Goal: Task Accomplishment & Management: Manage account settings

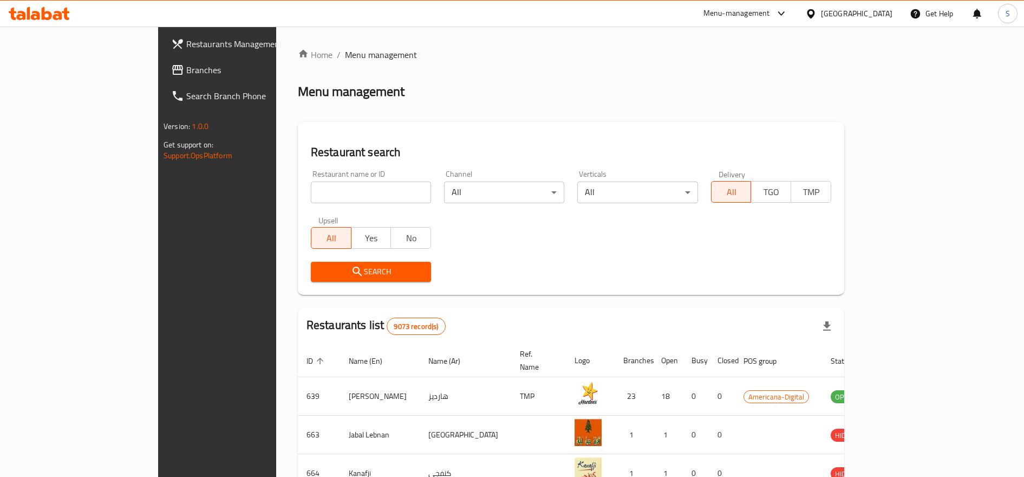
click at [311, 190] on input "search" at bounding box center [371, 192] width 120 height 22
type input "kaak and tea"
click button "Search" at bounding box center [371, 272] width 120 height 20
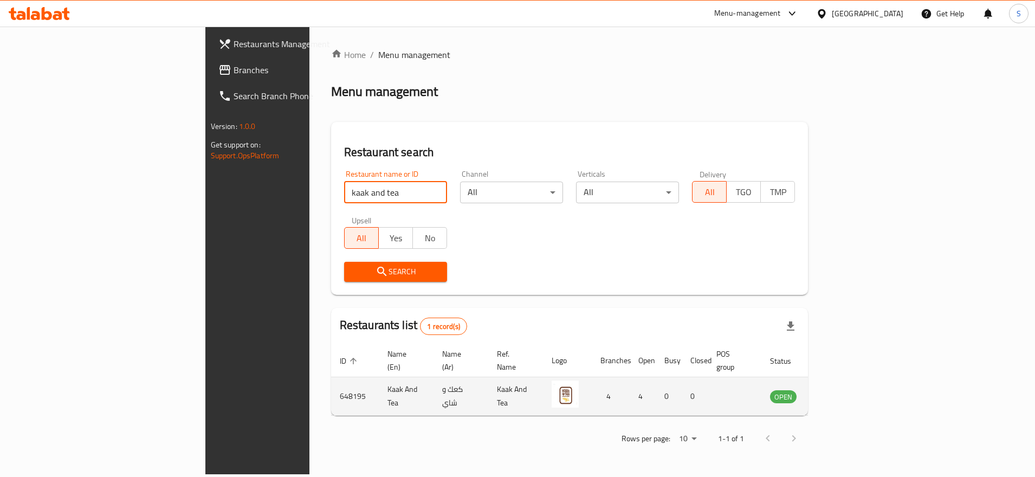
click at [837, 394] on icon "enhanced table" at bounding box center [836, 396] width 4 height 4
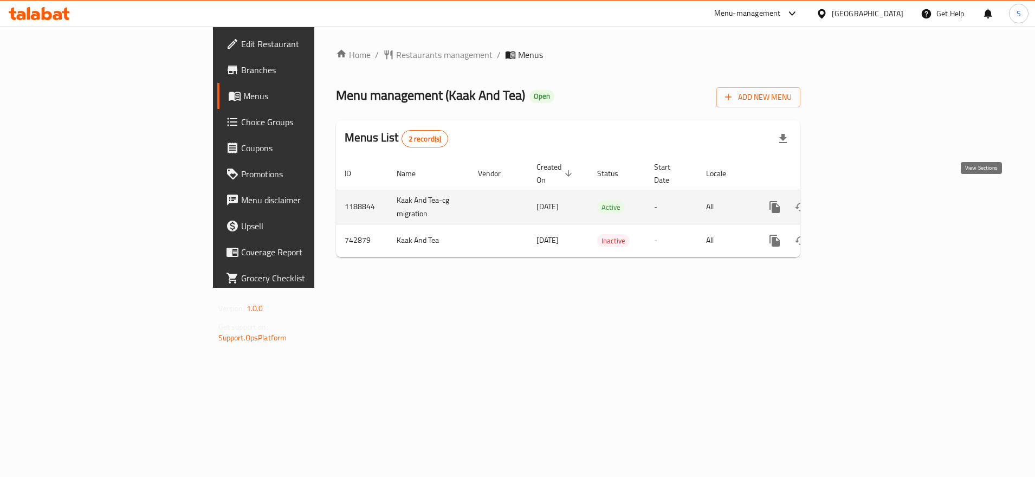
click at [859, 200] on icon "enhanced table" at bounding box center [852, 206] width 13 height 13
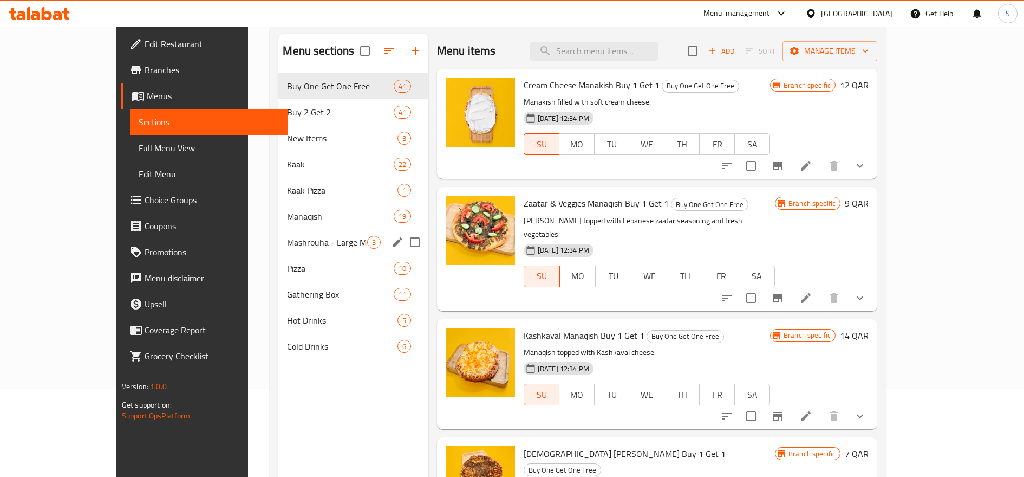
scroll to position [68, 0]
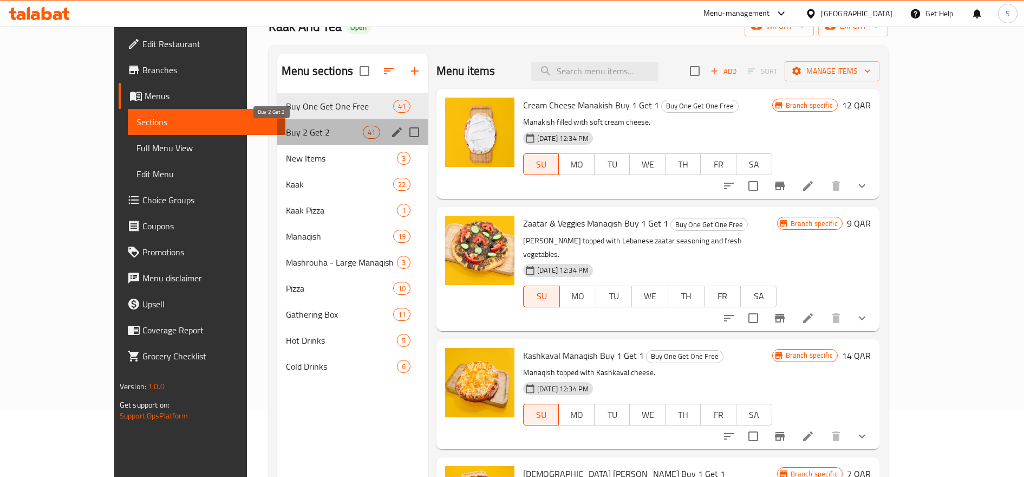
click at [301, 131] on span "Buy 2 Get 2" at bounding box center [324, 132] width 77 height 13
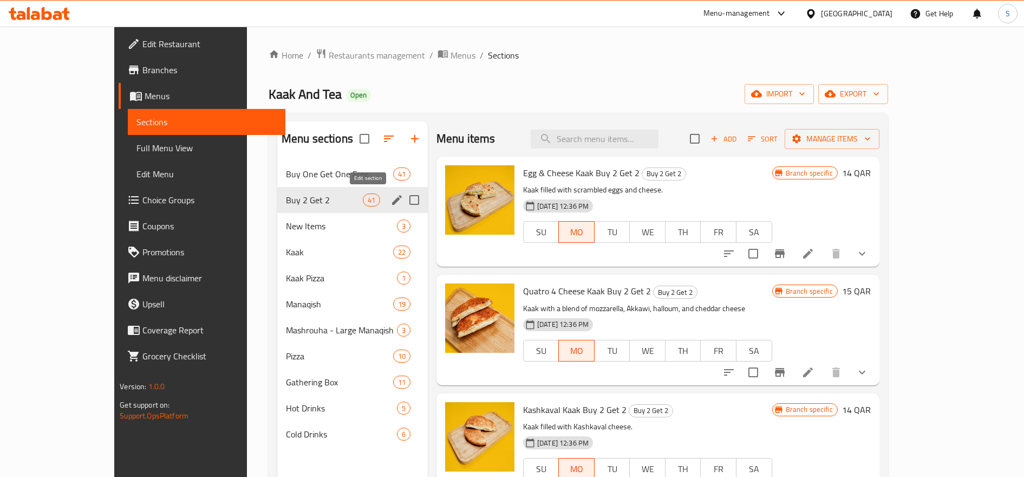
click at [392, 197] on icon "edit" at bounding box center [397, 200] width 10 height 10
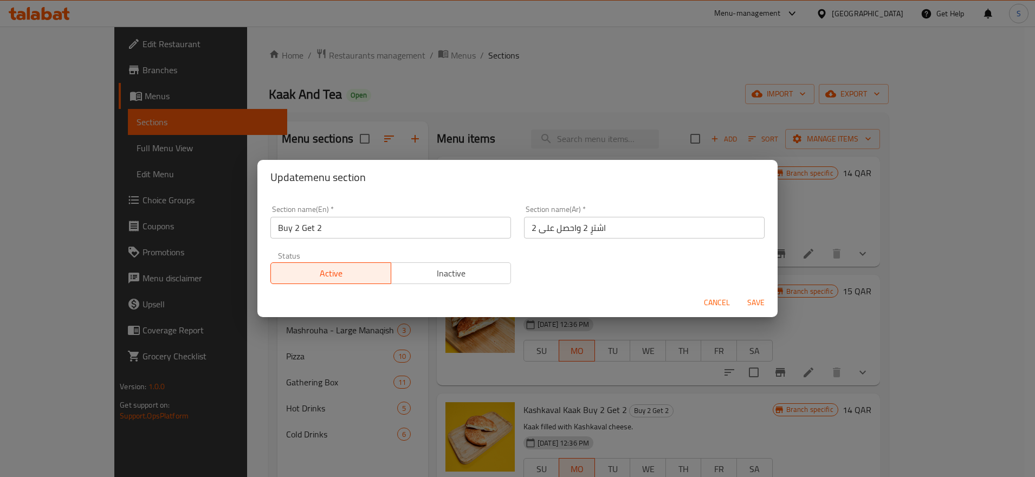
click at [712, 302] on span "Cancel" at bounding box center [717, 303] width 26 height 14
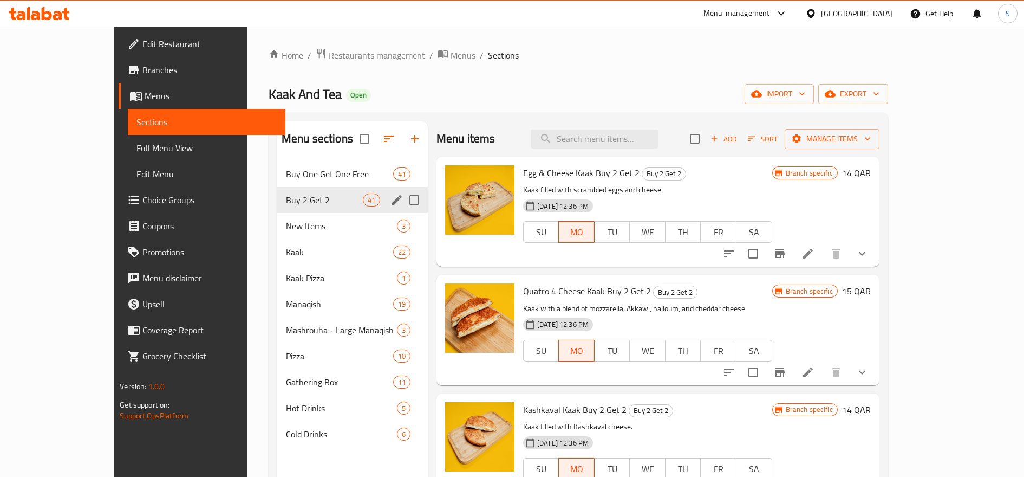
click at [391, 200] on icon "edit" at bounding box center [397, 199] width 13 height 13
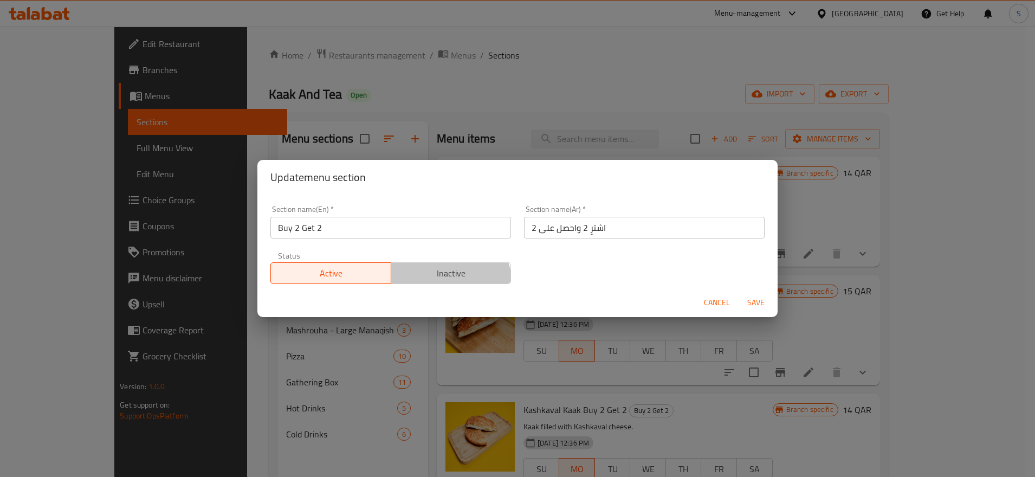
click at [445, 282] on button "Inactive" at bounding box center [451, 273] width 121 height 22
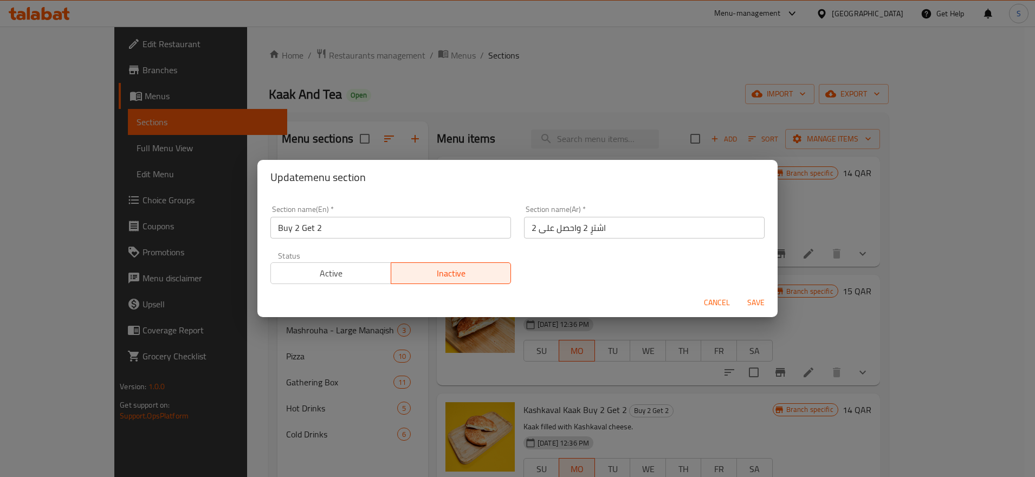
click at [736, 301] on div "Cancel Save" at bounding box center [517, 302] width 520 height 29
click at [757, 298] on span "Save" at bounding box center [756, 303] width 26 height 14
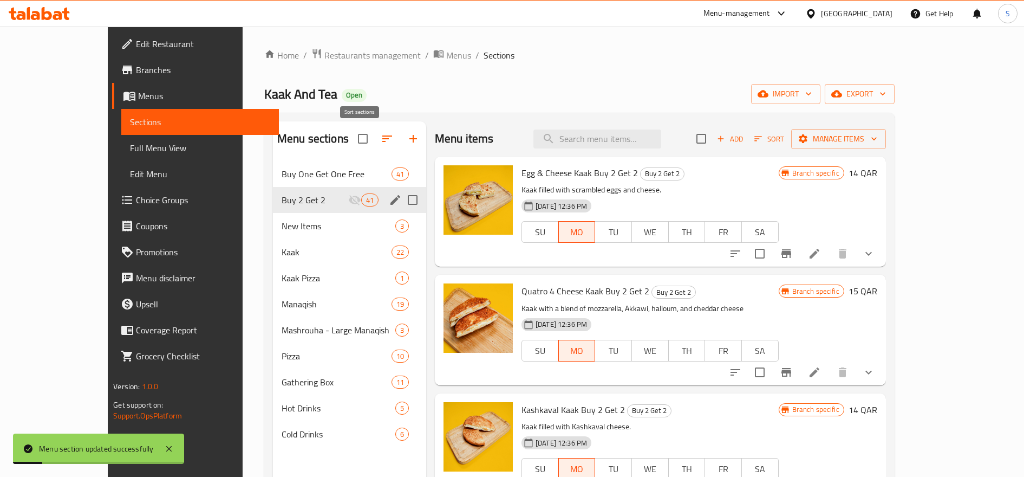
click at [381, 140] on icon "button" at bounding box center [387, 138] width 13 height 13
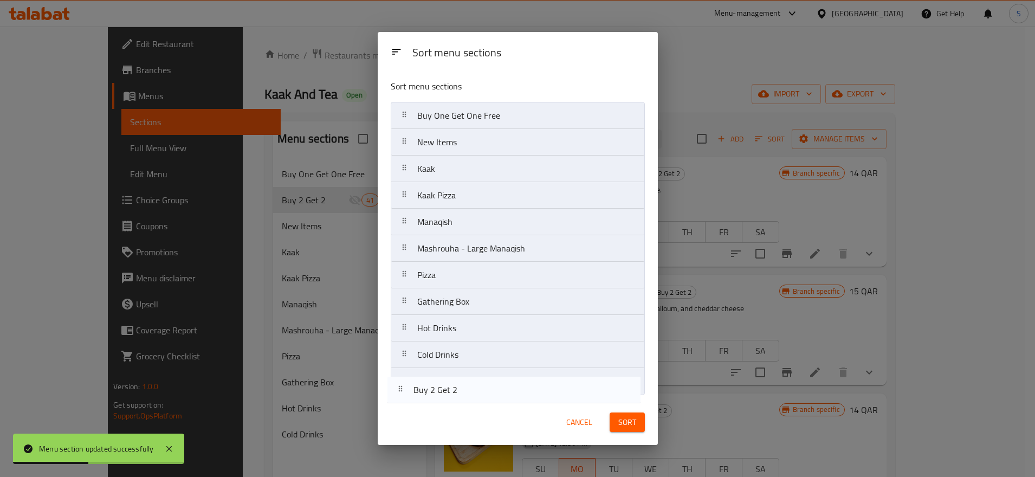
drag, startPoint x: 465, startPoint y: 147, endPoint x: 460, endPoint y: 398, distance: 250.3
click at [460, 398] on div "Sort menu sections Buy One Get One Free Buy 2 Get 2 New Items Kaak Kaak Pizza M…" at bounding box center [518, 235] width 280 height 328
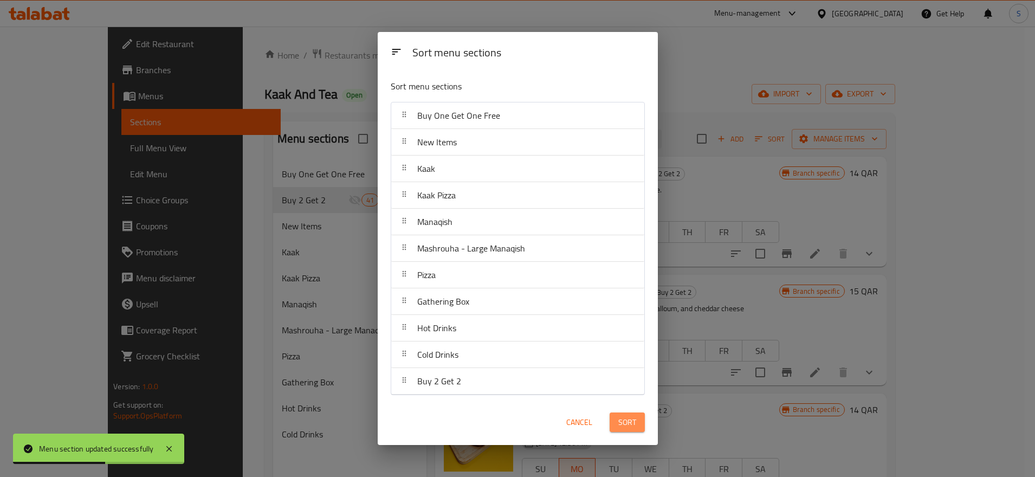
click at [632, 413] on button "Sort" at bounding box center [626, 422] width 35 height 20
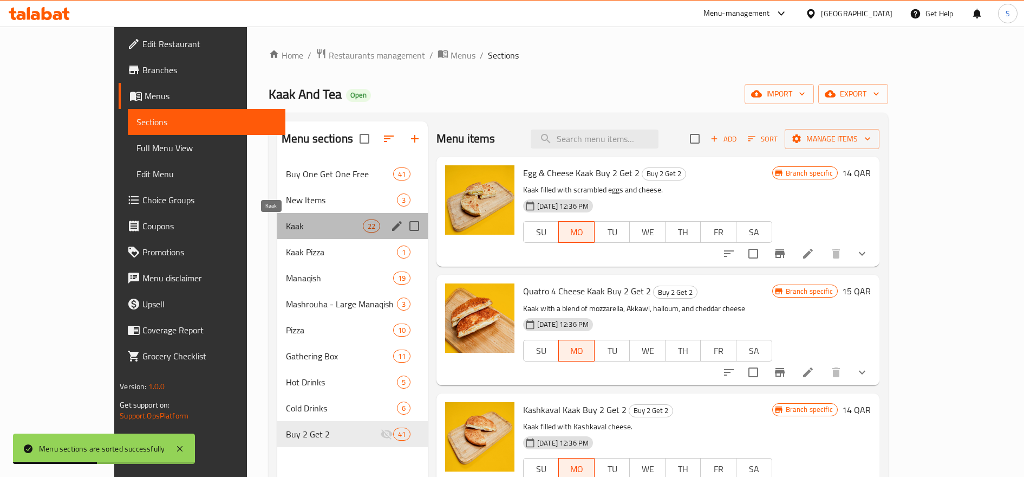
click at [294, 220] on span "Kaak" at bounding box center [324, 225] width 77 height 13
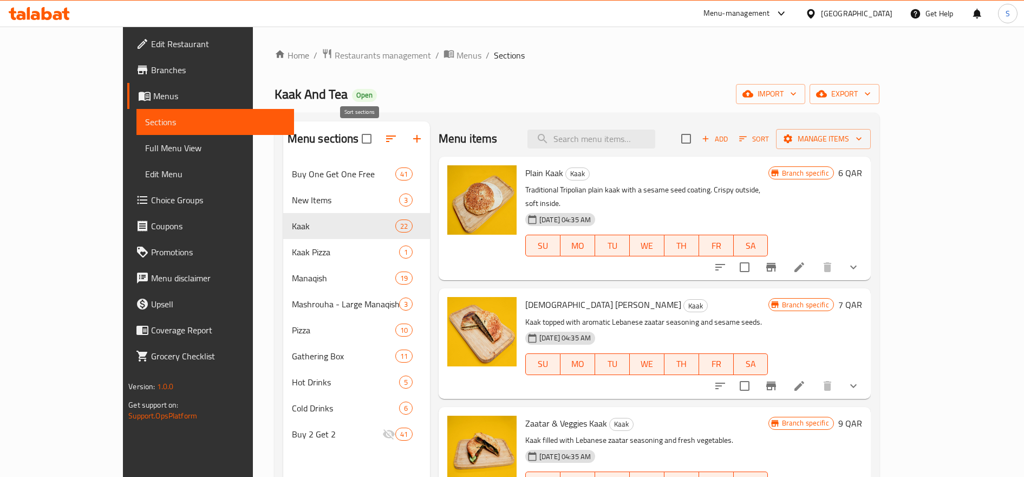
click at [378, 126] on span at bounding box center [391, 139] width 26 height 26
click at [378, 129] on button "button" at bounding box center [391, 139] width 26 height 26
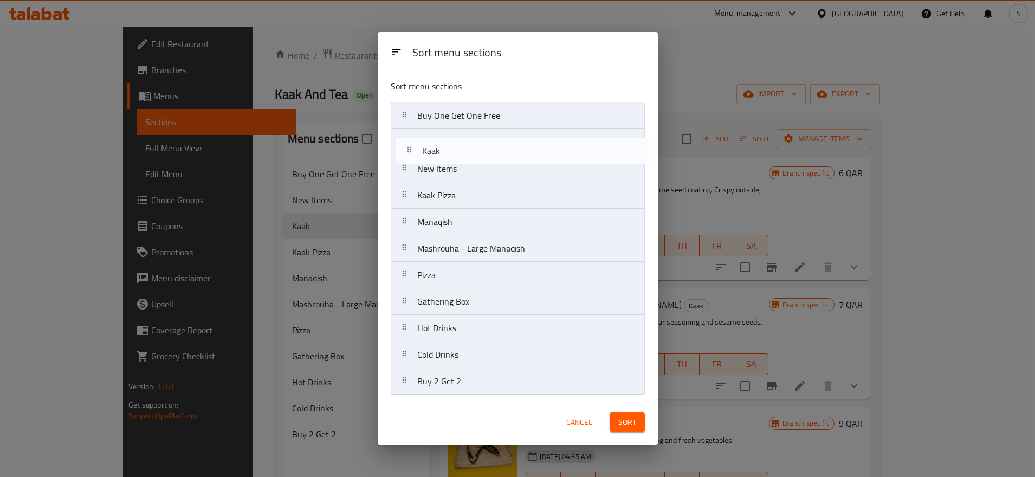
drag, startPoint x: 489, startPoint y: 178, endPoint x: 495, endPoint y: 154, distance: 24.7
click at [495, 154] on nav "Buy One Get One Free New Items Kaak Kaak Pizza Manaqish Mashrouha - Large Manaq…" at bounding box center [518, 248] width 254 height 293
drag, startPoint x: 486, startPoint y: 225, endPoint x: 497, endPoint y: 166, distance: 59.9
click at [497, 166] on nav "Buy One Get One Free Kaak New Items Kaak Pizza Manaqish Mashrouha - Large Manaq…" at bounding box center [518, 248] width 254 height 293
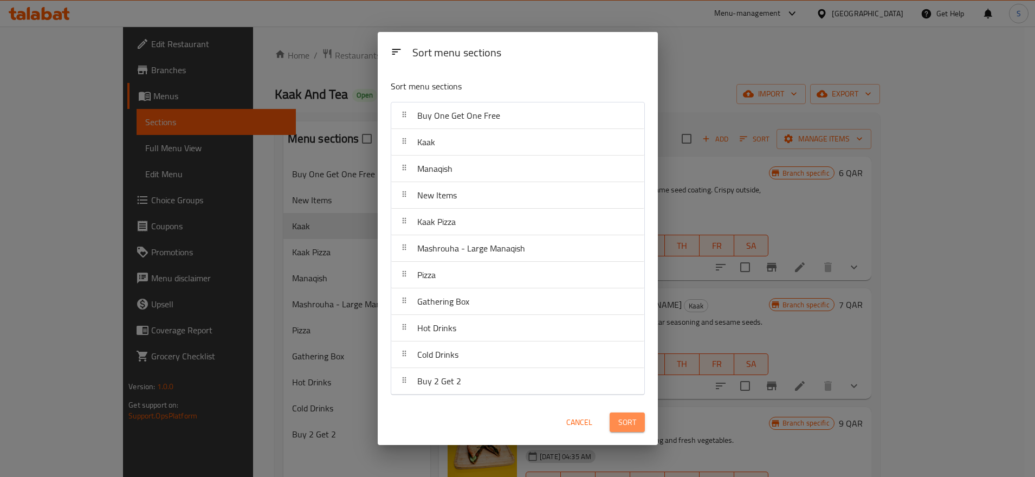
click at [615, 419] on button "Sort" at bounding box center [626, 422] width 35 height 20
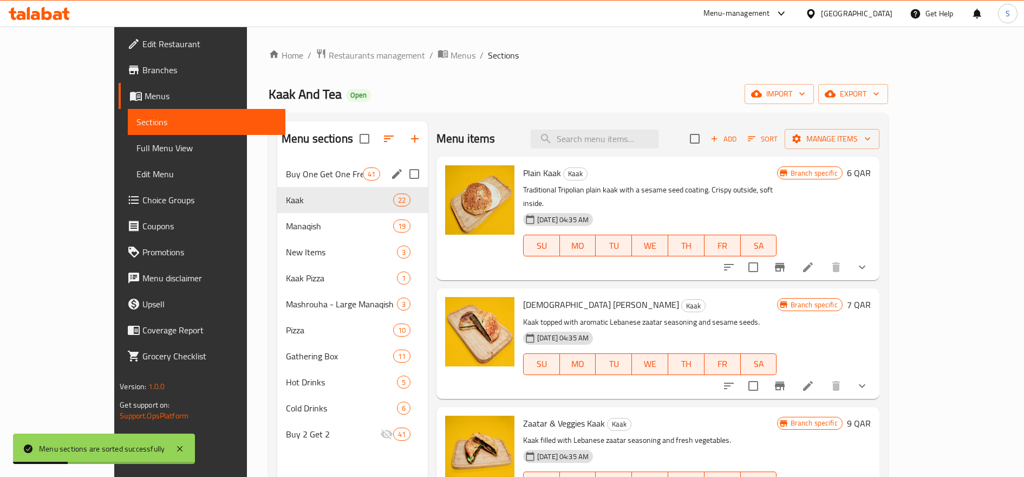
click at [277, 181] on div "Buy One Get One Free 41" at bounding box center [352, 174] width 151 height 26
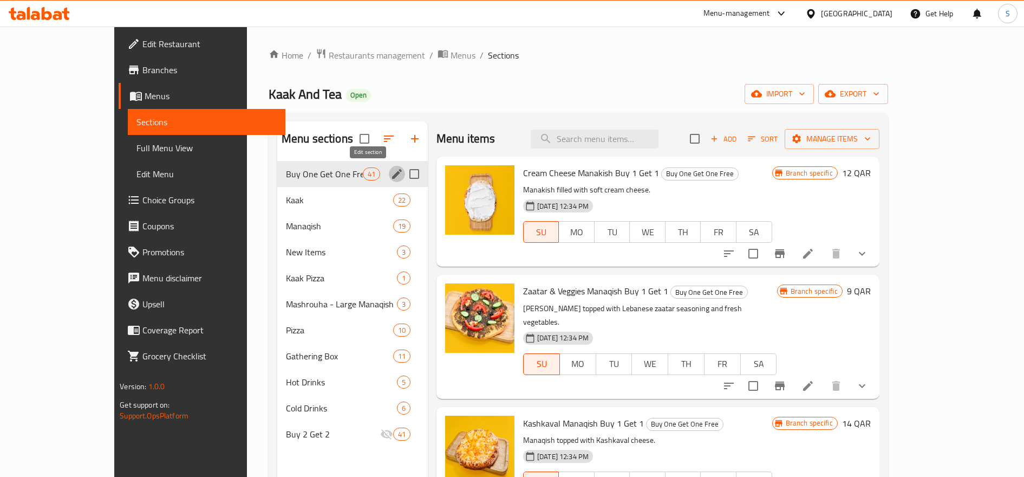
click at [391, 170] on icon "edit" at bounding box center [397, 173] width 13 height 13
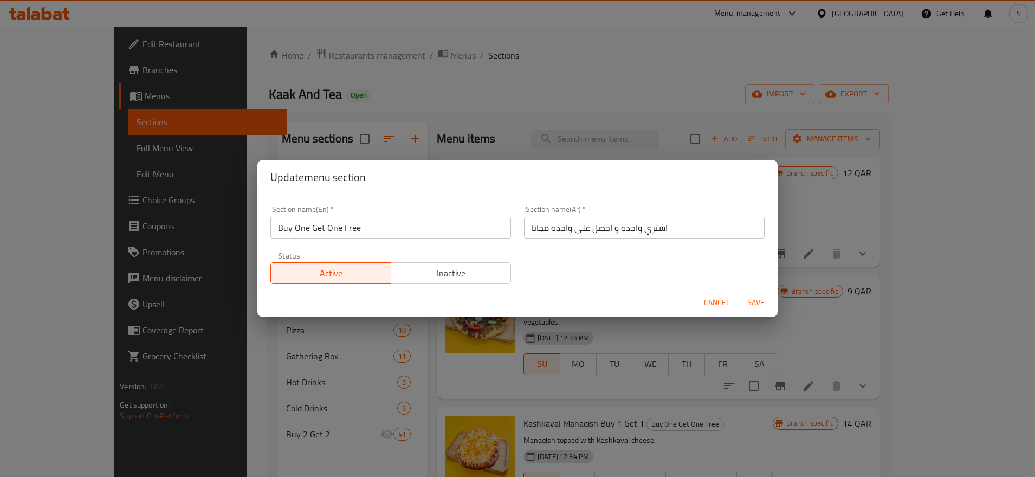
click at [722, 222] on input "اشتري واحدة و احصل على واحدة مجانا" at bounding box center [644, 228] width 241 height 22
click at [729, 303] on span "Cancel" at bounding box center [717, 303] width 26 height 14
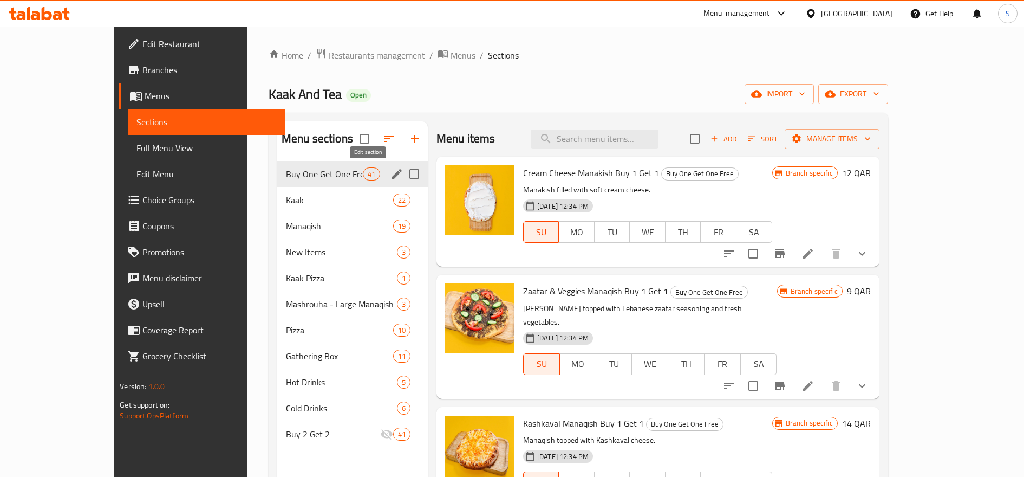
click at [391, 177] on icon "edit" at bounding box center [397, 173] width 13 height 13
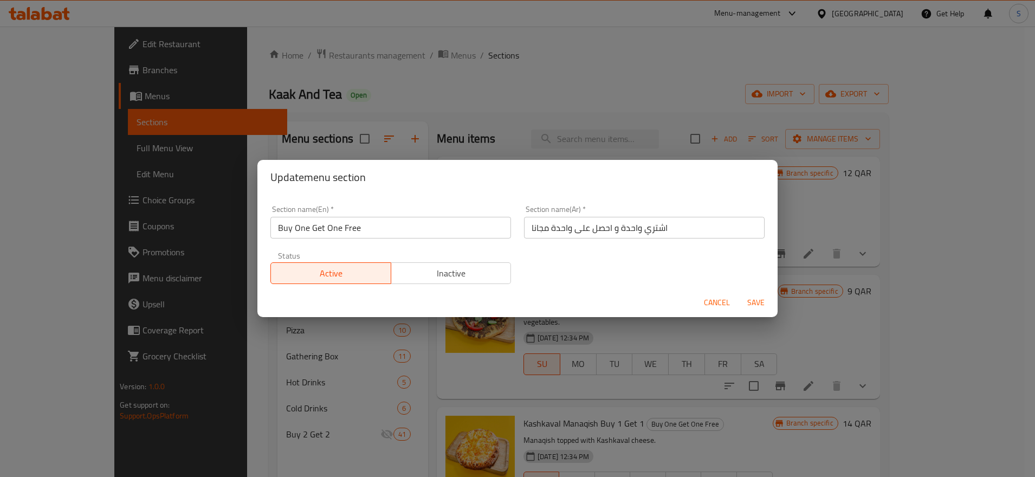
click at [496, 267] on span "Inactive" at bounding box center [451, 273] width 112 height 16
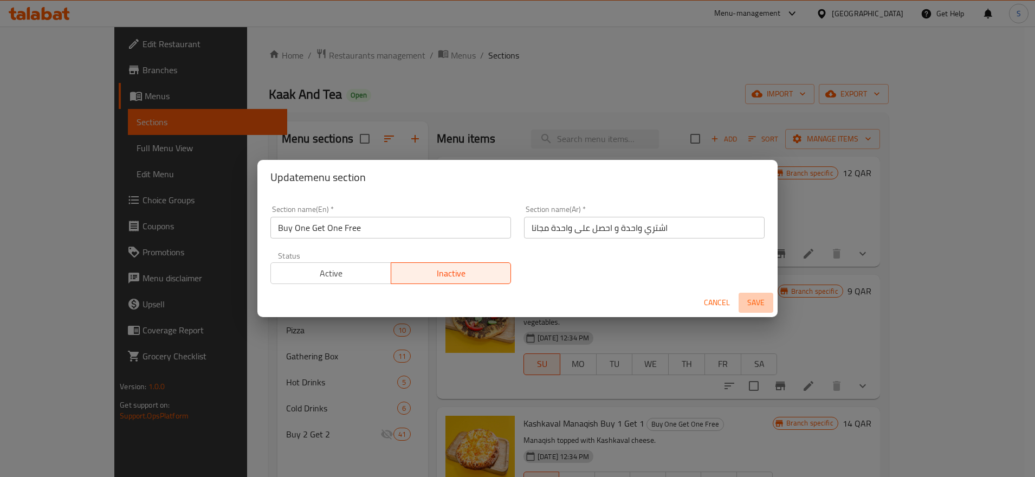
click at [757, 302] on span "Save" at bounding box center [756, 303] width 26 height 14
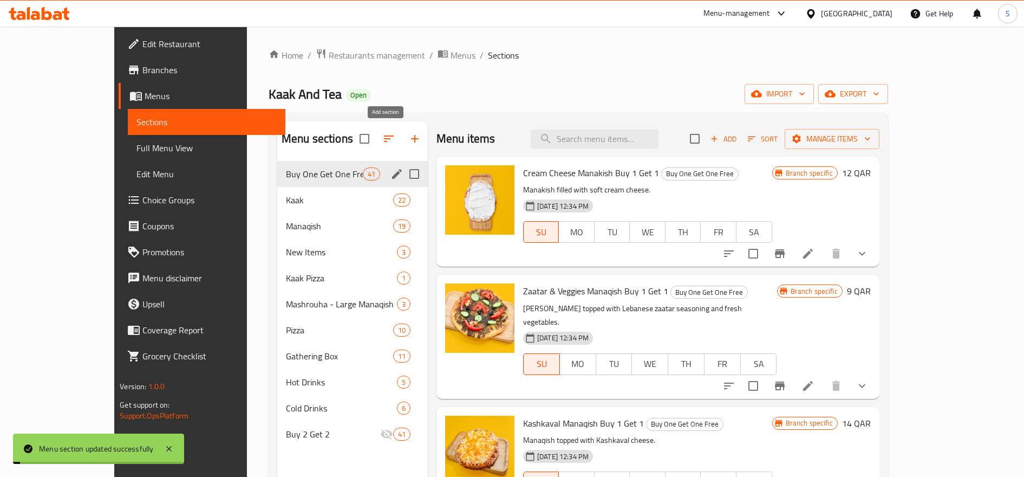
click at [408, 145] on icon "button" at bounding box center [414, 138] width 13 height 13
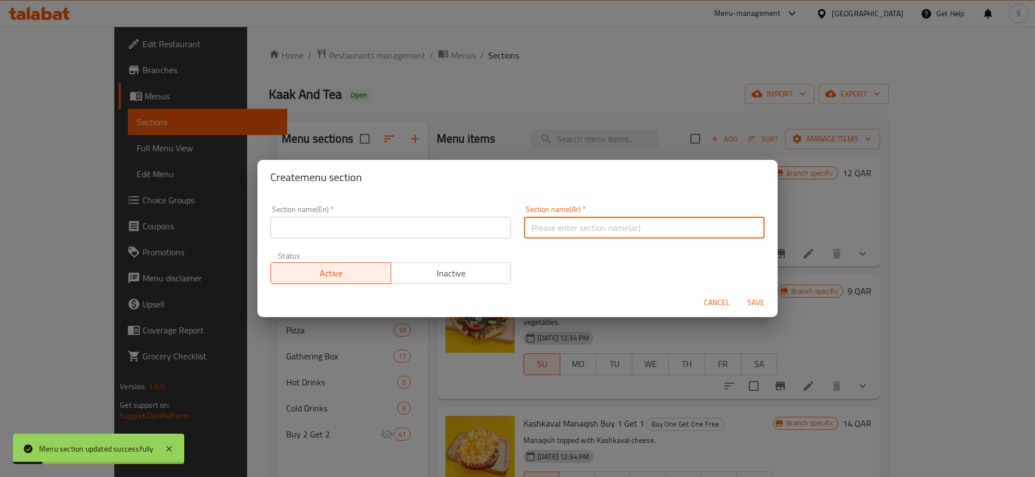
click at [621, 237] on input "text" at bounding box center [644, 228] width 241 height 22
paste input "اشتري واحدة و احصل على واحدة مجانا"
type input "اشتري واحدة و احصل على واحدة مجانا"
click at [412, 232] on input "text" at bounding box center [390, 228] width 241 height 22
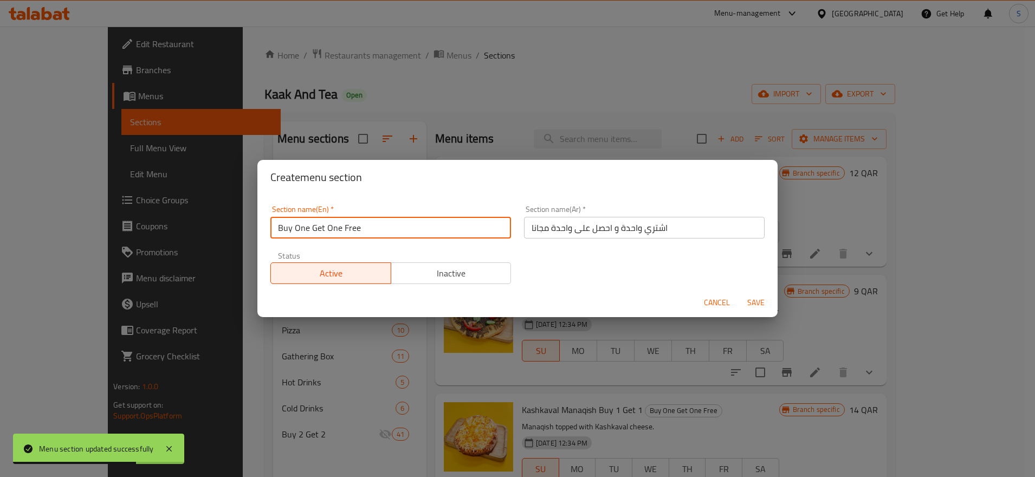
drag, startPoint x: 310, startPoint y: 233, endPoint x: 353, endPoint y: 189, distance: 62.4
click at [310, 232] on input "Buy One Get One Free" at bounding box center [390, 228] width 241 height 22
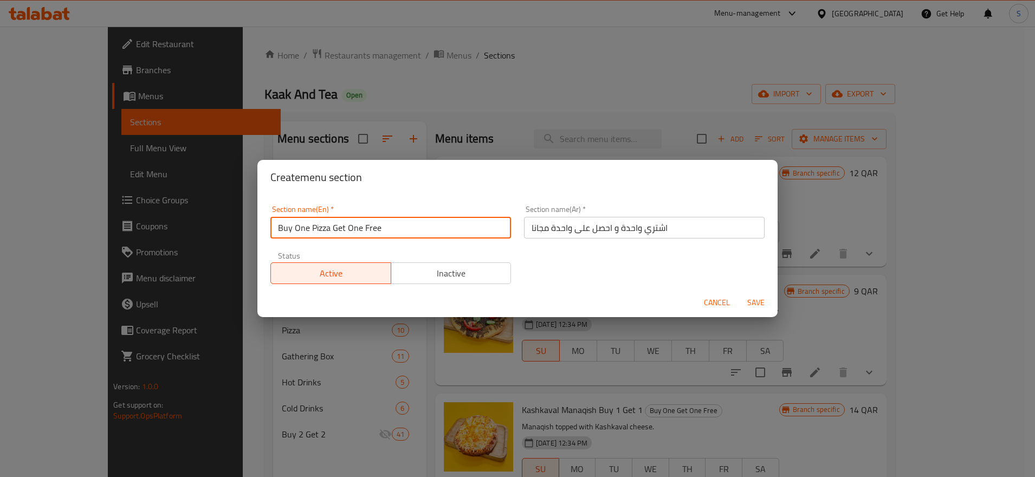
click at [388, 233] on input "Buy One Pizza Get One Free" at bounding box center [390, 228] width 241 height 22
type input "Buy One Pizza Get One Free"
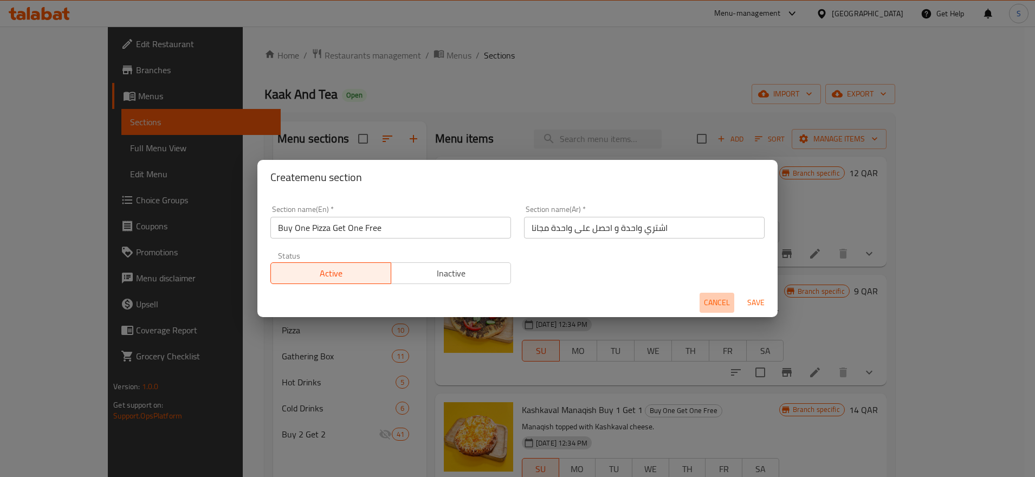
click at [715, 296] on span "Cancel" at bounding box center [717, 303] width 26 height 14
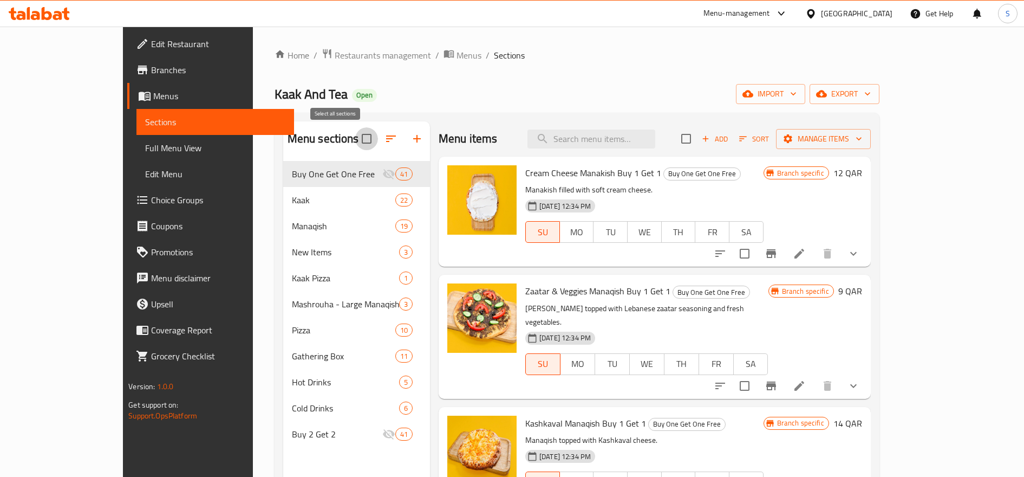
click at [355, 140] on input "checkbox" at bounding box center [366, 138] width 23 height 23
checkbox input "true"
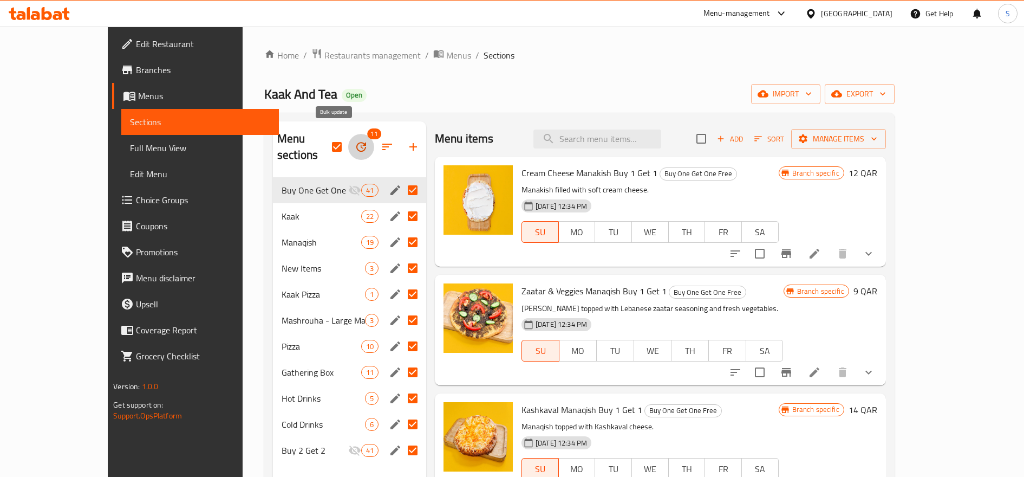
click at [356, 142] on icon "button" at bounding box center [361, 147] width 10 height 10
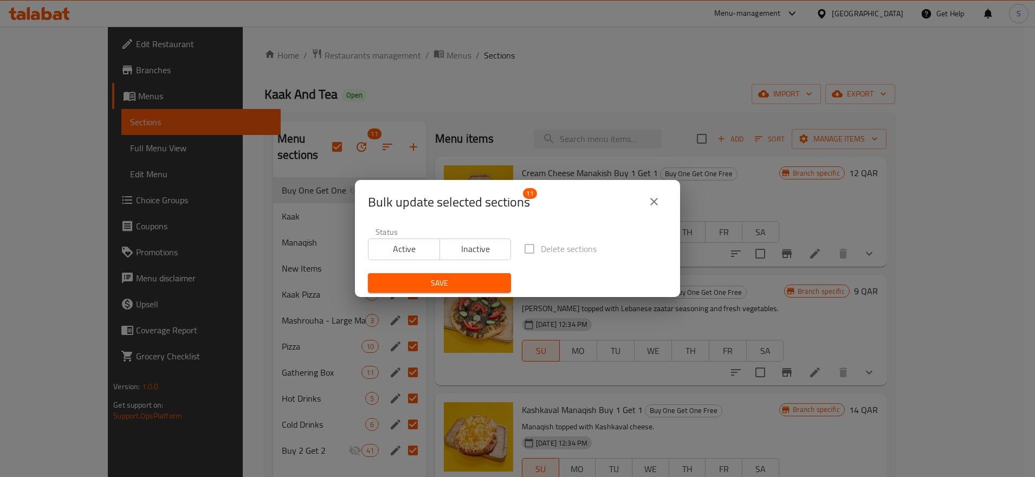
click at [663, 195] on button "close" at bounding box center [654, 202] width 26 height 26
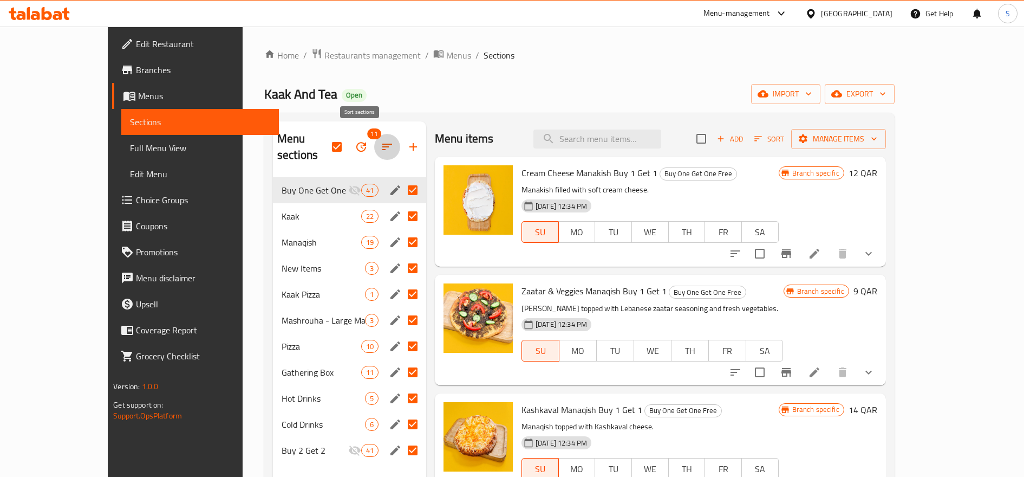
click at [374, 137] on button "button" at bounding box center [387, 147] width 26 height 26
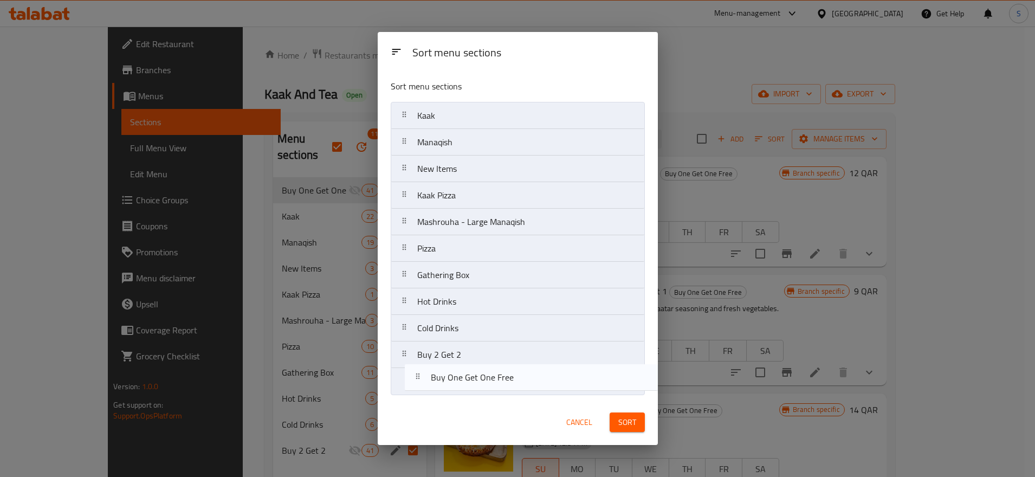
drag, startPoint x: 466, startPoint y: 120, endPoint x: 480, endPoint y: 389, distance: 269.0
click at [480, 389] on nav "Buy One Get One Free Kaak Manaqish New Items Kaak Pizza Mashrouha - Large Manaq…" at bounding box center [518, 248] width 254 height 293
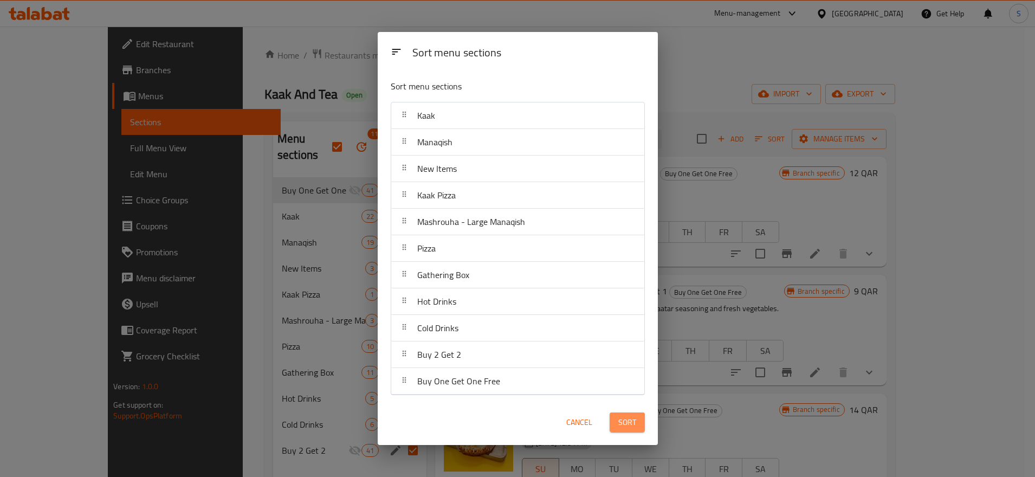
click at [622, 418] on span "Sort" at bounding box center [627, 422] width 18 height 14
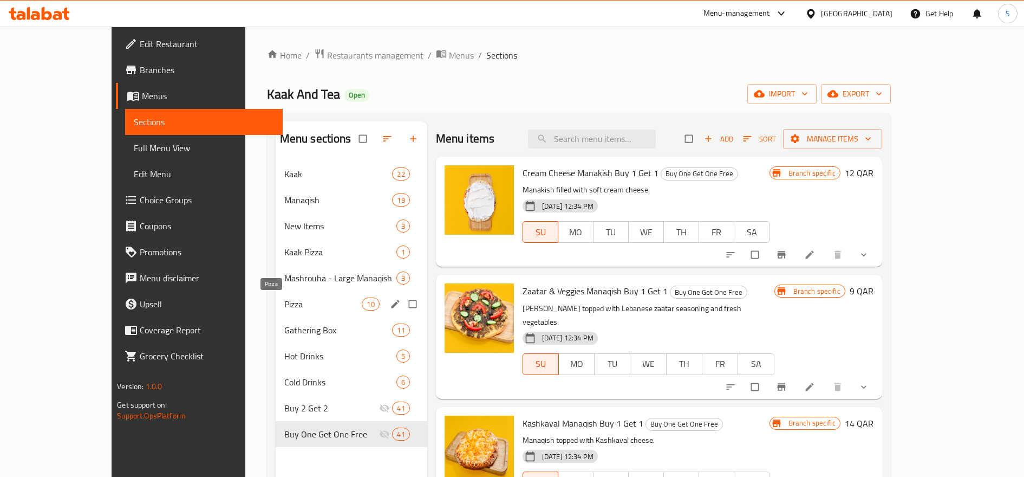
click at [306, 302] on span "Pizza" at bounding box center [323, 303] width 78 height 13
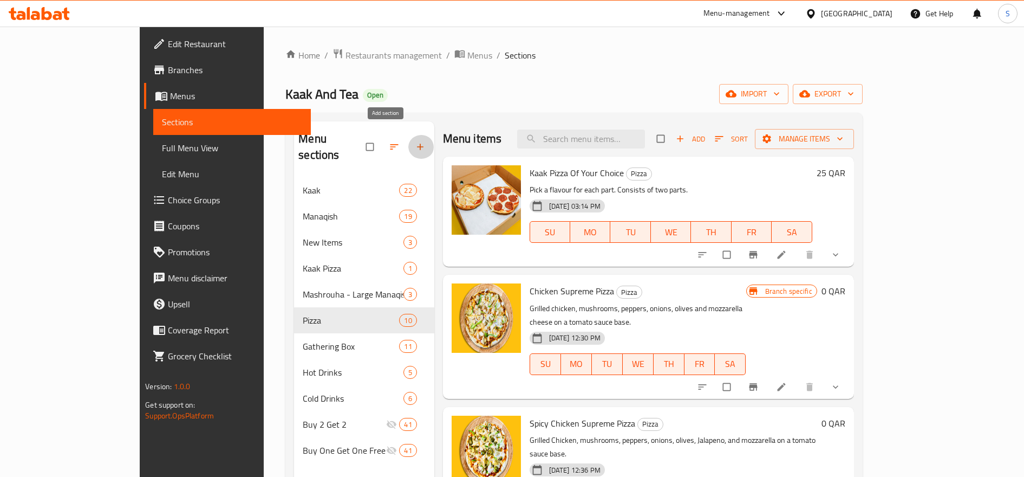
click at [415, 141] on icon "button" at bounding box center [420, 146] width 11 height 11
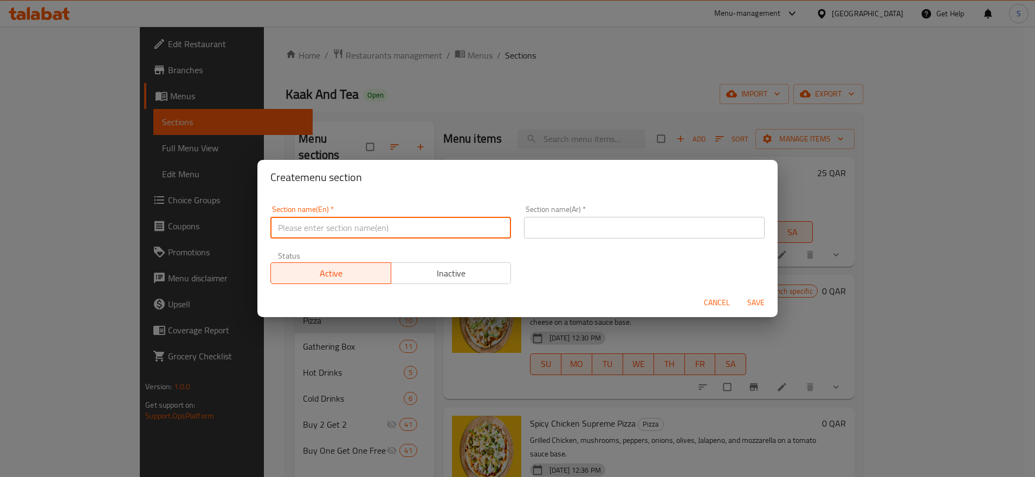
click at [377, 227] on input "text" at bounding box center [390, 228] width 241 height 22
type input "Buy One Pizza Get One Free"
type input "اشتري واحدة و احصل على واحدة مجانا"
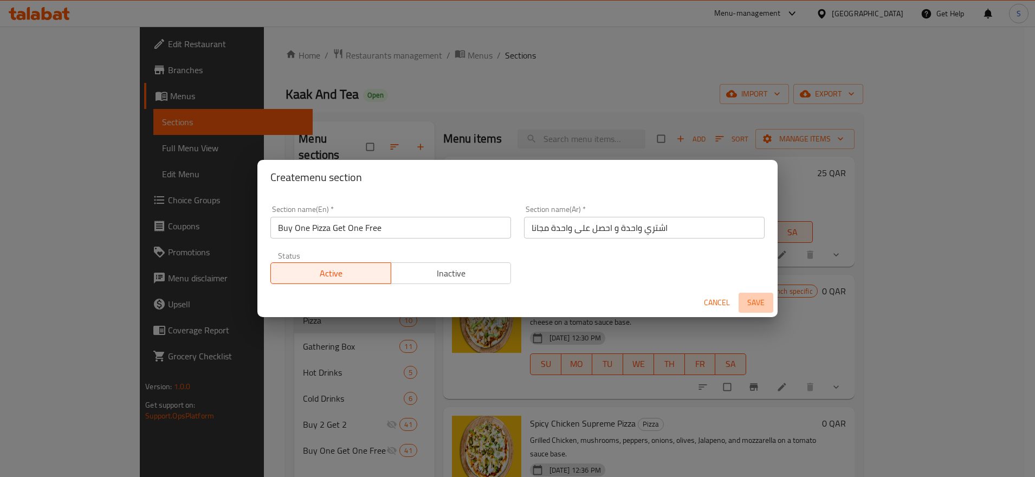
click at [749, 307] on span "Save" at bounding box center [756, 303] width 26 height 14
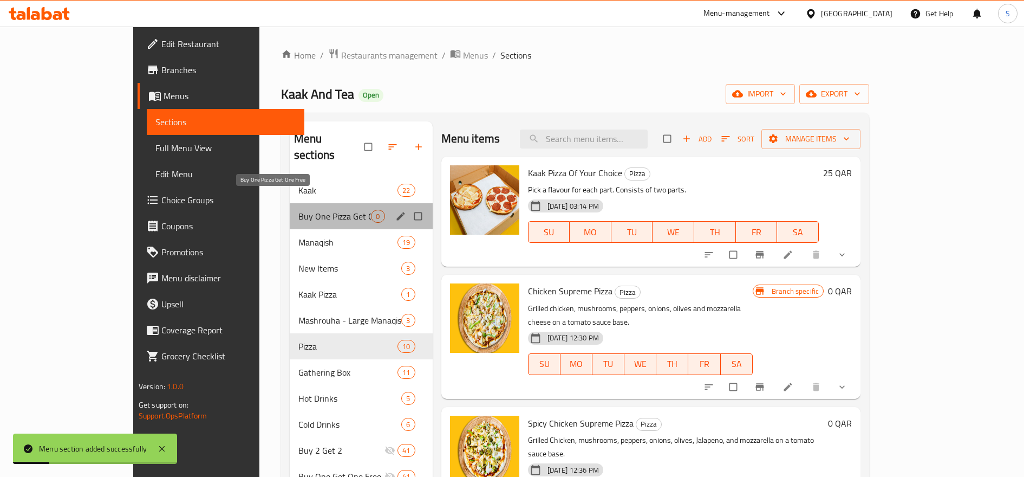
click at [298, 210] on span "Buy One Pizza Get One Free" at bounding box center [334, 216] width 73 height 13
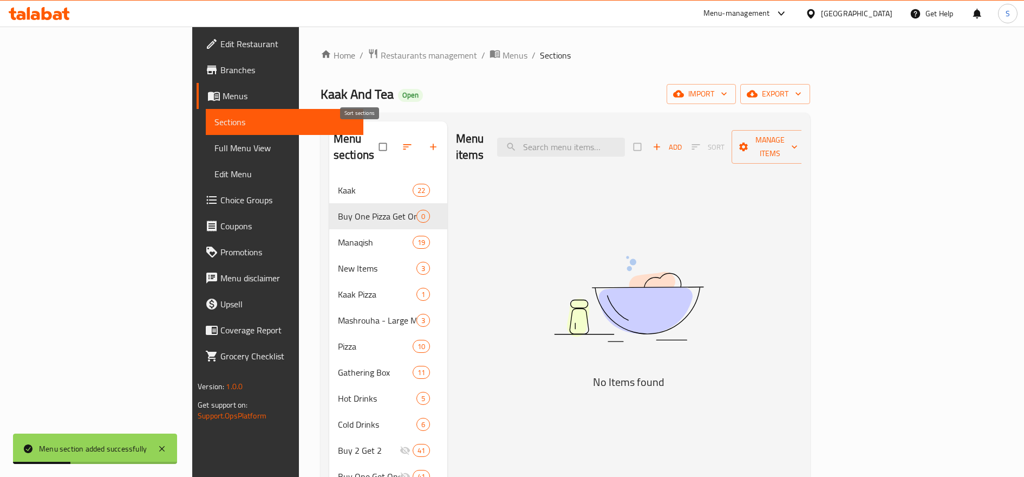
click at [402, 141] on icon "button" at bounding box center [407, 146] width 11 height 11
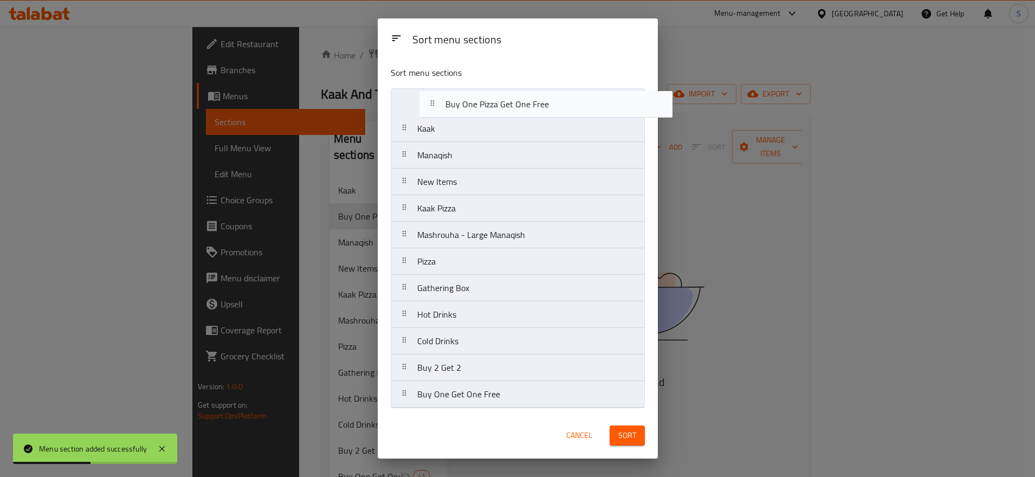
drag, startPoint x: 437, startPoint y: 140, endPoint x: 469, endPoint y: 111, distance: 43.3
click at [469, 111] on nav "Kaak Buy One Pizza Get One Free Manaqish New Items Kaak Pizza Mashrouha - Large…" at bounding box center [518, 248] width 254 height 320
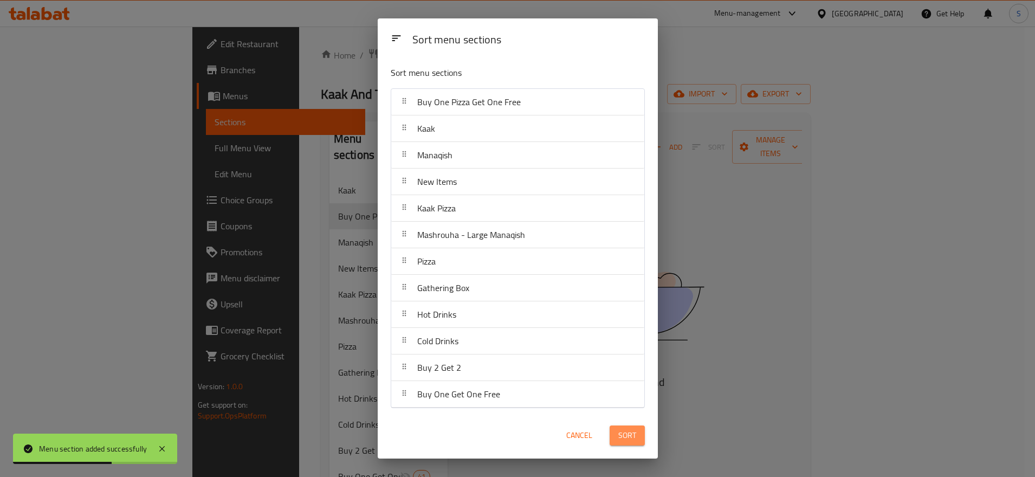
drag, startPoint x: 631, startPoint y: 429, endPoint x: 637, endPoint y: 413, distance: 17.3
click at [631, 429] on span "Sort" at bounding box center [627, 435] width 18 height 14
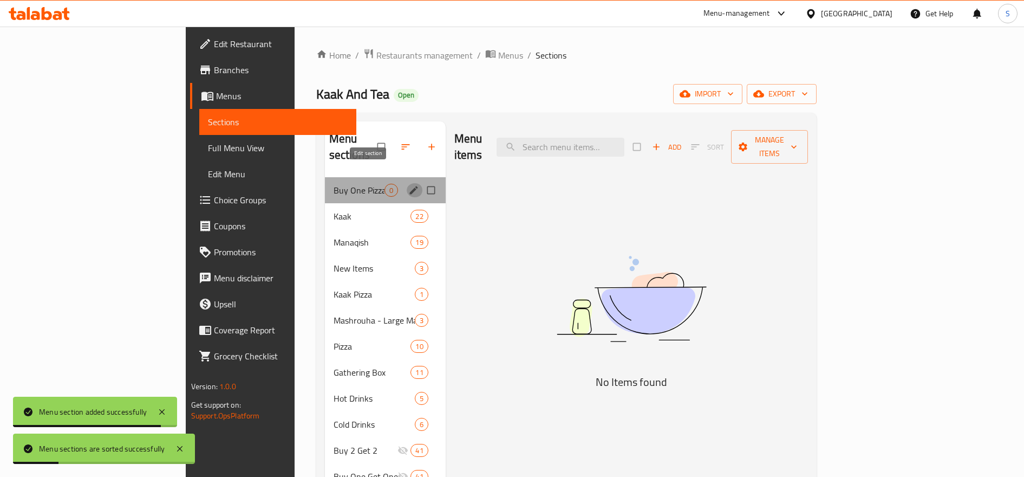
click at [408, 185] on icon "edit" at bounding box center [413, 190] width 11 height 11
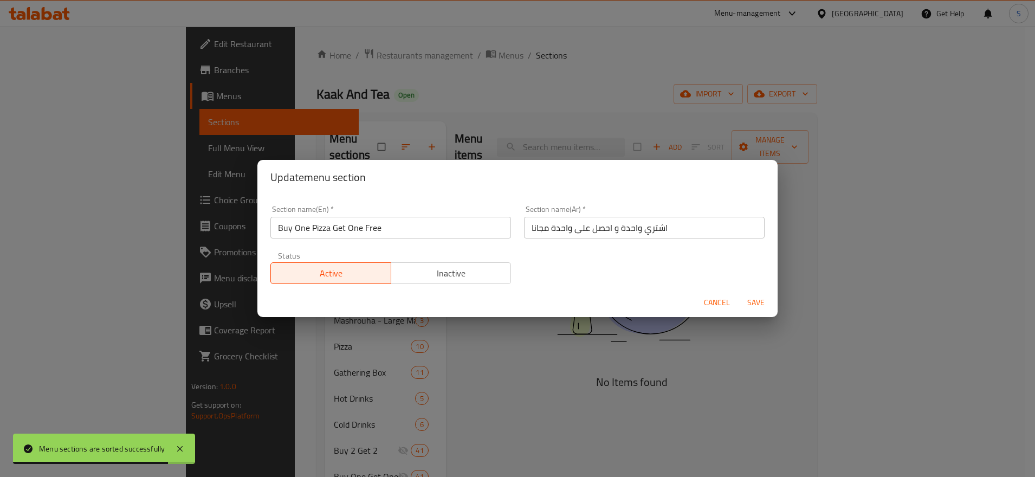
click at [639, 231] on input "اشتري واحدة و احصل على واحدة مجانا" at bounding box center [644, 228] width 241 height 22
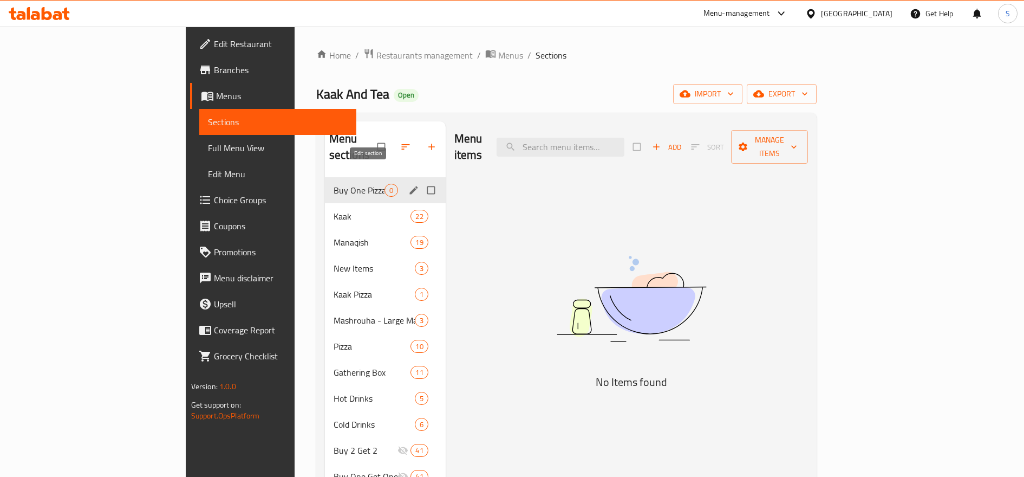
click at [410, 186] on icon "edit" at bounding box center [414, 190] width 8 height 8
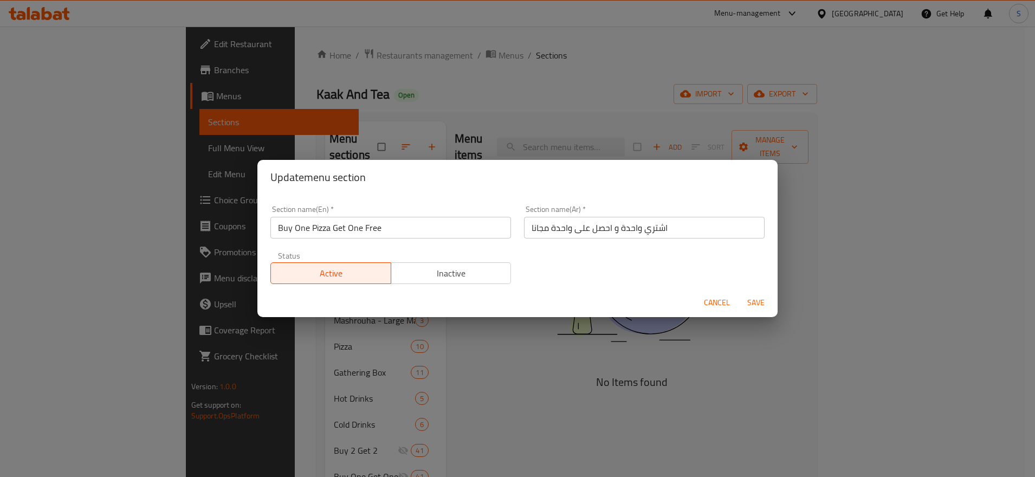
click at [640, 231] on input "اشتري واحدة و احصل على واحدة مجانا" at bounding box center [644, 228] width 241 height 22
type input "اشتري بيتزا واحدة و احصل على واحدة مجانا"
click at [738, 293] on button "Save" at bounding box center [755, 303] width 35 height 20
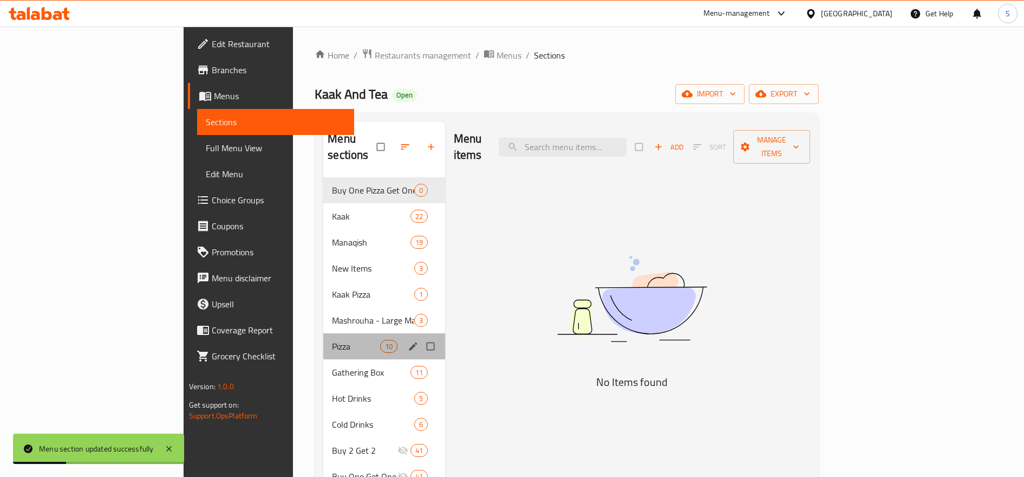
click at [323, 333] on div "Pizza 10" at bounding box center [384, 346] width 122 height 26
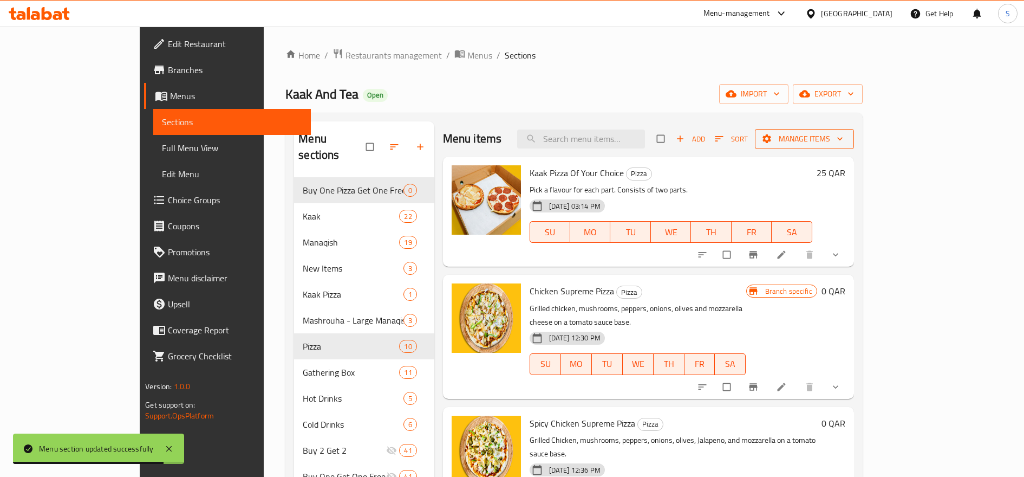
click at [846, 142] on span "Manage items" at bounding box center [805, 139] width 82 height 14
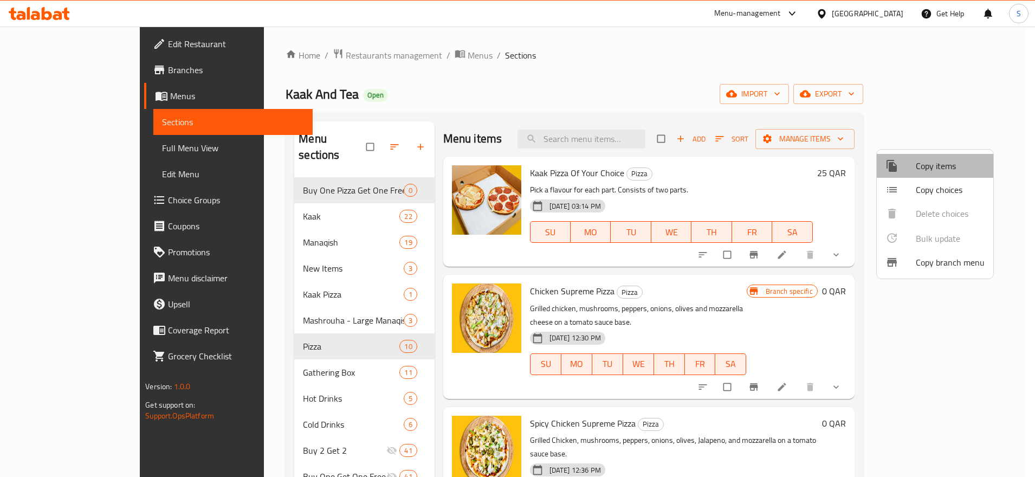
click at [943, 174] on li "Copy items" at bounding box center [934, 166] width 116 height 24
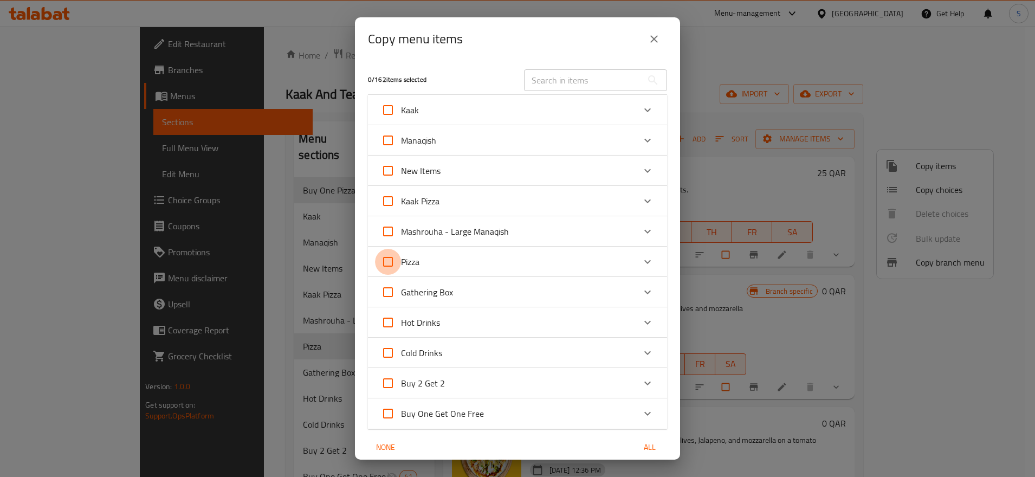
click at [389, 261] on input "Pizza" at bounding box center [388, 262] width 26 height 26
checkbox input "true"
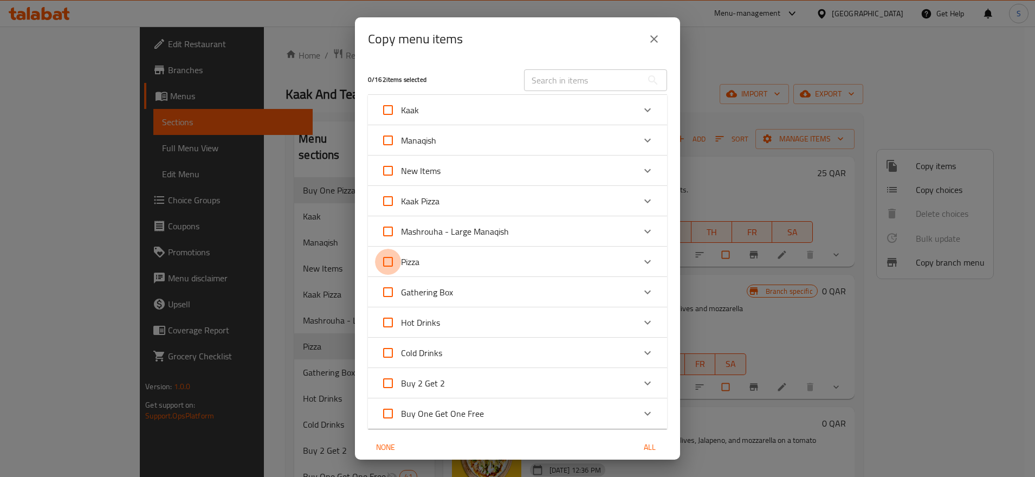
checkbox input "true"
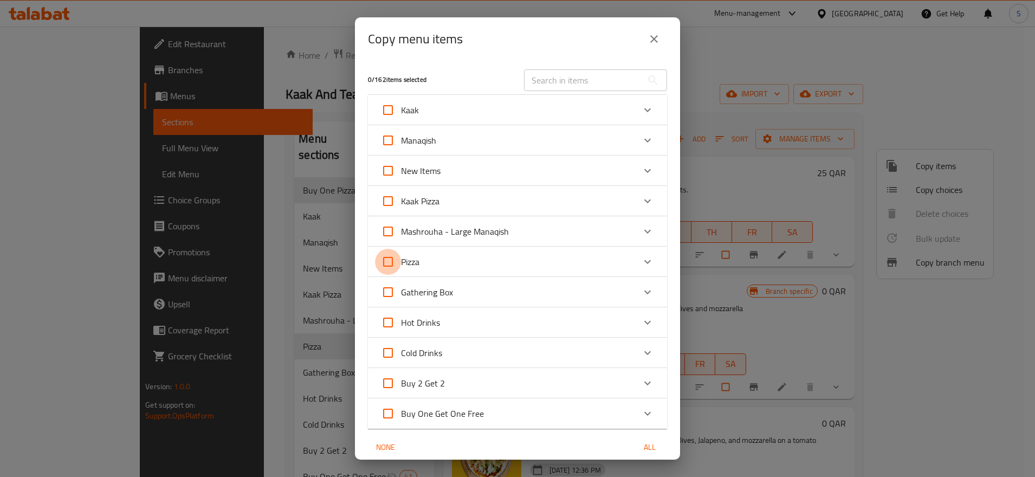
checkbox input "true"
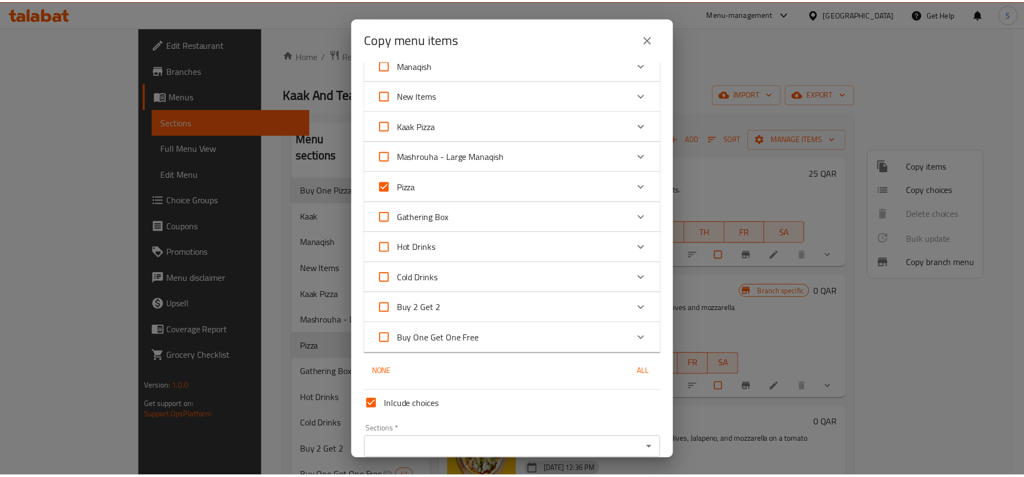
scroll to position [125, 0]
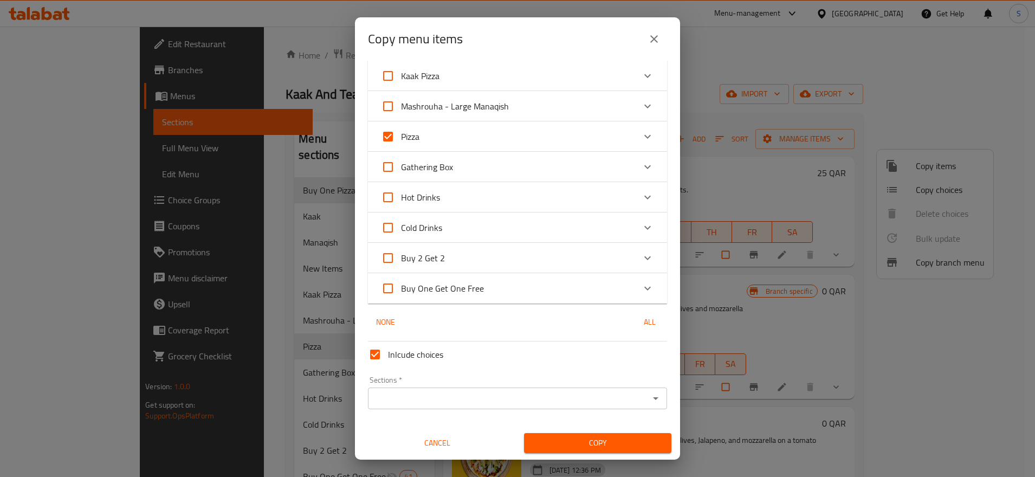
click at [502, 399] on input "Sections   *" at bounding box center [508, 398] width 275 height 15
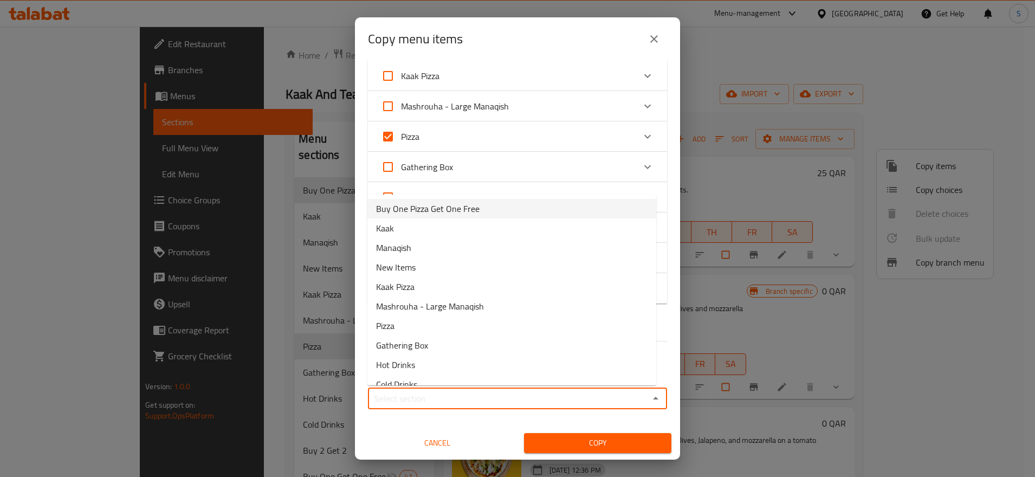
click at [460, 206] on span "Buy One Pizza Get One Free" at bounding box center [427, 208] width 103 height 13
type input "Buy One Pizza Get One Free"
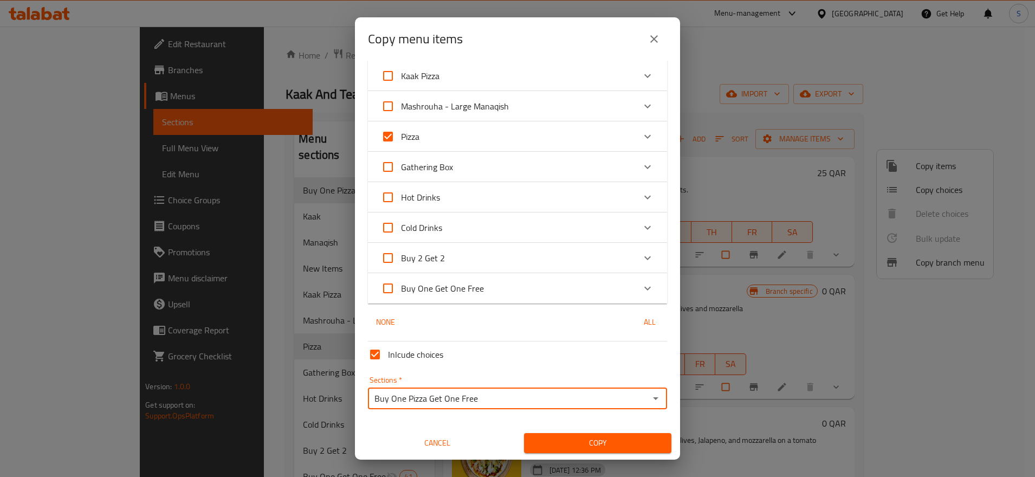
click at [626, 442] on span "Copy" at bounding box center [598, 443] width 130 height 14
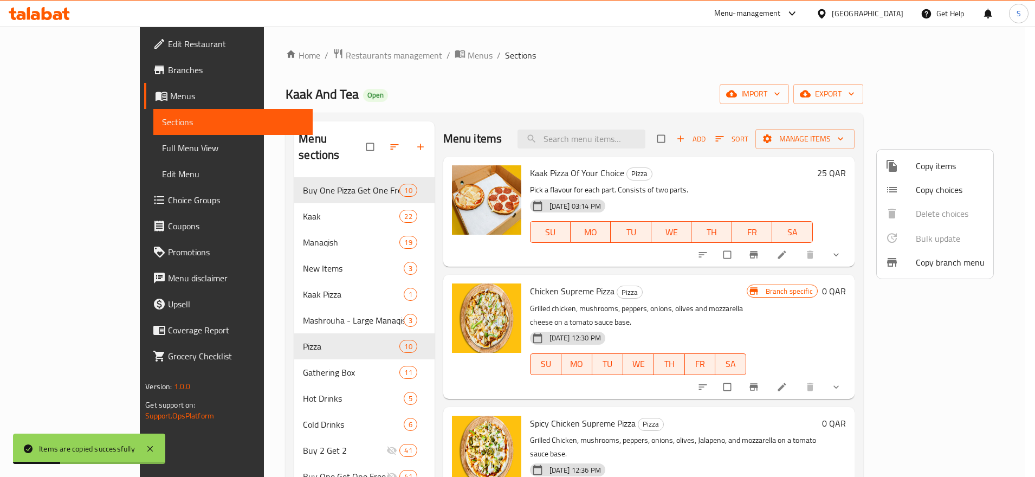
click at [274, 250] on div at bounding box center [517, 238] width 1035 height 477
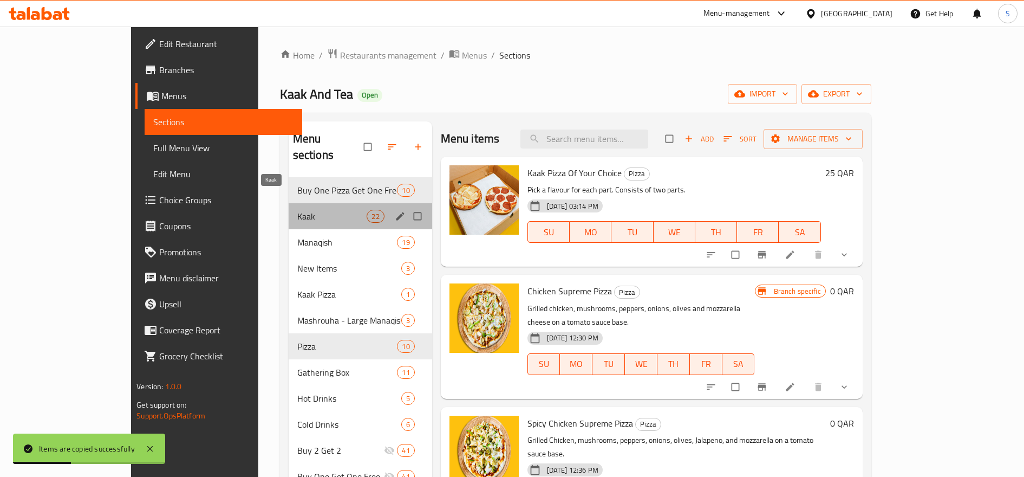
click at [297, 210] on span "Kaak" at bounding box center [332, 216] width 70 height 13
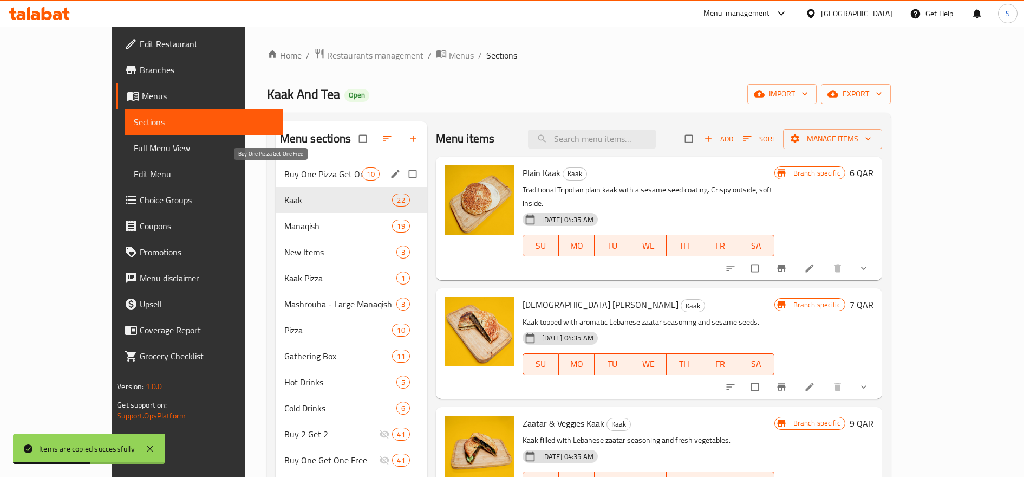
click at [301, 177] on span "Buy One Pizza Get One Free" at bounding box center [323, 173] width 78 height 13
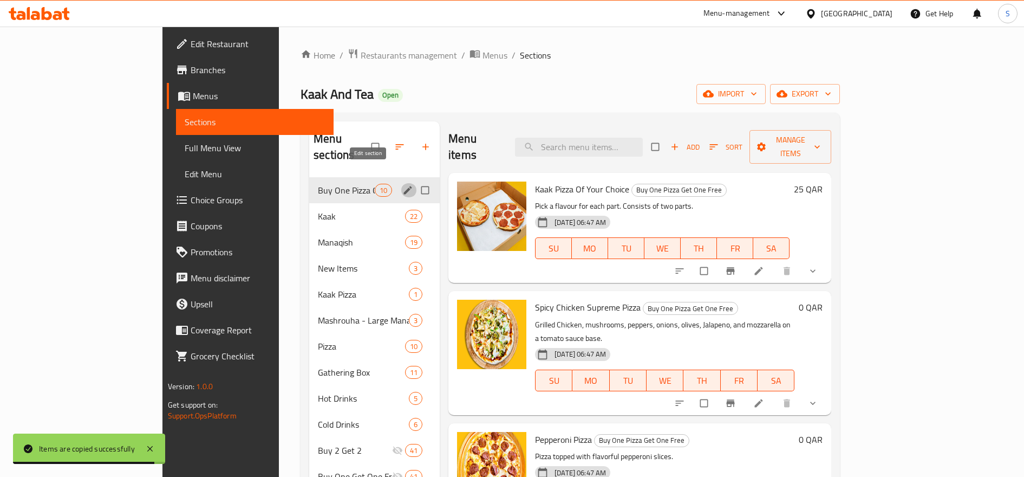
click at [402, 185] on icon "edit" at bounding box center [407, 190] width 11 height 11
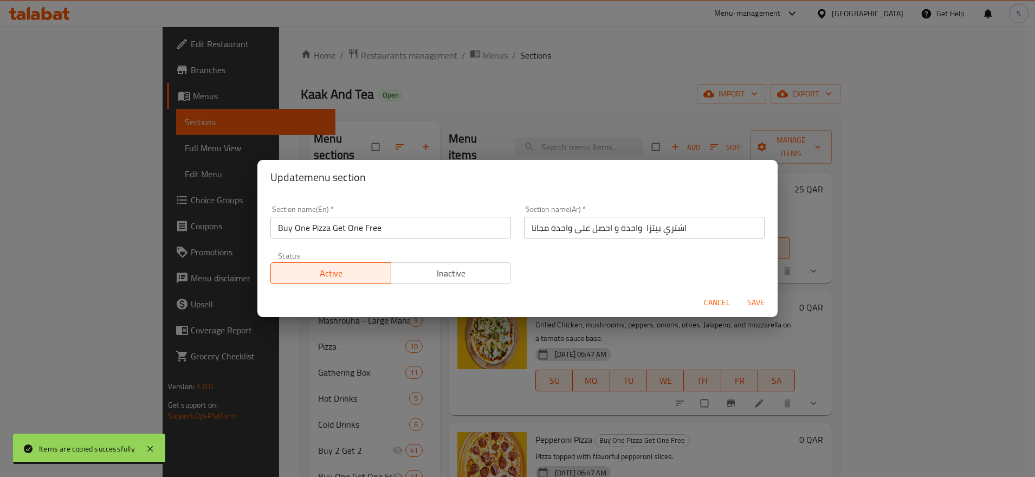
click at [318, 218] on input "Buy One Pizza Get One Free" at bounding box center [390, 228] width 241 height 22
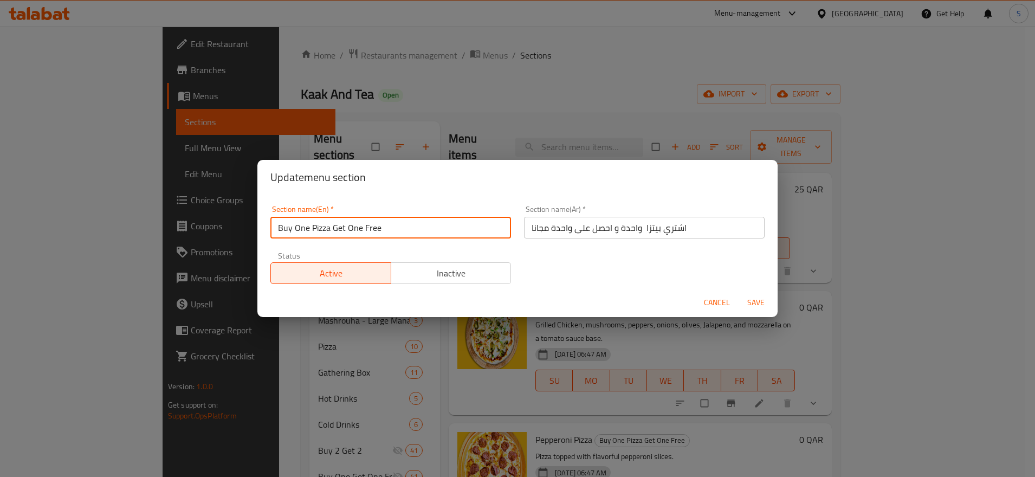
click at [318, 218] on input "Buy One Pizza Get One Free" at bounding box center [390, 228] width 241 height 22
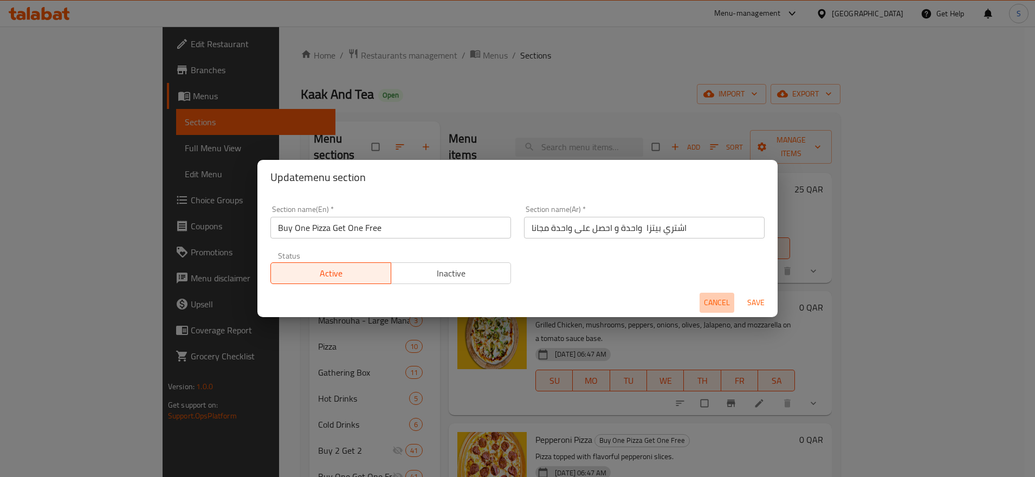
click at [720, 306] on span "Cancel" at bounding box center [717, 303] width 26 height 14
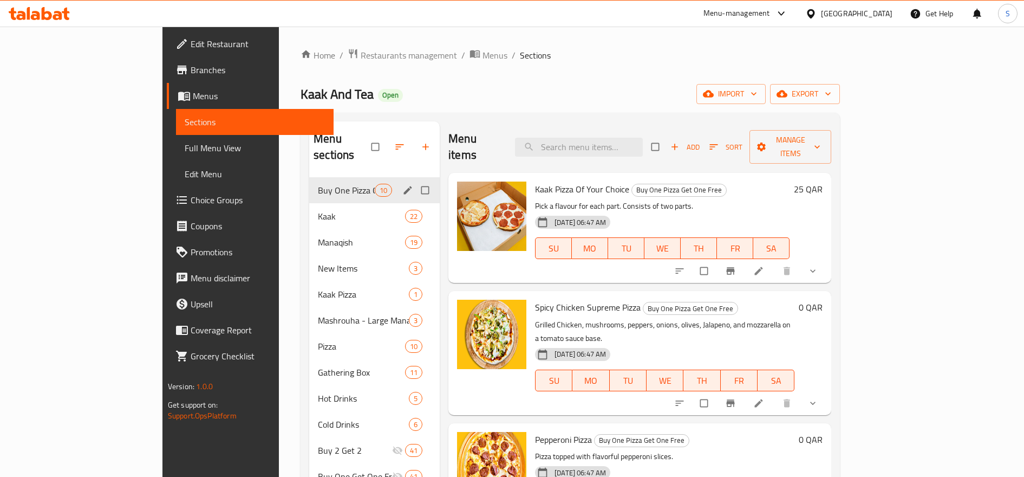
click at [775, 262] on li at bounding box center [760, 270] width 30 height 17
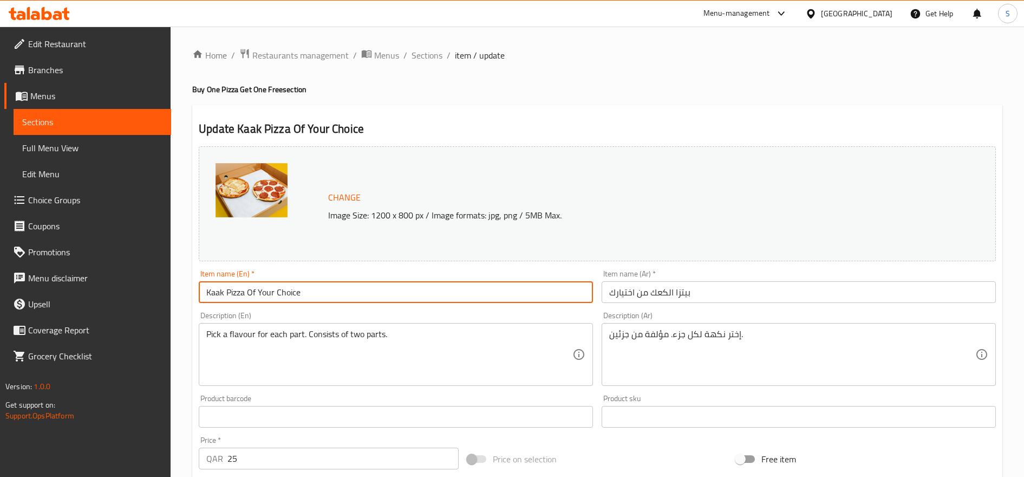
click at [206, 295] on input "Kaak Pizza Of Your Choice" at bounding box center [396, 292] width 394 height 22
paste input "Buy One Pizza Get One Free"
drag, startPoint x: 309, startPoint y: 294, endPoint x: 262, endPoint y: 296, distance: 46.6
click at [262, 296] on input "Buy One Pizza Get One Free Kaak Pizza Of Your Choice" at bounding box center [396, 292] width 394 height 22
click at [352, 291] on input "Buy One Kaak Pizza Of Your Choice" at bounding box center [396, 292] width 394 height 22
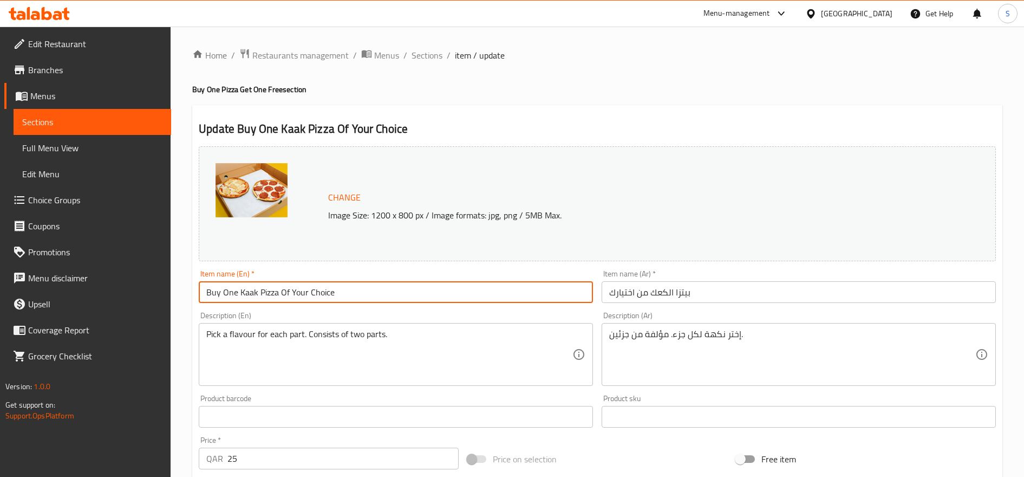
paste input "Get One Free"
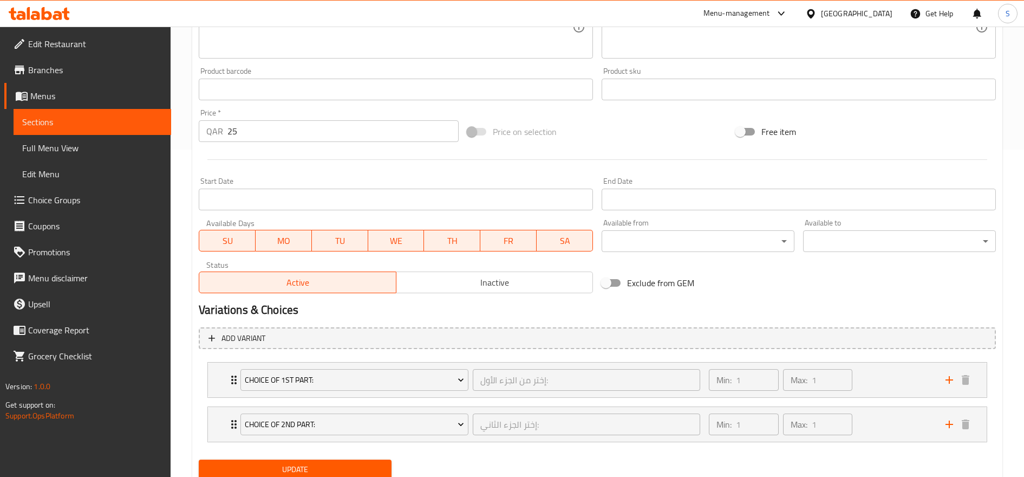
scroll to position [367, 0]
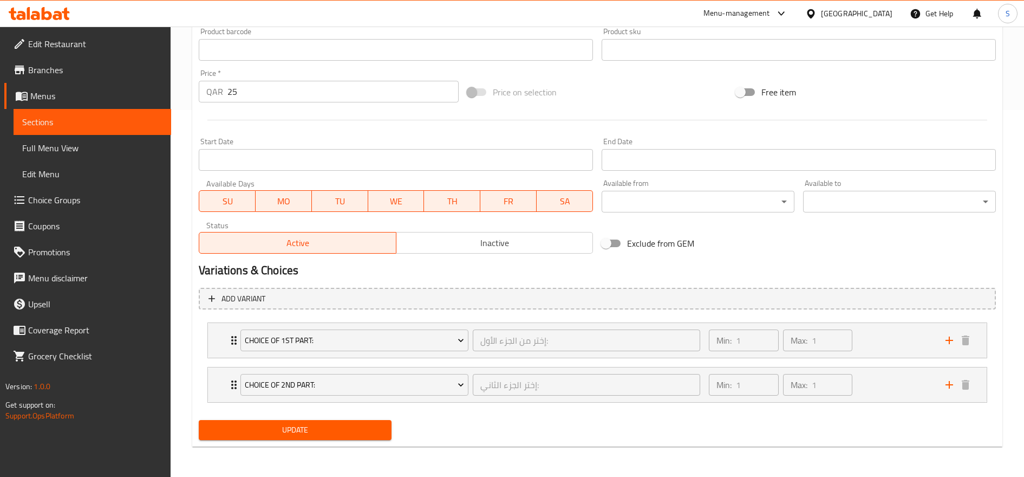
type input "Buy One Kaak Pizza Of Your Choice Get One Free"
click at [306, 433] on span "Update" at bounding box center [295, 430] width 176 height 14
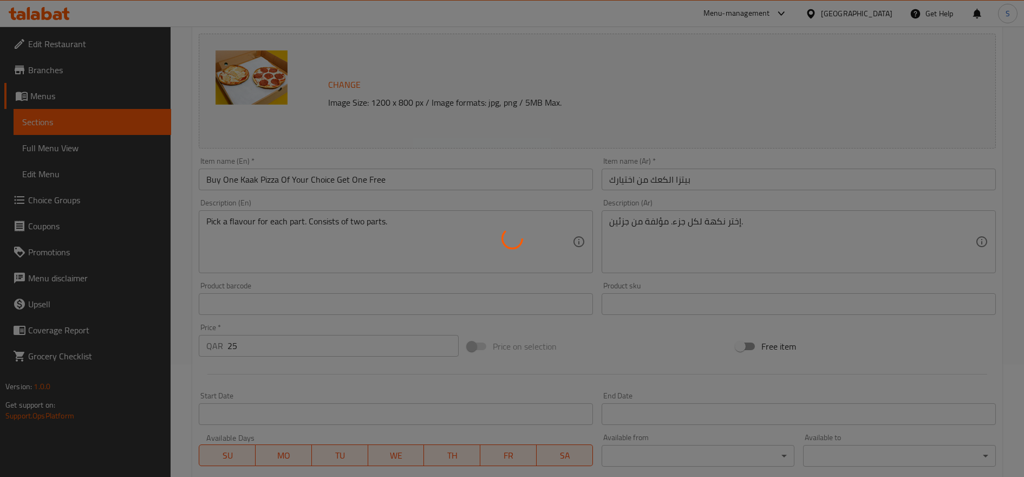
scroll to position [0, 0]
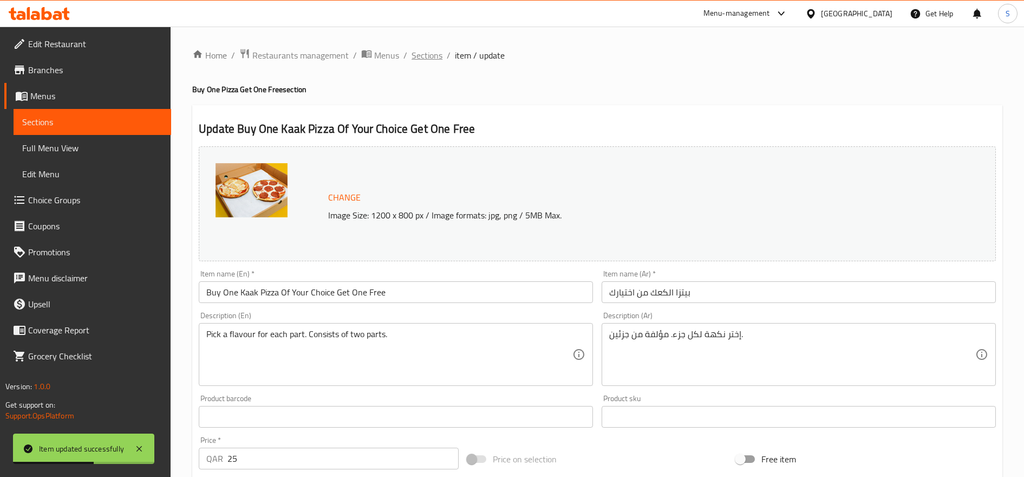
click at [417, 54] on span "Sections" at bounding box center [427, 55] width 31 height 13
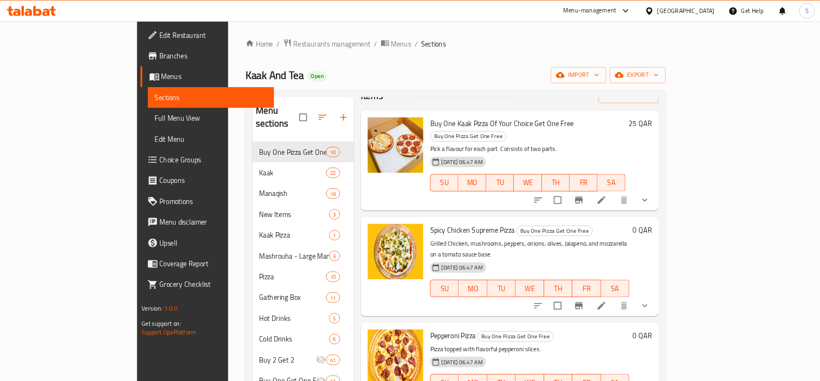
scroll to position [68, 0]
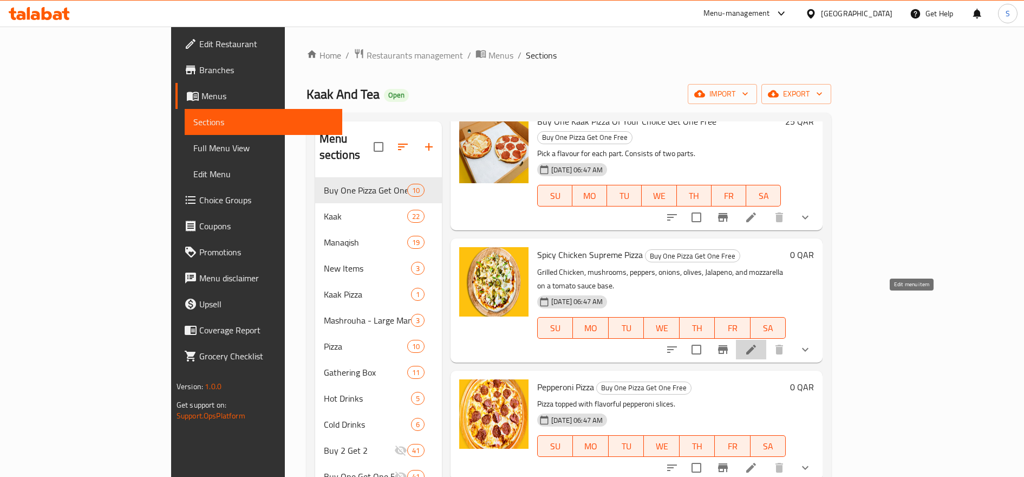
click at [758, 343] on icon at bounding box center [751, 349] width 13 height 13
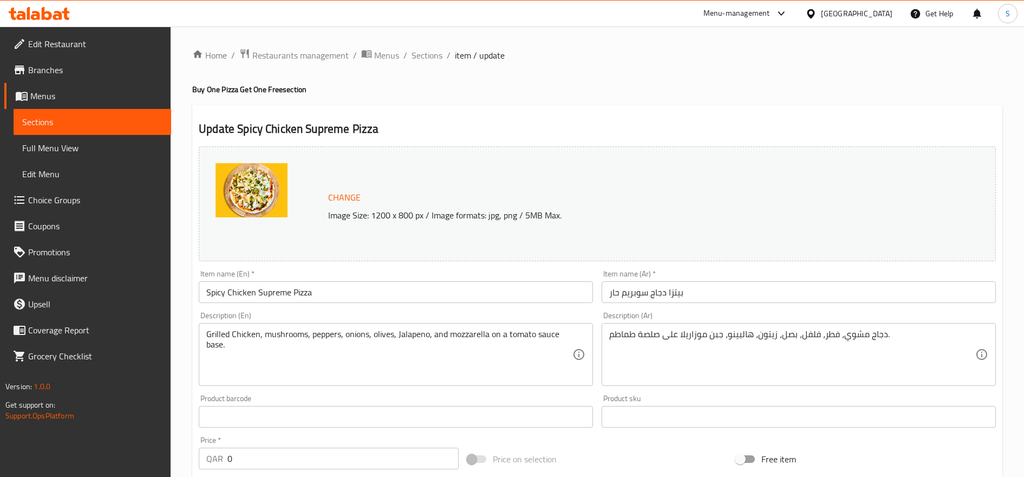
click at [205, 293] on input "Spicy Chicken Supreme Pizza" at bounding box center [396, 292] width 394 height 22
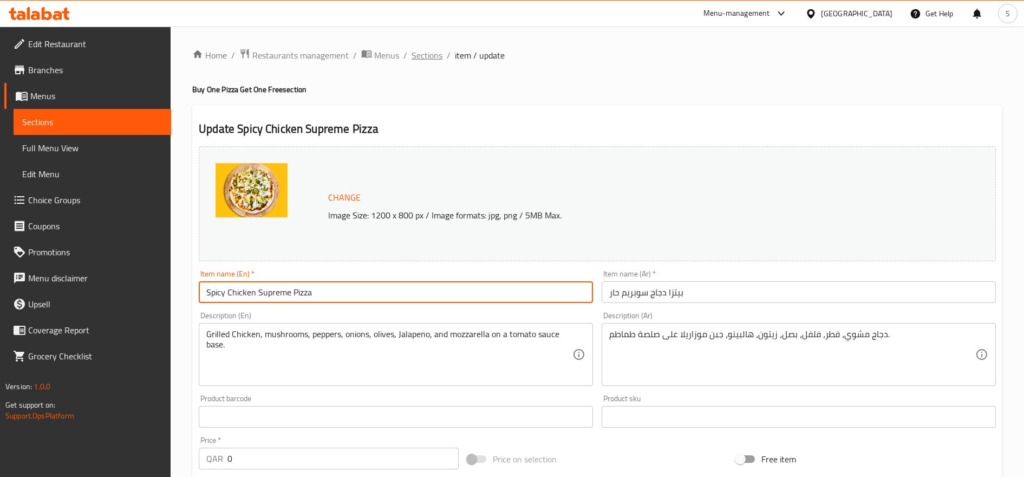
click at [439, 58] on span "Sections" at bounding box center [427, 55] width 31 height 13
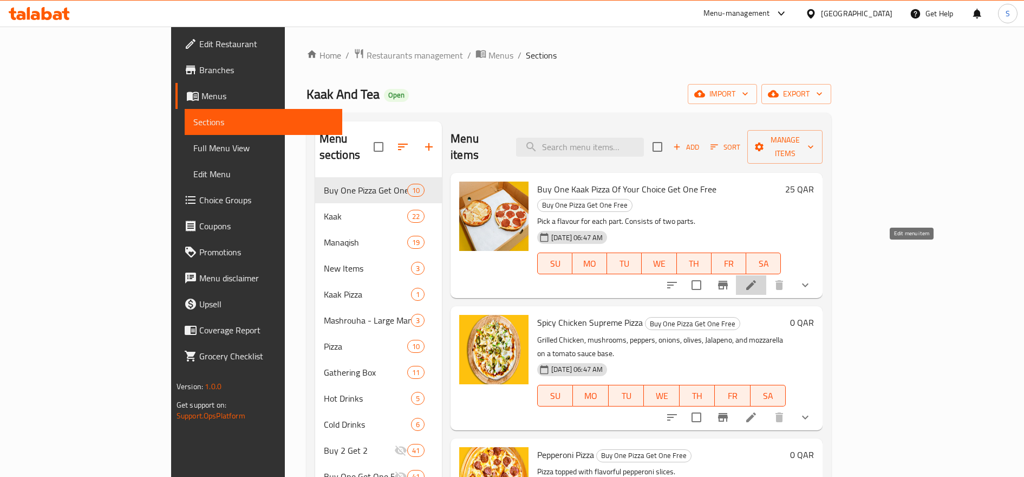
click at [758, 278] on icon at bounding box center [751, 284] width 13 height 13
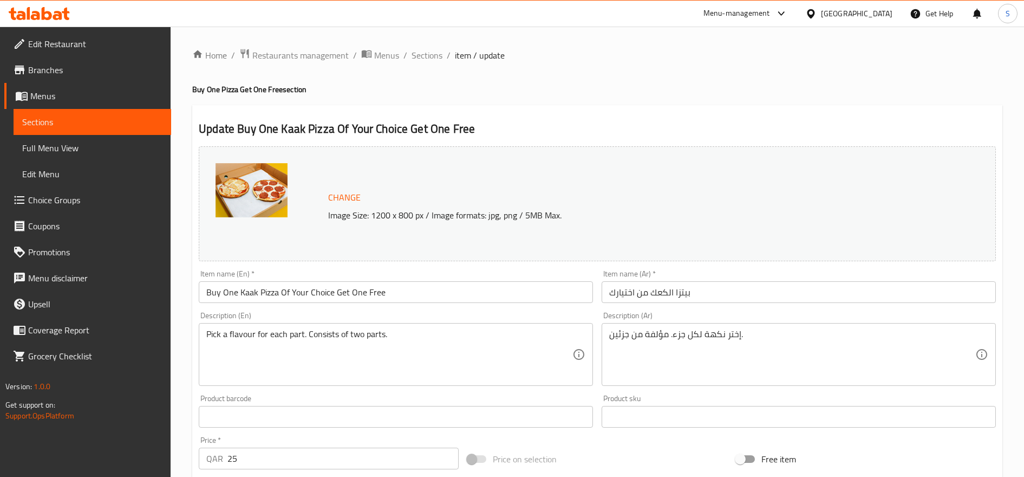
click at [445, 54] on ol "Home / Restaurants management / Menus / Sections / item / update" at bounding box center [597, 55] width 810 height 14
click at [437, 54] on span "Sections" at bounding box center [427, 55] width 31 height 13
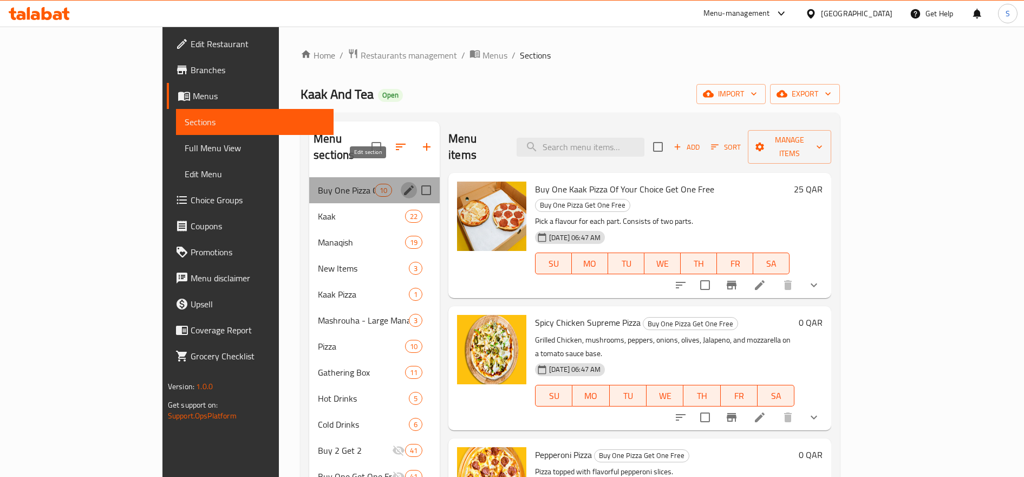
click at [404, 185] on icon "edit" at bounding box center [409, 190] width 10 height 10
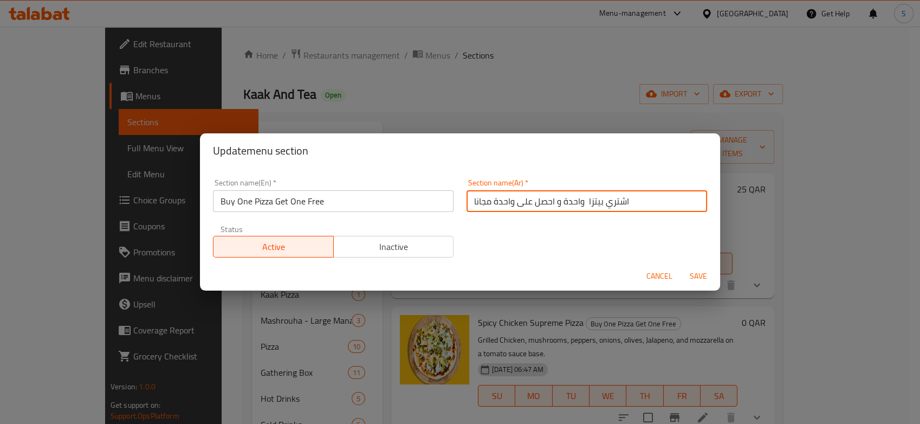
drag, startPoint x: 596, startPoint y: 202, endPoint x: 401, endPoint y: 196, distance: 195.1
click at [401, 196] on div "Section name(En)   * Buy One Pizza Get One Free Section name(En) * Section name…" at bounding box center [459, 218] width 507 height 92
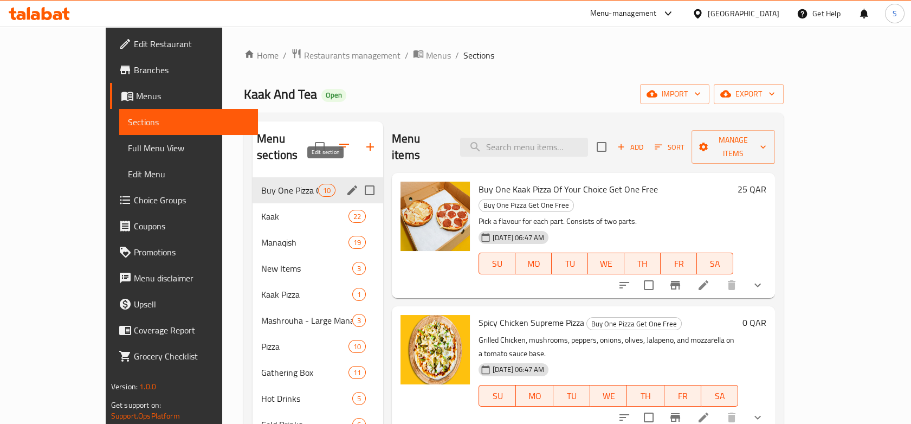
click at [346, 184] on icon "edit" at bounding box center [352, 190] width 13 height 13
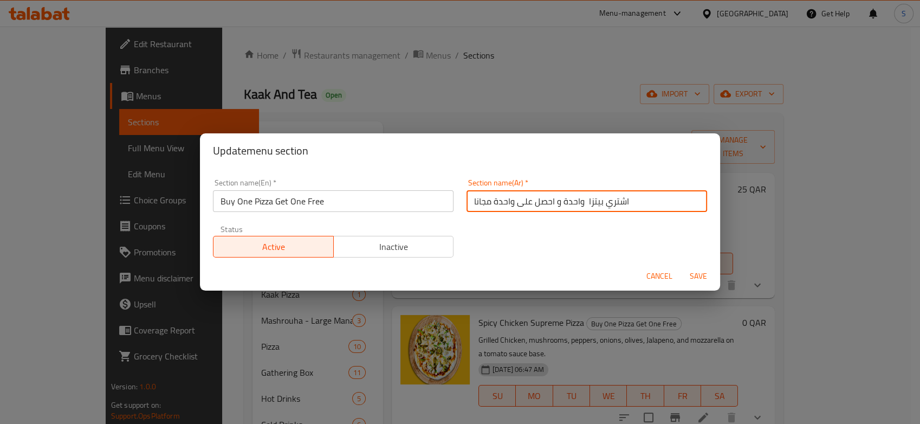
click at [511, 204] on input "اشتري بيتزا واحدة و احصل على واحدة مجانا" at bounding box center [586, 201] width 241 height 22
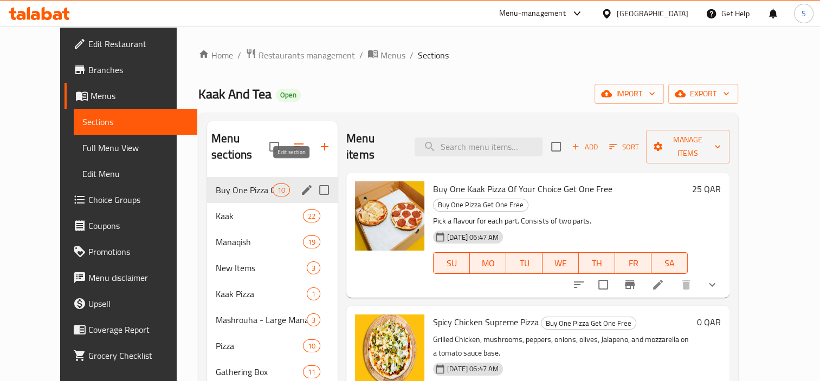
click at [302, 185] on icon "edit" at bounding box center [307, 190] width 10 height 10
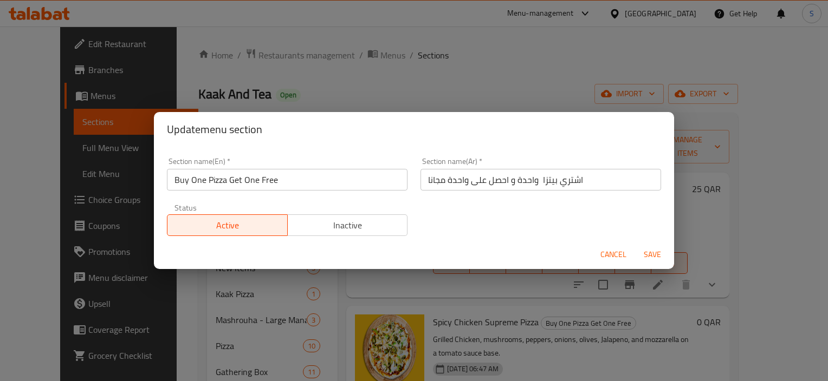
click at [300, 181] on input "Buy One Pizza Get One Free" at bounding box center [287, 180] width 241 height 22
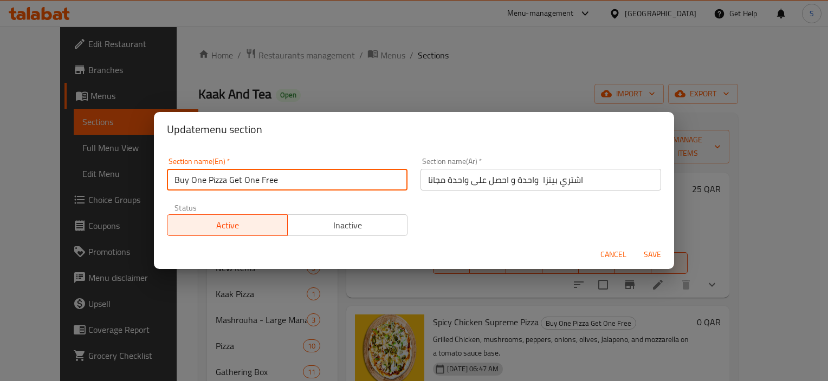
click at [300, 181] on input "Buy One Pizza Get One Free" at bounding box center [287, 180] width 241 height 22
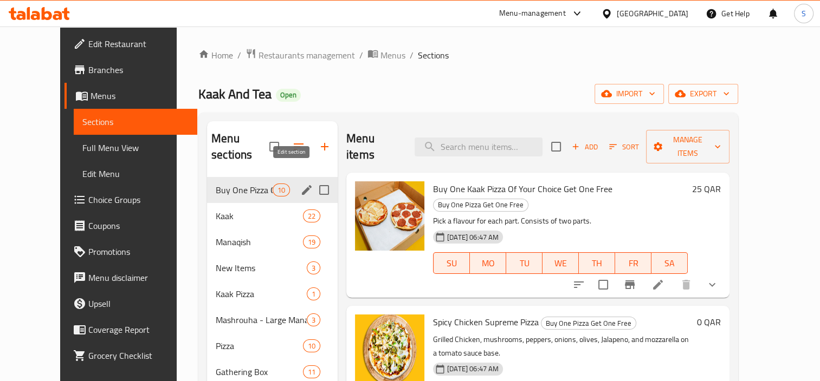
click at [300, 184] on icon "edit" at bounding box center [306, 190] width 13 height 13
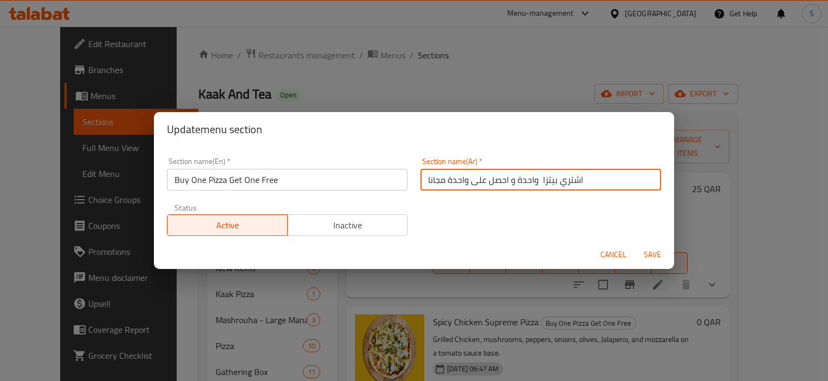
drag, startPoint x: 588, startPoint y: 184, endPoint x: 381, endPoint y: 187, distance: 207.0
click at [381, 187] on div "Section name(En)   * Buy One Pizza Get One Free Section name(En) * Section name…" at bounding box center [413, 197] width 507 height 92
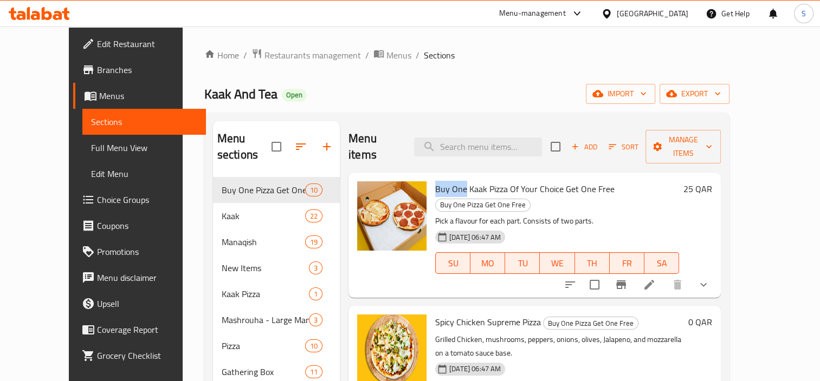
drag, startPoint x: 418, startPoint y: 171, endPoint x: 447, endPoint y: 173, distance: 28.8
click at [447, 181] on span "Buy One Kaak Pizza Of Your Choice Get One Free" at bounding box center [524, 189] width 179 height 16
copy span "Buy One"
drag, startPoint x: 546, startPoint y: 176, endPoint x: 592, endPoint y: 172, distance: 45.6
click at [592, 181] on span "Buy One Kaak Pizza Of Your Choice Get One Free" at bounding box center [524, 189] width 179 height 16
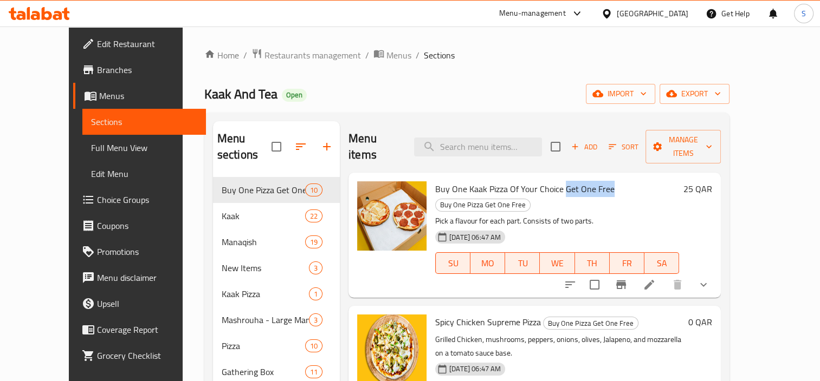
copy span "Get One Free"
click at [507, 93] on div "Kaak And Tea Open import export" at bounding box center [466, 94] width 525 height 20
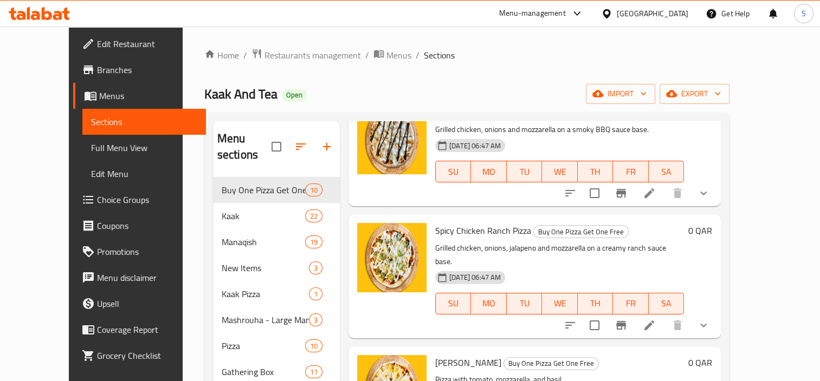
scroll to position [152, 0]
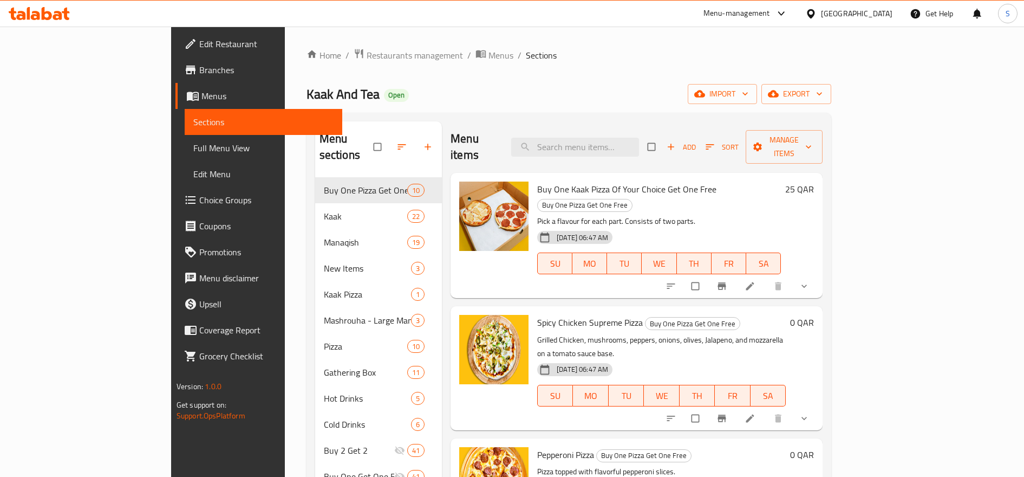
click at [819, 406] on div at bounding box center [738, 418] width 159 height 24
click at [756, 281] on icon at bounding box center [750, 286] width 11 height 11
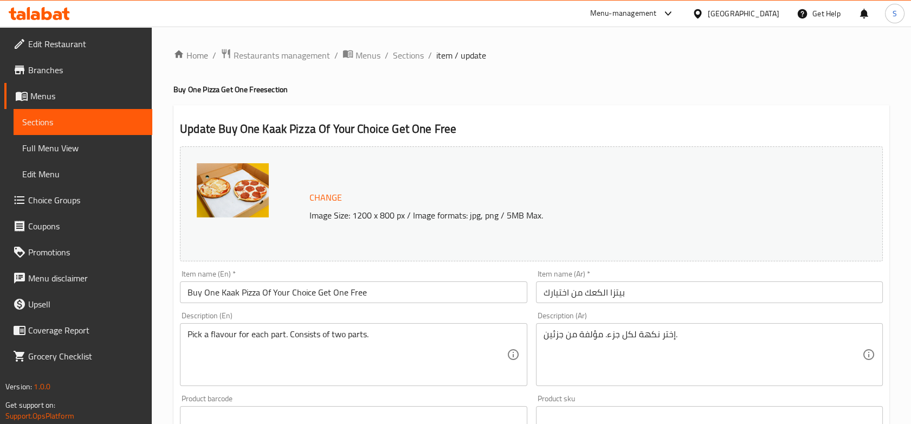
click at [655, 295] on input "بيتزا الكعك من اختيارك" at bounding box center [709, 292] width 347 height 22
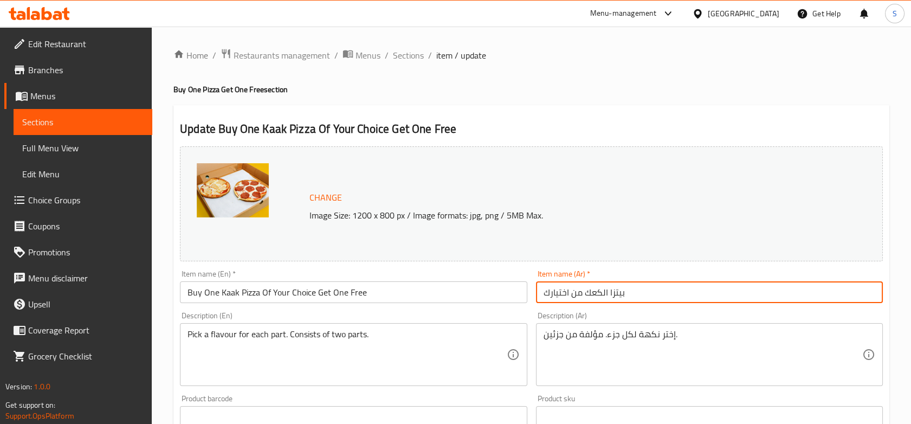
paste input "اشتري بيتزا واحدة و احصل على واحدة مجانا"
click at [542, 293] on input "بيتزا الكعك من اختيارك" at bounding box center [709, 292] width 347 height 22
paste input "شتري بيتزا واحدة و احصل على واحدة مجانا"
drag, startPoint x: 715, startPoint y: 295, endPoint x: 665, endPoint y: 293, distance: 49.9
click at [665, 293] on input "اشتري بيتزا واحدة و احصل على واحدة مجانا بيتزا الكعك من اختيارك" at bounding box center [709, 292] width 347 height 22
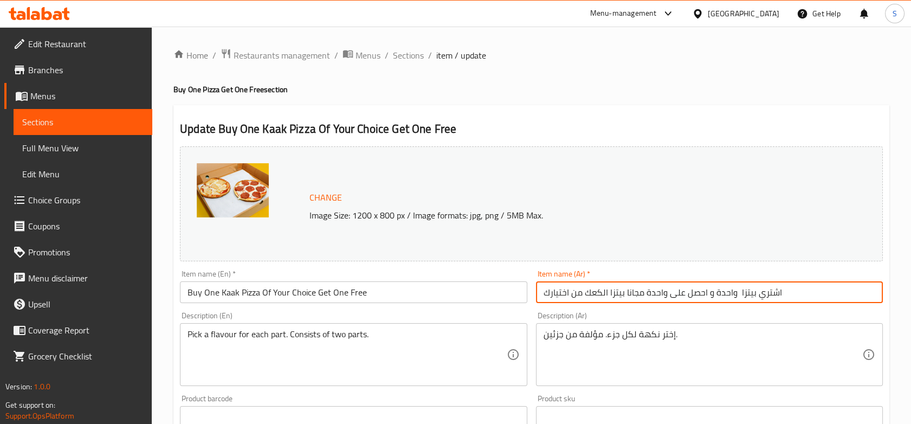
click at [684, 291] on input "اشتري بيتزا واحدة و احصل على واحدة مجانا بيتزا الكعك من اختيارك" at bounding box center [709, 292] width 347 height 22
click at [743, 294] on input "اشتري بيتزا واحدة و احصل على واحدة مجانا بيتزا الكعك من اختيارك" at bounding box center [709, 292] width 347 height 22
drag, startPoint x: 714, startPoint y: 291, endPoint x: 678, endPoint y: 290, distance: 36.3
click at [678, 290] on input "اشتري واحدة و احصل على واحدة مجانا بيتزا الكعك من اختيارك" at bounding box center [709, 292] width 347 height 22
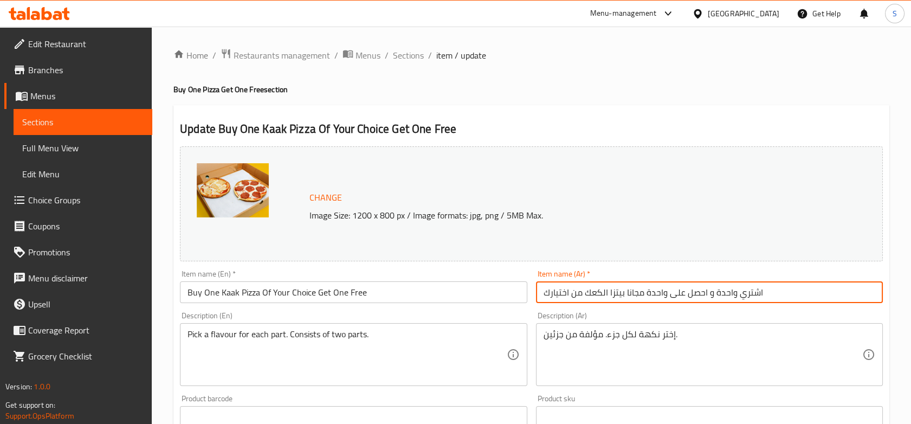
click at [697, 292] on input "اشتري واحدة و احصل على واحدة مجانا بيتزا الكعك من اختيارك" at bounding box center [709, 292] width 347 height 22
drag, startPoint x: 736, startPoint y: 294, endPoint x: 667, endPoint y: 269, distance: 72.7
click at [628, 293] on input "اشتري واحدة و احصل على واحدة مجانا بيتزا الكعك من اختيارك" at bounding box center [709, 292] width 347 height 22
click at [548, 295] on input "اشتري بيتزا الكعك من اختيارك" at bounding box center [709, 292] width 347 height 22
click at [547, 294] on input "اشتري بيتزا الكعك من اختيارك" at bounding box center [709, 292] width 347 height 22
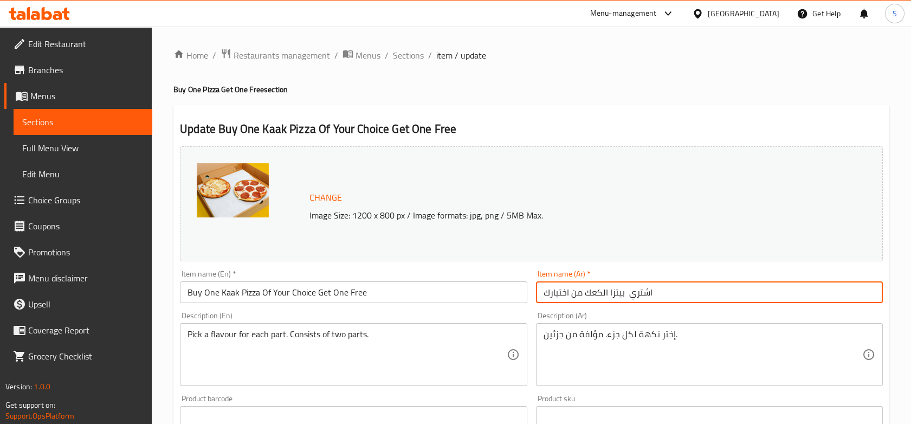
paste input "واحدة و احصل على واحدة مجانا"
click at [741, 296] on input "اشتري بيتزا الكعك من اختيارك" at bounding box center [709, 292] width 347 height 22
paste input "واحدة و احصل على واحدة مجانا"
click at [672, 294] on input "اشتري بيتزا الكعك من اختيارك" at bounding box center [709, 292] width 347 height 22
paste input "واحدة و احصل على واحدة مجانا"
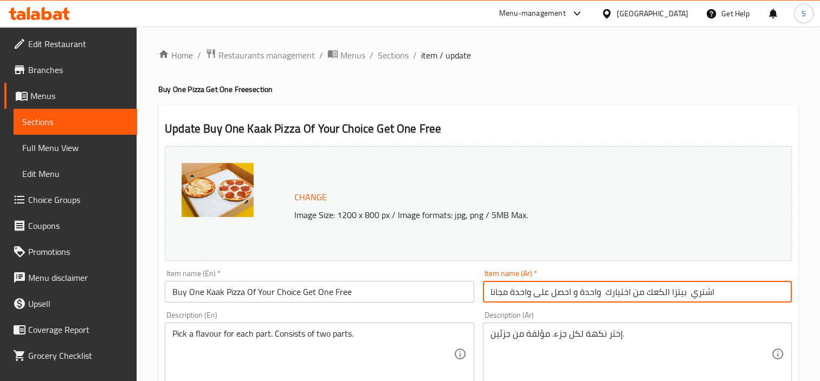
click at [620, 291] on input "اشتري بيتزا الكعك من اختيارك واحدة و احصل على واحدة مجانا" at bounding box center [637, 292] width 309 height 22
click at [608, 294] on input "اشتري بيتزا الكعك من واحدة و احصل على واحدة مجانا" at bounding box center [637, 292] width 309 height 22
type input "اشتري بيتزا الكعك واحدة و احصل على واحدة مجانا"
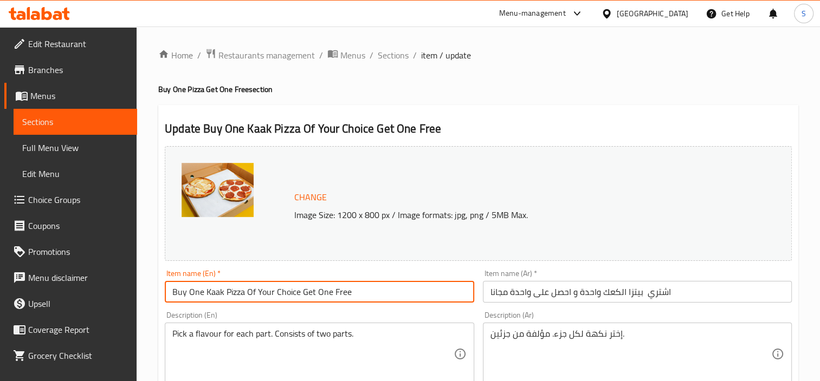
drag, startPoint x: 248, startPoint y: 294, endPoint x: 298, endPoint y: 294, distance: 50.4
click at [298, 294] on input "Buy One Kaak Pizza Of Your Choice Get One Free" at bounding box center [319, 292] width 309 height 22
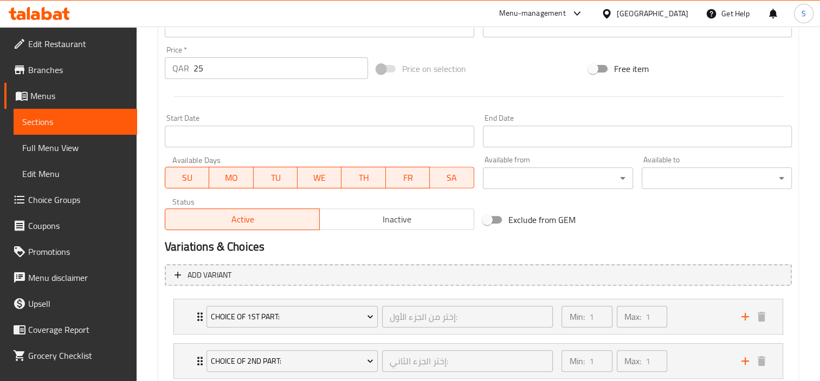
scroll to position [462, 0]
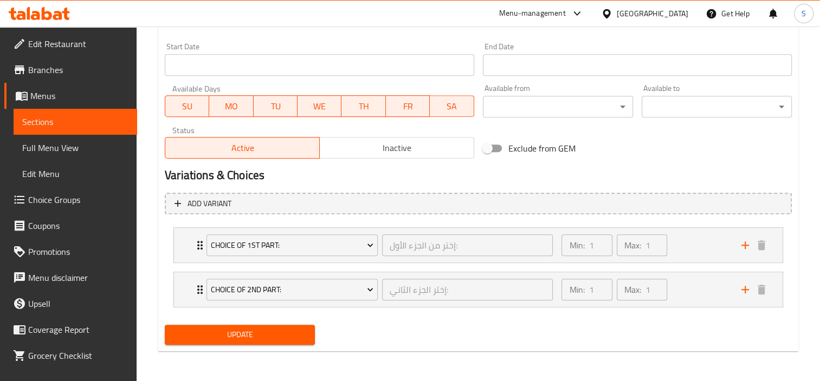
type input "Buy One Kaak Pizza Get One Free"
click at [292, 328] on span "Update" at bounding box center [239, 335] width 133 height 14
click at [297, 337] on span "Update" at bounding box center [239, 335] width 133 height 14
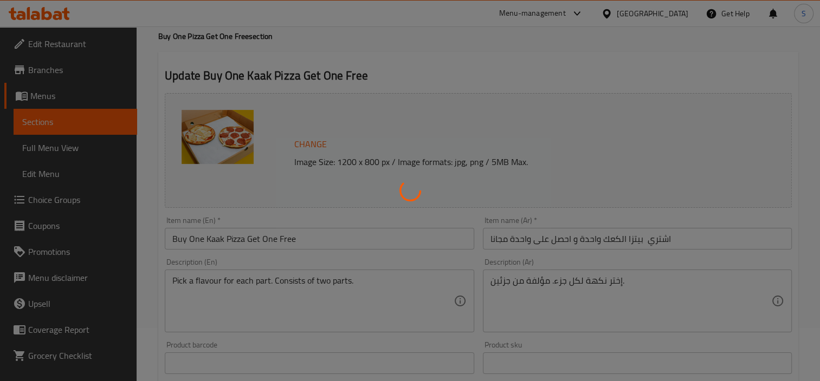
scroll to position [0, 0]
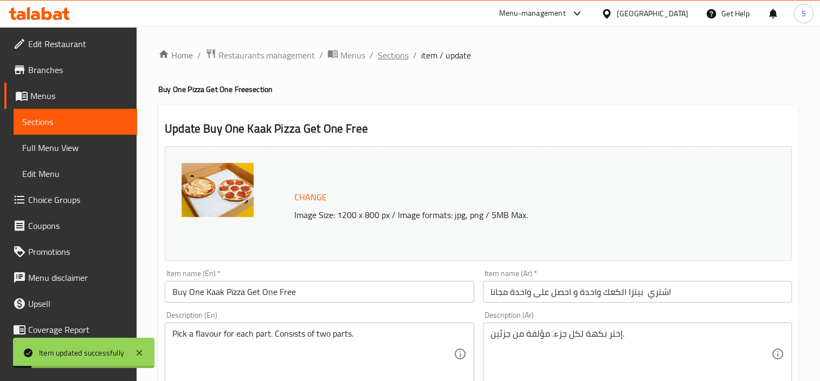
click at [400, 59] on span "Sections" at bounding box center [393, 55] width 31 height 13
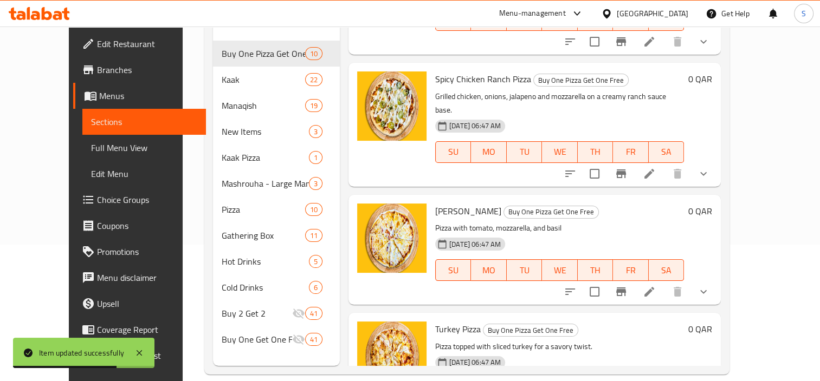
scroll to position [152, 0]
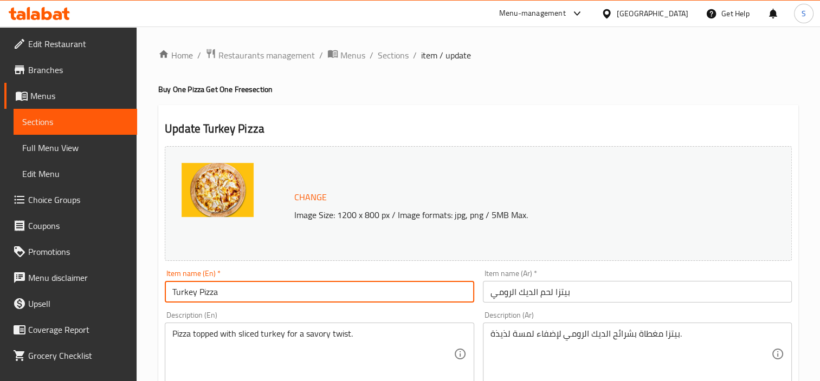
click at [170, 295] on input "Turkey Pizza" at bounding box center [319, 292] width 309 height 22
paste input "واحدة و احصل على واحدة مجانا"
type input "Turkey Pizza"
click at [589, 301] on input "بيتزا لحم الديك الرومي" at bounding box center [637, 292] width 309 height 22
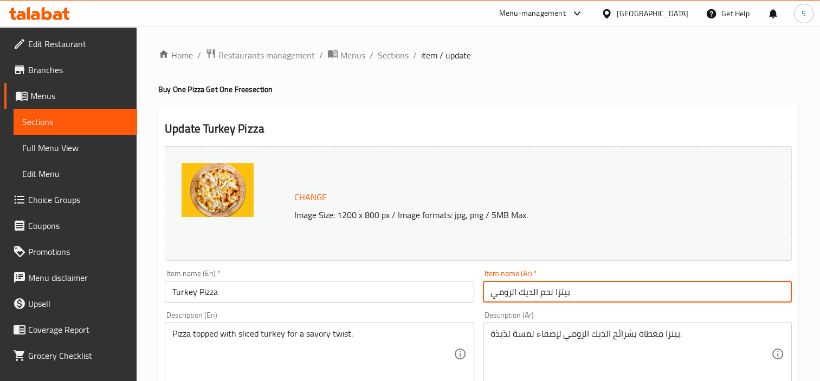
paste input "واحدة و احصل على واحدة مجانا"
click at [487, 292] on input "بيتزا لحم الديك الرومي" at bounding box center [637, 292] width 309 height 22
paste input "واحدة و احصل على واحدة مجانا"
click at [622, 299] on input "بيتزا لحم الديك الرومي" at bounding box center [637, 292] width 309 height 22
paste input "اشتري بيتزا واحدة و احصل على واحدة مجانا"
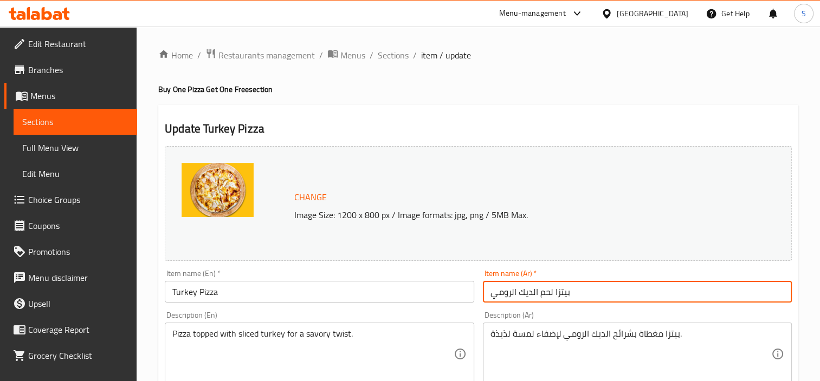
click at [492, 295] on input "بيتزا لحم الديك الرومي" at bounding box center [637, 292] width 309 height 22
paste input "شتري بيتزا واحدة و احصل على واحدة مجانا"
drag, startPoint x: 700, startPoint y: 295, endPoint x: 685, endPoint y: 299, distance: 16.3
click at [685, 299] on input "اشتري بيتزا واحدة و احصل على واحدة مجانا بيتزا لحم الديك الرومي" at bounding box center [637, 292] width 309 height 22
click at [687, 295] on input "اشتري ب واحدة و احصل على واحدة مجانا بيتزا لحم الديك الرومي" at bounding box center [637, 292] width 309 height 22
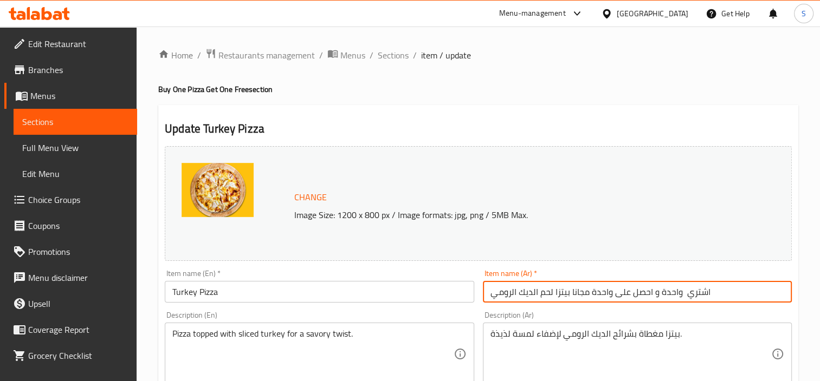
drag, startPoint x: 687, startPoint y: 295, endPoint x: 574, endPoint y: 296, distance: 113.2
click at [574, 296] on input "اشتري واحدة و احصل على واحدة مجانا بيتزا لحم الديك الرومي" at bounding box center [637, 292] width 309 height 22
click at [493, 297] on input "اشتري بيتزا لحم الديك الرومي" at bounding box center [637, 292] width 309 height 22
paste input "واحدة و احصل على واحدة مجانا"
click at [678, 290] on input "اشتري بيتزا لحم الديك الرومي" at bounding box center [637, 292] width 309 height 22
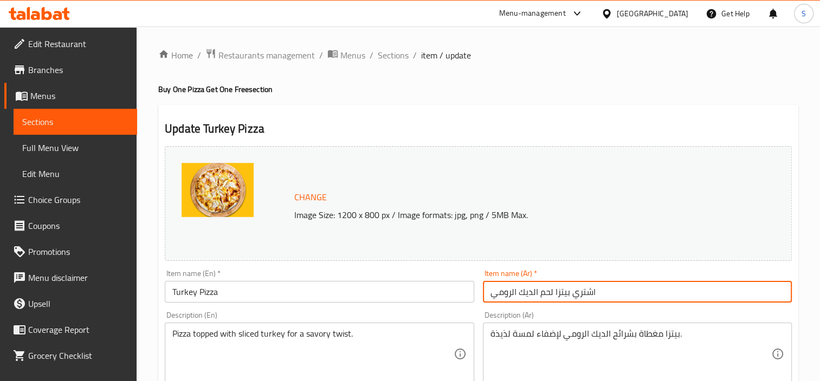
paste input "واحدة و احصل على واحدة مجانا"
click at [603, 297] on input "اشتري بيتزا لحم الديك الرومي واحدة و احصل على واحدة مجانا" at bounding box center [637, 292] width 309 height 22
type input "اشتري بيتزا لحم الديك الرومي واحدة و احصل على واحدة مجانا"
click at [172, 291] on input "Turkey Pizza" at bounding box center [319, 292] width 309 height 22
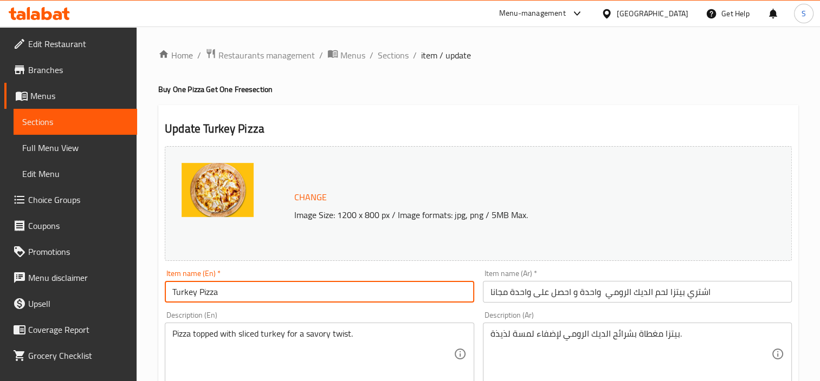
paste input "Buy One"
click at [334, 296] on input "Buy One Turkey Pizza" at bounding box center [319, 292] width 309 height 22
paste input "Get One Free"
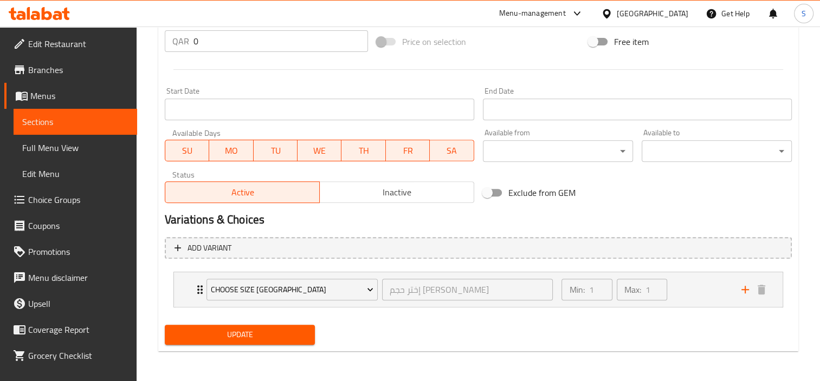
type input "Buy One Turkey Pizza Get One Free"
click at [283, 332] on span "Update" at bounding box center [239, 335] width 133 height 14
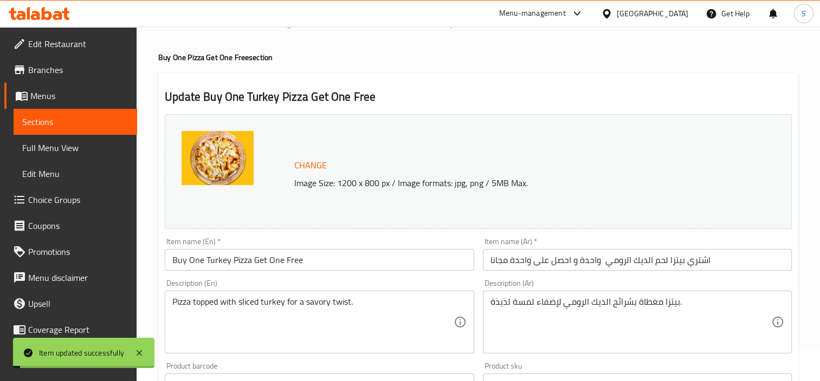
scroll to position [0, 0]
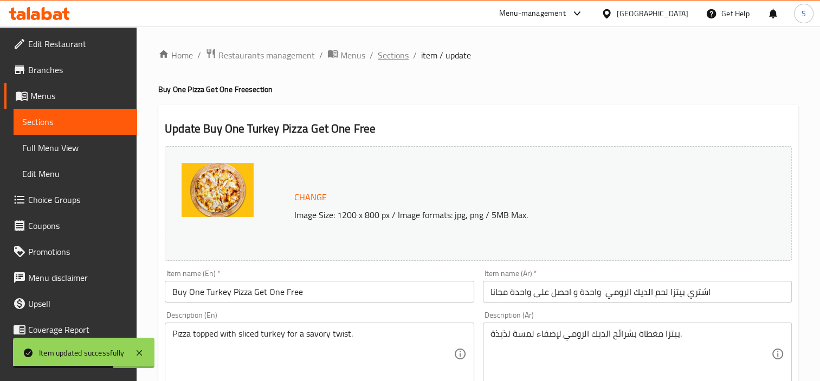
click at [392, 57] on span "Sections" at bounding box center [393, 55] width 31 height 13
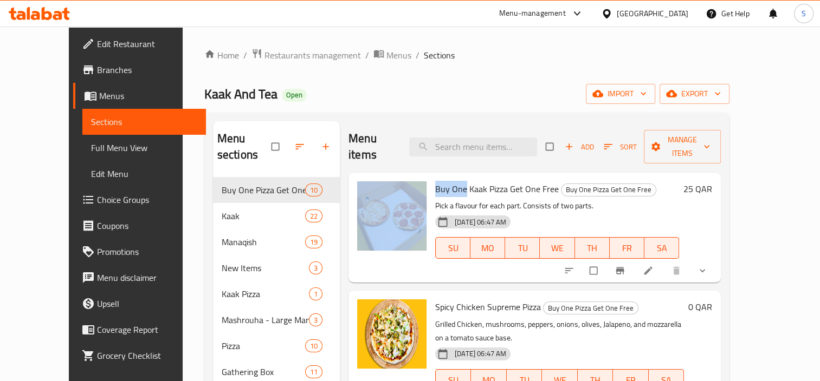
drag, startPoint x: 413, startPoint y: 173, endPoint x: 449, endPoint y: 172, distance: 36.3
click at [449, 177] on div "Buy One Kaak Pizza Get One Free Buy One Pizza Get One Free Pick a flavour for e…" at bounding box center [534, 227] width 363 height 101
click at [562, 138] on input "checkbox" at bounding box center [550, 147] width 23 height 21
checkbox input "true"
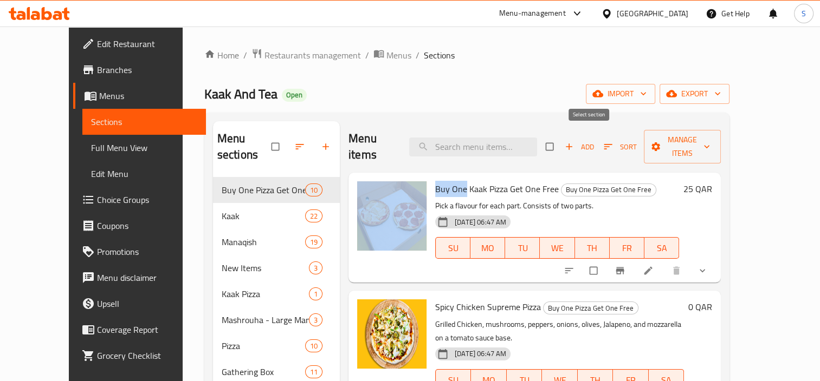
checkbox input "true"
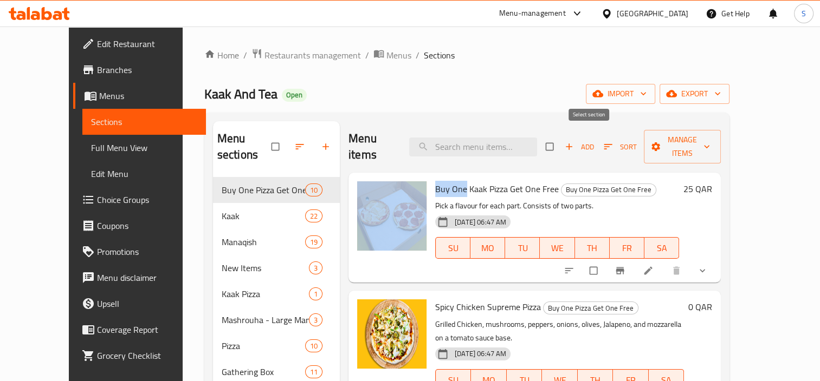
checkbox input "true"
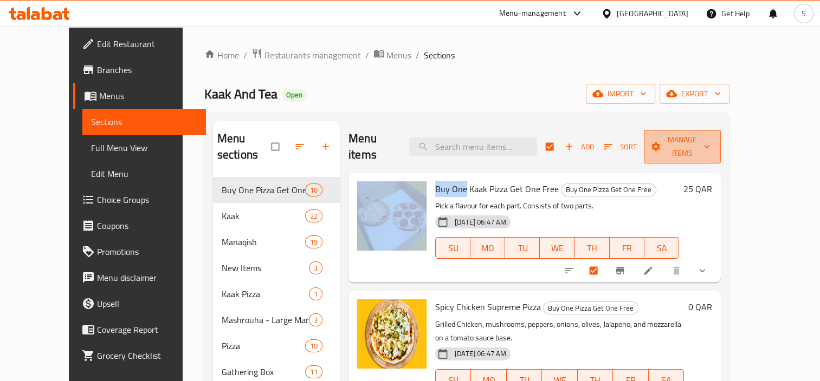
click at [706, 142] on span "Manage items" at bounding box center [682, 146] width 60 height 27
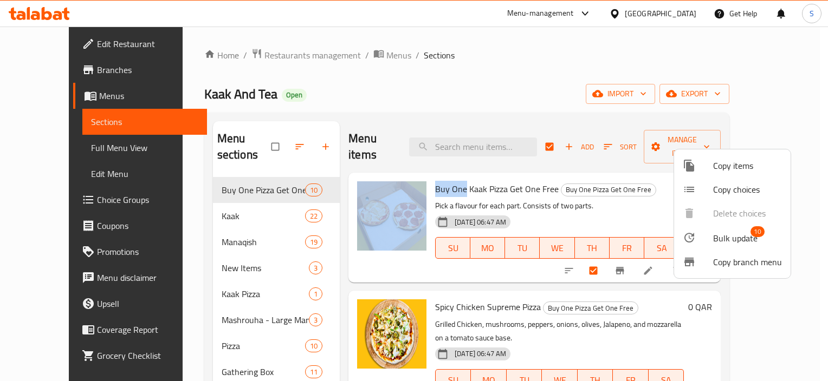
click at [763, 243] on span "Bulk update 10" at bounding box center [747, 238] width 69 height 14
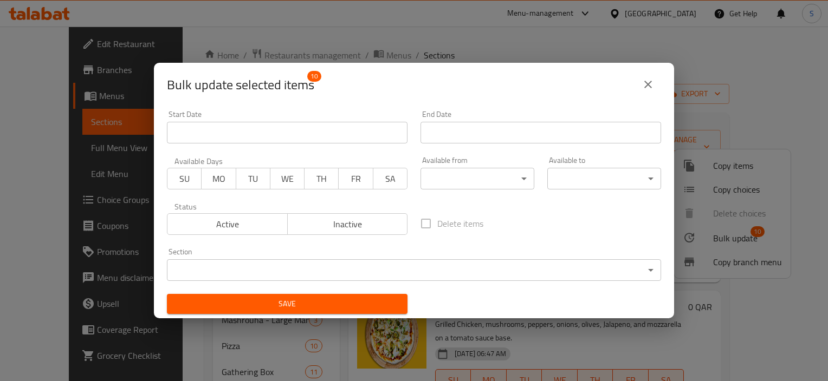
drag, startPoint x: 183, startPoint y: 180, endPoint x: 211, endPoint y: 179, distance: 28.7
click at [186, 180] on span "SU" at bounding box center [184, 179] width 25 height 16
drag, startPoint x: 211, startPoint y: 179, endPoint x: 231, endPoint y: 181, distance: 19.6
click at [212, 179] on span "MO" at bounding box center [218, 179] width 25 height 16
click at [250, 183] on span "TU" at bounding box center [253, 179] width 25 height 16
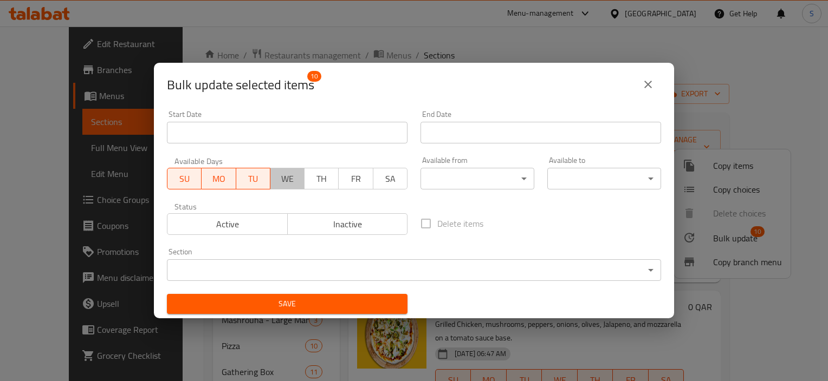
drag, startPoint x: 293, startPoint y: 184, endPoint x: 321, endPoint y: 185, distance: 28.7
click at [293, 184] on span "WE" at bounding box center [287, 179] width 25 height 16
click at [324, 185] on span "TH" at bounding box center [321, 179] width 25 height 16
click at [392, 185] on span "SA" at bounding box center [390, 179] width 25 height 16
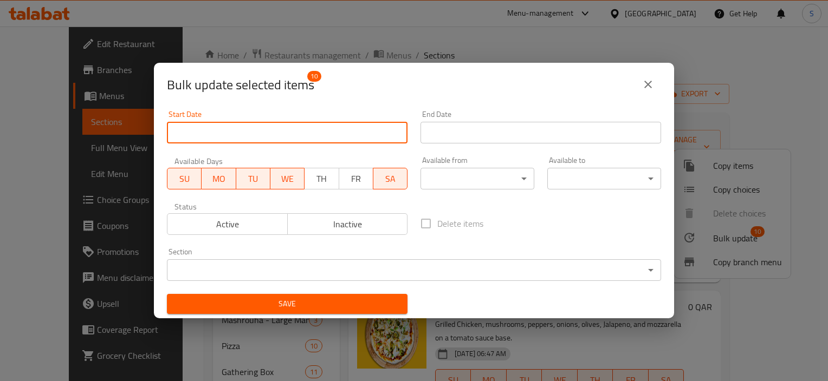
click at [312, 143] on input "Start Date" at bounding box center [287, 133] width 241 height 22
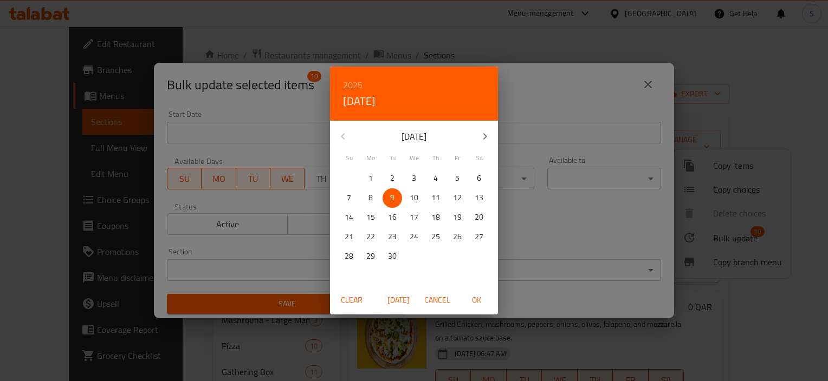
click at [392, 202] on p "9" at bounding box center [392, 198] width 4 height 14
click at [481, 303] on span "OK" at bounding box center [476, 301] width 26 height 14
type input "[DATE]"
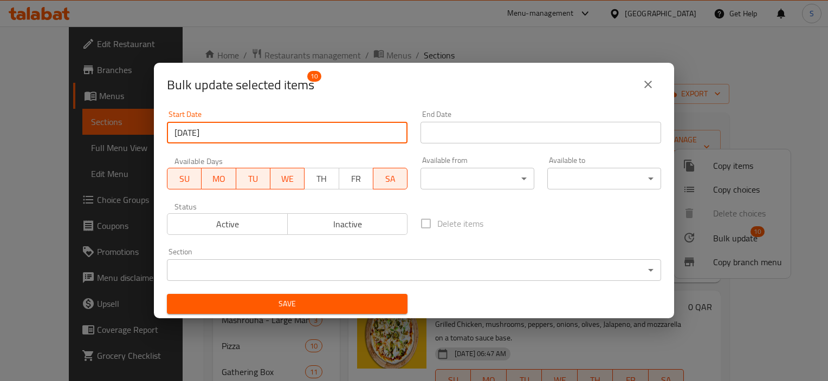
click at [483, 129] on input "Start Date" at bounding box center [540, 133] width 241 height 22
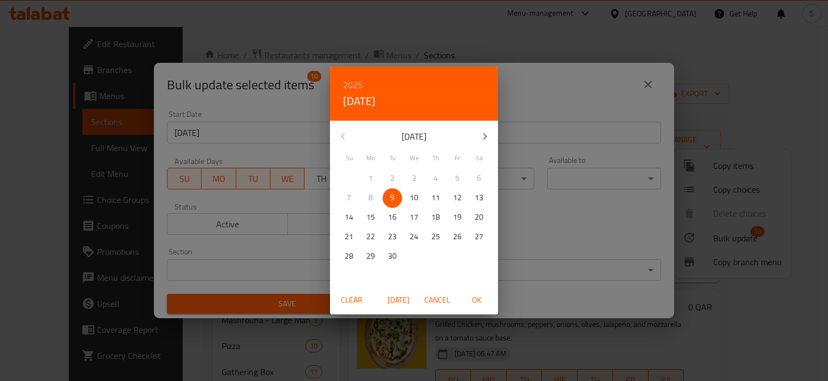
click at [392, 259] on p "30" at bounding box center [392, 257] width 9 height 14
click at [481, 301] on span "OK" at bounding box center [476, 301] width 26 height 14
type input "[DATE]"
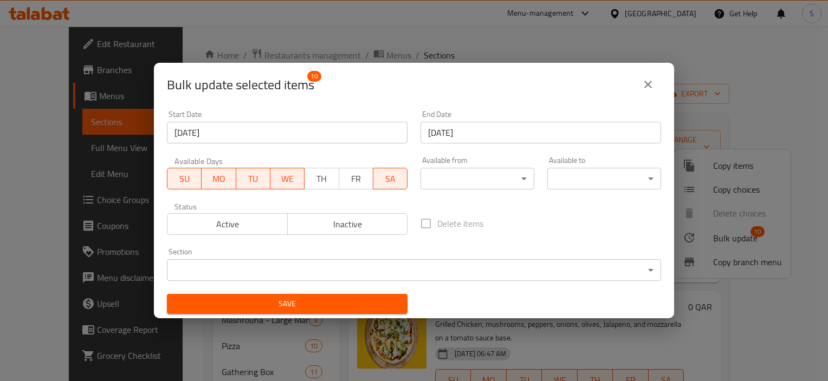
click at [237, 236] on div "Status Active Inactive" at bounding box center [287, 219] width 254 height 46
click at [237, 231] on span "Active" at bounding box center [228, 225] width 112 height 16
click at [488, 183] on body "​ Menu-management [GEOGRAPHIC_DATA] Get Help S Edit Restaurant Branches Menus S…" at bounding box center [414, 204] width 828 height 355
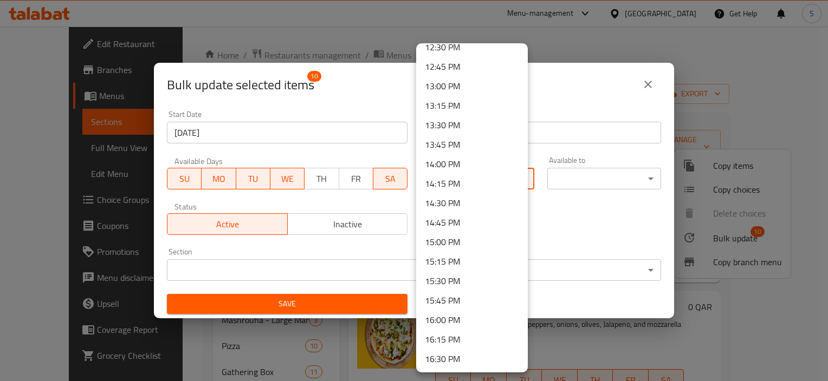
scroll to position [921, 0]
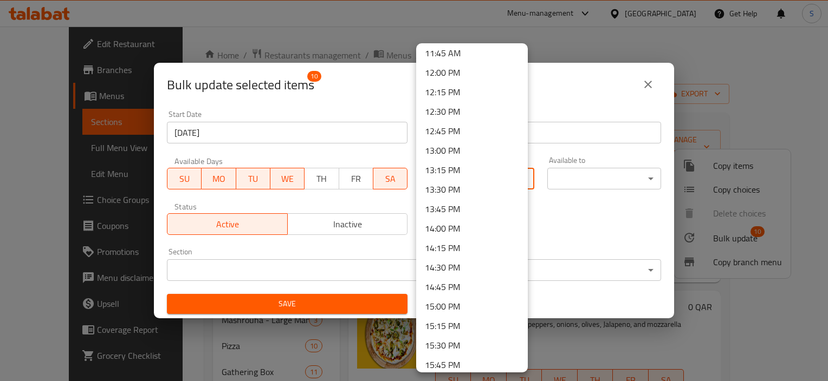
click at [492, 154] on li "13:00 PM" at bounding box center [472, 151] width 112 height 20
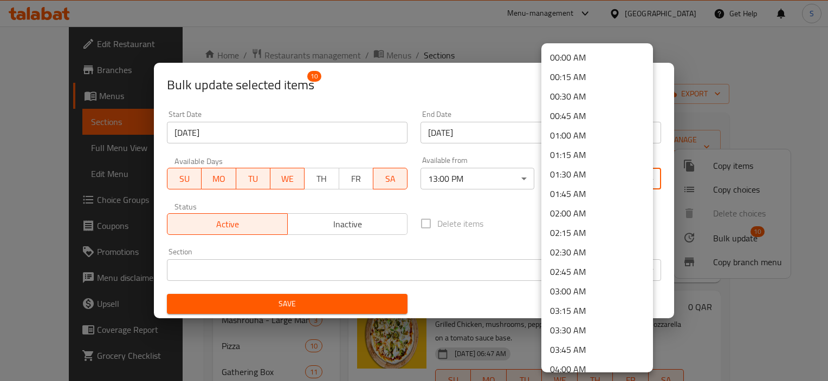
click at [609, 184] on body "​ Menu-management [GEOGRAPHIC_DATA] Get Help S Edit Restaurant Branches Menus S…" at bounding box center [414, 204] width 828 height 355
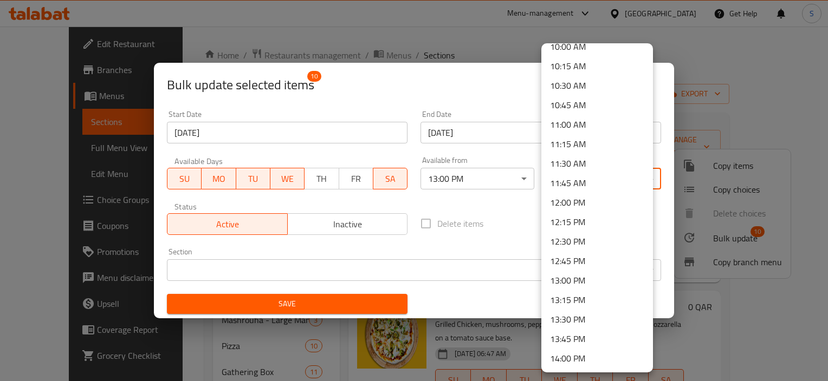
scroll to position [758, 0]
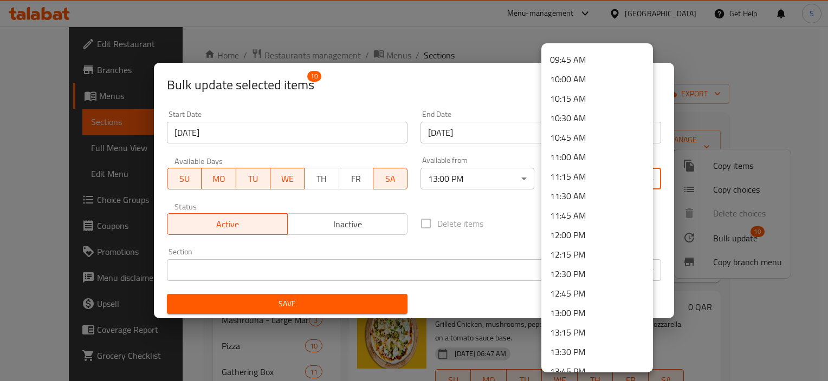
click at [615, 163] on li "11:00 AM" at bounding box center [597, 157] width 112 height 20
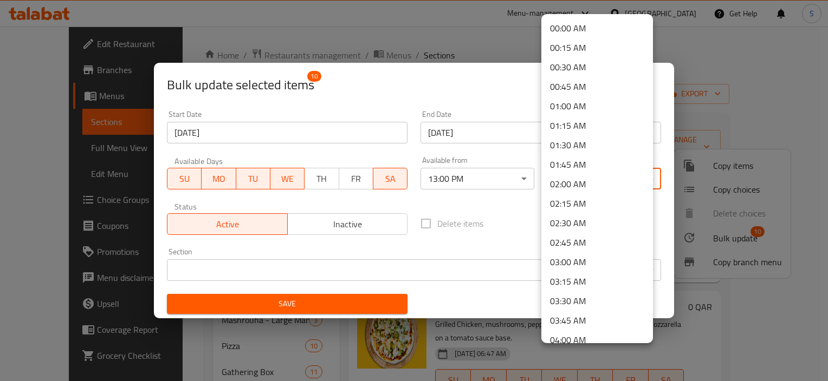
click at [580, 187] on body "​ Menu-management [GEOGRAPHIC_DATA] Get Help S Edit Restaurant Branches Menus S…" at bounding box center [414, 204] width 828 height 355
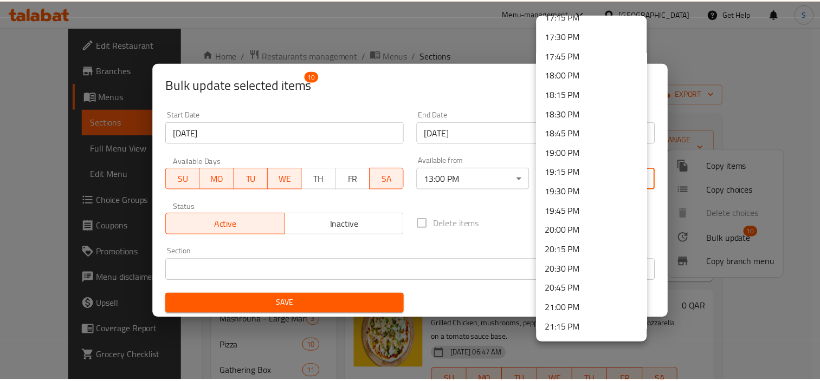
scroll to position [1571, 0]
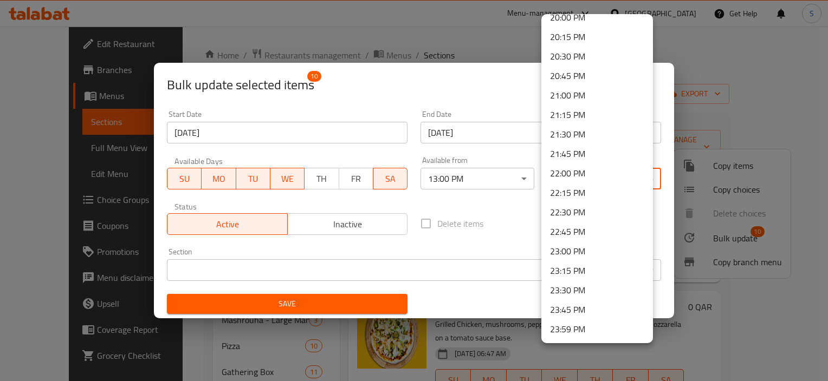
click at [614, 257] on li "23:00 PM" at bounding box center [597, 252] width 112 height 20
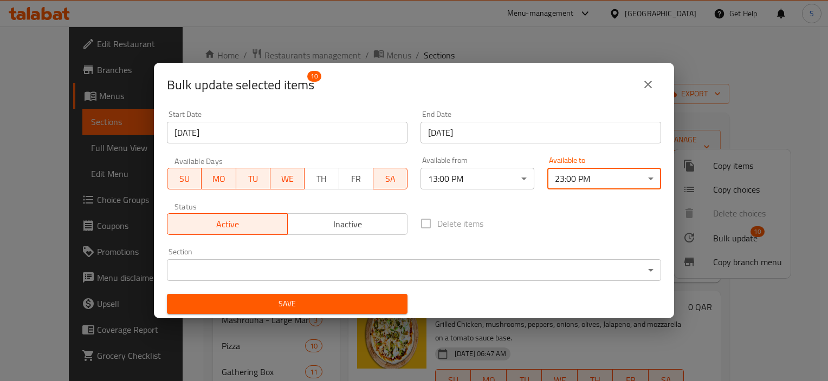
click at [567, 237] on div "Delete items" at bounding box center [541, 224] width 254 height 36
drag, startPoint x: 481, startPoint y: 203, endPoint x: 402, endPoint y: 249, distance: 91.8
click at [402, 249] on div "Section ​ ​" at bounding box center [414, 264] width 494 height 33
click at [405, 275] on body "​ Menu-management [GEOGRAPHIC_DATA] Get Help S Edit Restaurant Branches Menus S…" at bounding box center [414, 204] width 828 height 355
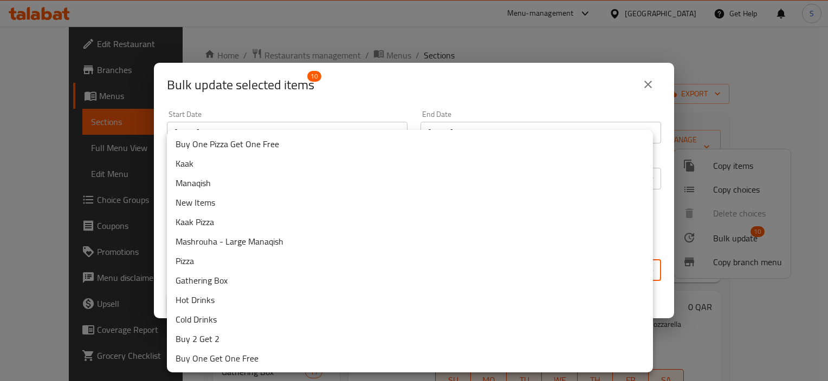
click at [350, 144] on li "Buy One Pizza Get One Free" at bounding box center [410, 144] width 486 height 20
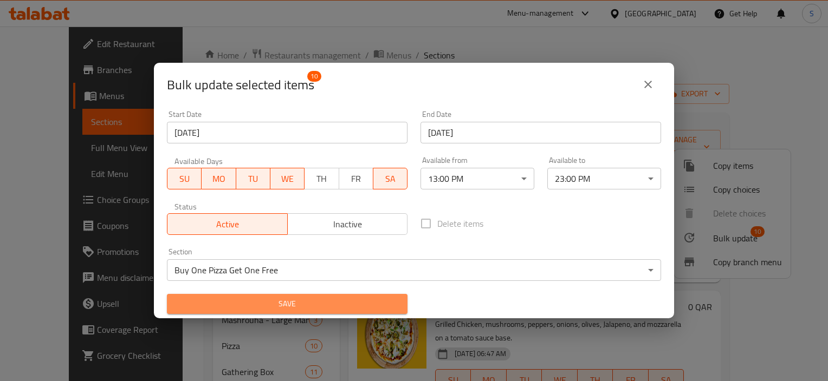
click at [334, 306] on span "Save" at bounding box center [287, 304] width 223 height 14
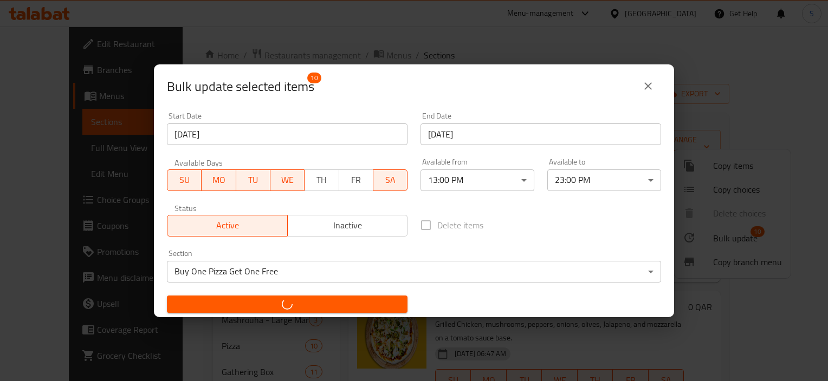
checkbox input "false"
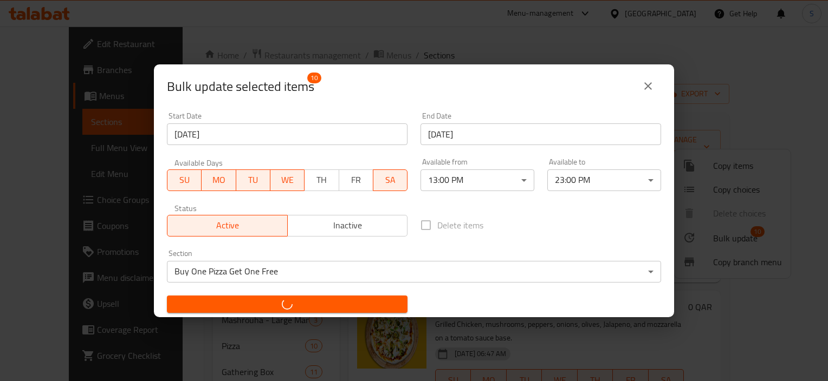
checkbox input "false"
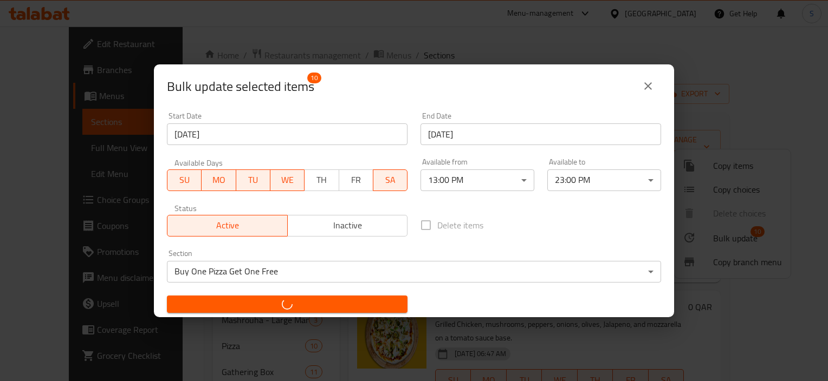
checkbox input "false"
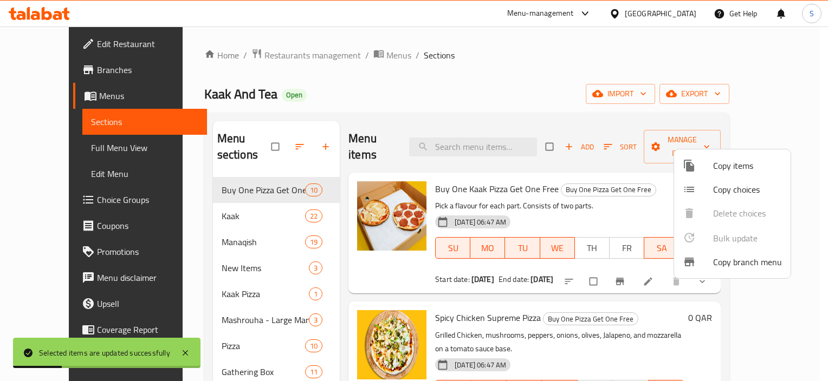
click at [605, 106] on div at bounding box center [414, 190] width 828 height 381
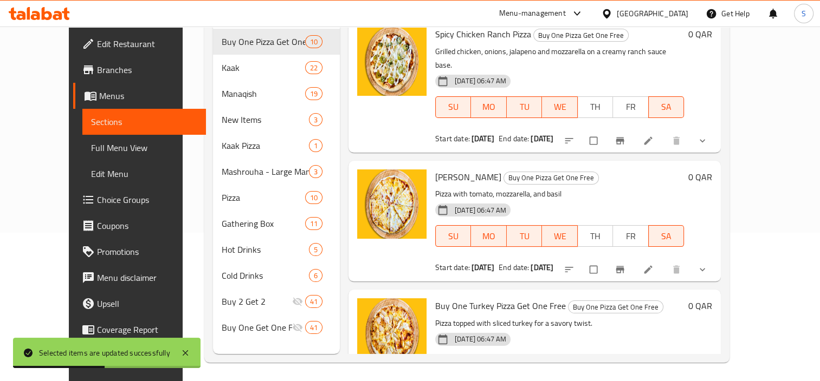
scroll to position [152, 0]
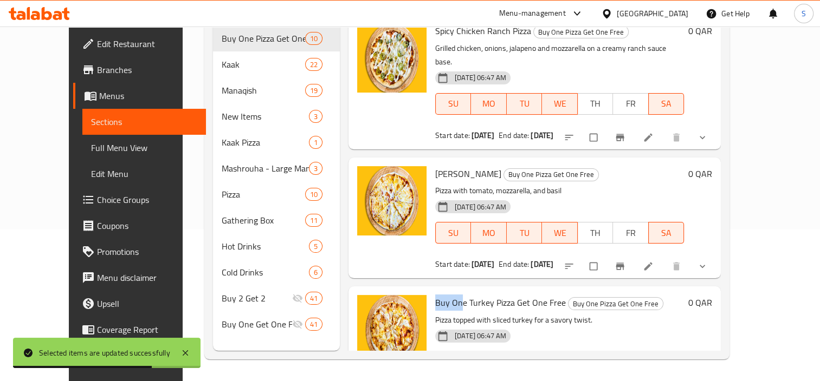
drag, startPoint x: 440, startPoint y: 249, endPoint x: 416, endPoint y: 249, distance: 23.8
click at [431, 291] on div "Buy One Turkey Pizza Get One Free Buy One Pizza Get One Free Pizza topped with …" at bounding box center [559, 347] width 257 height 112
copy span "Buy On"
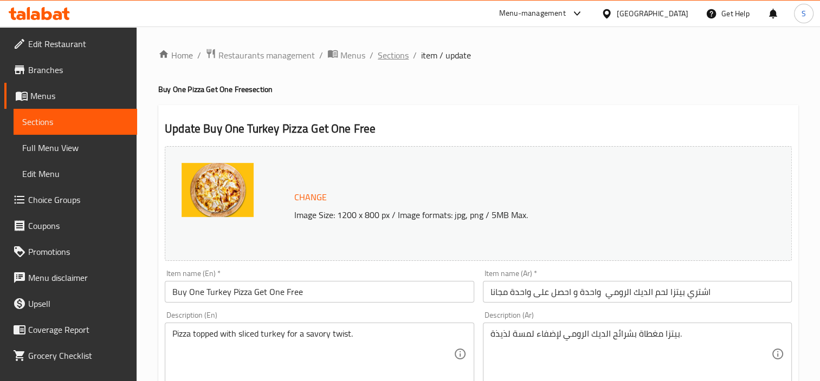
click at [392, 56] on span "Sections" at bounding box center [393, 55] width 31 height 13
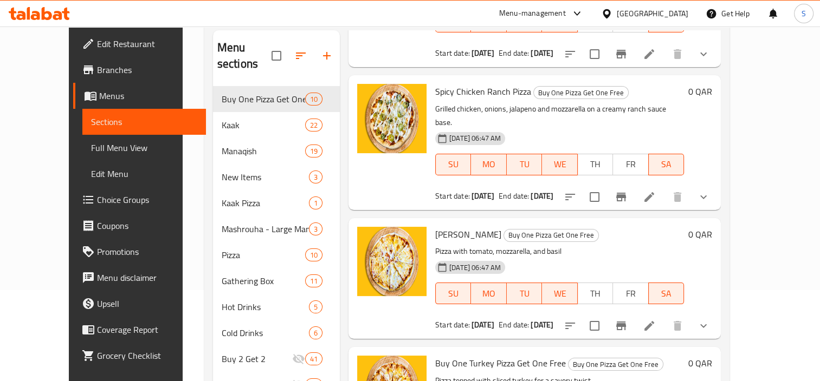
scroll to position [152, 0]
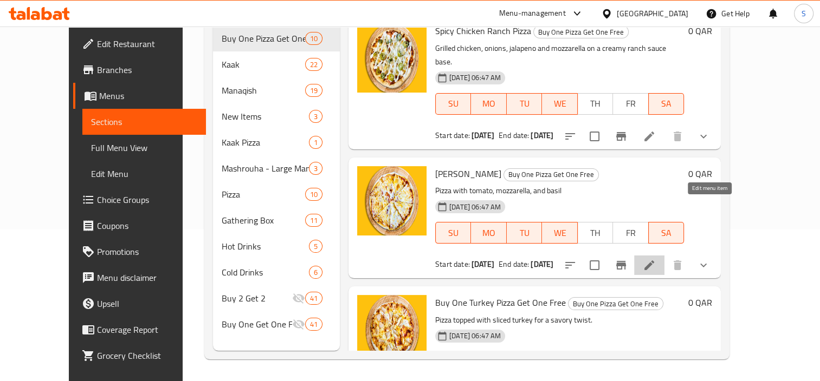
click at [655, 259] on icon at bounding box center [648, 265] width 13 height 13
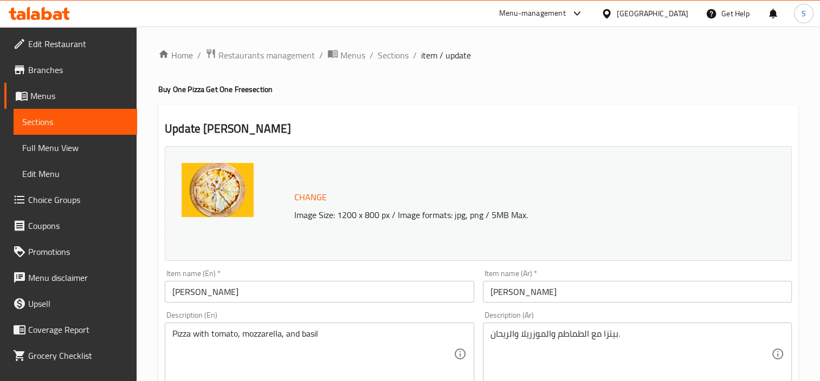
drag, startPoint x: 172, startPoint y: 293, endPoint x: 185, endPoint y: 287, distance: 14.5
click at [172, 293] on input "[PERSON_NAME]" at bounding box center [319, 292] width 309 height 22
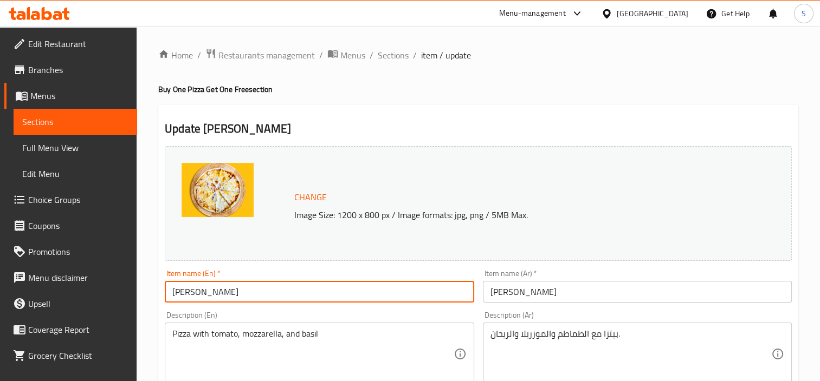
paste input "Buy One"
click at [322, 296] on input "Buy One Margherita Pizza" at bounding box center [319, 292] width 309 height 22
paste input "Get One Free"
type input "Buy One Margherita Pizza Get One Free"
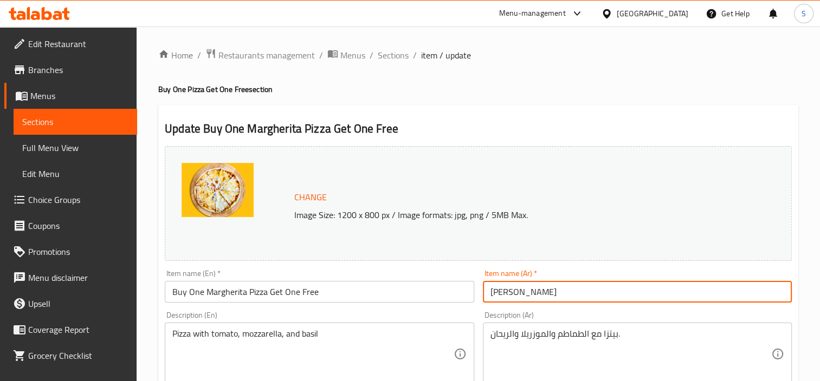
click at [551, 288] on input "بيتزا مارجريتا" at bounding box center [637, 292] width 309 height 22
paste input "اشتري"
click at [486, 295] on input "بيتزا مارجريتا" at bounding box center [637, 292] width 309 height 22
paste input "اشتري"
click at [591, 295] on input "اشتري بيتزا مارجريتا" at bounding box center [637, 292] width 309 height 22
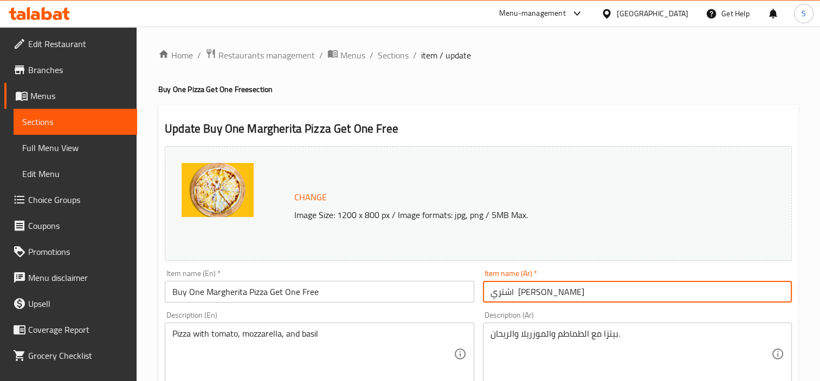
paste input "واحدة و احصل على واحدة مجانا"
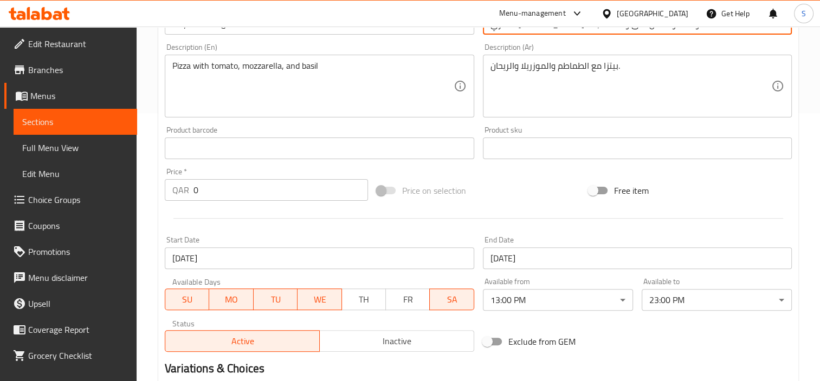
scroll to position [417, 0]
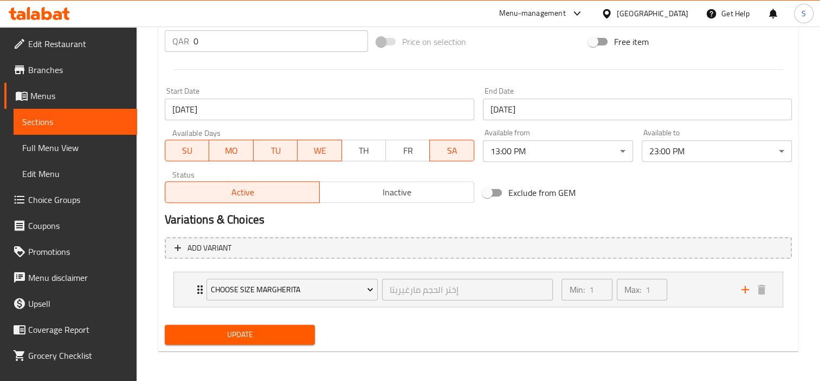
type input "اشتري بيتزا مارجريتا واحدة و احصل على واحدة مجانا"
click at [290, 321] on div "Update" at bounding box center [239, 335] width 159 height 29
click at [288, 329] on span "Update" at bounding box center [239, 335] width 133 height 14
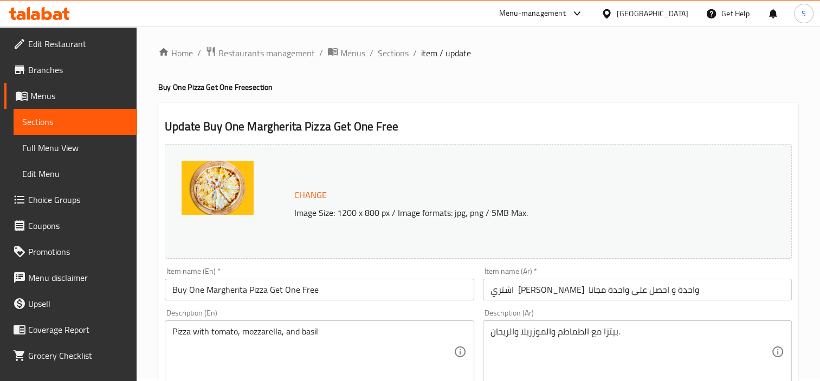
scroll to position [0, 0]
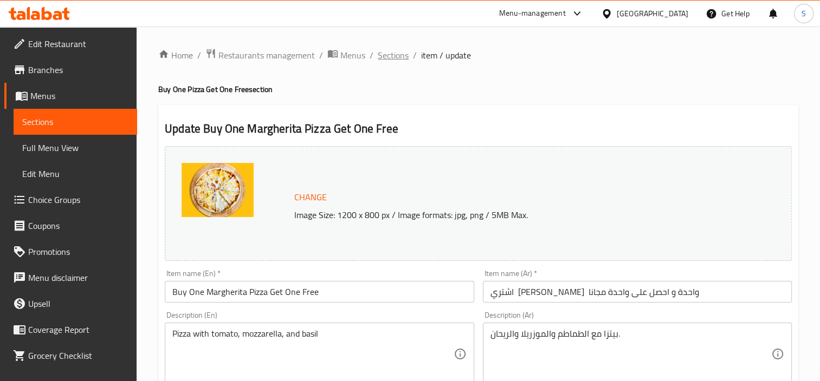
drag, startPoint x: 388, startPoint y: 66, endPoint x: 392, endPoint y: 59, distance: 8.3
click at [392, 59] on span "Sections" at bounding box center [393, 55] width 31 height 13
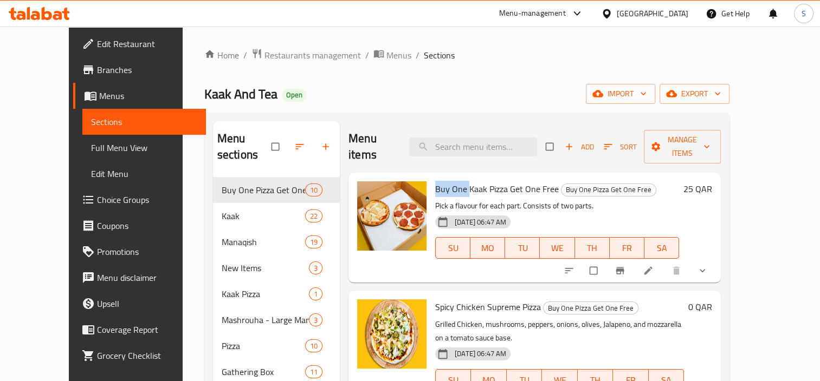
copy span "Buy One"
drag, startPoint x: 420, startPoint y: 171, endPoint x: 451, endPoint y: 170, distance: 30.9
click at [451, 181] on span "Buy One Kaak Pizza Get One Free" at bounding box center [497, 189] width 124 height 16
drag, startPoint x: 496, startPoint y: 173, endPoint x: 537, endPoint y: 171, distance: 41.8
click at [537, 181] on span "Buy One Kaak Pizza Get One Free" at bounding box center [497, 189] width 124 height 16
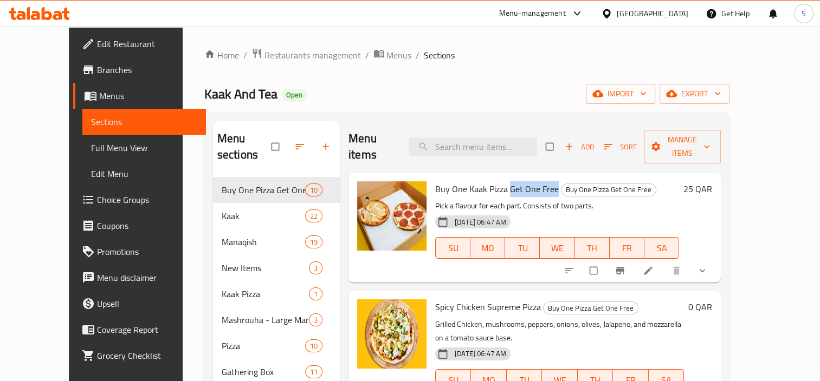
copy span "Get One Free"
click at [652, 267] on icon at bounding box center [648, 271] width 8 height 8
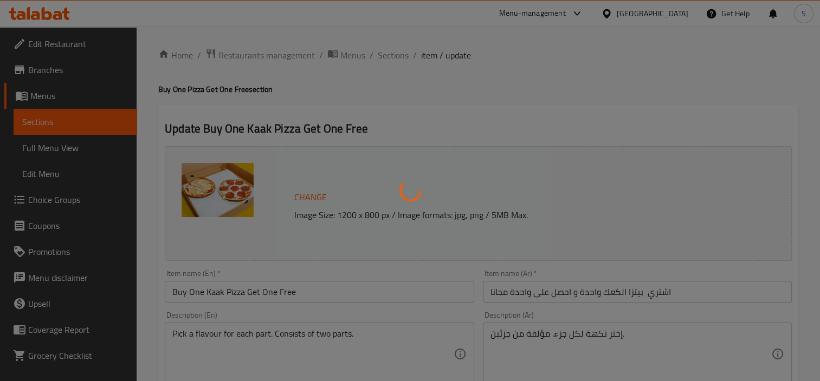
type input "إختر من الجزء الأول:"
type input "1"
type input "إختر الجزء الثاني:"
type input "1"
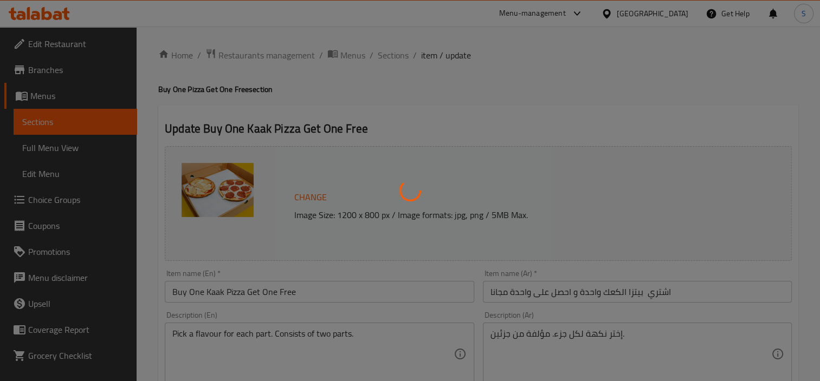
type input "1"
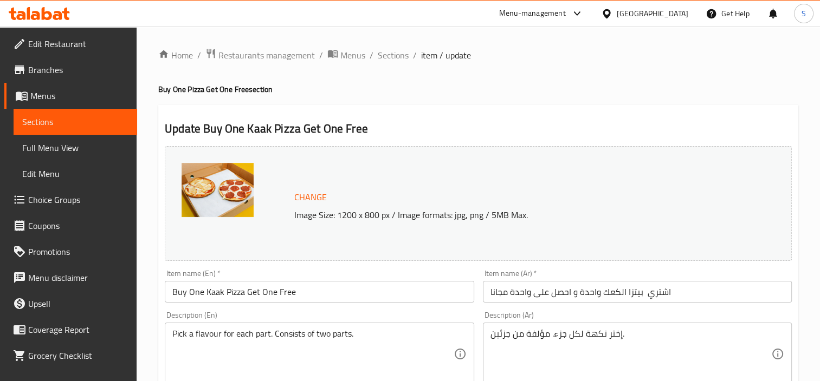
click at [665, 295] on input "اشتري بيتزا الكعك واحدة و احصل على واحدة مجانا" at bounding box center [637, 292] width 309 height 22
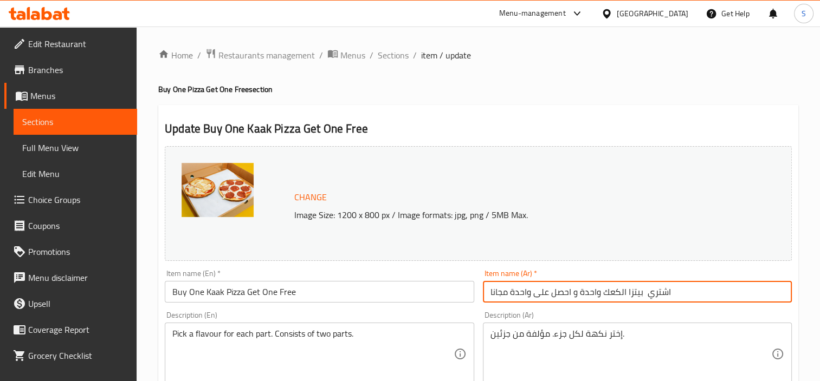
click at [665, 295] on input "اشتري بيتزا الكعك واحدة و احصل على واحدة مجانا" at bounding box center [637, 292] width 309 height 22
drag, startPoint x: 581, startPoint y: 296, endPoint x: 495, endPoint y: 287, distance: 86.1
click at [495, 287] on input "اشتري بيتزا الكعك واحدة و احصل على واحدة مجانا" at bounding box center [637, 292] width 309 height 22
click at [495, 288] on input "اشتري بيتزا الكعك واحدة و احصل على واحدة مجانا" at bounding box center [637, 292] width 309 height 22
drag, startPoint x: 493, startPoint y: 290, endPoint x: 581, endPoint y: 291, distance: 88.3
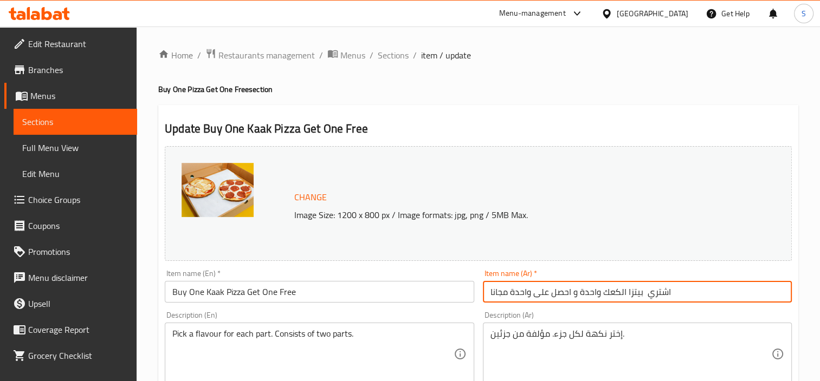
click at [581, 291] on input "اشتري بيتزا الكعك واحدة و احصل على واحدة مجانا" at bounding box center [637, 292] width 309 height 22
click at [600, 295] on input "اشتري بيتزا الكعك واحدة و احصل على واحدة مجانا" at bounding box center [637, 292] width 309 height 22
click at [603, 294] on input "اشتري بيتزا الكعك واحدة و احصل على واحدة مجانا" at bounding box center [637, 292] width 309 height 22
drag, startPoint x: 603, startPoint y: 293, endPoint x: 494, endPoint y: 291, distance: 109.4
click at [494, 291] on input "اشتري بيتزا الكعك واحدة و احصل على واحدة مجانا" at bounding box center [637, 292] width 309 height 22
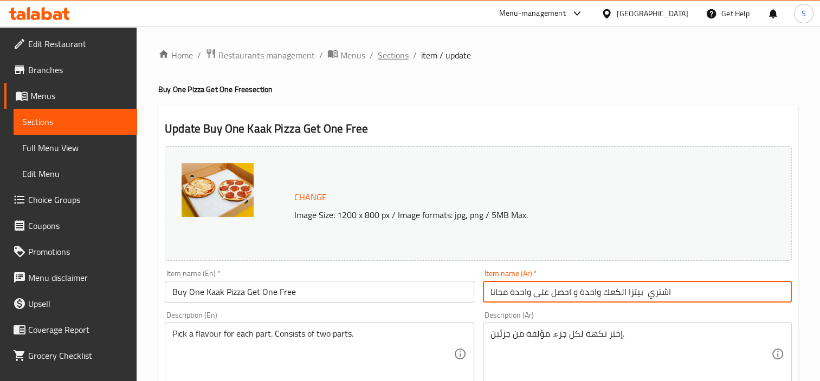
click at [390, 61] on span "Sections" at bounding box center [393, 55] width 31 height 13
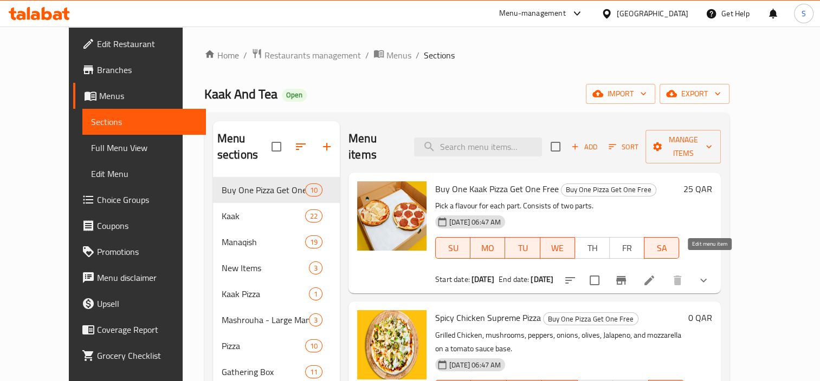
click at [654, 276] on icon at bounding box center [649, 281] width 10 height 10
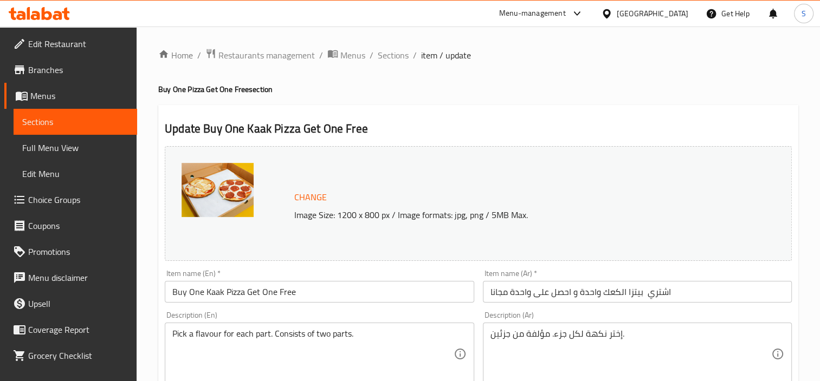
drag, startPoint x: 205, startPoint y: 293, endPoint x: 15, endPoint y: 273, distance: 191.2
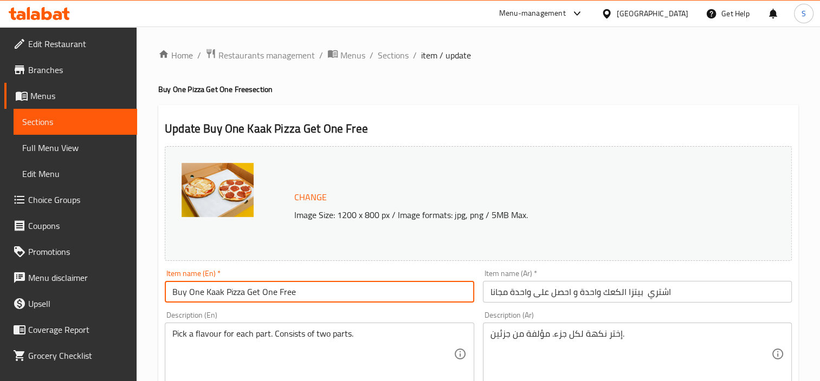
drag, startPoint x: 245, startPoint y: 290, endPoint x: 330, endPoint y: 288, distance: 85.6
click at [330, 288] on input "Buy One Kaak Pizza Get One Free" at bounding box center [319, 292] width 309 height 22
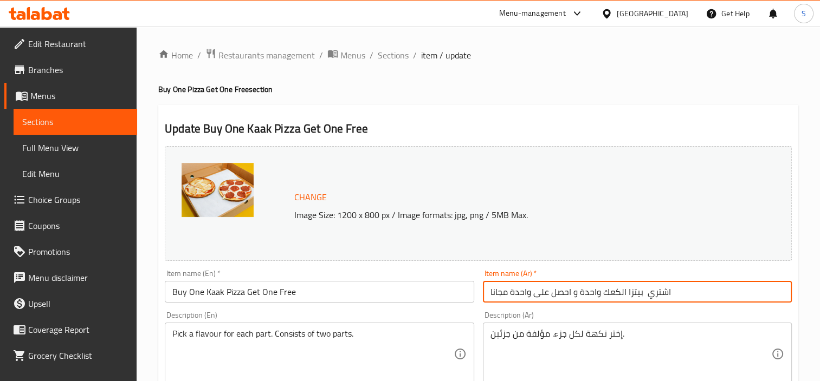
click at [661, 288] on input "اشتري بيتزا الكعك واحدة و احصل على واحدة مجانا" at bounding box center [637, 292] width 309 height 22
drag, startPoint x: 602, startPoint y: 297, endPoint x: 494, endPoint y: 297, distance: 107.8
click at [494, 297] on input "اشتري بيتزا الكعك واحدة و احصل على واحدة مجانا" at bounding box center [637, 292] width 309 height 22
click at [398, 59] on span "Sections" at bounding box center [393, 55] width 31 height 13
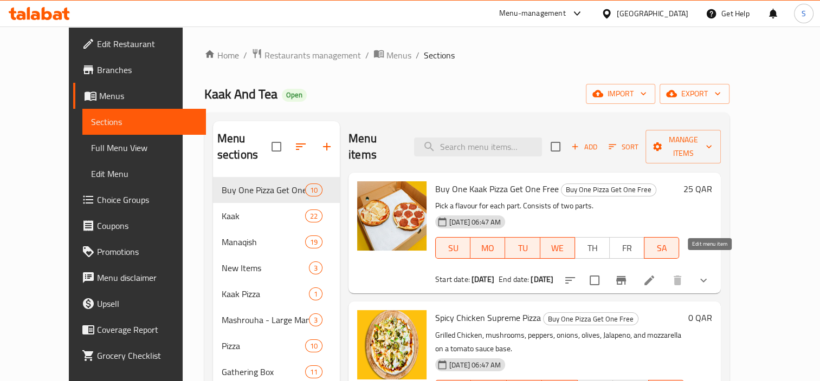
click at [655, 274] on icon at bounding box center [648, 280] width 13 height 13
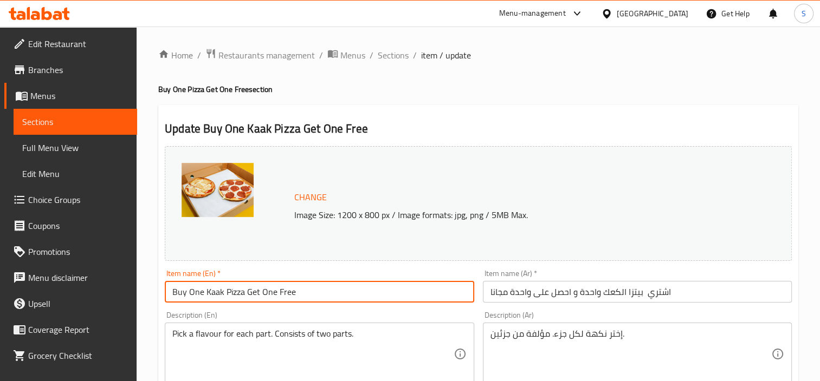
drag, startPoint x: 206, startPoint y: 287, endPoint x: 300, endPoint y: 192, distance: 133.3
drag, startPoint x: 247, startPoint y: 296, endPoint x: 327, endPoint y: 293, distance: 79.7
click at [327, 293] on input "Buy One Kaak Pizza Get One Free" at bounding box center [319, 292] width 309 height 22
click at [654, 294] on input "اشتري بيتزا الكعك واحدة و احصل على واحدة مجانا" at bounding box center [637, 292] width 309 height 22
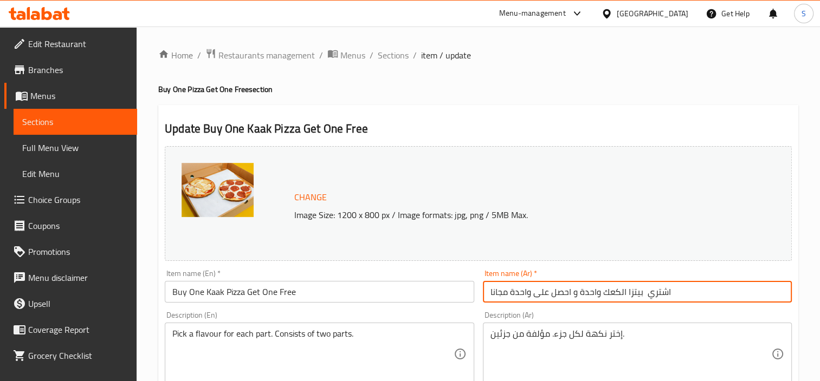
click at [654, 294] on input "اشتري بيتزا الكعك واحدة و احصل على واحدة مجانا" at bounding box center [637, 292] width 309 height 22
drag, startPoint x: 608, startPoint y: 297, endPoint x: 520, endPoint y: 294, distance: 87.8
click at [450, 293] on div "Change Image Size: 1200 x 800 px / Image formats: jpg, png / 5MB Max. Item name…" at bounding box center [477, 383] width 635 height 483
click at [524, 295] on input "اشتري بيتزا الكعك واحدة و احصل على واحدة مجانا" at bounding box center [637, 292] width 309 height 22
drag, startPoint x: 599, startPoint y: 290, endPoint x: 494, endPoint y: 293, distance: 104.6
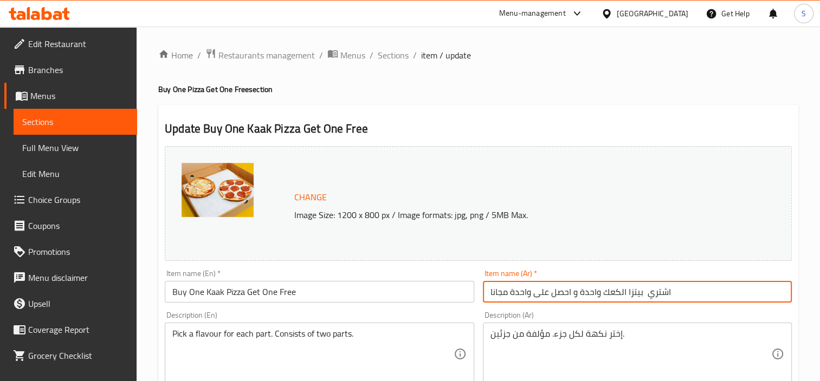
click at [494, 293] on input "اشتري بيتزا الكعك واحدة و احصل على واحدة مجانا" at bounding box center [637, 292] width 309 height 22
click at [401, 58] on span "Sections" at bounding box center [393, 55] width 31 height 13
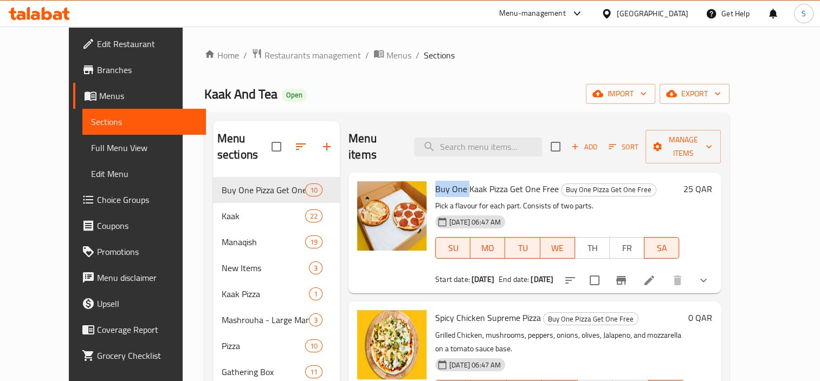
drag, startPoint x: 417, startPoint y: 172, endPoint x: 450, endPoint y: 171, distance: 33.1
click at [450, 177] on div "Buy One Kaak Pizza Get One Free Buy One Pizza Get One Free Pick a flavour for e…" at bounding box center [557, 233] width 252 height 112
copy span "Buy One"
drag, startPoint x: 490, startPoint y: 173, endPoint x: 535, endPoint y: 170, distance: 45.1
click at [535, 181] on span "Buy One Kaak Pizza Get One Free" at bounding box center [497, 189] width 124 height 16
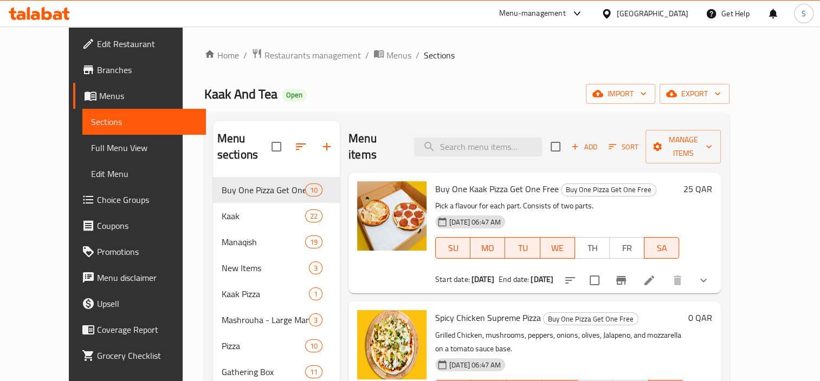
click at [537, 181] on span "Buy One Kaak Pizza Get One Free" at bounding box center [497, 189] width 124 height 16
drag, startPoint x: 540, startPoint y: 174, endPoint x: 470, endPoint y: 173, distance: 69.3
click at [470, 181] on span "Buy One Kaak Pizza Get One Free" at bounding box center [497, 189] width 124 height 16
copy span "Pizza Get One Free"
click at [655, 274] on icon at bounding box center [648, 280] width 13 height 13
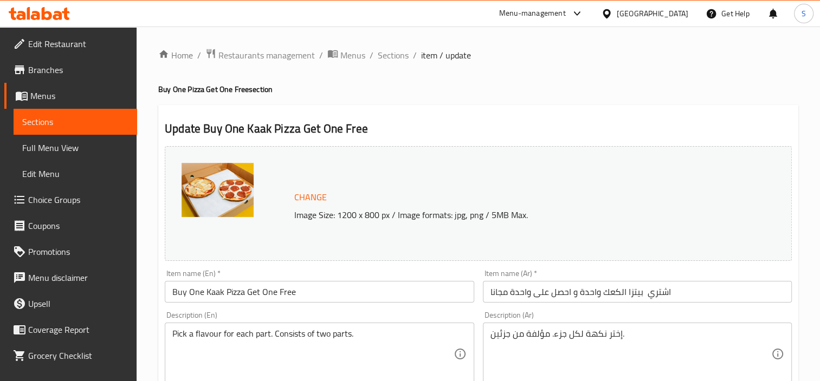
click at [661, 291] on input "اشتري بيتزا الكعك واحدة و احصل على واحدة مجانا" at bounding box center [637, 292] width 309 height 22
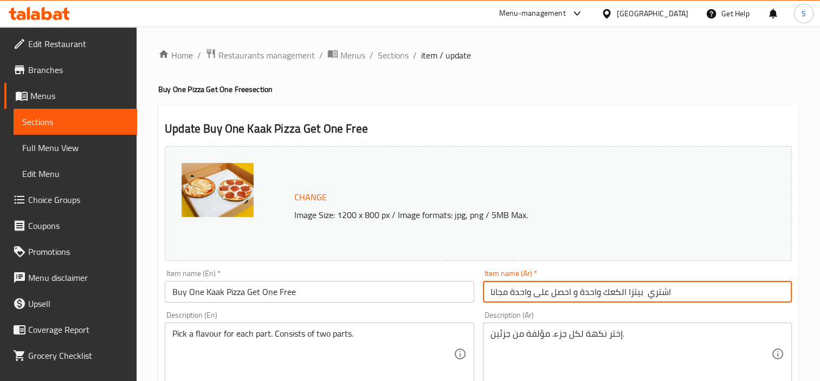
drag, startPoint x: 602, startPoint y: 293, endPoint x: 492, endPoint y: 290, distance: 110.0
click at [492, 290] on input "اشتري بيتزا الكعك واحدة و احصل على واحدة مجانا" at bounding box center [637, 292] width 309 height 22
click at [504, 294] on input "اشتري بيتزا الكعك واحدة و احصل على واحدة مجانا" at bounding box center [637, 292] width 309 height 22
drag, startPoint x: 491, startPoint y: 293, endPoint x: 600, endPoint y: 293, distance: 108.9
click at [600, 293] on input "اشتري بيتزا الكعك واحدة و احصل على واحدة مجانا" at bounding box center [637, 292] width 309 height 22
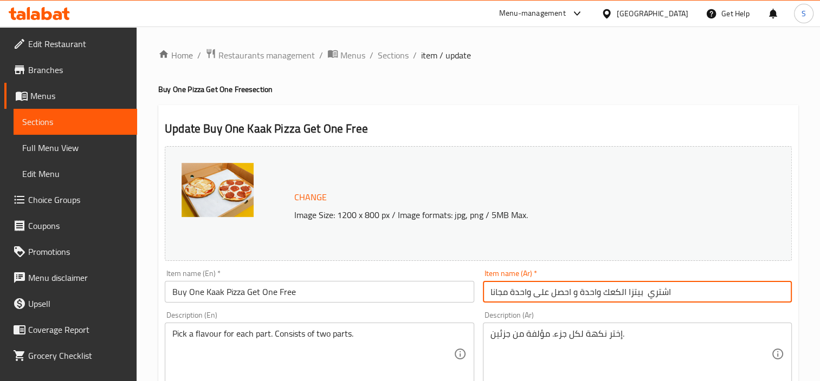
click at [600, 293] on input "اشتري بيتزا الكعك واحدة و احصل على واحدة مجانا" at bounding box center [637, 292] width 309 height 22
drag, startPoint x: 603, startPoint y: 296, endPoint x: 494, endPoint y: 293, distance: 108.9
click at [494, 293] on input "اشتري بيتزا الكعك واحدة و احصل على واحدة مجانا" at bounding box center [637, 292] width 309 height 22
click at [687, 218] on p "Image Size: 1200 x 800 px / Image formats: jpg, png / 5MB Max." at bounding box center [512, 215] width 445 height 13
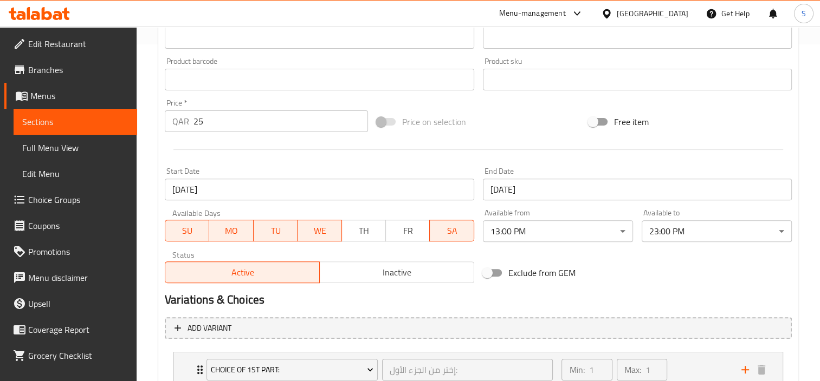
scroll to position [462, 0]
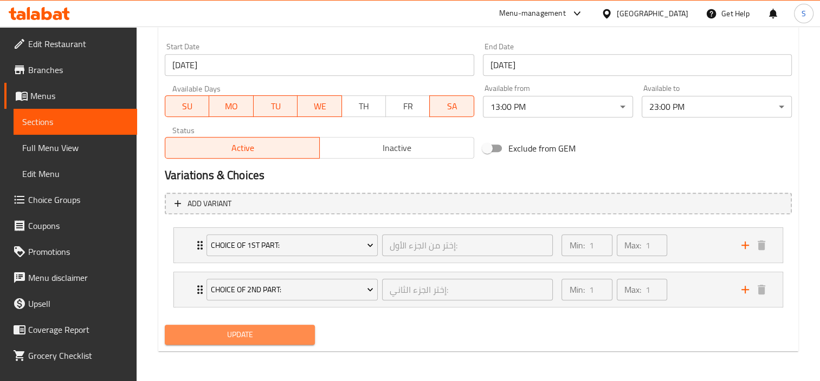
click at [277, 330] on span "Update" at bounding box center [239, 335] width 133 height 14
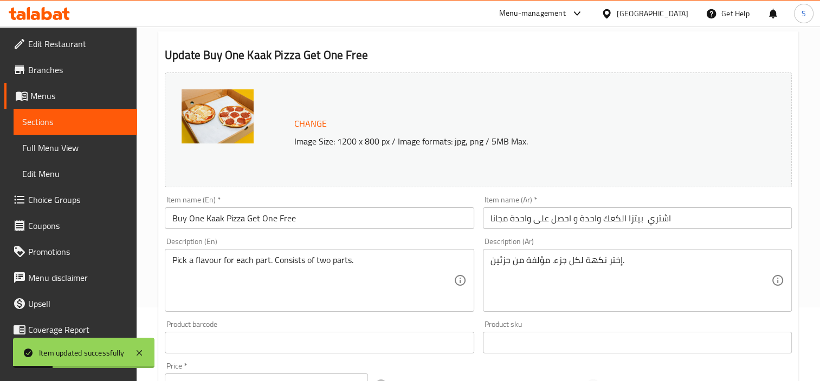
scroll to position [0, 0]
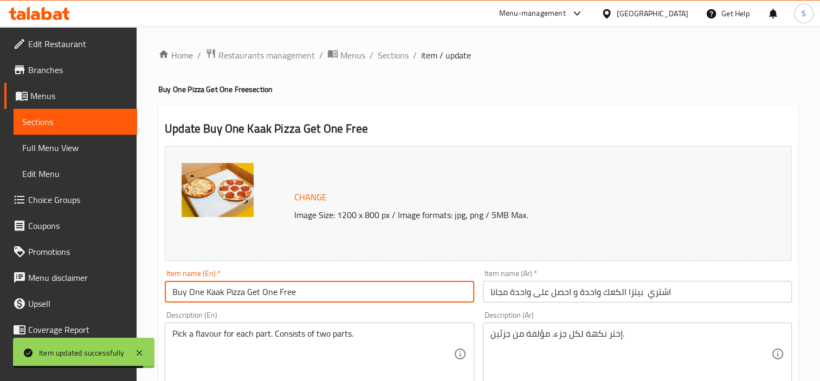
drag, startPoint x: 185, startPoint y: 291, endPoint x: 85, endPoint y: 280, distance: 101.4
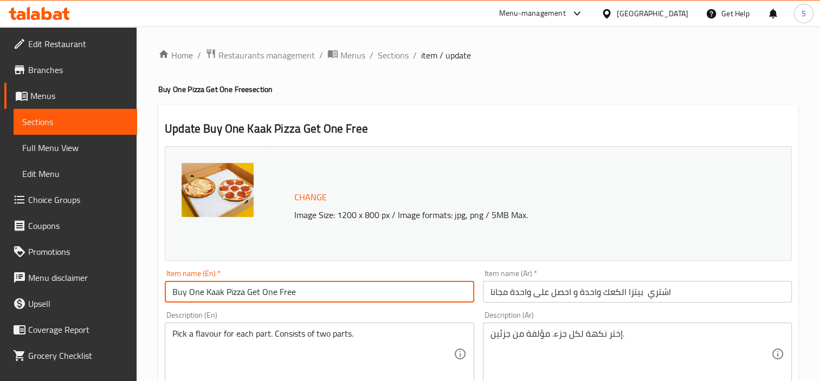
drag, startPoint x: 247, startPoint y: 296, endPoint x: 308, endPoint y: 297, distance: 61.2
click at [308, 297] on input "Buy One Kaak Pizza Get One Free" at bounding box center [319, 292] width 309 height 22
click at [646, 292] on input "اشتري بيتزا الكعك واحدة و احصل على واحدة مجانا" at bounding box center [637, 292] width 309 height 22
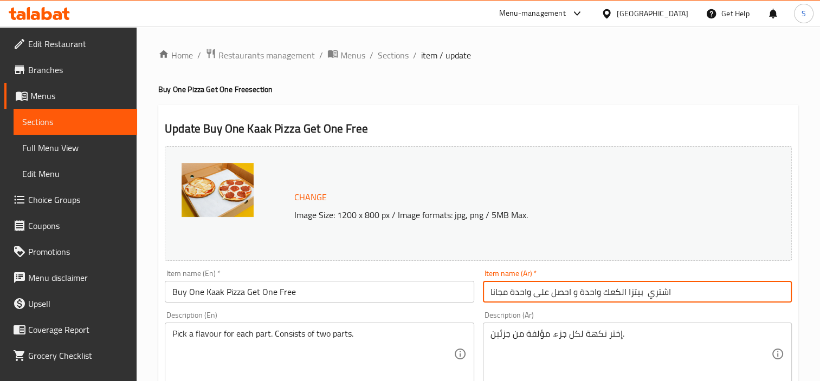
click at [646, 292] on input "اشتري بيتزا الكعك واحدة و احصل على واحدة مجانا" at bounding box center [637, 292] width 309 height 22
click at [654, 294] on input "اشتري بيتزا الكعك واحدة و احصل على واحدة مجانا" at bounding box center [637, 292] width 309 height 22
drag, startPoint x: 602, startPoint y: 293, endPoint x: 493, endPoint y: 294, distance: 109.4
click at [493, 294] on input "اشتري بيتزا الكعك واحدة و احصل على واحدة مجانا" at bounding box center [637, 292] width 309 height 22
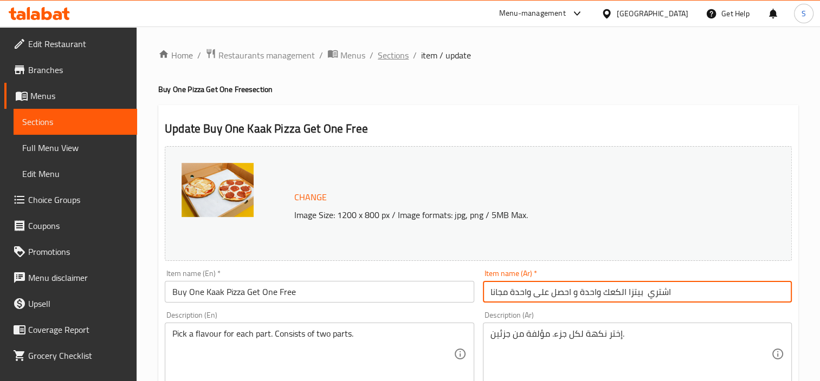
click at [394, 56] on span "Sections" at bounding box center [393, 55] width 31 height 13
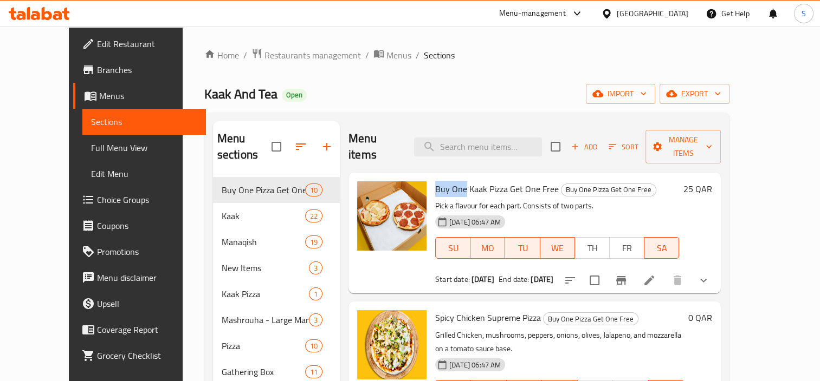
drag, startPoint x: 415, startPoint y: 171, endPoint x: 449, endPoint y: 170, distance: 33.1
click at [449, 177] on div "Buy One Kaak Pizza Get One Free Buy One Pizza Get One Free Pick a flavour for e…" at bounding box center [557, 233] width 252 height 112
copy span "Buy One"
drag, startPoint x: 491, startPoint y: 172, endPoint x: 542, endPoint y: 171, distance: 50.9
click at [542, 181] on h6 "Buy One Kaak Pizza Get One Free Buy One Pizza Get One Free" at bounding box center [557, 188] width 244 height 15
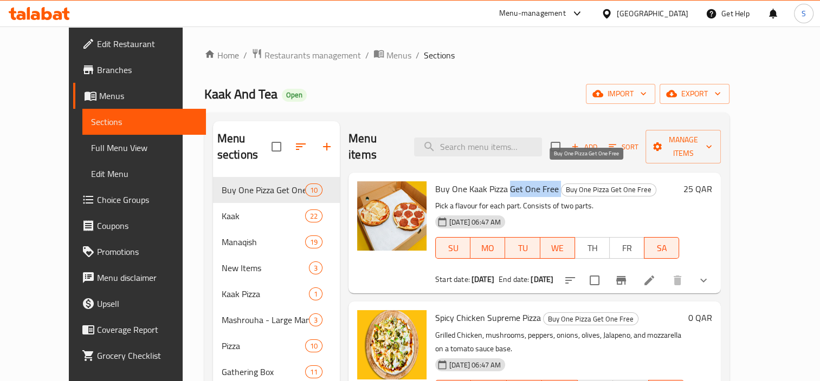
copy h6 "Get One Free"
click at [655, 274] on icon at bounding box center [648, 280] width 13 height 13
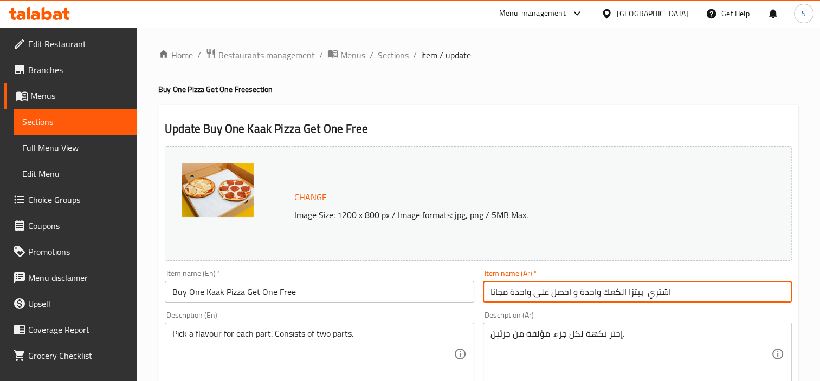
click at [658, 292] on input "اشتري بيتزا الكعك واحدة و احصل على واحدة مجانا" at bounding box center [637, 292] width 309 height 22
drag, startPoint x: 602, startPoint y: 298, endPoint x: 348, endPoint y: 295, distance: 254.1
click at [348, 295] on div "Change Image Size: 1200 x 800 px / Image formats: jpg, png / 5MB Max. Item name…" at bounding box center [477, 383] width 635 height 483
click at [523, 286] on input "اشتري بيتزا الكعك واحدة و احصل على واحدة مجانا" at bounding box center [637, 292] width 309 height 22
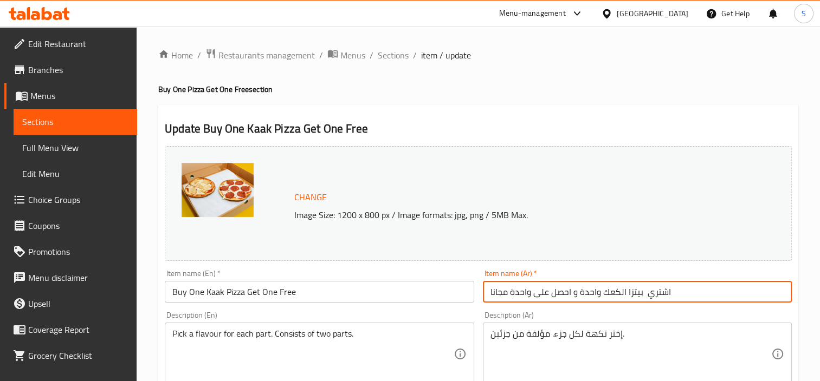
drag, startPoint x: 602, startPoint y: 293, endPoint x: 494, endPoint y: 289, distance: 107.9
click at [494, 289] on input "اشتري بيتزا الكعك واحدة و احصل على واحدة مجانا" at bounding box center [637, 292] width 309 height 22
drag, startPoint x: 399, startPoint y: 50, endPoint x: 461, endPoint y: 3, distance: 78.1
click at [399, 50] on span "Sections" at bounding box center [393, 55] width 31 height 13
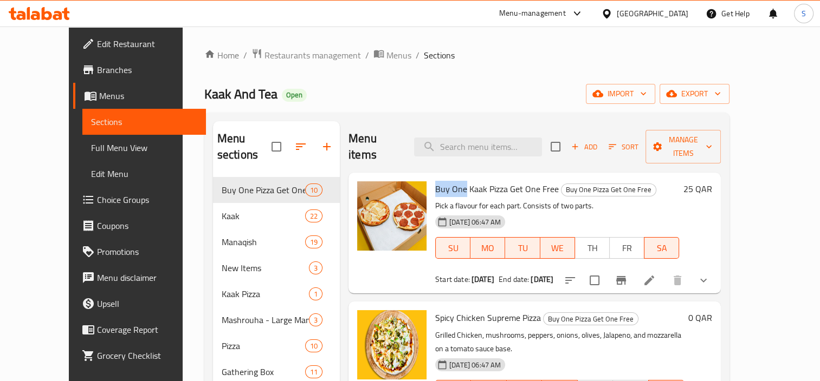
drag, startPoint x: 418, startPoint y: 173, endPoint x: 449, endPoint y: 176, distance: 31.5
click at [449, 181] on span "Buy One Kaak Pizza Get One Free" at bounding box center [497, 189] width 124 height 16
copy span "Buy One"
drag, startPoint x: 490, startPoint y: 174, endPoint x: 538, endPoint y: 172, distance: 48.2
click at [538, 181] on span "Buy One Kaak Pizza Get One Free" at bounding box center [497, 189] width 124 height 16
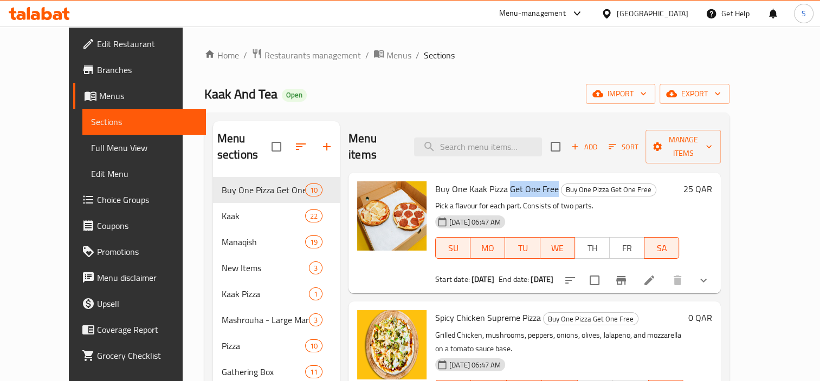
copy span "Get One Free"
click at [655, 274] on icon at bounding box center [648, 280] width 13 height 13
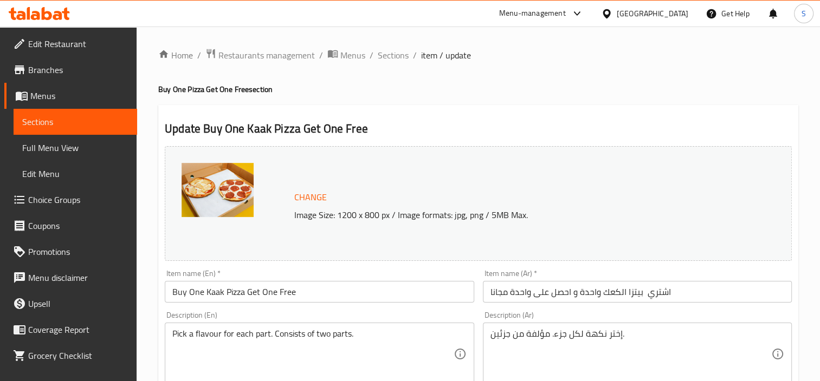
click at [652, 292] on input "اشتري بيتزا الكعك واحدة و احصل على واحدة مجانا" at bounding box center [637, 292] width 309 height 22
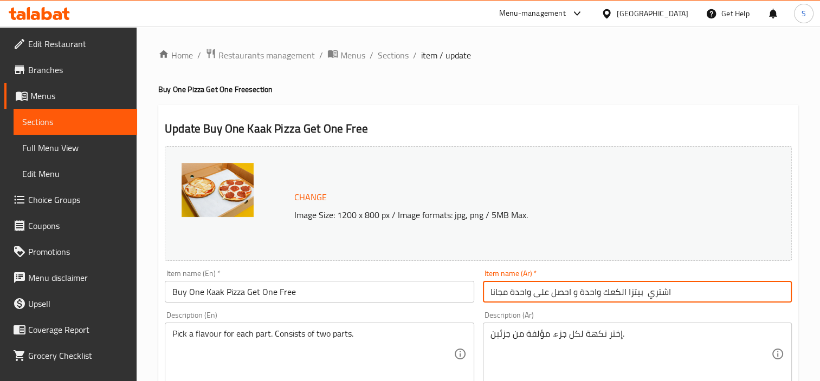
click at [652, 292] on input "اشتري بيتزا الكعك واحدة و احصل على واحدة مجانا" at bounding box center [637, 292] width 309 height 22
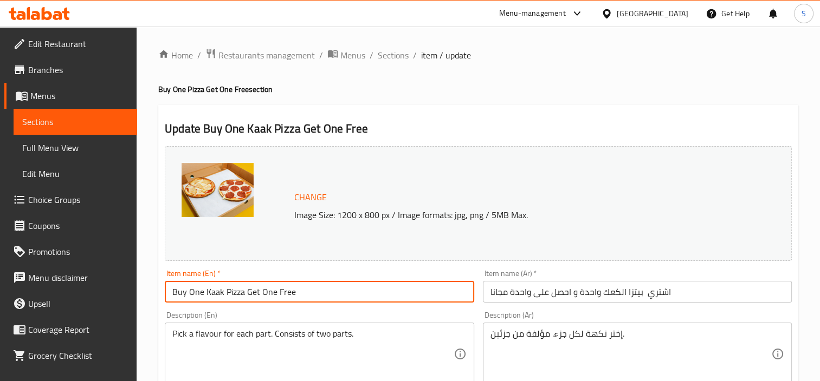
drag, startPoint x: 245, startPoint y: 292, endPoint x: 335, endPoint y: 292, distance: 89.9
click at [335, 292] on input "Buy One Kaak Pizza Get One Free" at bounding box center [319, 292] width 309 height 22
click at [665, 290] on input "اشتري بيتزا الكعك واحدة و احصل على واحدة مجانا" at bounding box center [637, 292] width 309 height 22
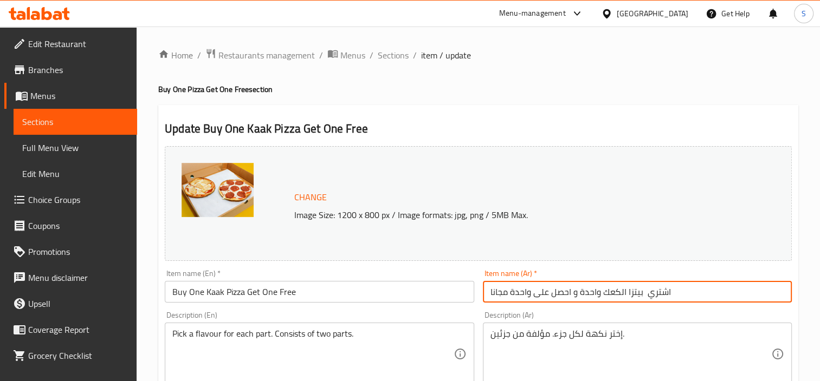
click at [665, 290] on input "اشتري بيتزا الكعك واحدة و احصل على واحدة مجانا" at bounding box center [637, 292] width 309 height 22
drag, startPoint x: 603, startPoint y: 292, endPoint x: 493, endPoint y: 289, distance: 110.6
click at [493, 289] on input "اشتري بيتزا الكعك واحدة و احصل على واحدة مجانا" at bounding box center [637, 292] width 309 height 22
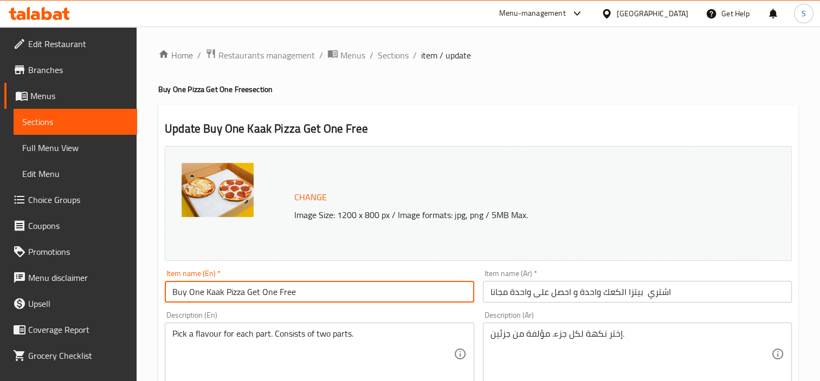
drag, startPoint x: 205, startPoint y: 295, endPoint x: 115, endPoint y: 291, distance: 90.6
drag, startPoint x: 247, startPoint y: 293, endPoint x: 335, endPoint y: 293, distance: 88.3
click at [335, 293] on input "Buy One Kaak Pizza Get One Free" at bounding box center [319, 292] width 309 height 22
click at [665, 295] on input "اشتري بيتزا الكعك واحدة و احصل على واحدة مجانا" at bounding box center [637, 292] width 309 height 22
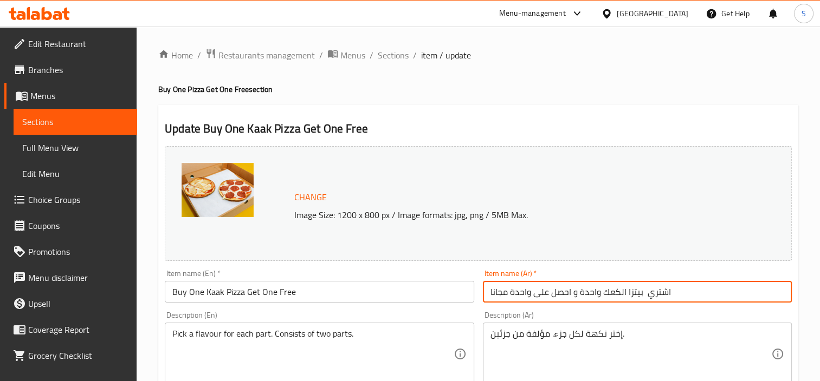
click at [665, 295] on input "اشتري بيتزا الكعك واحدة و احصل على واحدة مجانا" at bounding box center [637, 292] width 309 height 22
drag, startPoint x: 579, startPoint y: 295, endPoint x: 493, endPoint y: 296, distance: 85.6
click at [493, 296] on input "اشتري بيتزا الكعك واحدة و احصل على واحدة مجانا" at bounding box center [637, 292] width 309 height 22
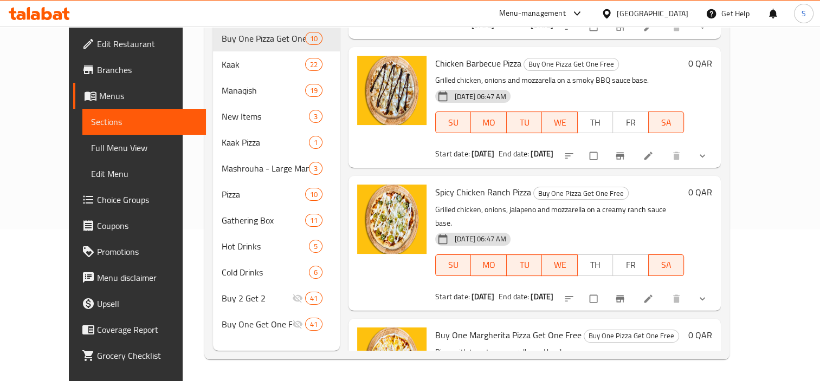
scroll to position [775, 0]
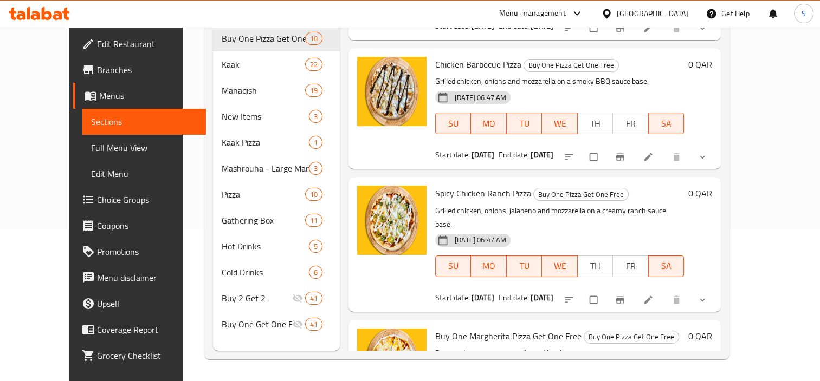
click at [653, 295] on icon at bounding box center [647, 300] width 11 height 11
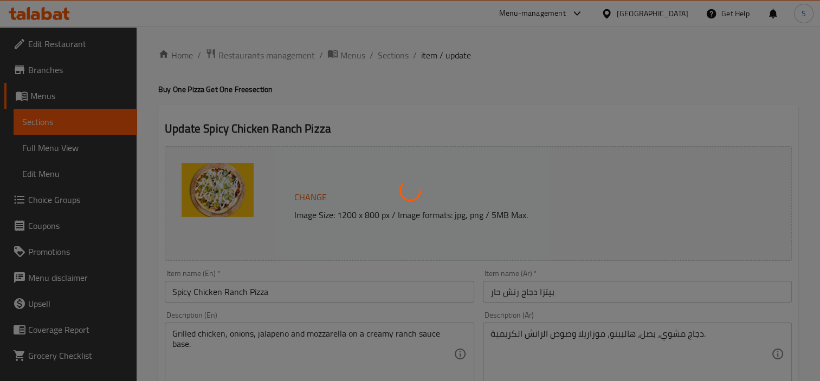
type input "إختر الحجم (مينو الدجاج)"
type input "1"
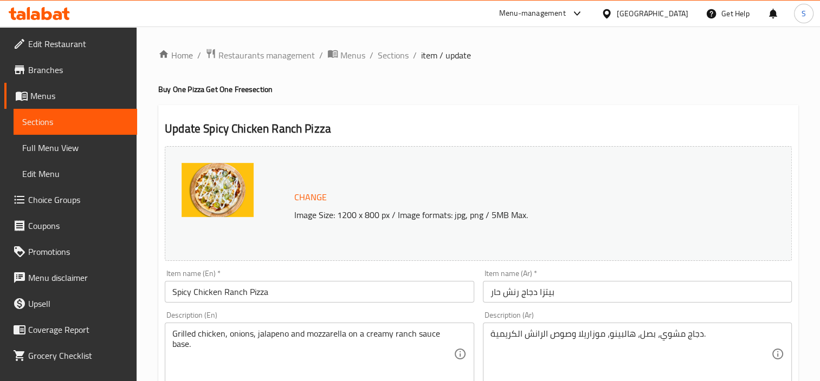
click at [169, 293] on input "Spicy Chicken Ranch Pizza" at bounding box center [319, 292] width 309 height 22
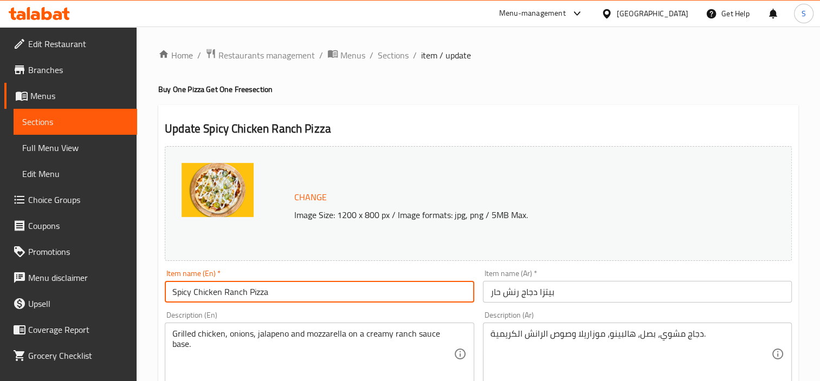
paste input "Buy One"
click at [322, 292] on input "Buy One Spicy Chicken Ranch Pizza" at bounding box center [319, 292] width 309 height 22
paste input "Get One Free"
type input "Buy One Spicy Chicken Ranch Pizza Get One Free"
click at [575, 292] on input "بيتزا دجاج رنش حار" at bounding box center [637, 292] width 309 height 22
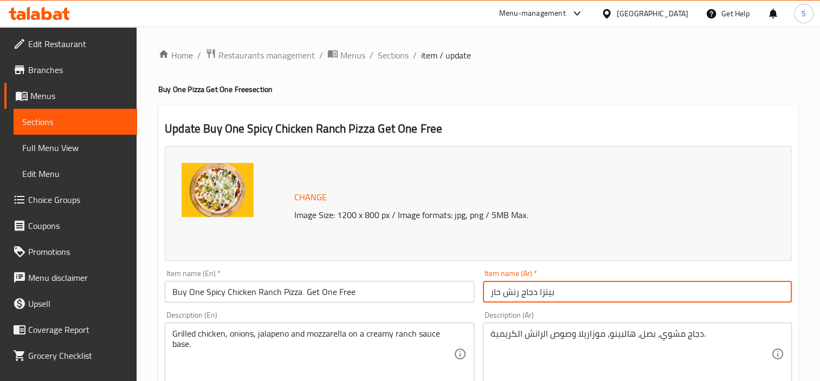
click at [488, 290] on input "بيتزا دجاج رنش حار" at bounding box center [637, 292] width 309 height 22
paste input "اشتري"
click at [618, 292] on input "اشتري بيتزا دجاج رنش حار" at bounding box center [637, 292] width 309 height 22
paste input "واحدة و احصل على واحدة مجانا"
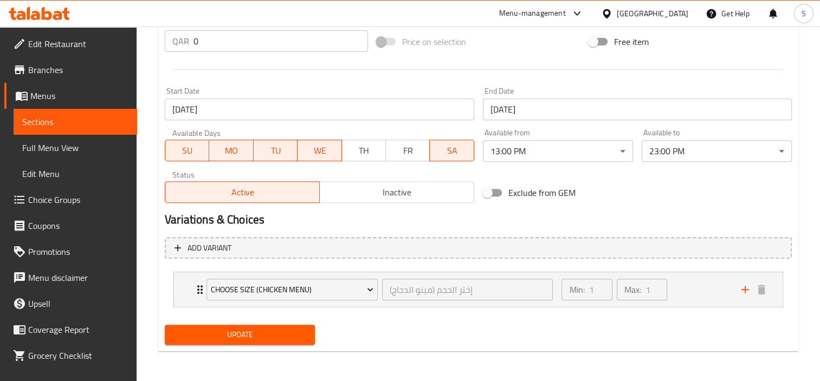
type input "اشتري بيتزا دجاج رنش حار واحدة و احصل على واحدة مجانا"
click at [223, 334] on span "Update" at bounding box center [239, 335] width 133 height 14
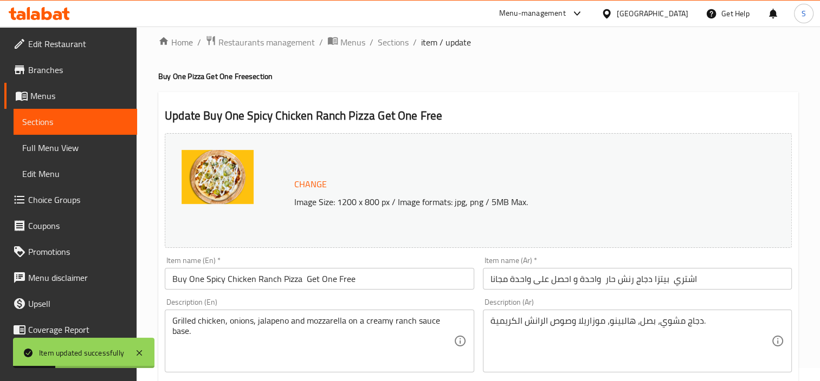
scroll to position [0, 0]
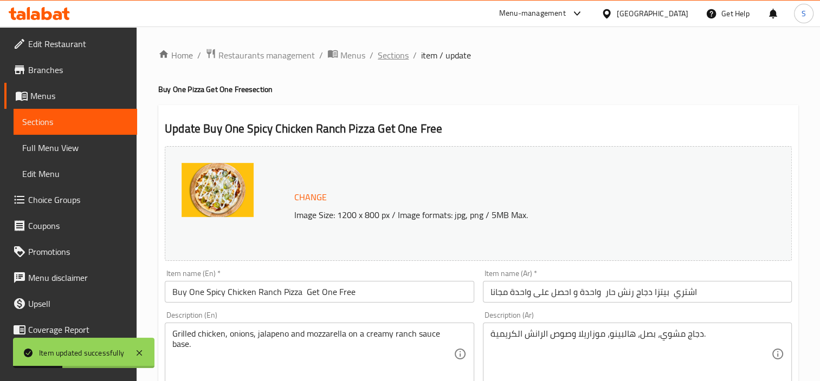
click at [395, 54] on span "Sections" at bounding box center [393, 55] width 31 height 13
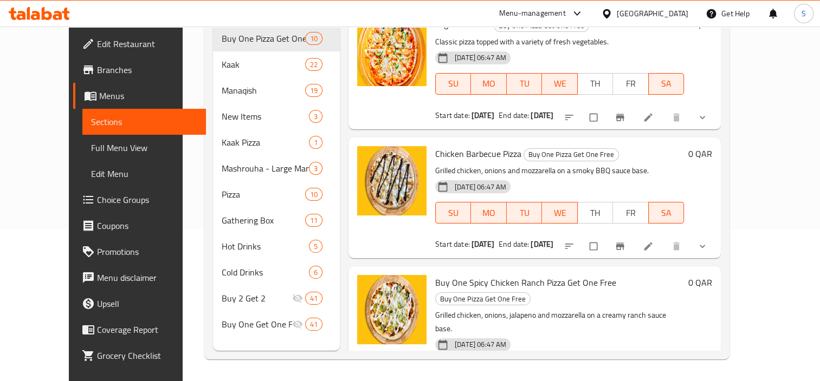
scroll to position [667, 0]
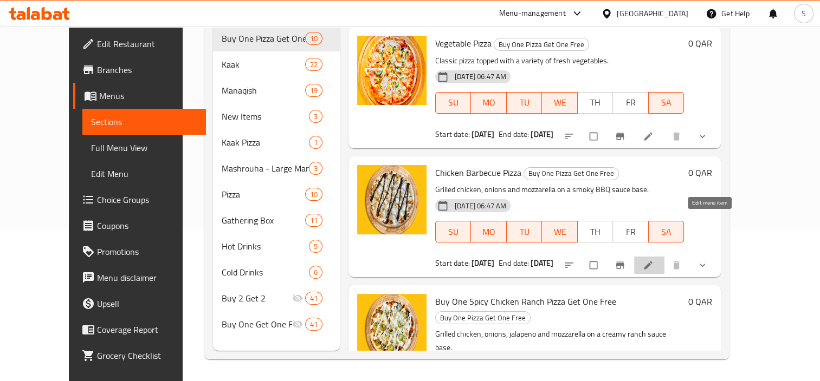
click at [653, 260] on icon at bounding box center [647, 265] width 11 height 11
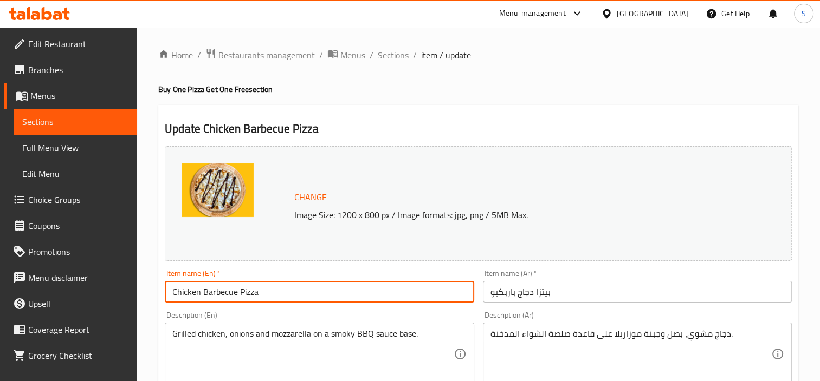
click at [166, 294] on input "Chicken Barbecue Pizza" at bounding box center [319, 292] width 309 height 22
paste input "Buy One"
click at [340, 293] on input "Buy One Chicken Barbecue Pizza" at bounding box center [319, 292] width 309 height 22
paste input "Get One Free"
type input "Buy One Chicken Barbecue Pizza Get One Free"
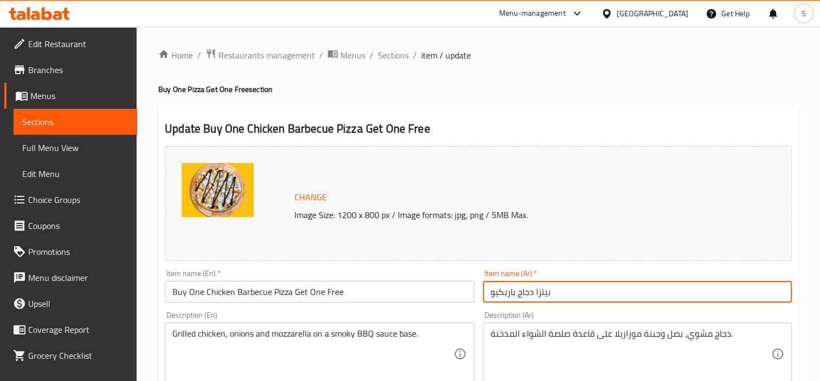
click at [606, 294] on input "بيتزا دجاج باربكيو" at bounding box center [637, 292] width 309 height 22
paste input "اشتري"
click at [486, 290] on input "بيتزا دجاج باربكيو" at bounding box center [637, 292] width 309 height 22
paste input "اشتري"
click at [590, 295] on input "اشتري بيتزا دجاج باربكيو" at bounding box center [637, 292] width 309 height 22
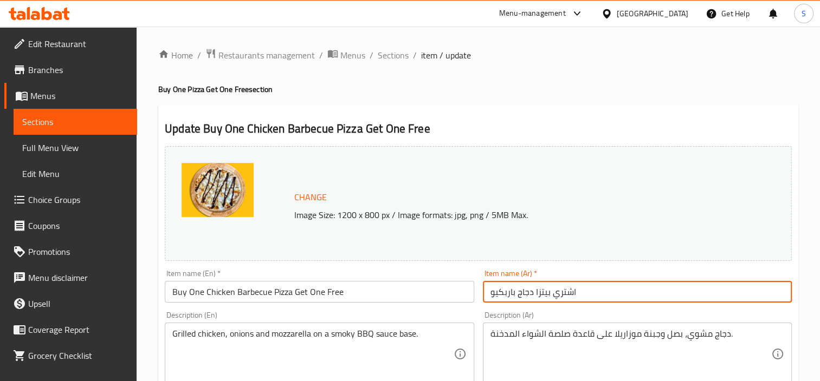
paste input "واحدة و احصل على واحدة مجانا"
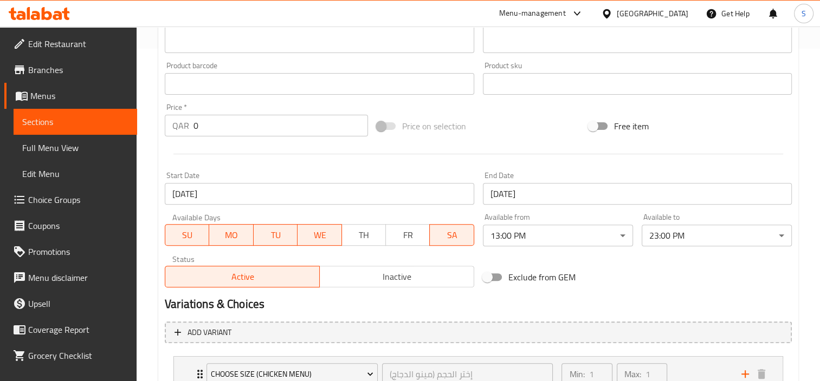
scroll to position [417, 0]
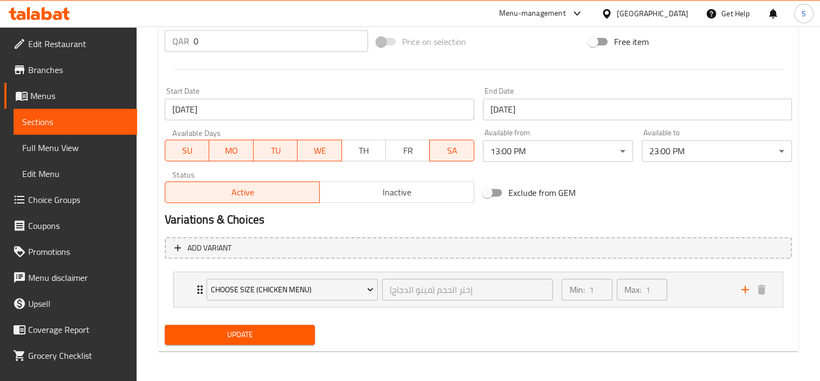
type input "اشتري بيتزا دجاج باربكيو واحدة و احصل على واحدة مجانا"
click at [277, 341] on button "Update" at bounding box center [240, 335] width 150 height 20
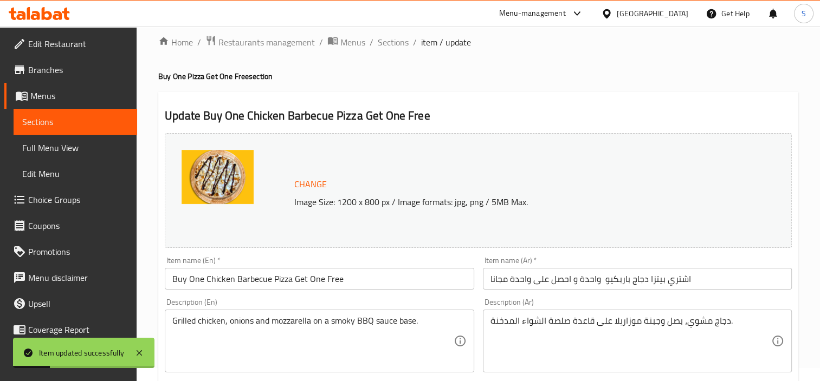
scroll to position [0, 0]
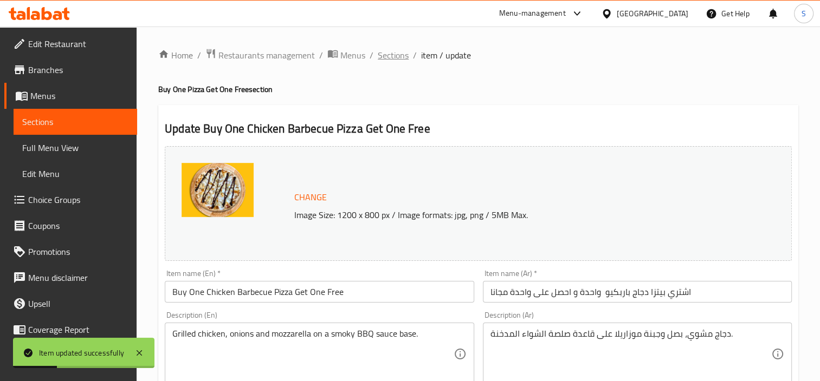
click at [392, 50] on span "Sections" at bounding box center [393, 55] width 31 height 13
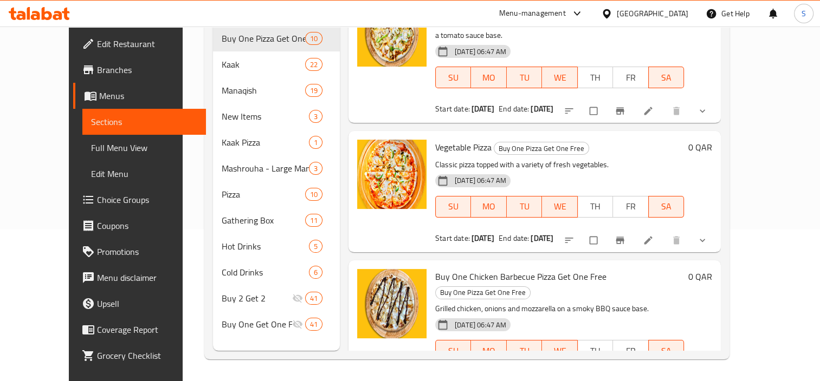
scroll to position [559, 0]
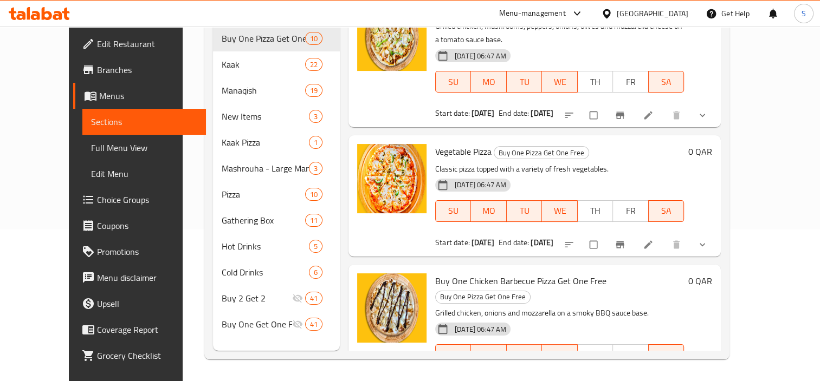
click at [653, 239] on icon at bounding box center [647, 244] width 11 height 11
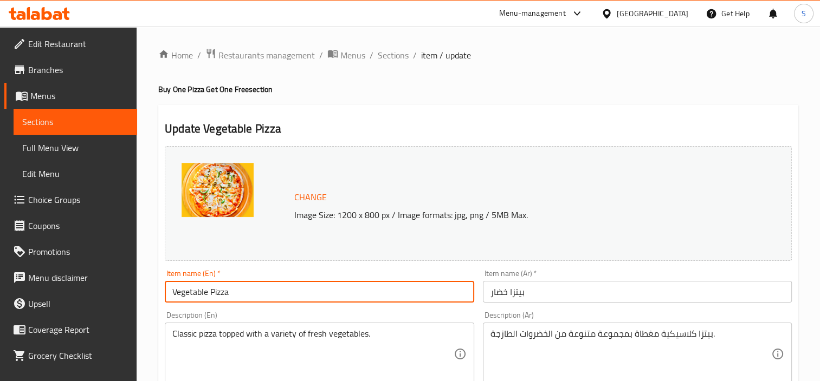
click at [169, 291] on input "Vegetable Pizza" at bounding box center [319, 292] width 309 height 22
paste input "Buy One"
click at [285, 290] on input "Buy One Vegetable Pizza" at bounding box center [319, 292] width 309 height 22
paste input "Pizza Get One Free"
click at [270, 292] on input "Buy One Vegetable Pizza Pizza Get One Free" at bounding box center [319, 292] width 309 height 22
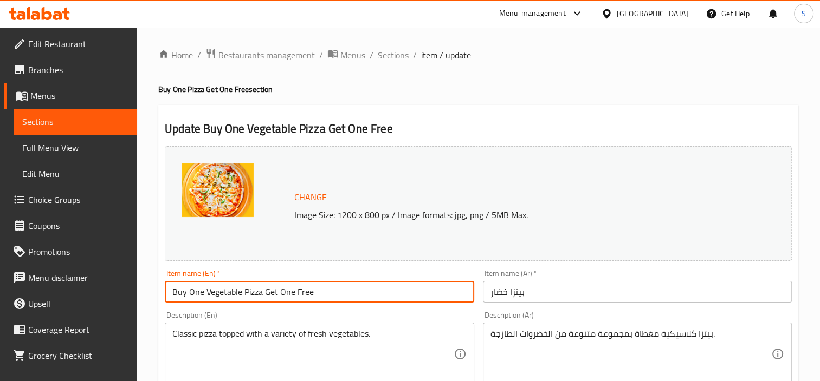
type input "Buy One Vegetable Pizza Get One Free"
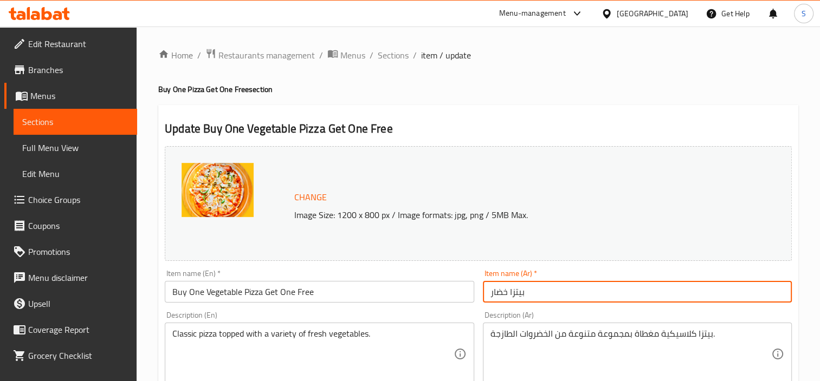
click at [575, 285] on input "بيتزا خضار" at bounding box center [637, 292] width 309 height 22
click at [486, 297] on input "بيتزا خضار" at bounding box center [637, 292] width 309 height 22
paste input "اشتري"
click at [564, 297] on input "اشتري بيتزا خضار" at bounding box center [637, 292] width 309 height 22
paste input "واحدة و احصل على واحدة مجانا"
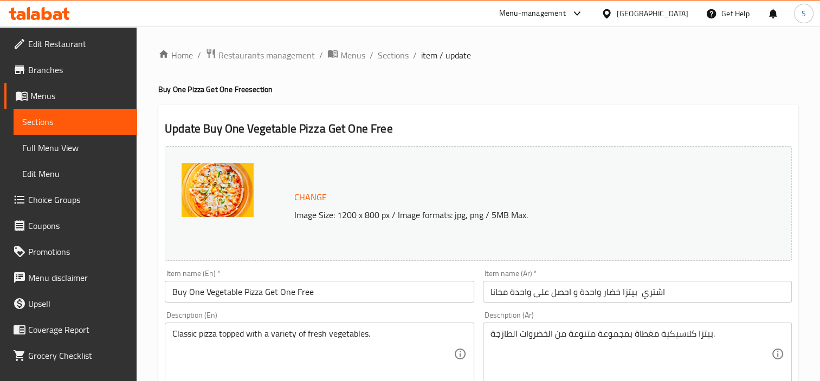
click at [653, 303] on div "Item name (Ar)   * اشتري بيتزا خضار واحدة و احصل على واحدة مجانا Item name (Ar)…" at bounding box center [636, 286] width 317 height 42
click at [633, 297] on input "اشتري بيتزا خضار واحدة و احصل على واحدة مجانا" at bounding box center [637, 292] width 309 height 22
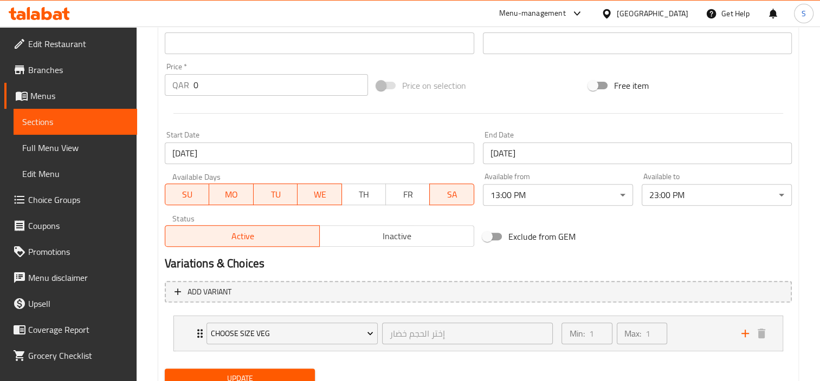
scroll to position [417, 0]
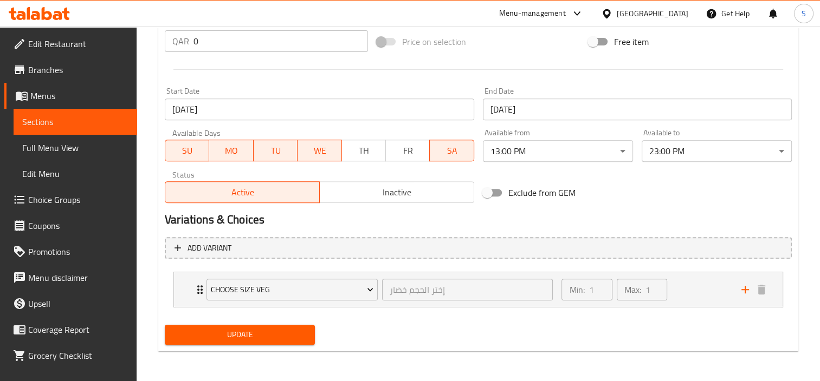
type input "اشتري بيتزا خضار واحدة و احصل على واحدة مجانا"
click at [260, 340] on span "Update" at bounding box center [239, 335] width 133 height 14
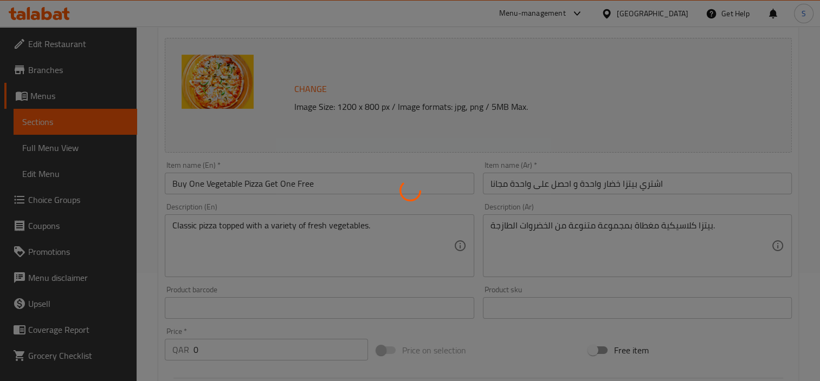
scroll to position [0, 0]
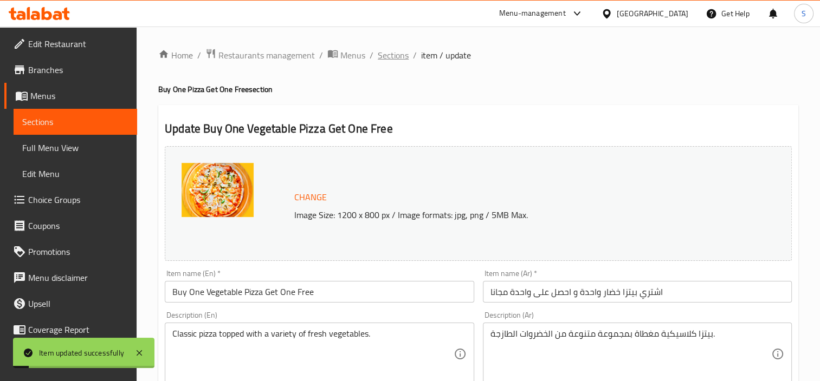
click at [401, 54] on span "Sections" at bounding box center [393, 55] width 31 height 13
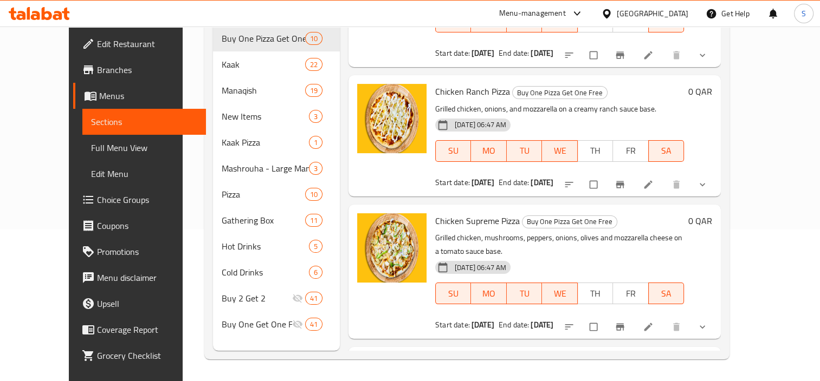
scroll to position [342, 0]
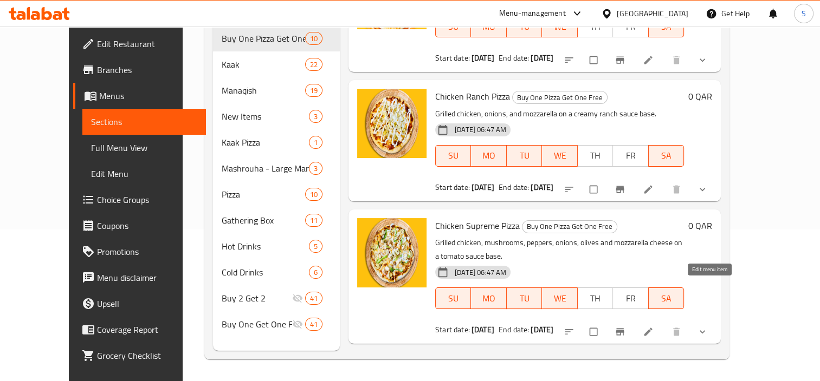
click at [653, 327] on icon at bounding box center [647, 332] width 11 height 11
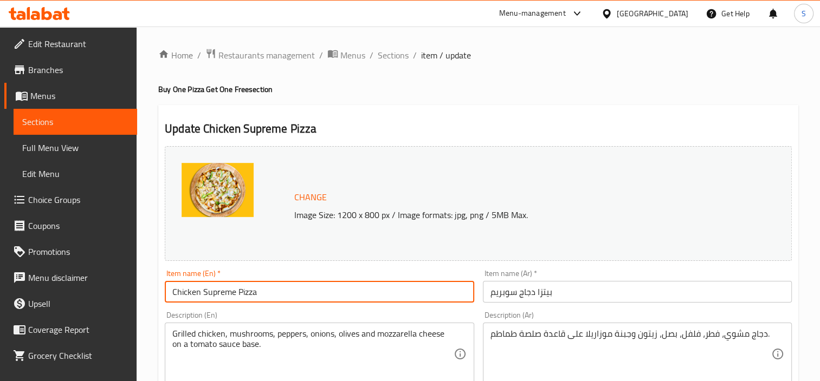
click at [171, 294] on input "Chicken Supreme Pizza" at bounding box center [319, 292] width 309 height 22
paste input "Buy One"
click at [311, 294] on input "Buy One Chicken Supreme Pizza" at bounding box center [319, 292] width 309 height 22
paste input "Get One Free"
type input "Buy One Chicken Supreme Pizza Get One Free"
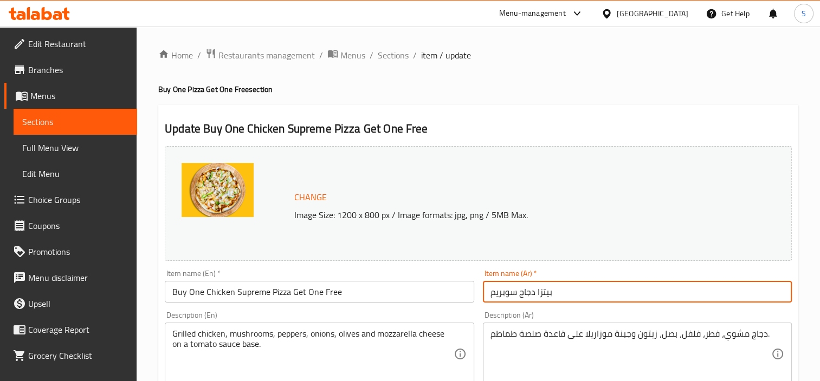
click at [486, 290] on input "بيتزا دجاج سوبريم" at bounding box center [637, 292] width 309 height 22
paste input "اشتري"
click at [620, 299] on input "اشتري بيتزا دجاج سوبريم" at bounding box center [637, 292] width 309 height 22
paste input "واحدة و احصل على واحدة مجانا"
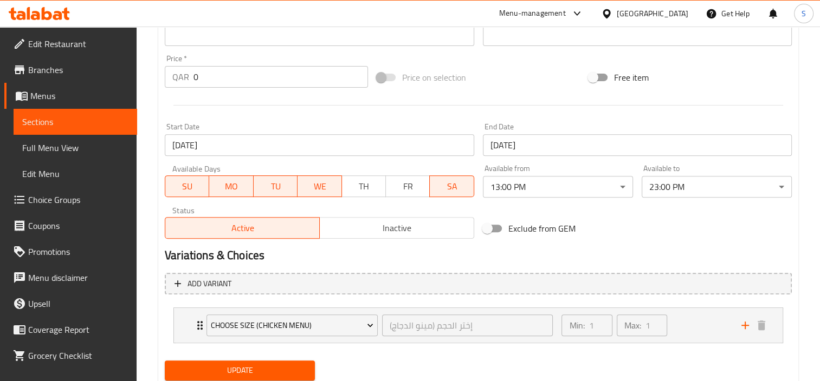
scroll to position [417, 0]
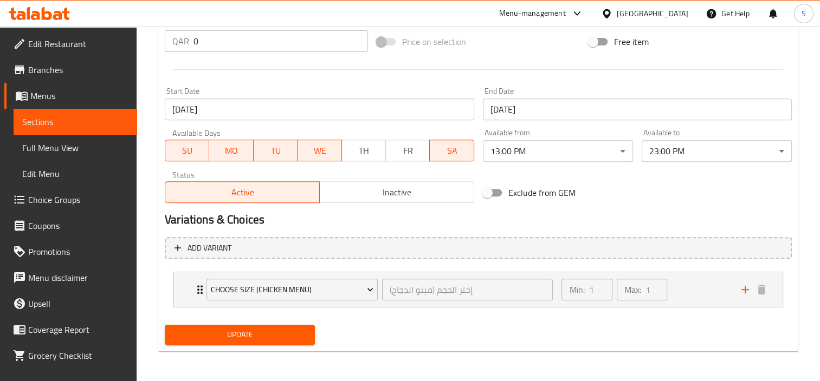
type input "اشتري بيتزا دجاج سوبريم واحدة و احصل على واحدة مجانا"
click at [298, 340] on span "Update" at bounding box center [239, 335] width 133 height 14
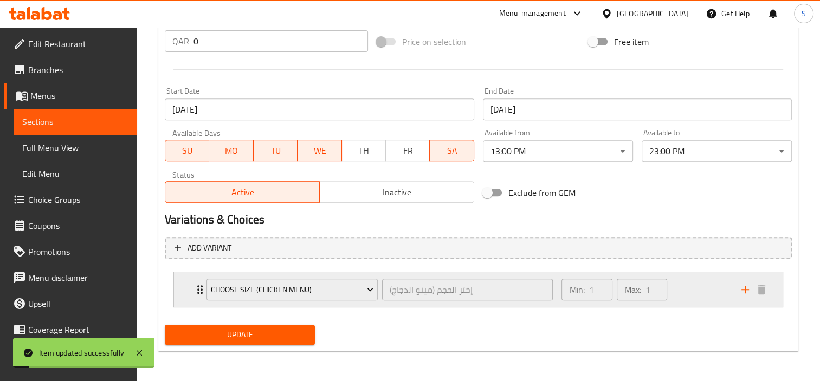
click at [498, 305] on div "Choose Size (Chicken Menu) إختر الحجم (مينو الدجاج) ​" at bounding box center [379, 289] width 359 height 35
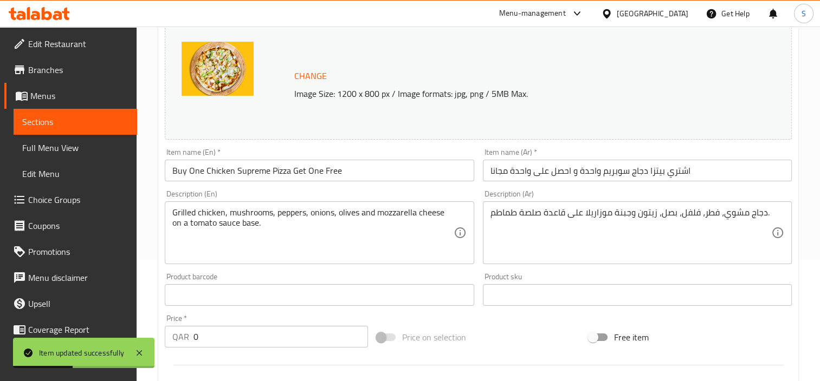
scroll to position [0, 0]
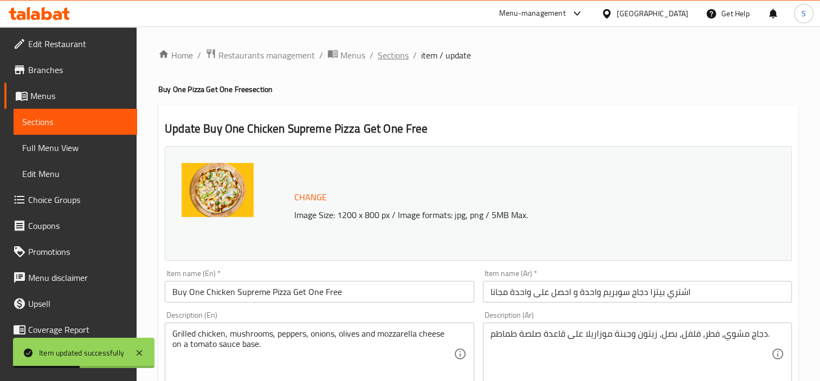
click at [389, 59] on span "Sections" at bounding box center [393, 55] width 31 height 13
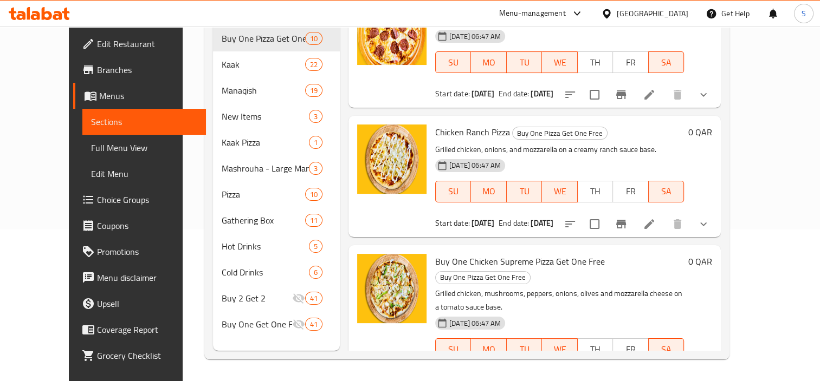
scroll to position [288, 0]
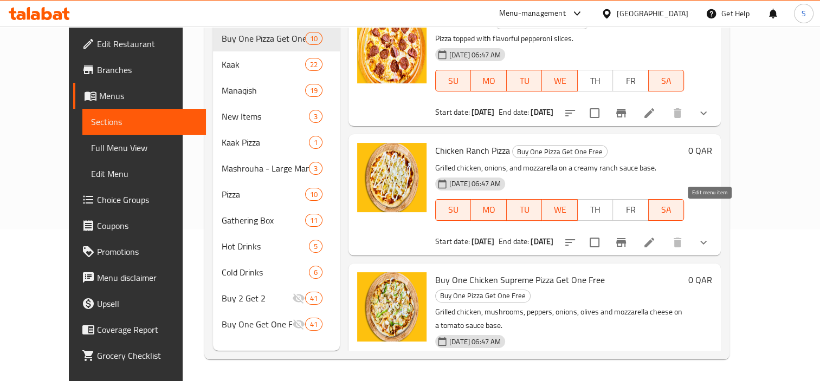
click at [654, 238] on icon at bounding box center [649, 243] width 10 height 10
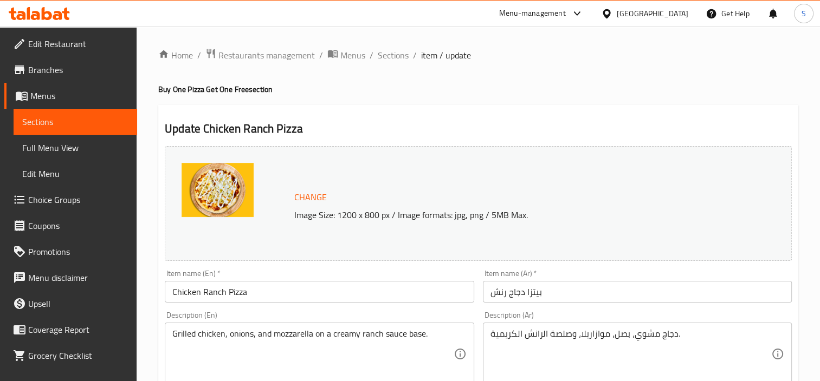
click at [174, 288] on input "Chicken Ranch Pizza" at bounding box center [319, 292] width 309 height 22
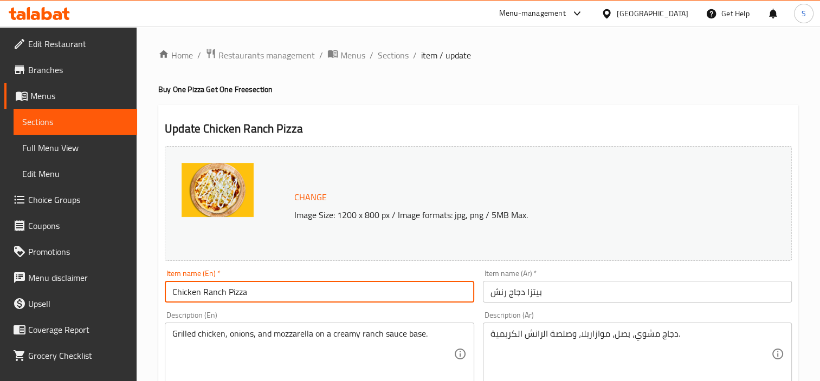
paste input "Buy One"
click at [345, 293] on input "Buy One Chicken Ranch Pizza" at bounding box center [319, 292] width 309 height 22
paste input "Get One Free"
type input "Buy One Chicken Ranch Pizza Get One Free"
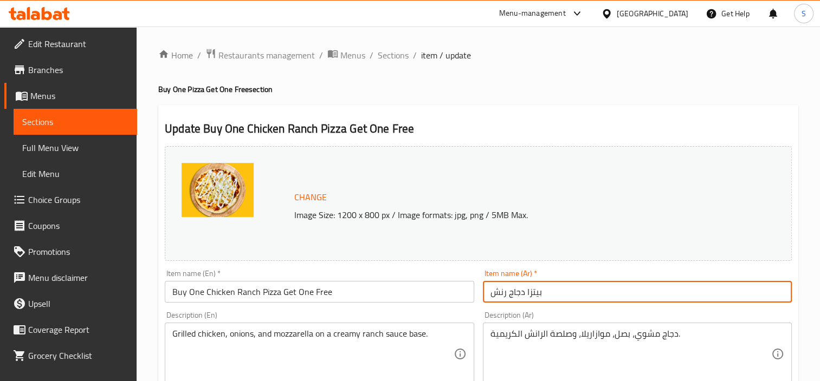
click at [574, 295] on input "بيتزا دجاج رنش" at bounding box center [637, 292] width 309 height 22
click at [488, 293] on input "بيتزا دجاج رنش" at bounding box center [637, 292] width 309 height 22
paste input "اشتري"
click at [592, 290] on input "اشتري بيتزا دجاج رنش" at bounding box center [637, 292] width 309 height 22
paste input "واحدة و احصل على واحدة مجانا"
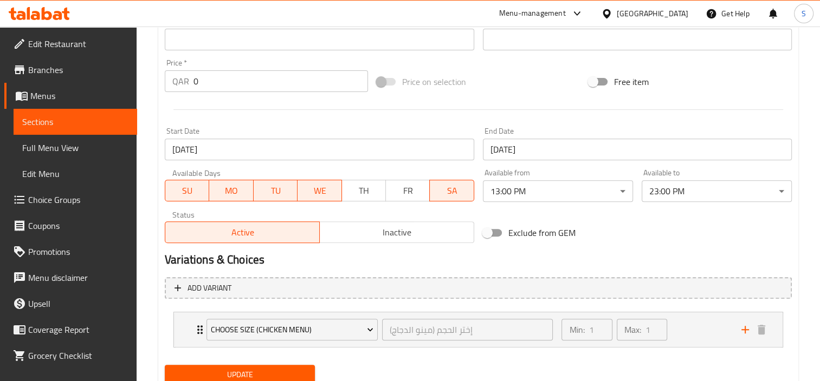
scroll to position [417, 0]
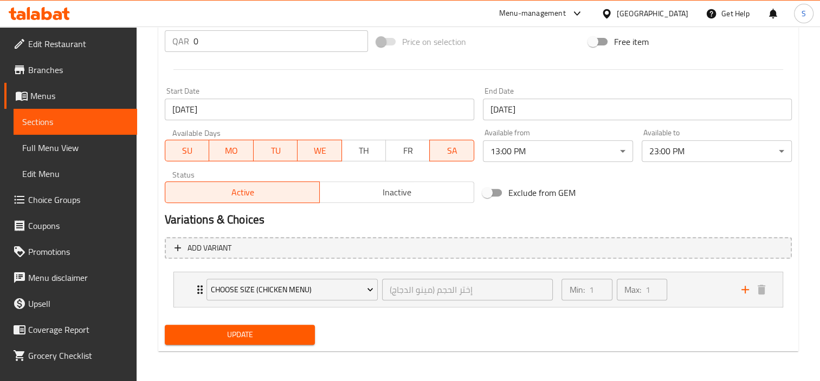
type input "اشتري بيتزا دجاج رنش واحدة و احصل على واحدة مجانا"
click at [272, 333] on span "Update" at bounding box center [239, 335] width 133 height 14
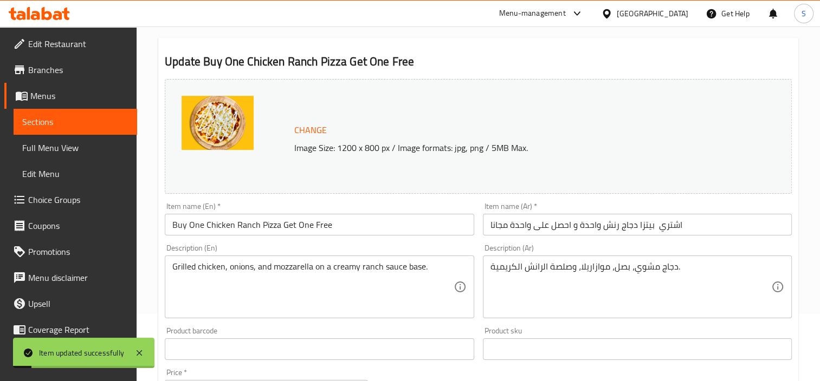
scroll to position [0, 0]
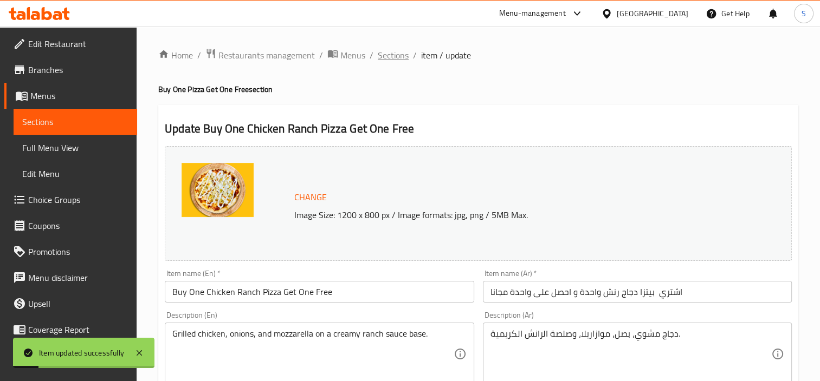
click at [402, 51] on span "Sections" at bounding box center [393, 55] width 31 height 13
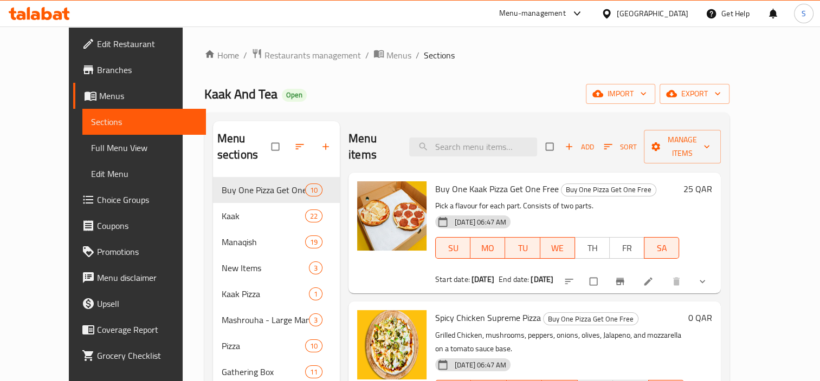
scroll to position [217, 0]
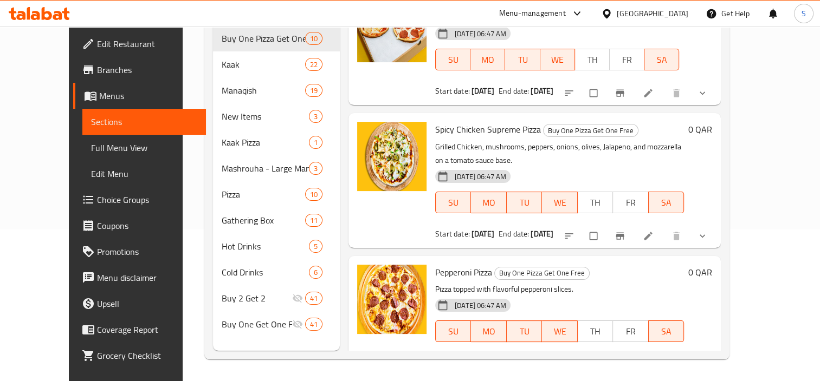
scroll to position [54, 0]
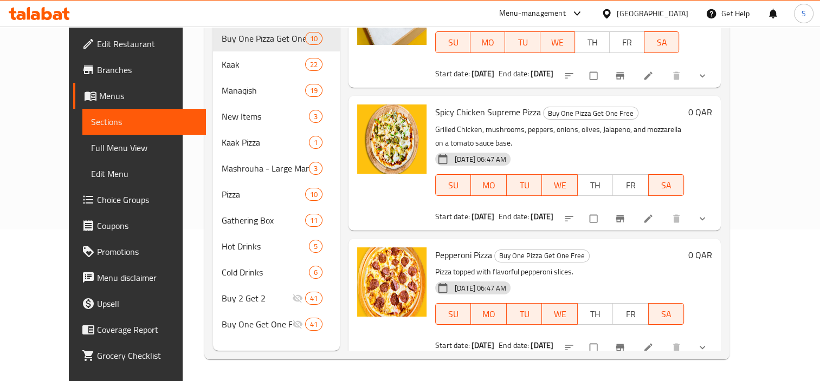
click at [655, 342] on link at bounding box center [648, 347] width 13 height 11
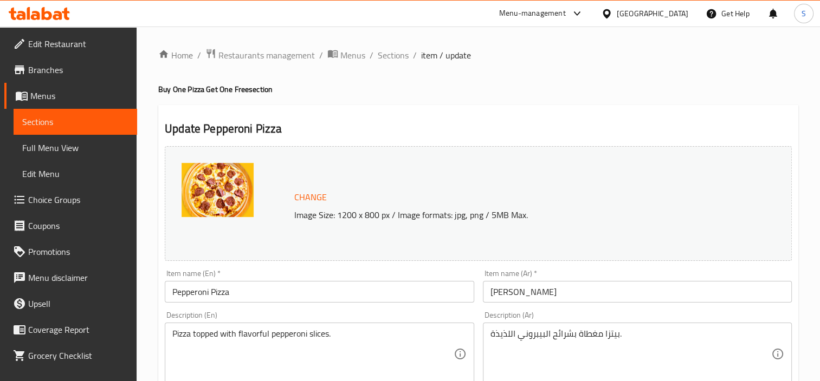
click at [172, 289] on input "Pepperoni Pizza" at bounding box center [319, 292] width 309 height 22
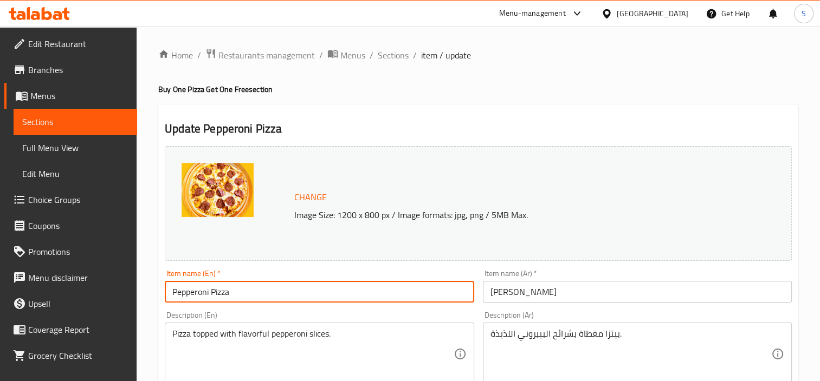
paste input "Buy One"
click at [273, 291] on input "Buy One Pepperoni Pizza" at bounding box center [319, 292] width 309 height 22
paste input "Get One Free"
type input "Buy One Pepperoni Pizza Get One Free"
click at [455, 270] on div "Item name (En)   * Buy One Pepperoni Pizza Get One Free Item name (En) *" at bounding box center [319, 286] width 309 height 33
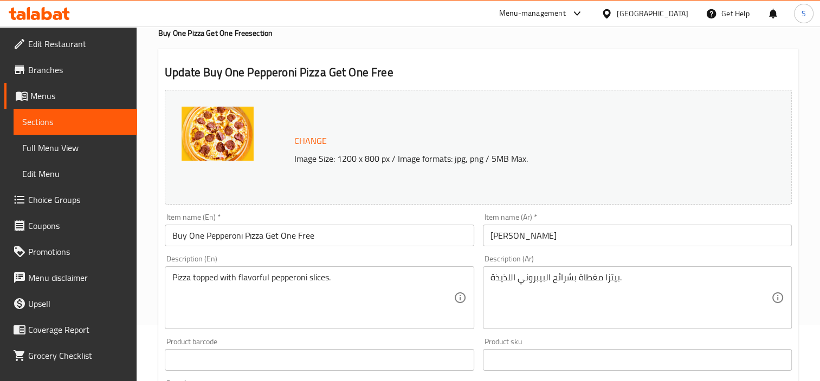
scroll to position [38, 0]
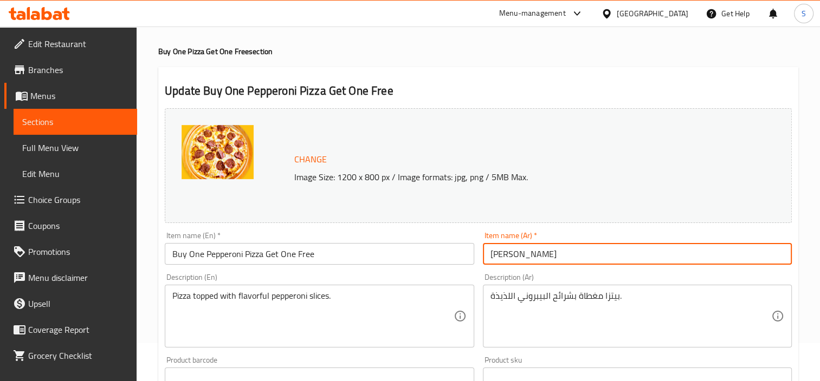
click at [563, 260] on input "بيتزا بيبيروني" at bounding box center [637, 254] width 309 height 22
click at [586, 259] on input "بيتزا بيبيروني" at bounding box center [637, 254] width 309 height 22
paste input "اشتري"
type input "بيتزا بيبيروني"
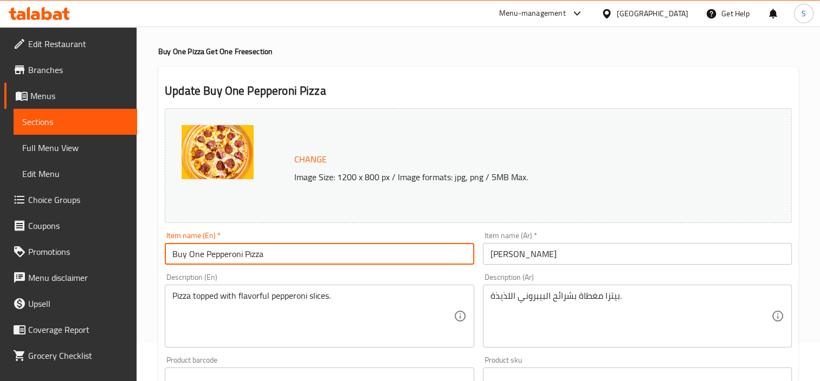
paste input "Get One Free"
type input "Buy One Pepperoni Pizza Get One Free"
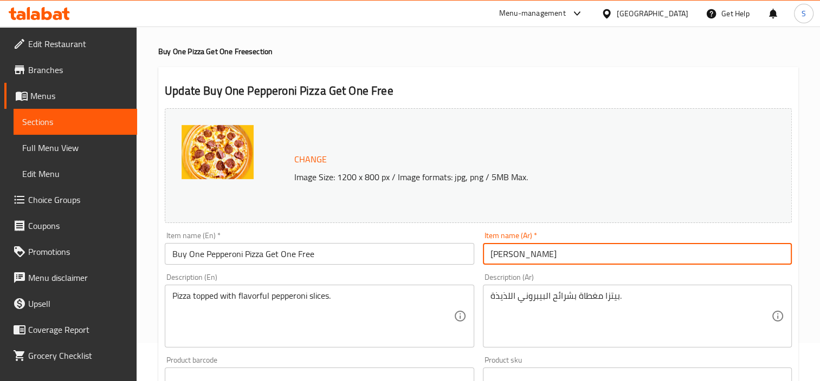
click at [594, 258] on input "بيتزا بيبيروني" at bounding box center [637, 254] width 309 height 22
click at [490, 255] on input "بيتزا بيبيروني" at bounding box center [637, 254] width 309 height 22
paste input "اشتري"
click at [576, 255] on input "اشتري بيتزا بيبيروني" at bounding box center [637, 254] width 309 height 22
paste input "واحدة و احصل على واحدة مجانا"
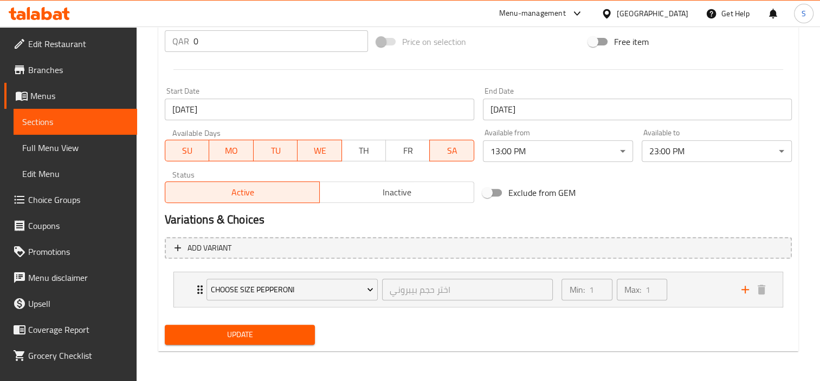
type input "اشتري [PERSON_NAME] واحدة و احصل على واحدة مجانا"
click at [277, 335] on span "Update" at bounding box center [239, 335] width 133 height 14
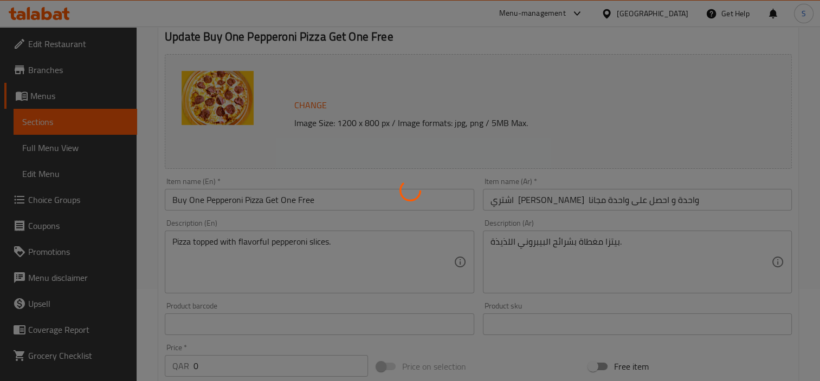
scroll to position [0, 0]
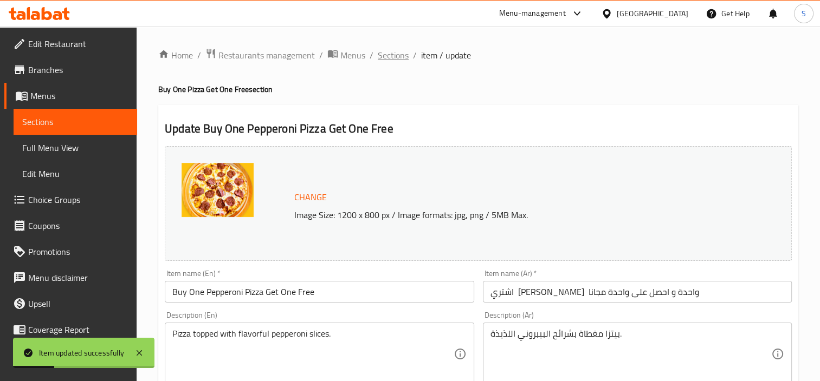
click at [393, 54] on span "Sections" at bounding box center [393, 55] width 31 height 13
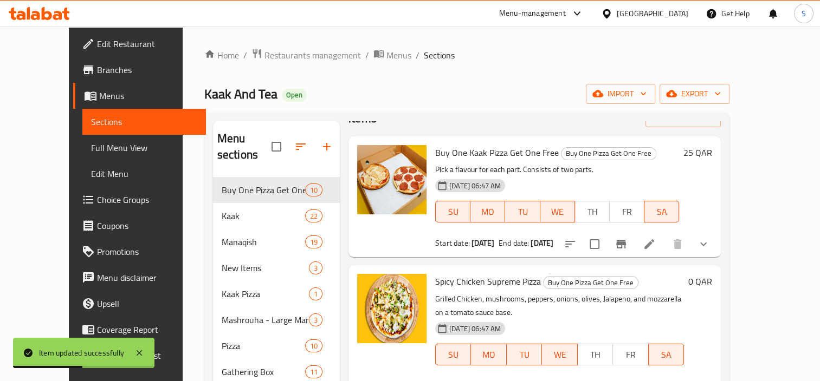
scroll to position [54, 0]
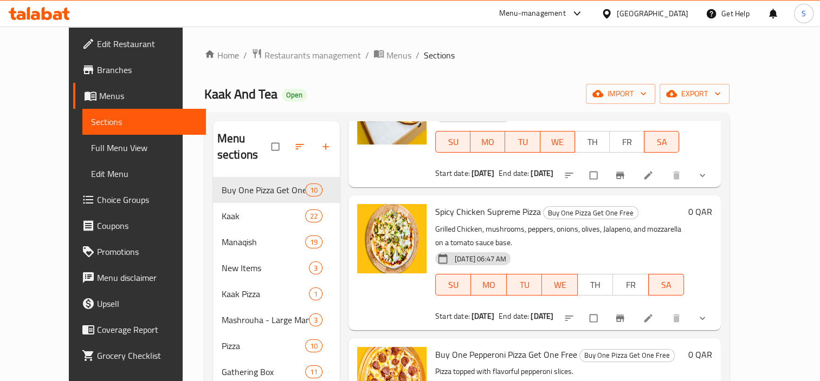
scroll to position [108, 0]
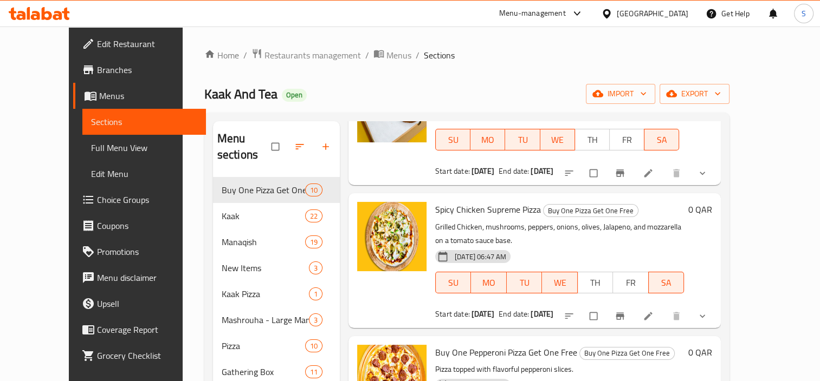
click at [652, 312] on icon at bounding box center [648, 316] width 8 height 8
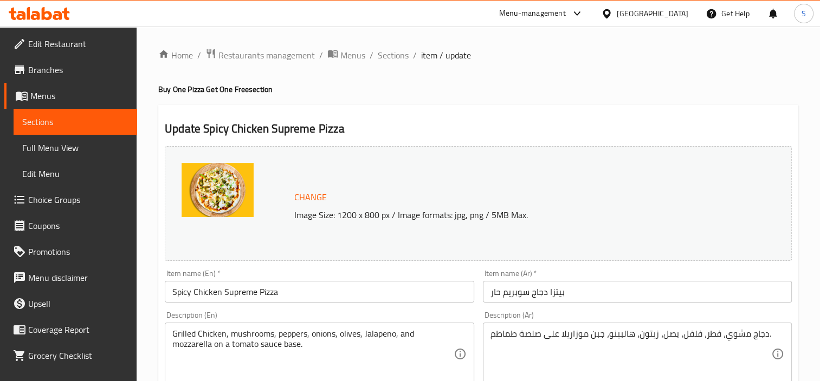
click at [172, 291] on input "Spicy Chicken Supreme Pizza" at bounding box center [319, 292] width 309 height 22
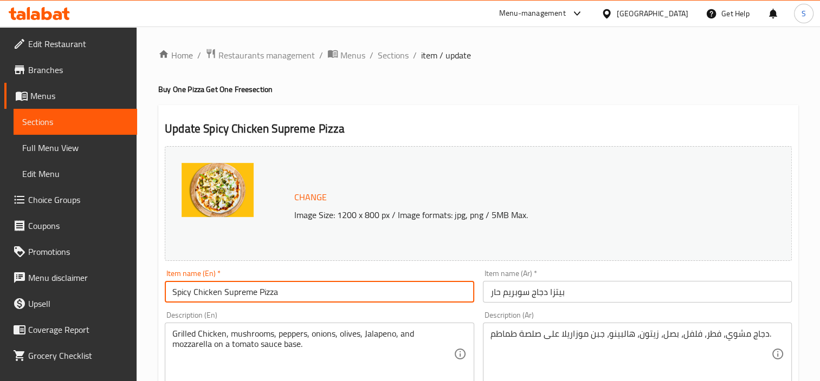
paste input "Buy One"
click at [342, 289] on input "Buy One Spicy Chicken Supreme Pizza" at bounding box center [319, 292] width 309 height 22
paste input "Get One Free"
type input "Buy One Spicy Chicken Supreme Pizza Get One Free"
click at [488, 296] on input "بيتزا دجاج سوبريم حار" at bounding box center [637, 292] width 309 height 22
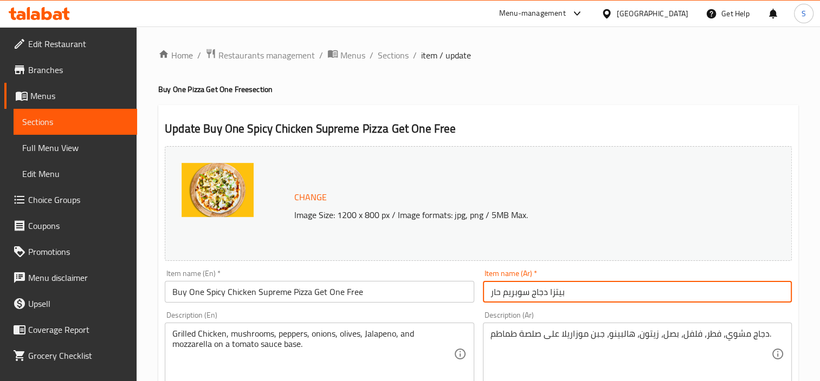
paste input "اشتري"
click at [602, 286] on input "اشتري بيتزا دجاج سوبريم حار" at bounding box center [637, 292] width 309 height 22
paste input "و احصل على واحدة مجانا"
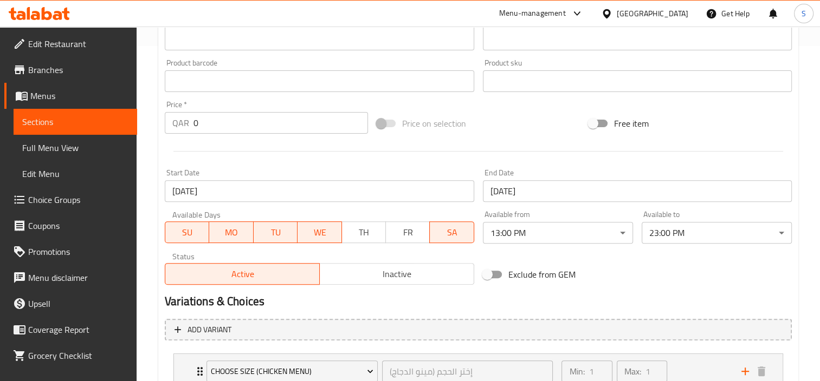
scroll to position [417, 0]
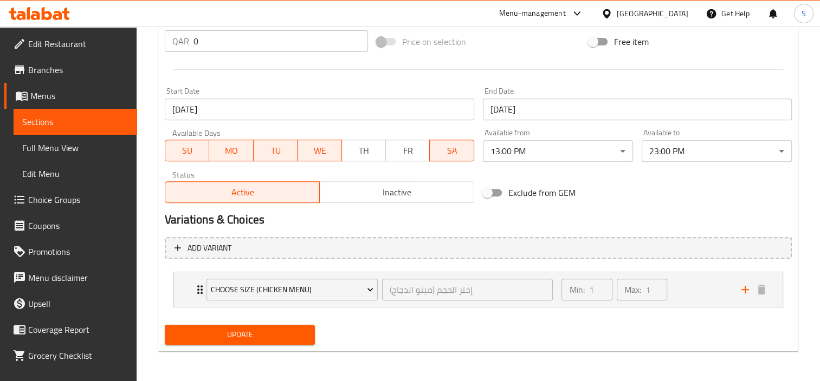
type input "اشتري بيتزا دجاج سوبريم حار و احصل على واحدة مجانا"
click at [270, 336] on span "Update" at bounding box center [239, 335] width 133 height 14
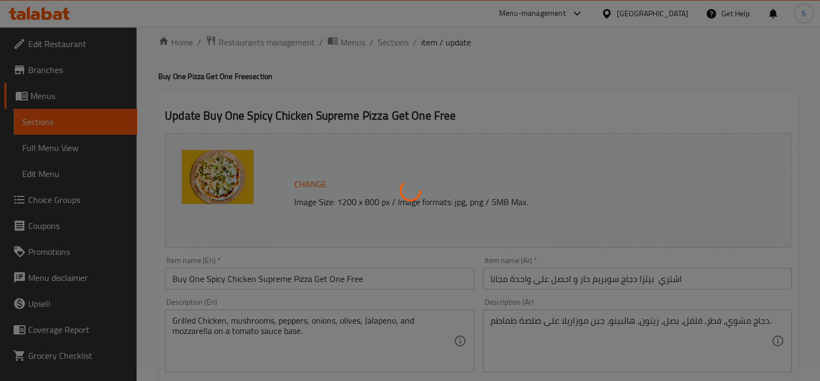
scroll to position [0, 0]
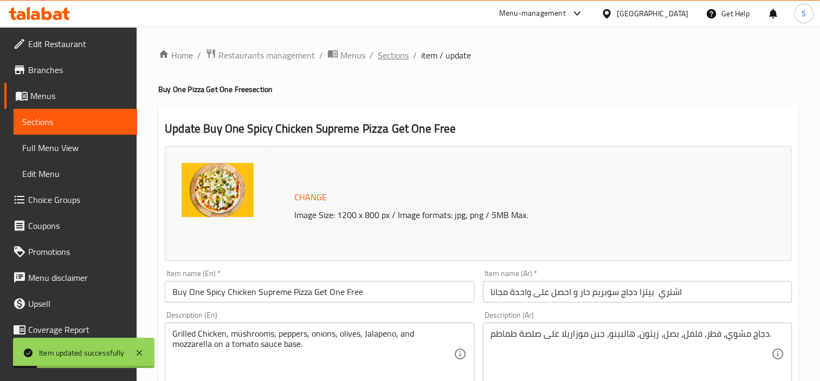
click at [397, 51] on span "Sections" at bounding box center [393, 55] width 31 height 13
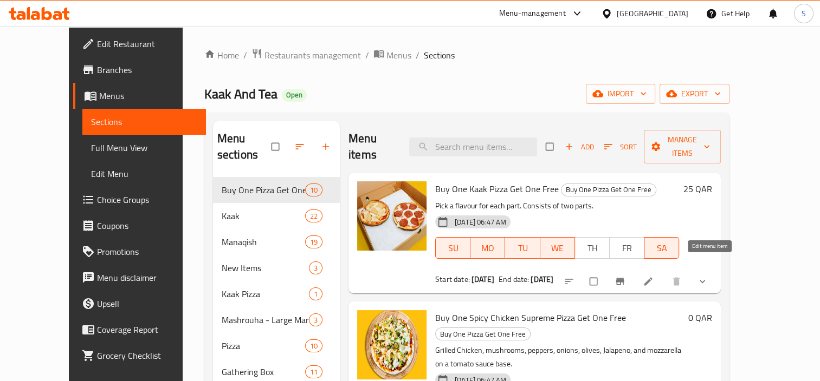
click at [653, 276] on icon at bounding box center [647, 281] width 11 height 11
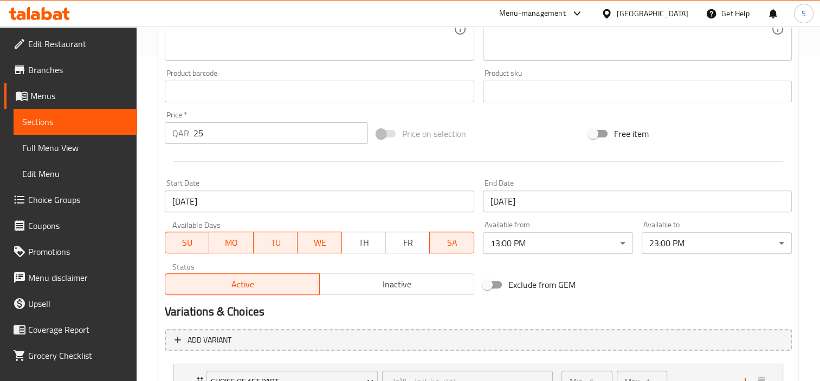
scroll to position [462, 0]
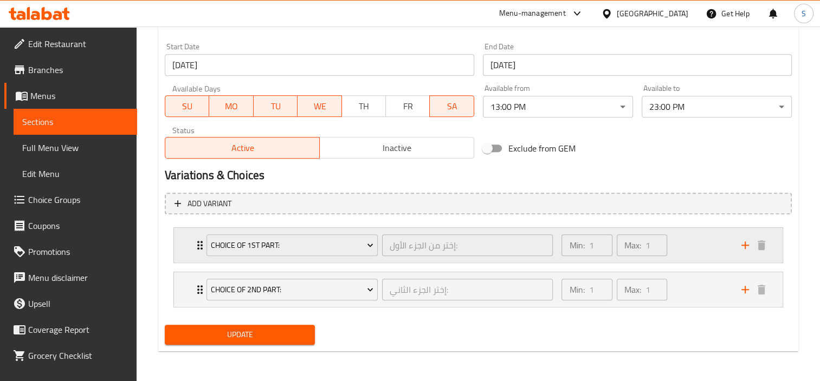
click at [424, 259] on div "Choice Of 1st Part: إختر من الجزء الأول: ​" at bounding box center [379, 245] width 359 height 35
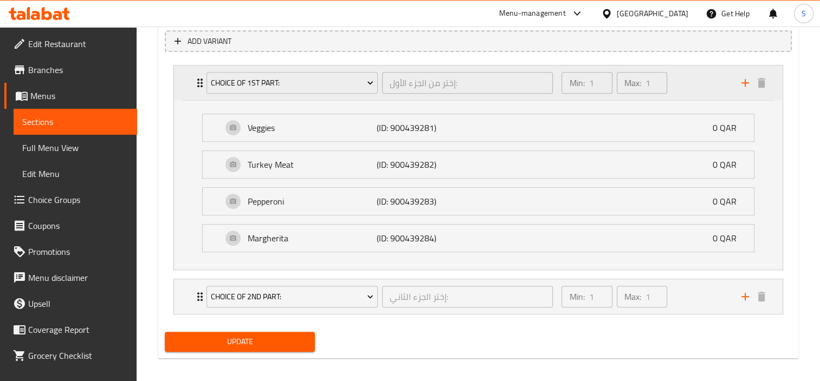
scroll to position [630, 0]
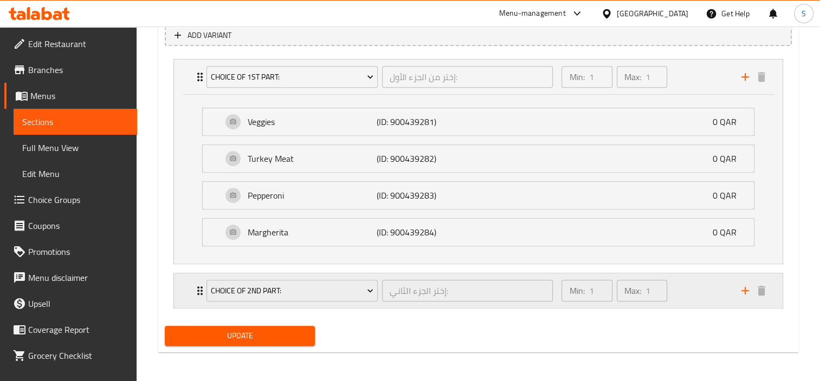
click at [433, 304] on div "Choice of 2nd Part: إختر الجزء الثاني: ​" at bounding box center [379, 291] width 359 height 35
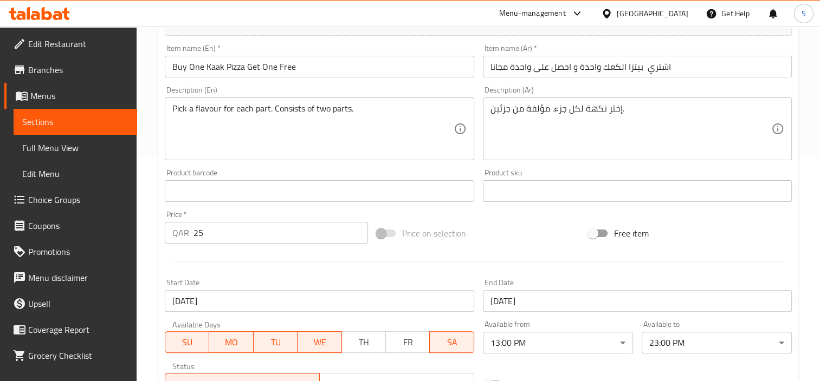
scroll to position [148, 0]
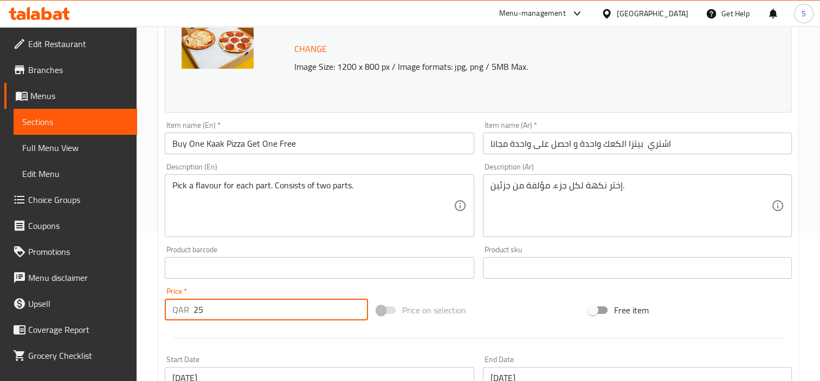
drag, startPoint x: 26, startPoint y: 301, endPoint x: 7, endPoint y: 297, distance: 19.9
type input "50"
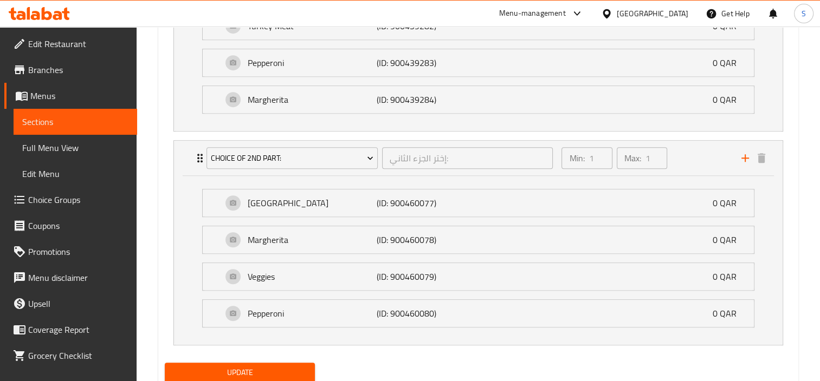
scroll to position [798, 0]
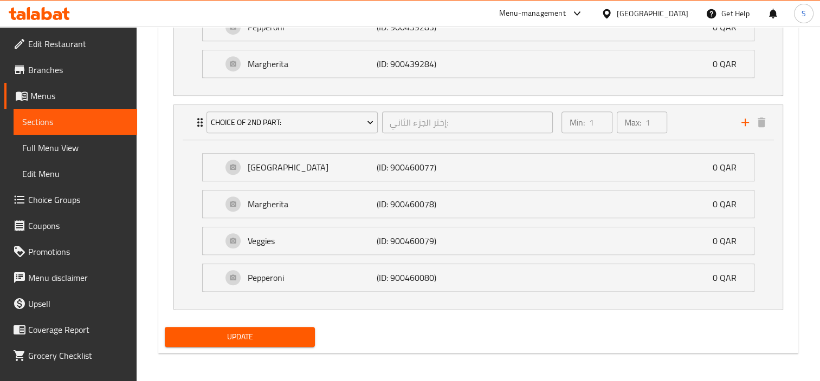
click at [270, 334] on span "Update" at bounding box center [239, 337] width 133 height 14
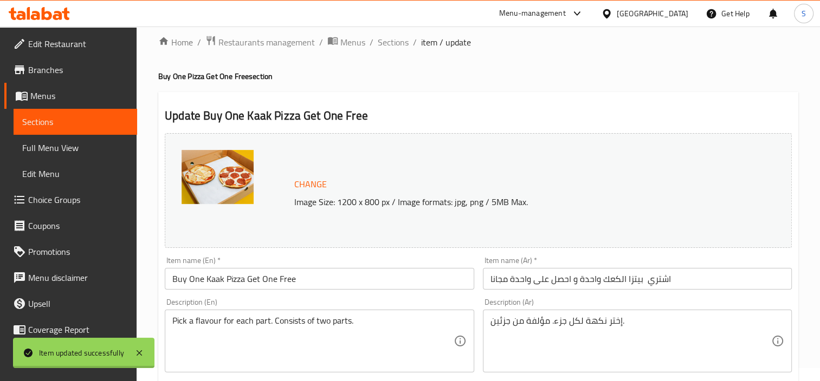
scroll to position [0, 0]
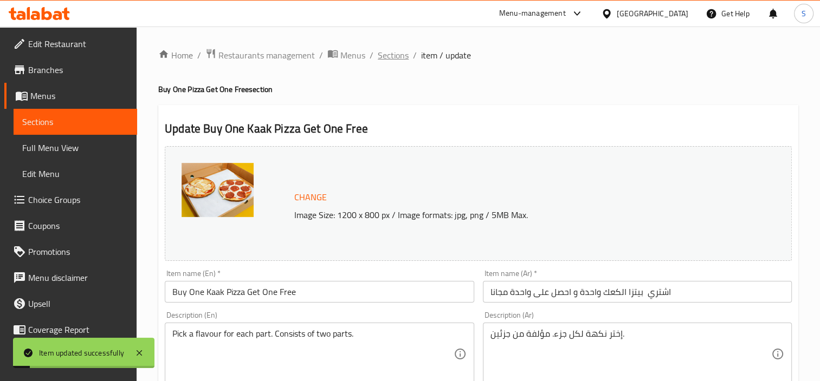
click at [394, 57] on span "Sections" at bounding box center [393, 55] width 31 height 13
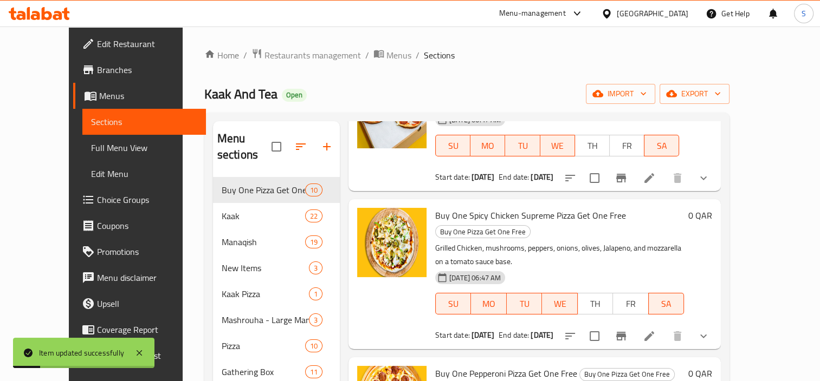
scroll to position [108, 0]
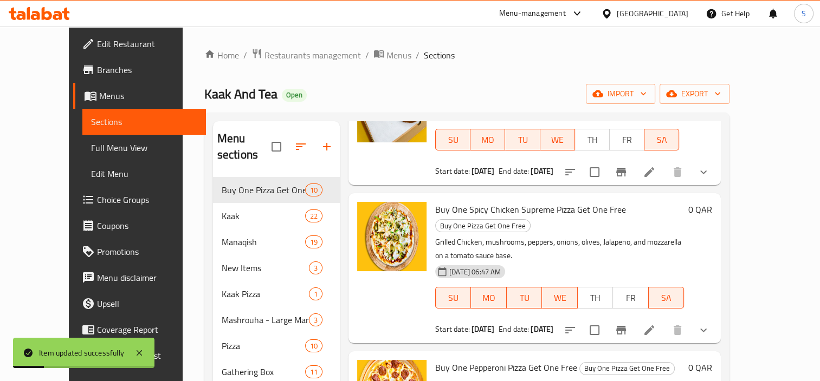
click at [664, 321] on li at bounding box center [649, 331] width 30 height 20
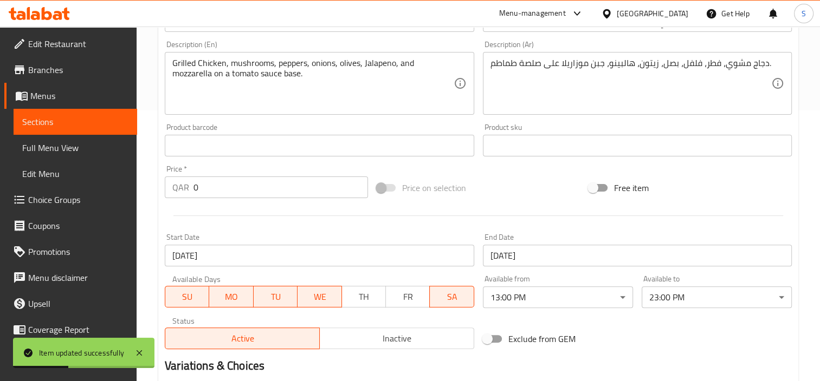
scroll to position [417, 0]
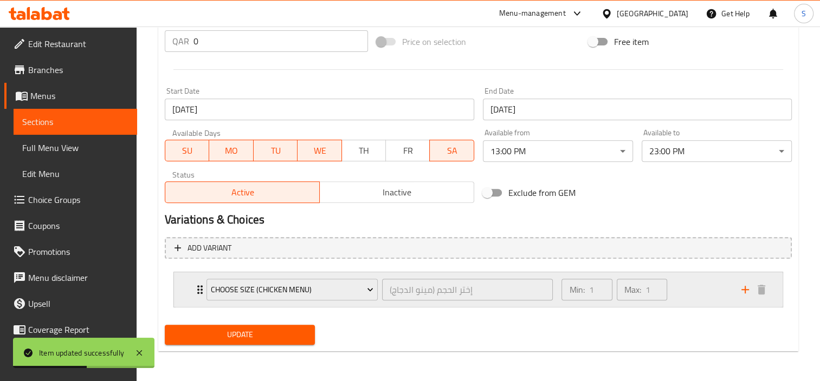
click at [366, 306] on div "Choose Size (Chicken Menu) إختر الحجم (مينو الدجاج) ​" at bounding box center [379, 289] width 359 height 35
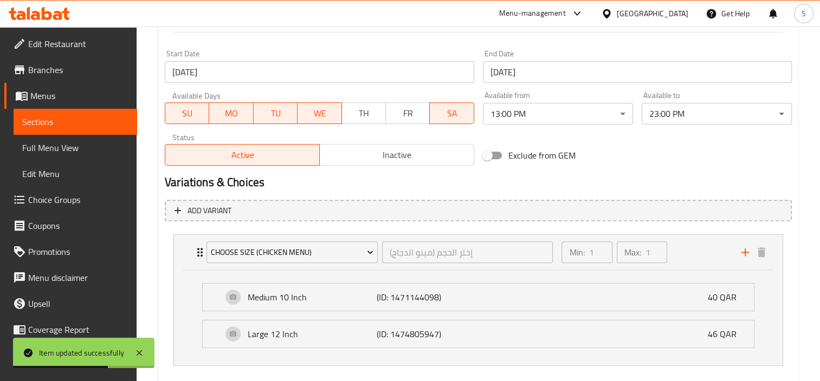
scroll to position [512, 0]
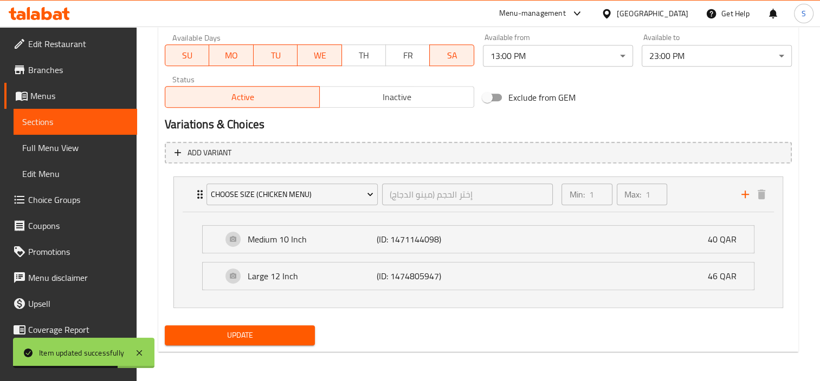
click at [423, 254] on li "Medium 10 Inch (ID: 1471144098) 40 QAR Name (En) Medium 10 Inch Name (En) Name …" at bounding box center [477, 239] width 569 height 37
click at [436, 250] on div "Medium 10 Inch (ID: 1471144098) 40 QAR" at bounding box center [481, 239] width 518 height 27
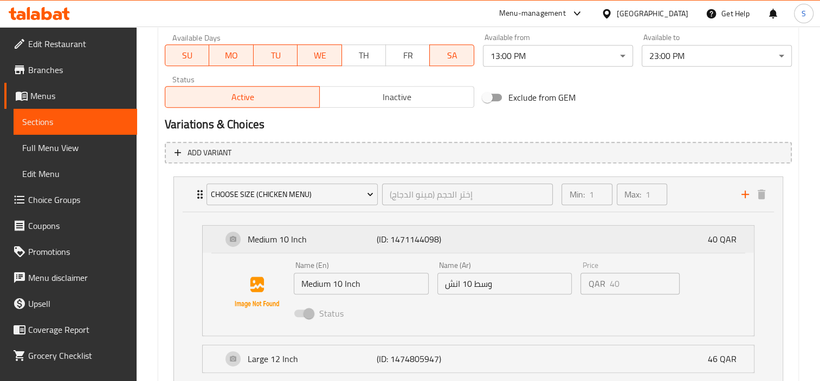
click at [715, 239] on p "40 QAR" at bounding box center [725, 239] width 37 height 13
click at [635, 309] on div "Status" at bounding box center [504, 313] width 430 height 29
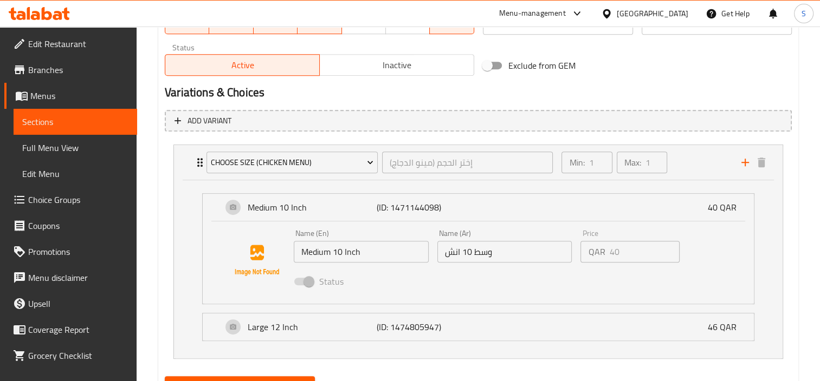
scroll to position [595, 0]
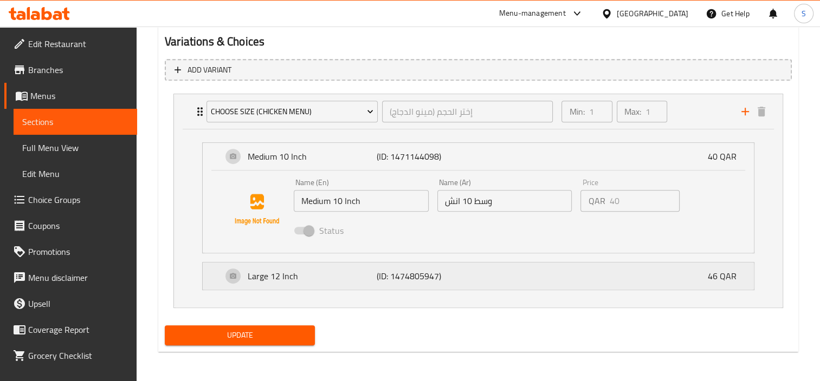
click at [475, 277] on div "Large 12 Inch (ID: 1474805947) 46 QAR" at bounding box center [481, 276] width 518 height 27
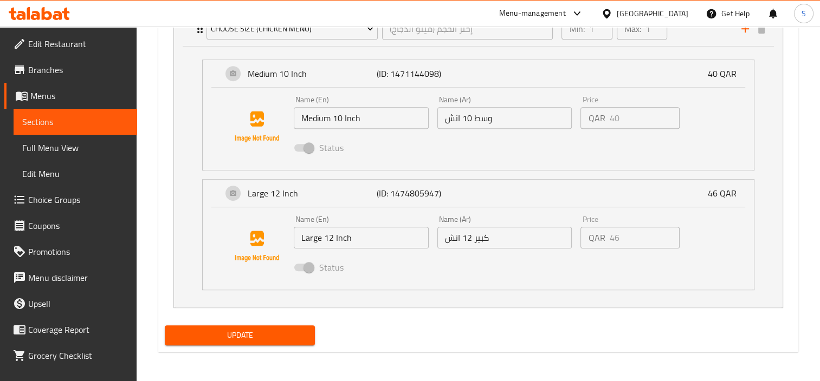
scroll to position [678, 0]
click at [541, 238] on div "Name (En) Large 12 Inch Name (En) Name (Ar) كبير 12 انش Name (Ar) Price QAR 46 …" at bounding box center [504, 246] width 430 height 71
drag, startPoint x: 541, startPoint y: 238, endPoint x: 570, endPoint y: 293, distance: 61.8
click at [570, 293] on li "Large 12 Inch (ID: 1474805947) 46 QAR Name (En) Large 12 Inch Name (En) Name (A…" at bounding box center [477, 235] width 569 height 120
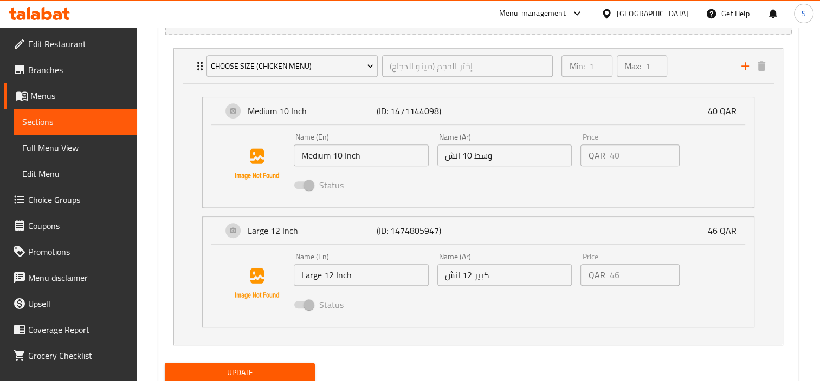
scroll to position [624, 0]
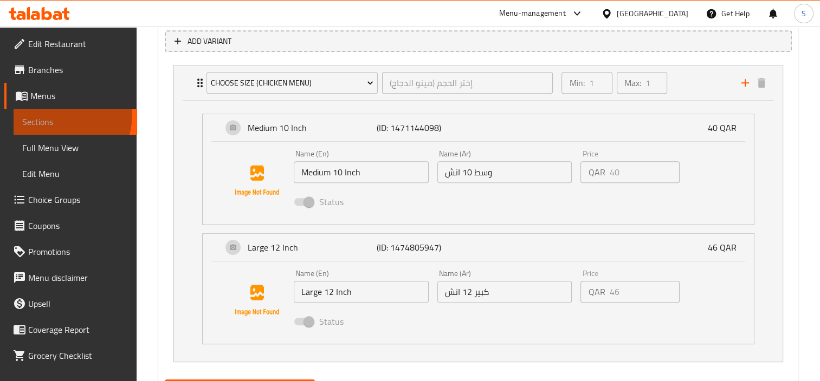
drag, startPoint x: 62, startPoint y: 115, endPoint x: 64, endPoint y: 132, distance: 16.9
click at [62, 115] on link "Sections" at bounding box center [76, 122] width 124 height 26
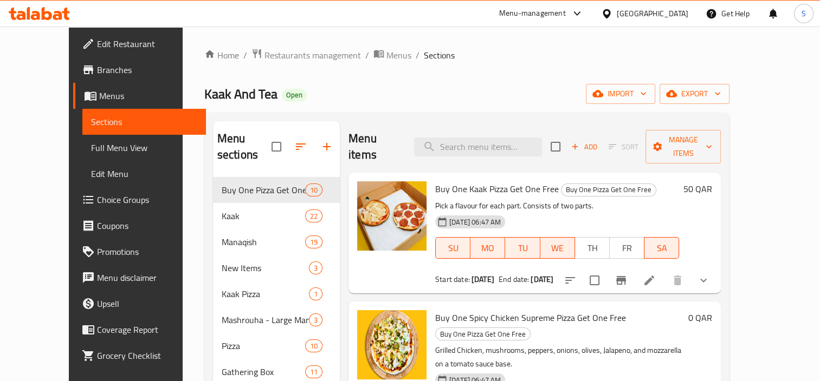
click at [99, 99] on span "Menus" at bounding box center [148, 95] width 98 height 13
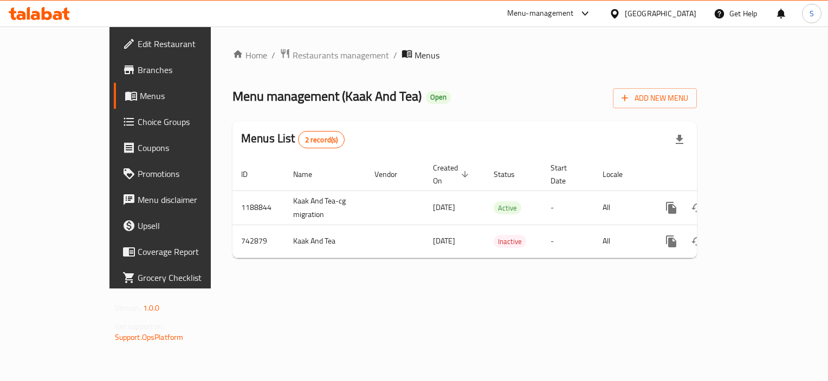
click at [138, 121] on span "Choice Groups" at bounding box center [188, 121] width 101 height 13
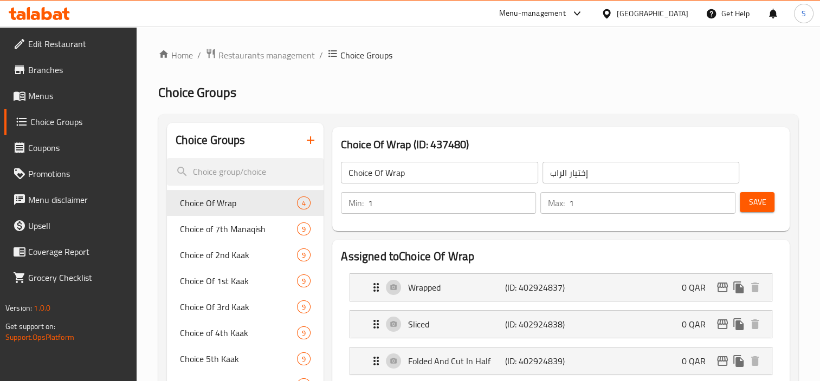
click at [728, 93] on h2 "Choice Groups" at bounding box center [478, 92] width 640 height 17
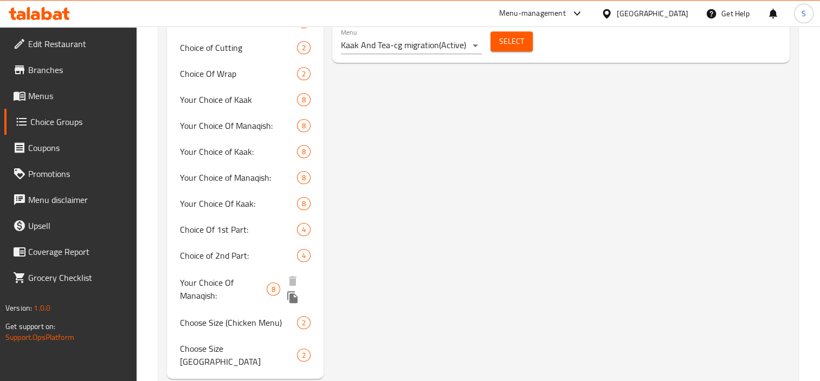
scroll to position [755, 0]
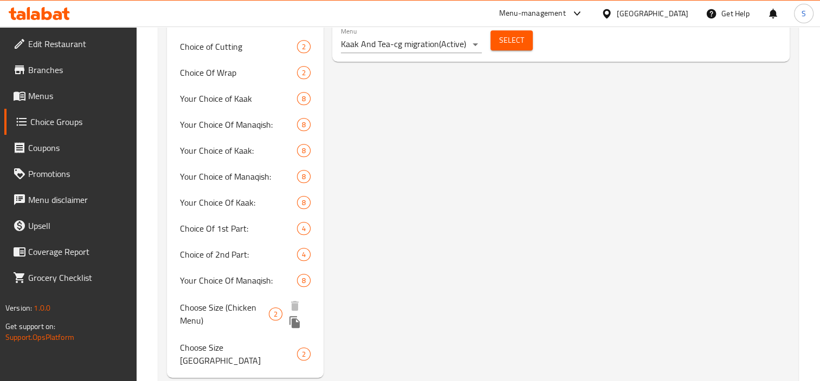
click at [238, 323] on span "Choose Size (Chicken Menu)" at bounding box center [224, 314] width 89 height 26
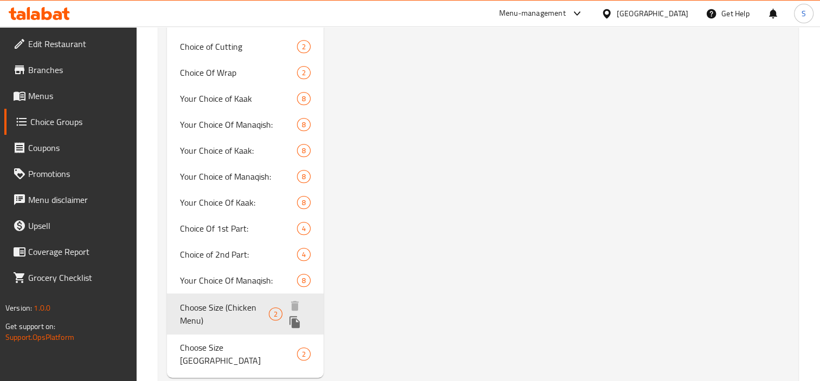
type input "Choose Size (Chicken Menu)"
type input "إختر الحجم (مينو الدجاج)"
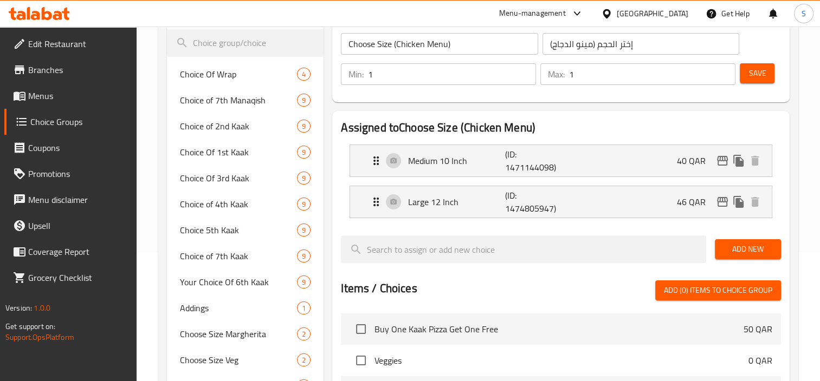
scroll to position [103, 0]
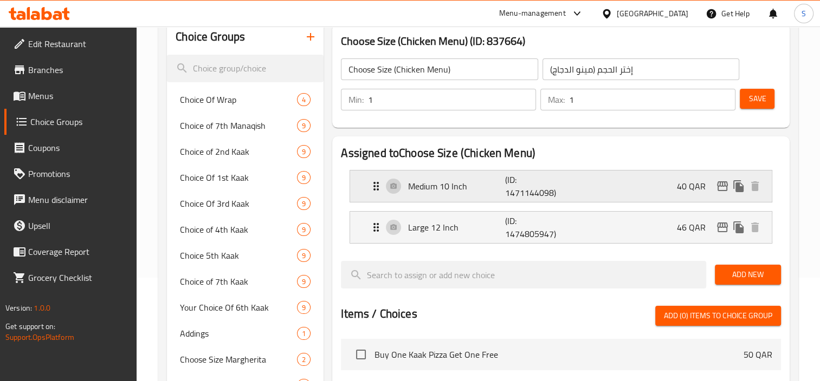
click at [628, 194] on div "Medium 10 Inch (ID: 1471144098) 40 QAR" at bounding box center [563, 186] width 389 height 31
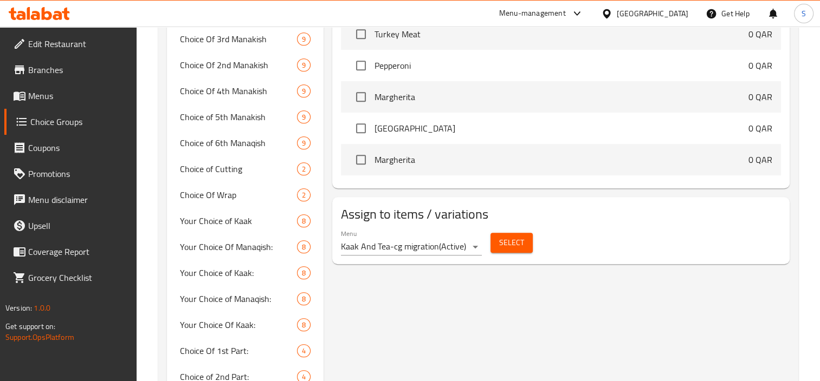
scroll to position [754, 0]
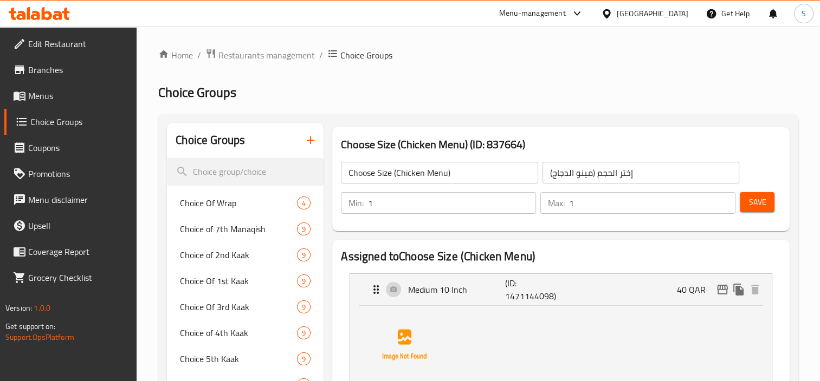
scroll to position [0, 0]
click at [319, 135] on button "button" at bounding box center [310, 140] width 26 height 26
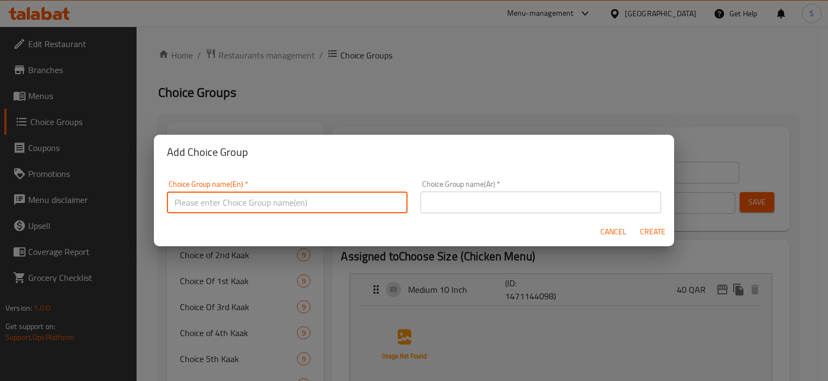
click at [287, 199] on input "text" at bounding box center [287, 203] width 241 height 22
click at [621, 238] on span "Cancel" at bounding box center [613, 232] width 26 height 14
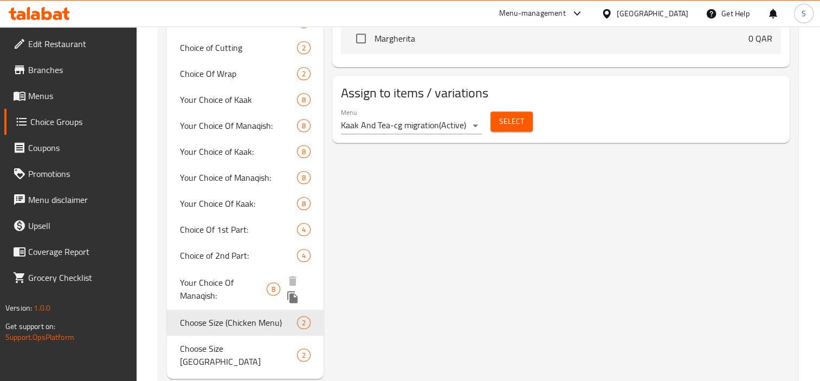
scroll to position [755, 0]
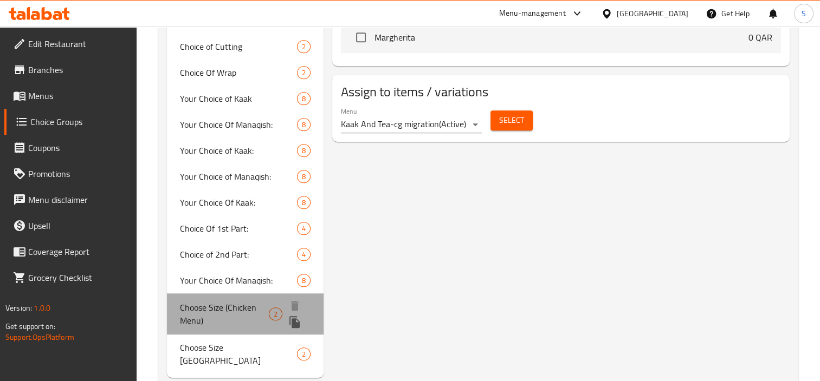
drag, startPoint x: 223, startPoint y: 324, endPoint x: 173, endPoint y: 308, distance: 51.9
click at [173, 308] on div "Choose Size (Chicken Menu) 2" at bounding box center [245, 314] width 157 height 41
drag, startPoint x: 190, startPoint y: 310, endPoint x: 216, endPoint y: 324, distance: 29.3
click at [216, 324] on div "Choose Size (Chicken Menu) 2" at bounding box center [245, 314] width 157 height 41
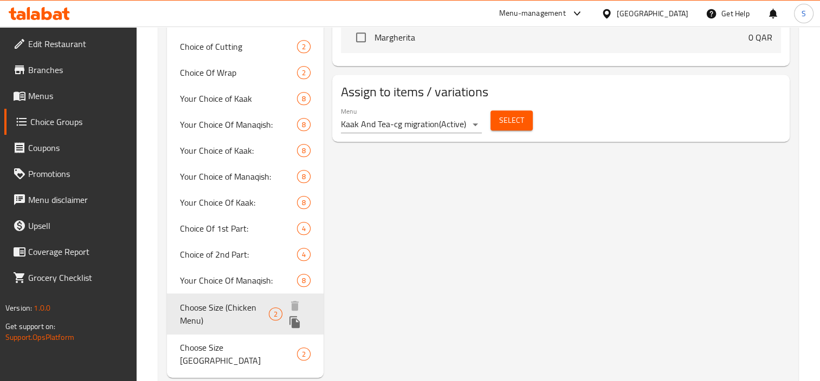
drag, startPoint x: 216, startPoint y: 321, endPoint x: 494, endPoint y: 362, distance: 281.5
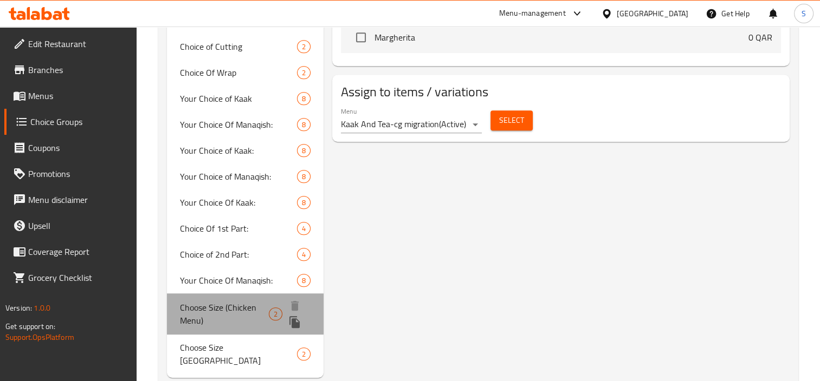
drag, startPoint x: 210, startPoint y: 322, endPoint x: 181, endPoint y: 310, distance: 30.8
click at [181, 310] on span "Choose Size (Chicken Menu)" at bounding box center [224, 314] width 89 height 26
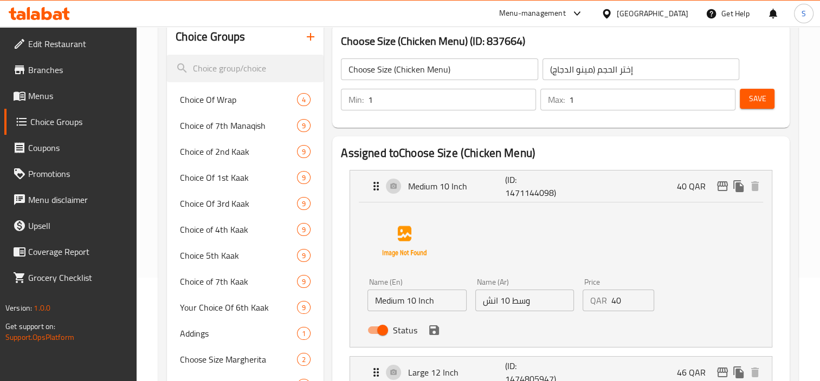
scroll to position [0, 0]
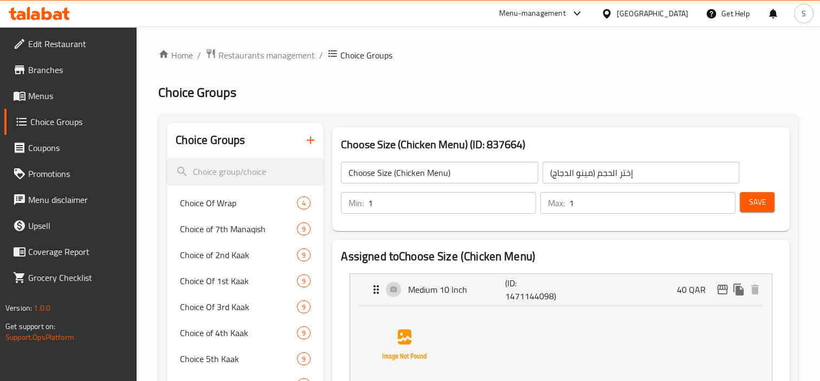
click at [312, 137] on icon "button" at bounding box center [310, 140] width 13 height 13
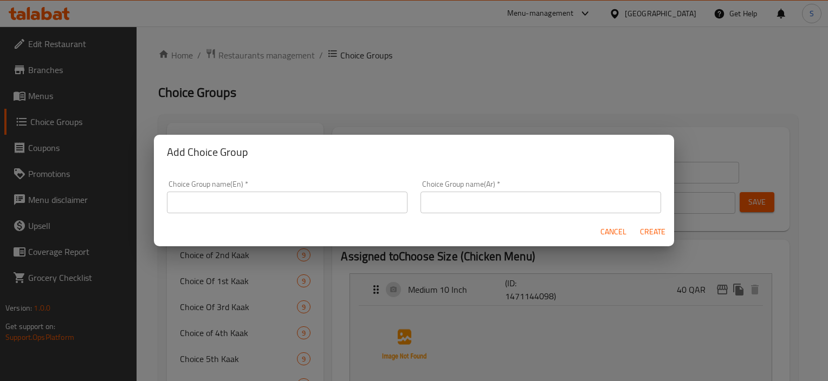
click at [306, 203] on input "text" at bounding box center [287, 203] width 241 height 22
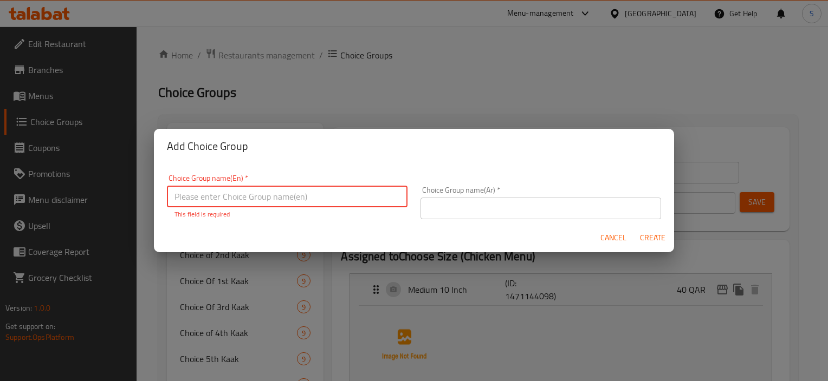
click at [300, 195] on input "text" at bounding box center [287, 197] width 241 height 22
click at [300, 195] on input "Size Choice Chicken" at bounding box center [287, 197] width 241 height 22
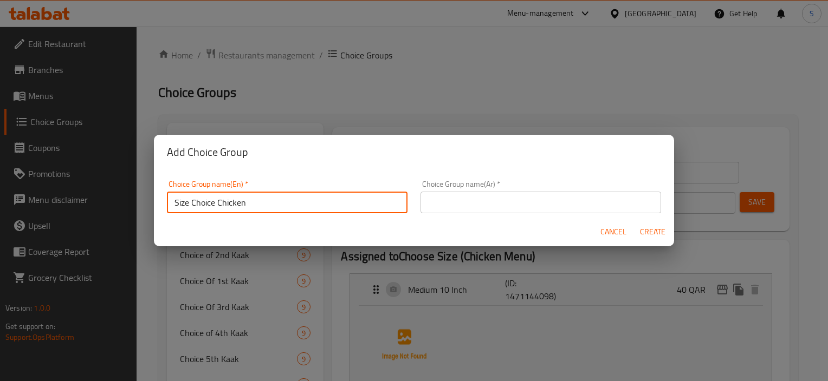
click at [243, 205] on input "Size Choice Chicken" at bounding box center [287, 203] width 241 height 22
drag, startPoint x: 258, startPoint y: 201, endPoint x: 152, endPoint y: 197, distance: 106.2
click at [152, 197] on div "Add Choice Group Choice Group name(En)   * Size Choice Chicken Choice Group nam…" at bounding box center [414, 190] width 828 height 381
click at [207, 202] on input "BOGO Size" at bounding box center [287, 203] width 241 height 22
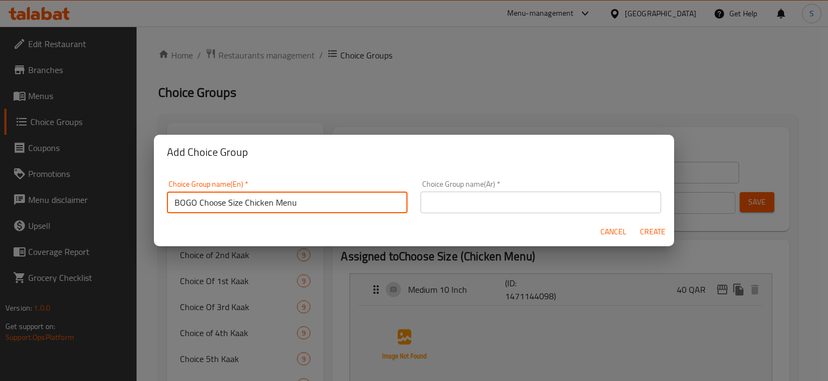
type input "BOGO Choose Size Chicken Menu"
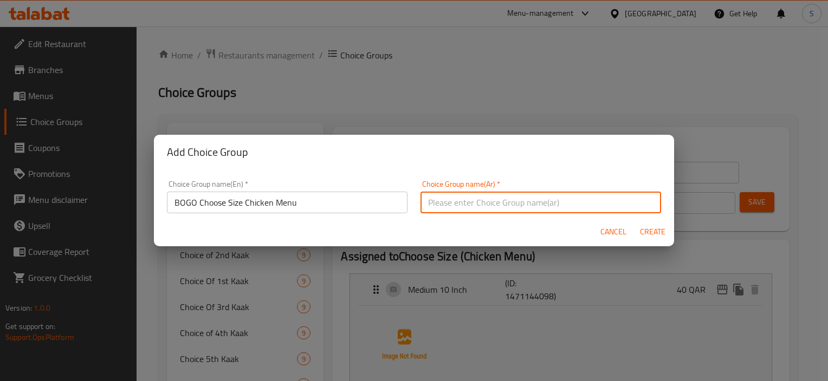
click at [475, 198] on input "text" at bounding box center [540, 203] width 241 height 22
click at [184, 200] on input "BOGO Choose Size Chicken Menu" at bounding box center [287, 203] width 241 height 22
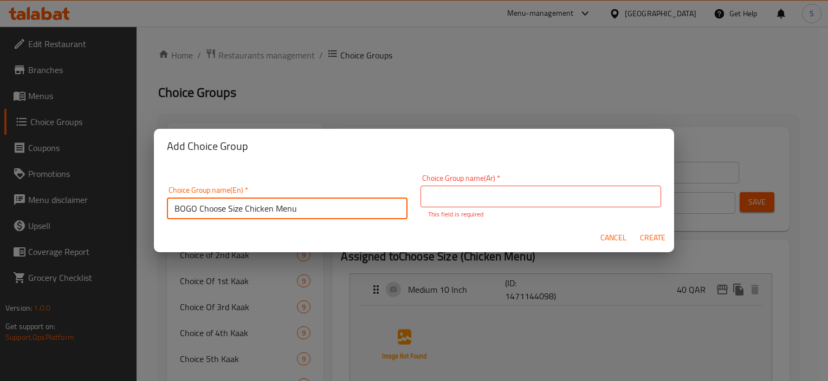
click at [184, 200] on input "BOGO Choose Size Chicken Menu" at bounding box center [287, 209] width 241 height 22
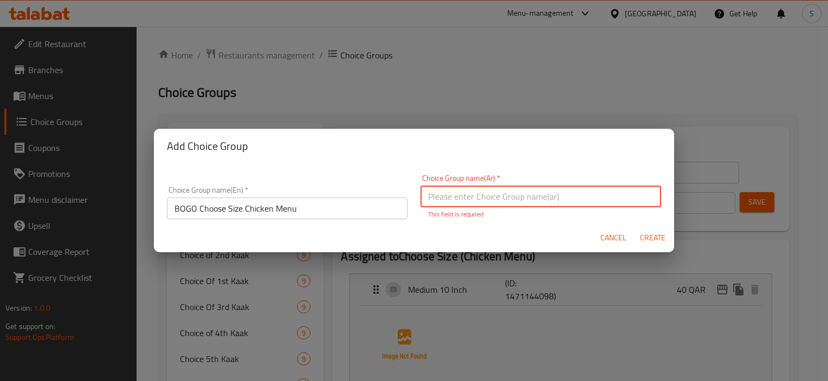
click at [511, 186] on input "text" at bounding box center [540, 197] width 241 height 22
paste input "BOGO"
type input "BOGO"
click at [650, 234] on span "Create" at bounding box center [652, 238] width 26 height 14
type input "BOGO Choose Size Chicken Menu"
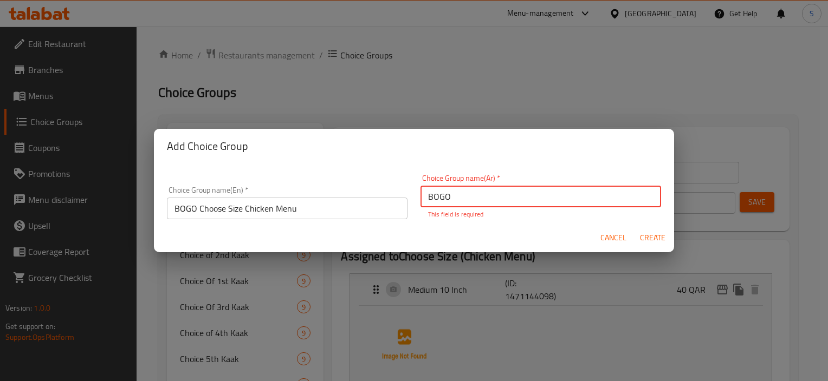
type input "BOGO"
type input "0"
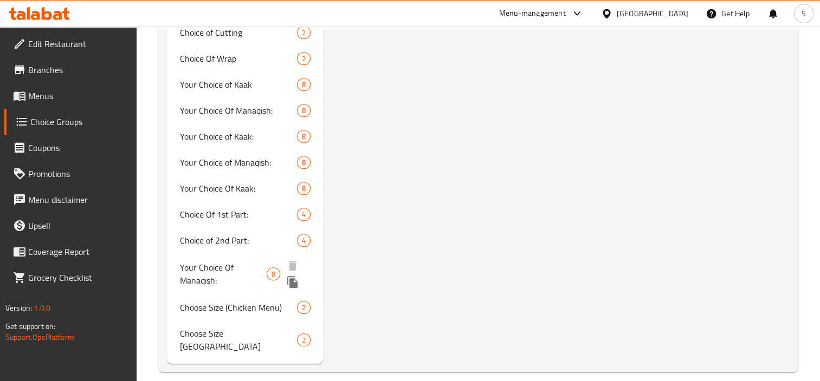
scroll to position [794, 0]
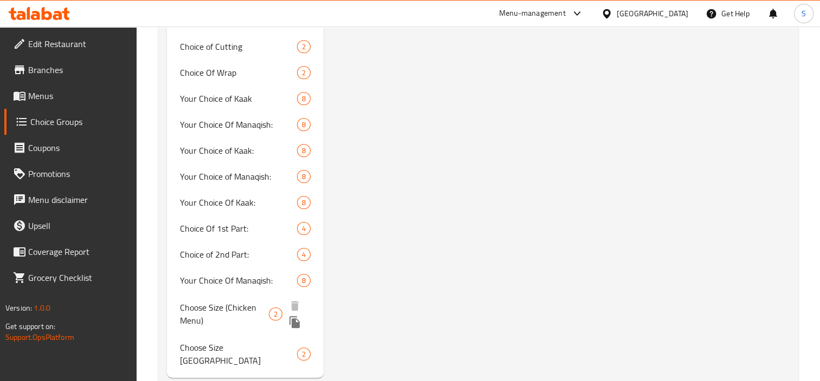
click at [219, 316] on span "Choose Size (Chicken Menu)" at bounding box center [224, 314] width 89 height 26
type input "Choose Size (Chicken Menu)"
type input "إختر الحجم (مينو الدجاج)"
type input "1"
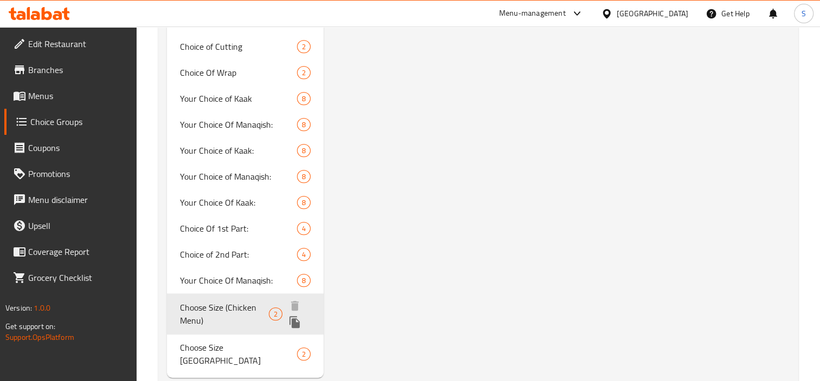
click at [294, 325] on icon "duplicate" at bounding box center [294, 322] width 10 height 12
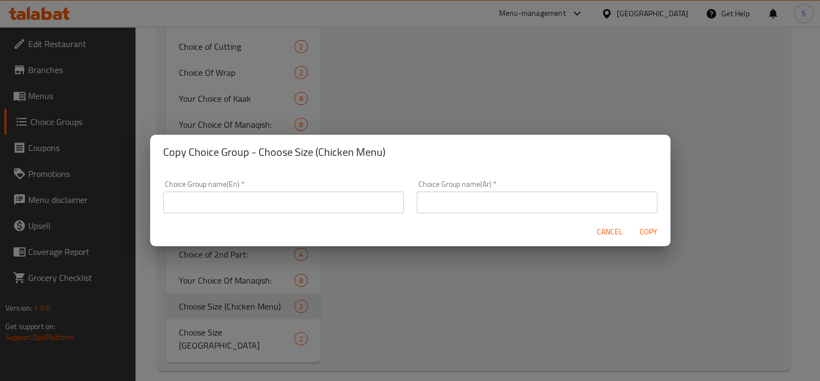
scroll to position [793, 0]
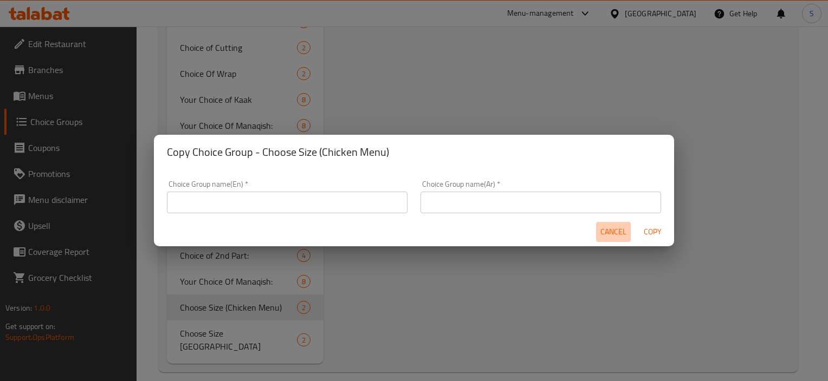
click at [616, 224] on button "Cancel" at bounding box center [613, 232] width 35 height 20
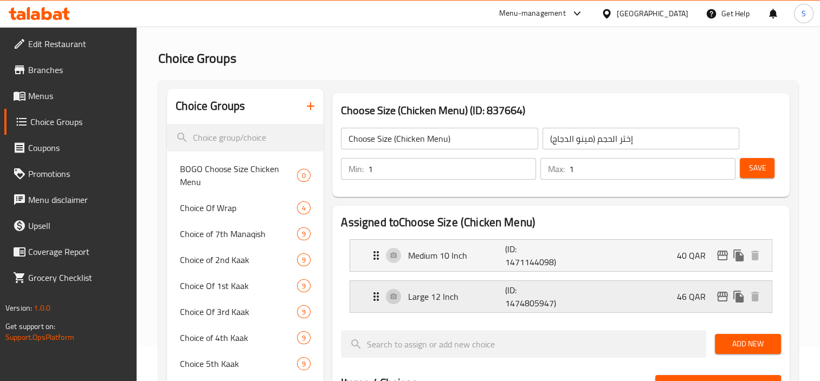
scroll to position [0, 0]
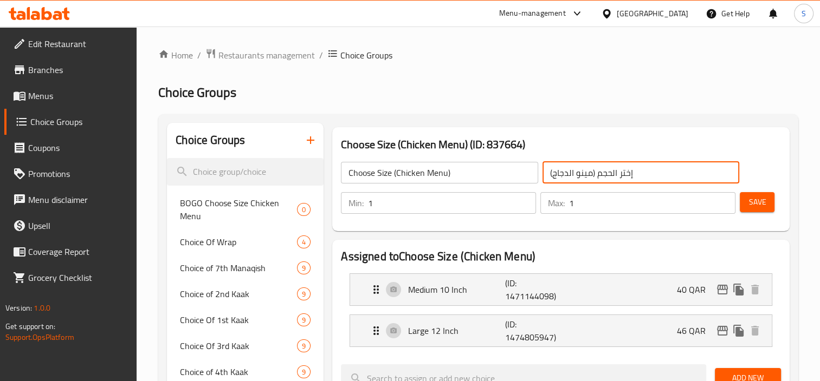
click at [648, 173] on input "إختر الحجم (مينو الدجاج)" at bounding box center [640, 173] width 197 height 22
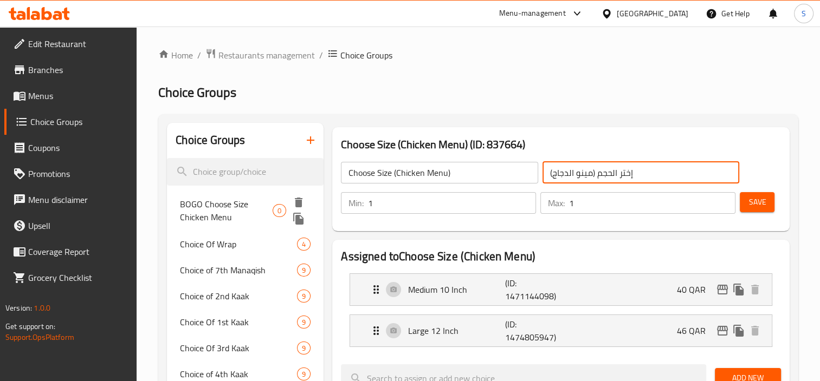
click at [251, 203] on span "BOGO Choose Size Chicken Menu" at bounding box center [226, 211] width 93 height 26
type input "BOGO Choose Size Chicken Menu"
type input "BOGO"
type input "0"
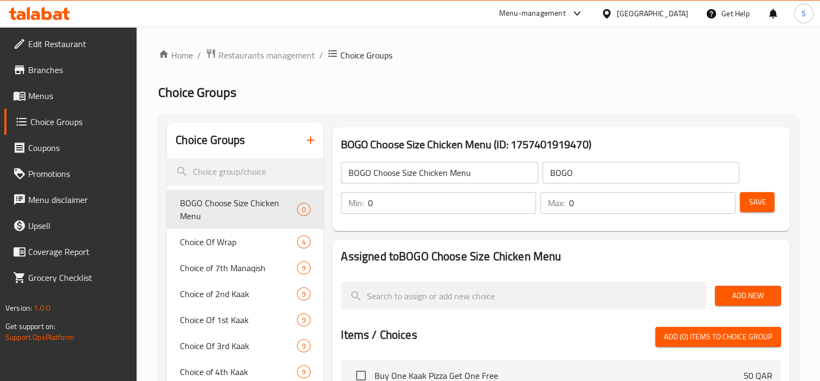
click at [621, 178] on input "BOGO" at bounding box center [640, 173] width 197 height 22
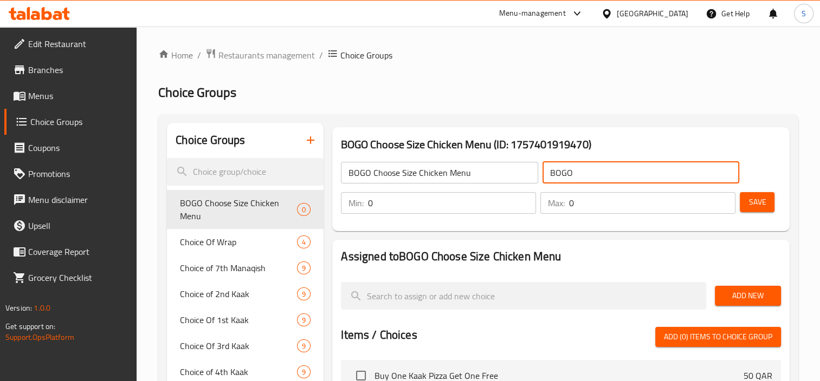
click at [620, 175] on input "BOGO" at bounding box center [640, 173] width 197 height 22
click at [618, 163] on input "BOGO" at bounding box center [640, 173] width 197 height 22
paste input "إختر الحجم (مينو الدجاج)"
type input "BOGO إختر الحجم (مينو الدجاج)"
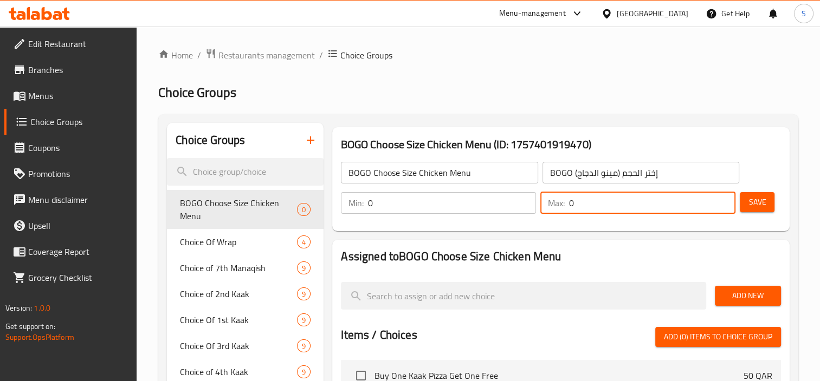
drag, startPoint x: 583, startPoint y: 205, endPoint x: 540, endPoint y: 206, distance: 42.8
click at [540, 206] on div "Max: 0 ​" at bounding box center [637, 203] width 195 height 22
type input "1"
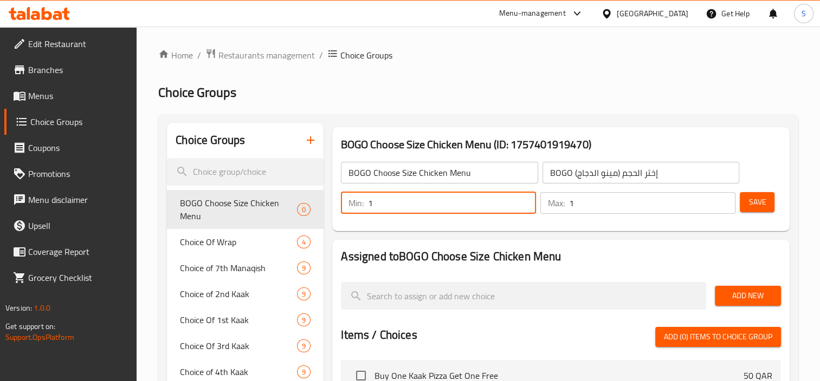
type input "1"
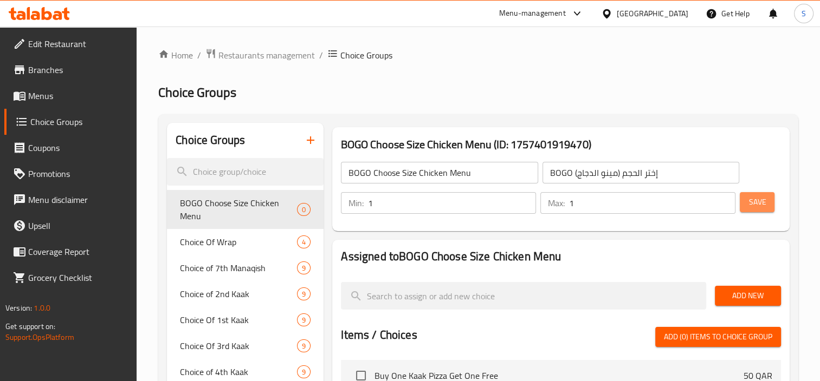
click at [751, 204] on span "Save" at bounding box center [756, 203] width 17 height 14
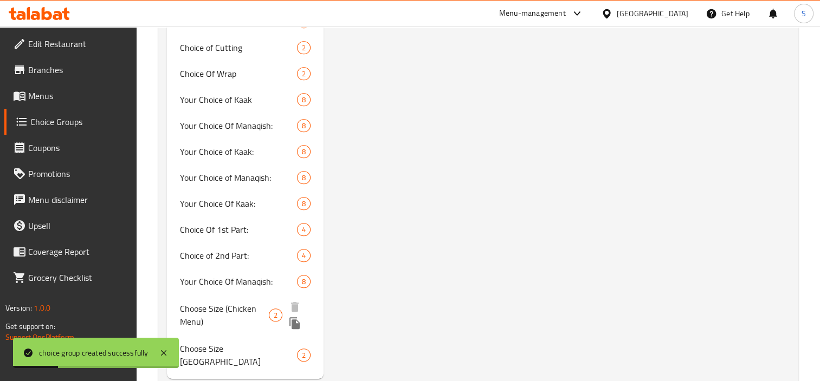
scroll to position [794, 0]
click at [222, 311] on span "Choose Size (Chicken Menu)" at bounding box center [224, 314] width 89 height 26
type input "Choose Size (Chicken Menu)"
type input "إختر الحجم (مينو الدجاج)"
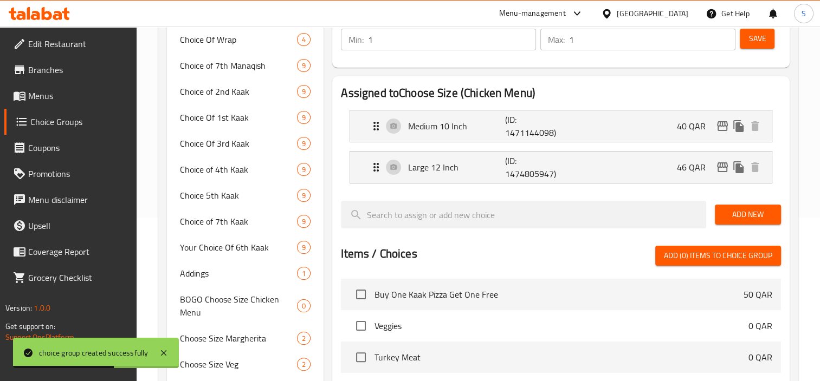
scroll to position [163, 0]
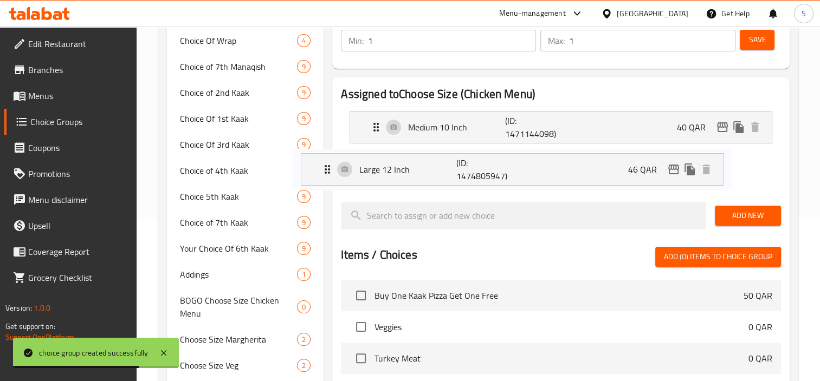
drag, startPoint x: 462, startPoint y: 170, endPoint x: 410, endPoint y: 171, distance: 52.0
click at [410, 171] on nav "Medium 10 Inch (ID: 1471144098) 40 QAR Name (En) Medium 10 Inch Name (En) Name …" at bounding box center [561, 147] width 440 height 91
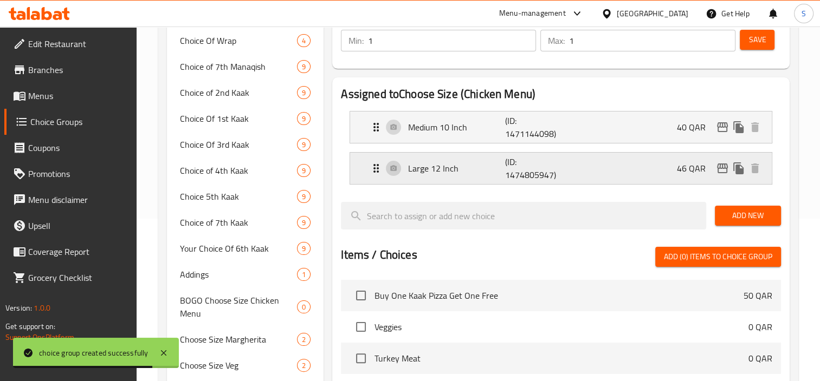
click at [418, 169] on p "Large 12 Inch" at bounding box center [456, 168] width 96 height 13
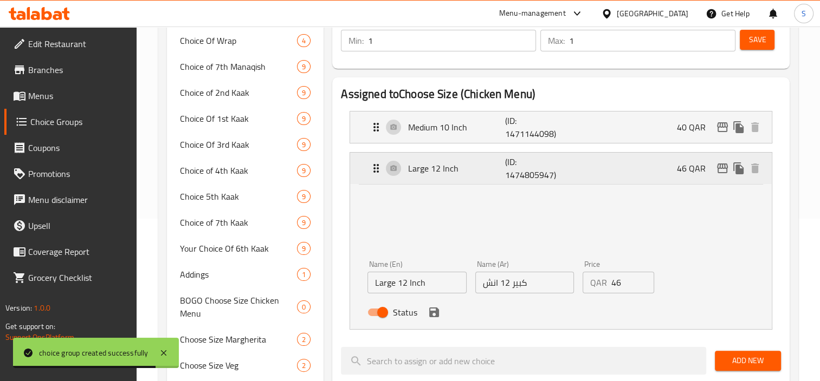
click at [418, 169] on p "Large 12 Inch" at bounding box center [456, 168] width 96 height 13
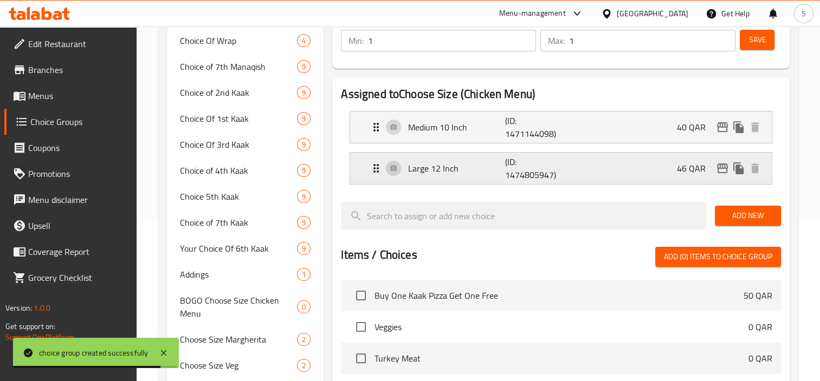
click at [418, 169] on p "Large 12 Inch" at bounding box center [456, 168] width 96 height 13
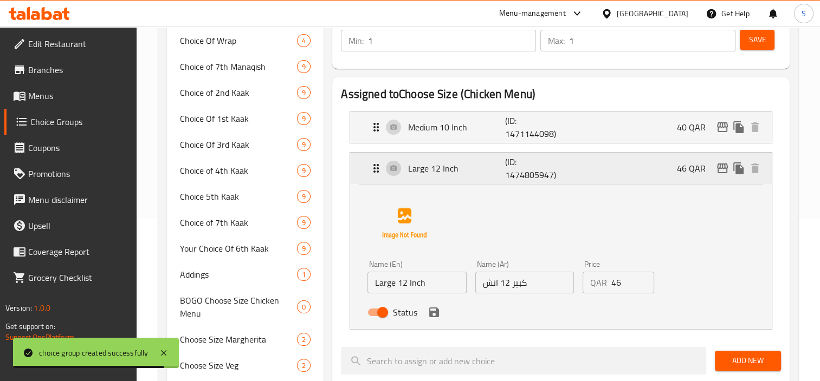
click at [418, 169] on p "Large 12 Inch" at bounding box center [456, 168] width 96 height 13
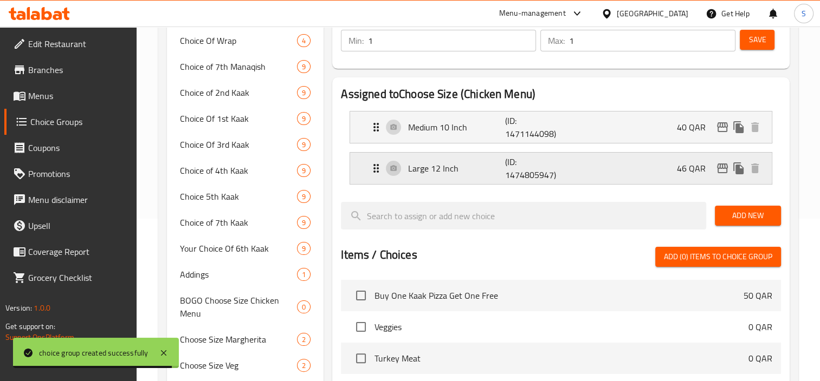
click at [418, 168] on p "Large 12 Inch" at bounding box center [456, 168] width 96 height 13
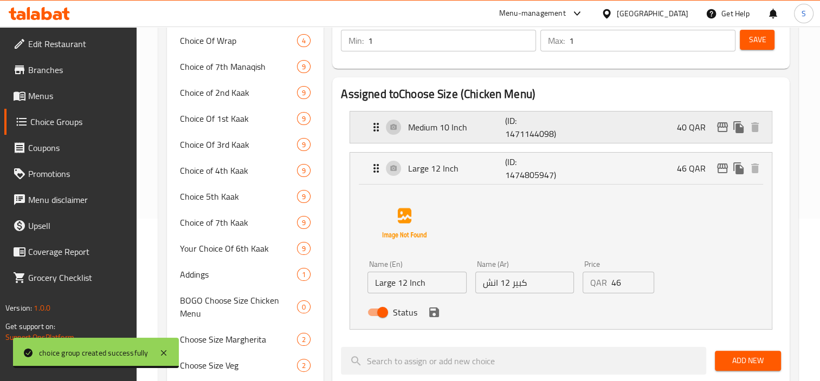
click at [442, 118] on div "Medium 10 Inch (ID: 1471144098) 40 QAR" at bounding box center [563, 127] width 389 height 31
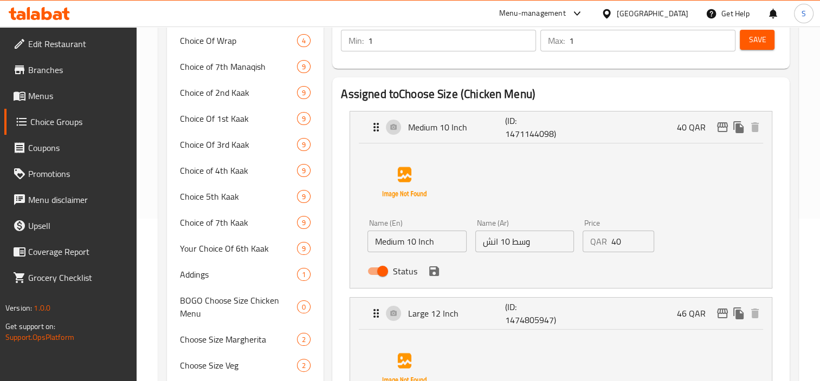
click at [428, 247] on input "Medium 10 Inch" at bounding box center [416, 242] width 99 height 22
click at [536, 243] on input "وسط 10 انش" at bounding box center [524, 242] width 99 height 22
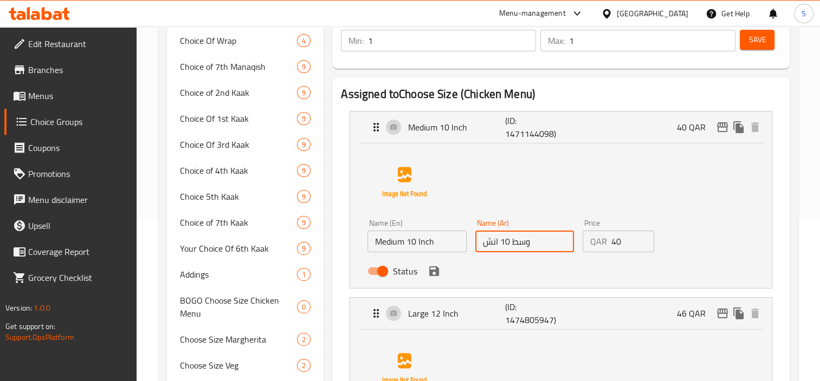
click at [536, 243] on input "وسط 10 انش" at bounding box center [524, 242] width 99 height 22
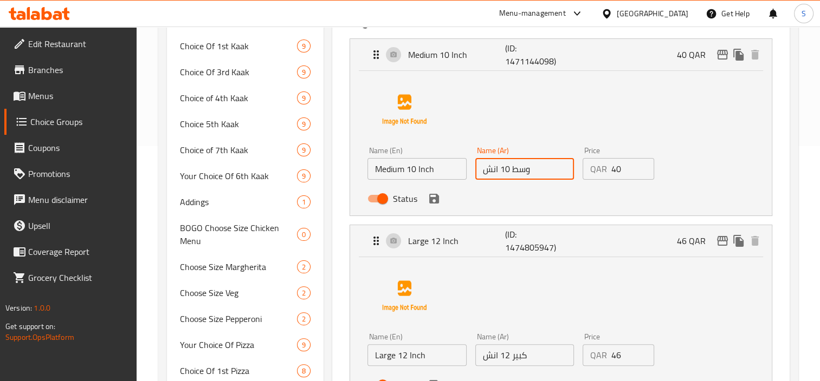
scroll to position [379, 0]
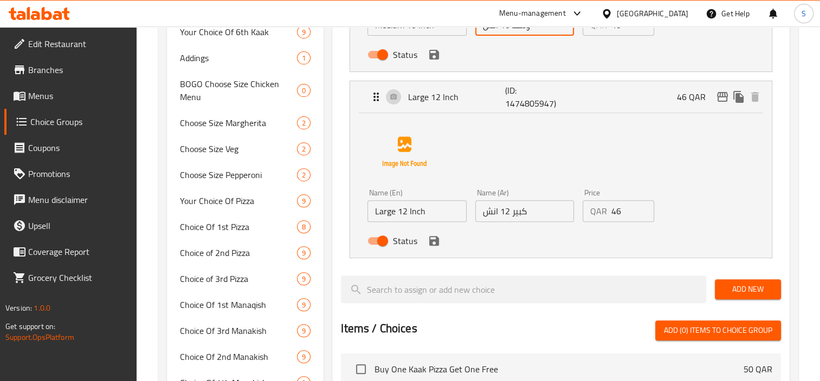
click at [417, 209] on input "Large 12 Inch" at bounding box center [416, 211] width 99 height 22
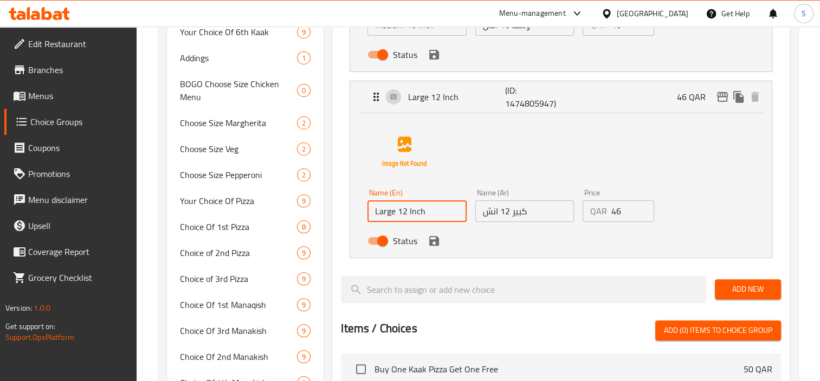
click at [417, 209] on input "Large 12 Inch" at bounding box center [416, 211] width 99 height 22
click at [544, 219] on input "كبير 12 انش" at bounding box center [524, 211] width 99 height 22
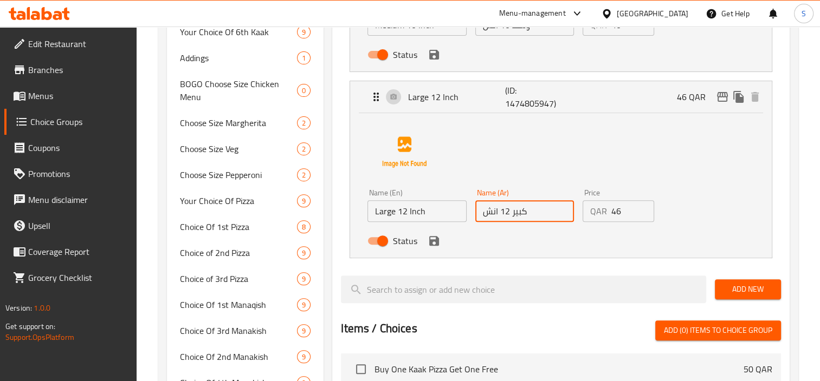
click at [544, 219] on input "كبير 12 انش" at bounding box center [524, 211] width 99 height 22
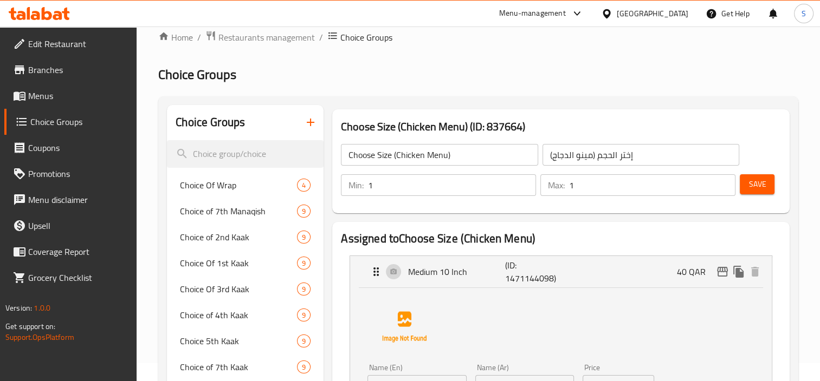
scroll to position [0, 0]
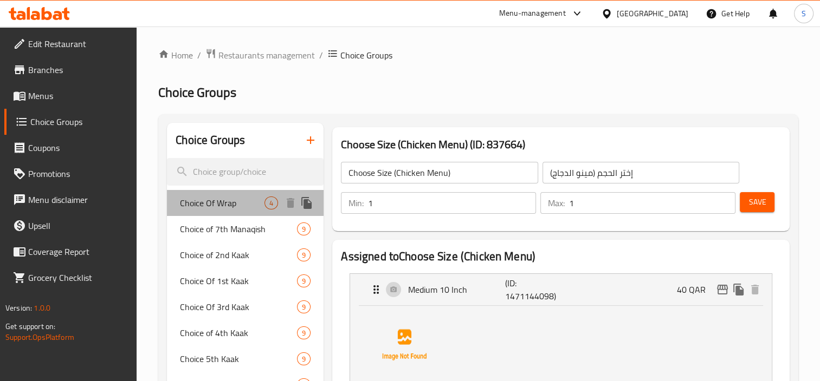
click at [192, 193] on div "Choice Of Wrap 4" at bounding box center [245, 203] width 157 height 26
type input "Choice Of Wrap"
type input "إختيار الراب"
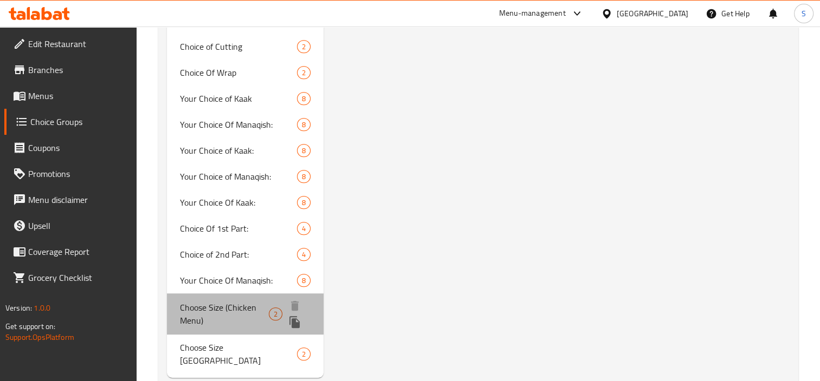
drag, startPoint x: 245, startPoint y: 322, endPoint x: 232, endPoint y: 346, distance: 26.9
click at [244, 322] on span "Choose Size (Chicken Menu)" at bounding box center [224, 314] width 89 height 26
type input "Choose Size (Chicken Menu)"
type input "إختر الحجم (مينو الدجاج)"
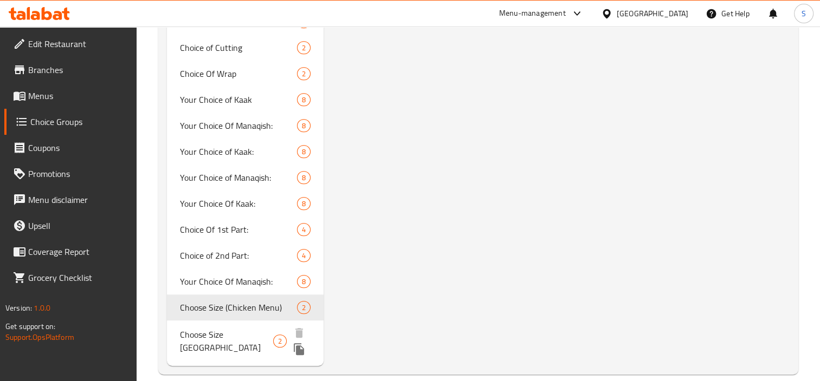
click at [232, 346] on div "Choose Size Turkey 2" at bounding box center [245, 341] width 157 height 41
type input "Choose Size [GEOGRAPHIC_DATA]"
type input "إختر حجم [PERSON_NAME]"
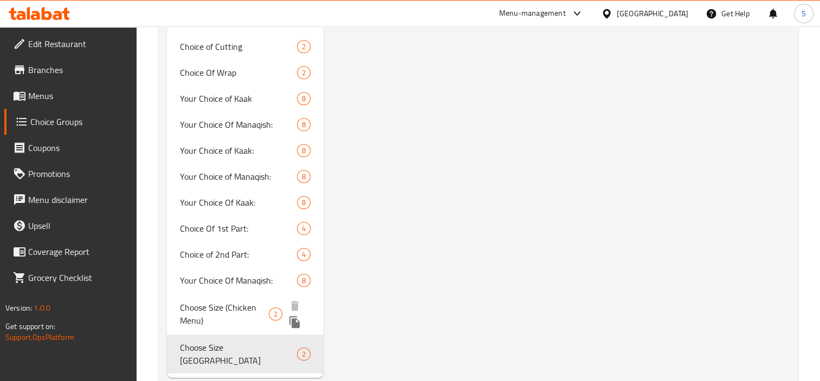
click at [241, 301] on span "Choose Size (Chicken Menu)" at bounding box center [224, 314] width 89 height 26
type input "Choose Size (Chicken Menu)"
type input "إختر الحجم (مينو الدجاج)"
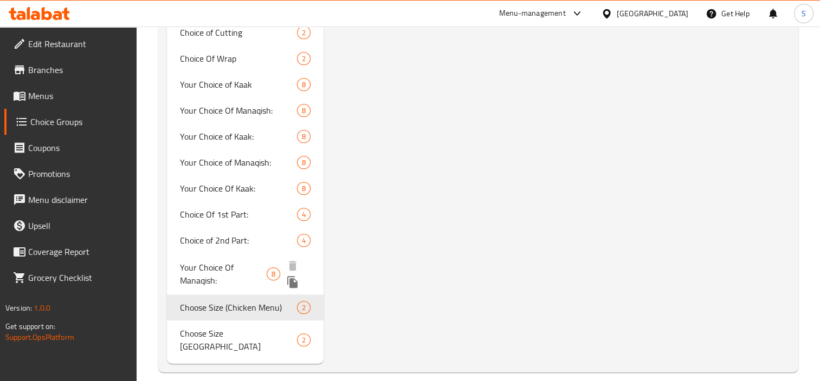
scroll to position [361, 0]
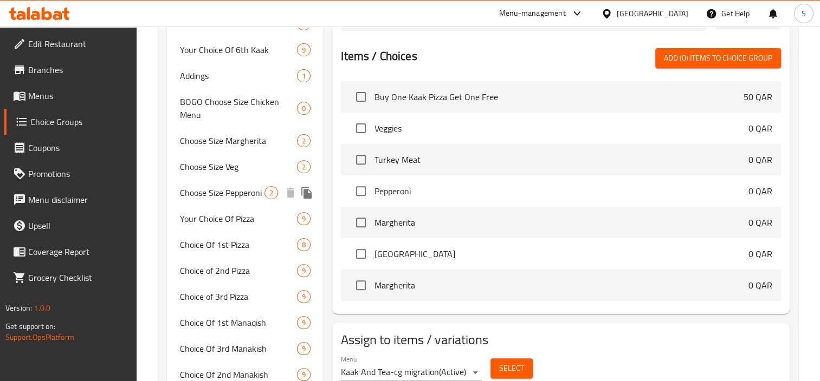
click at [244, 191] on span "Choose Size Pepperoni" at bounding box center [222, 192] width 85 height 13
type input "Choose Size Pepperoni"
type input "اختر حجم بيبروني"
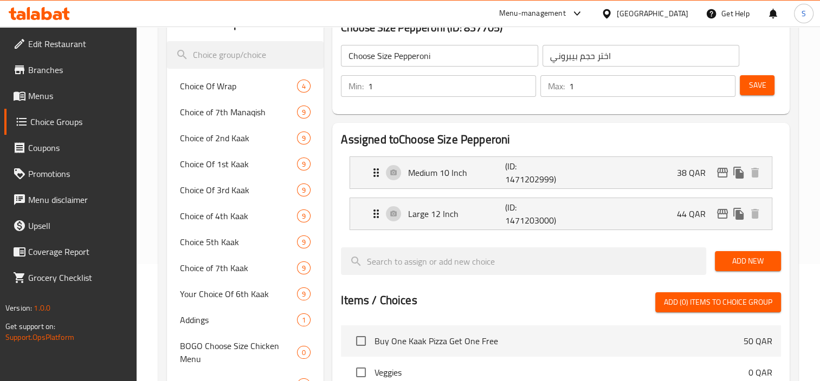
scroll to position [0, 0]
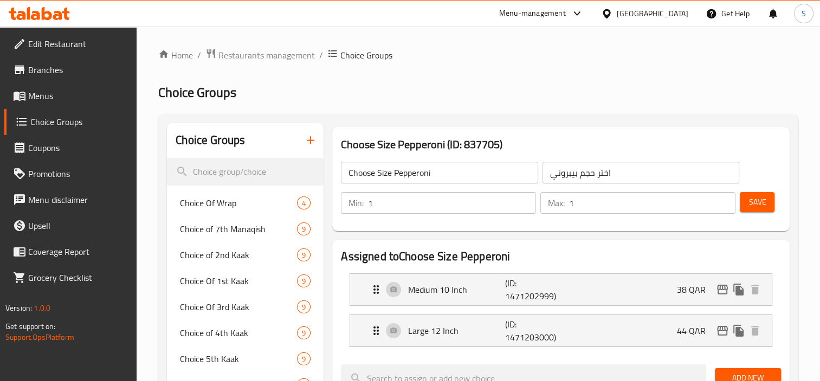
click at [492, 176] on input "Choose Size Pepperoni" at bounding box center [439, 173] width 197 height 22
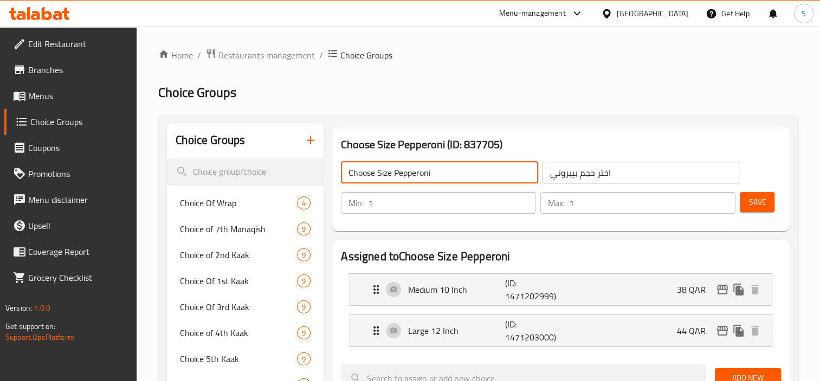
click at [492, 176] on input "Choose Size Pepperoni" at bounding box center [439, 173] width 197 height 22
click at [492, 171] on input "Choose Size Pepperoni" at bounding box center [439, 173] width 197 height 22
click at [459, 178] on input "Choose Size Pepperoni" at bounding box center [439, 173] width 197 height 22
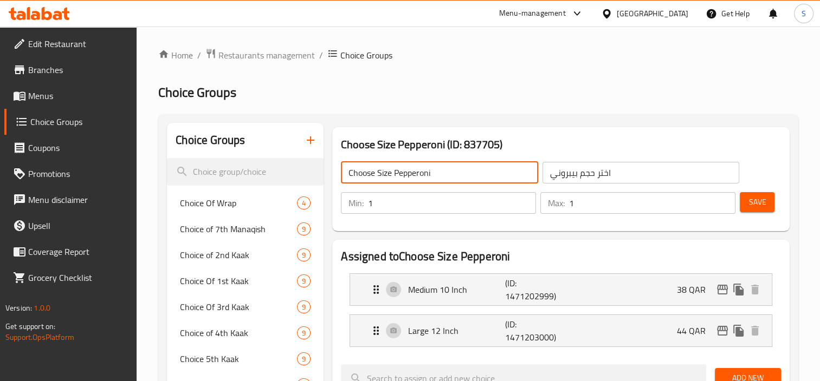
click at [459, 178] on input "Choose Size Pepperoni" at bounding box center [439, 173] width 197 height 22
click at [633, 170] on input "اختر حجم بيبروني" at bounding box center [640, 173] width 197 height 22
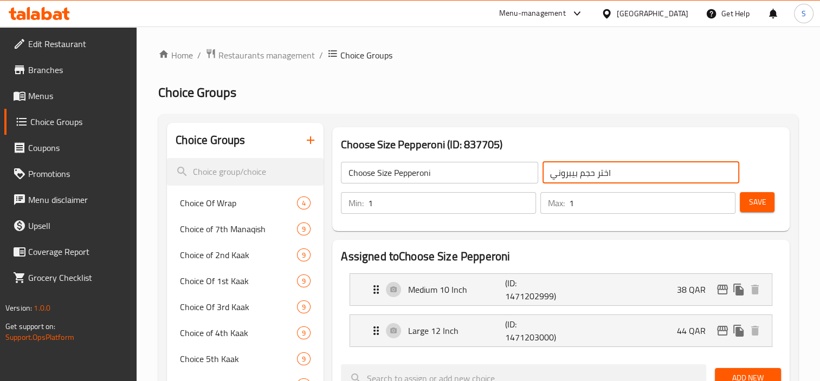
click at [633, 170] on input "اختر حجم بيبروني" at bounding box center [640, 173] width 197 height 22
click at [563, 284] on p "(ID: 1471202999)" at bounding box center [537, 290] width 64 height 26
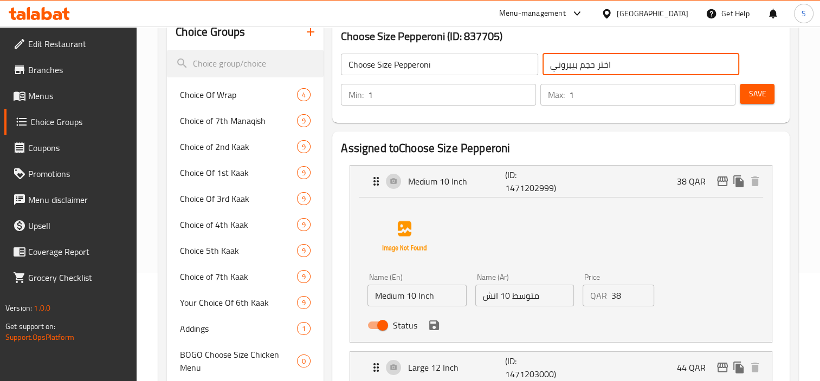
scroll to position [217, 0]
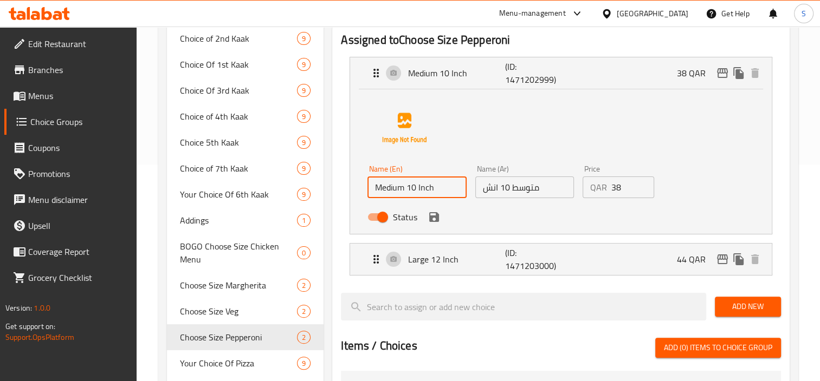
click at [420, 189] on input "Medium 10 Inch" at bounding box center [416, 188] width 99 height 22
click at [538, 191] on input "متوسط 10 انش" at bounding box center [524, 188] width 99 height 22
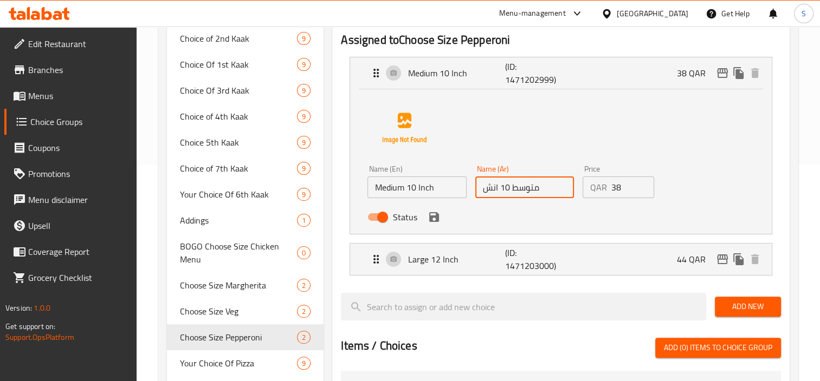
click at [538, 191] on input "متوسط 10 انش" at bounding box center [524, 188] width 99 height 22
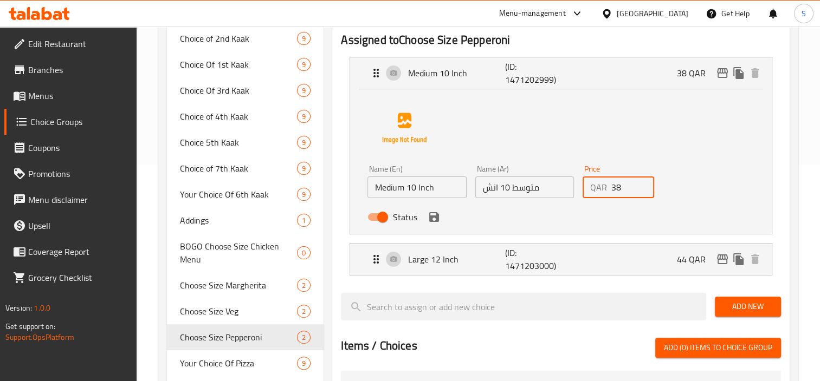
click at [621, 192] on input "38" at bounding box center [632, 188] width 43 height 22
click at [443, 265] on p "Large 12 Inch" at bounding box center [456, 259] width 96 height 13
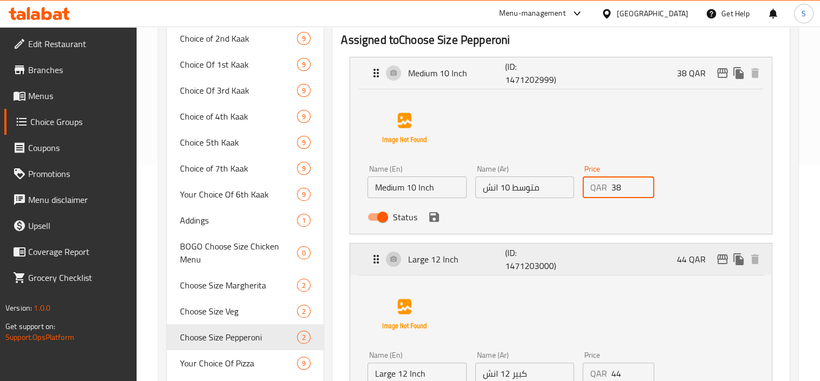
scroll to position [379, 0]
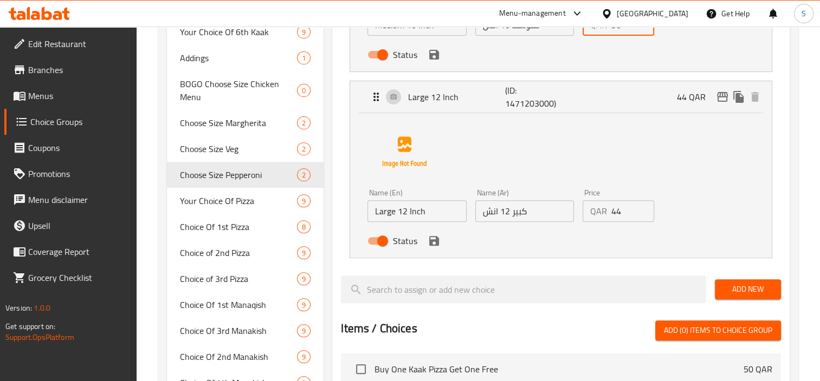
click at [437, 223] on div "Name (En) Large 12 Inch Name (En)" at bounding box center [416, 206] width 107 height 42
click at [440, 215] on input "Large 12 Inch" at bounding box center [416, 211] width 99 height 22
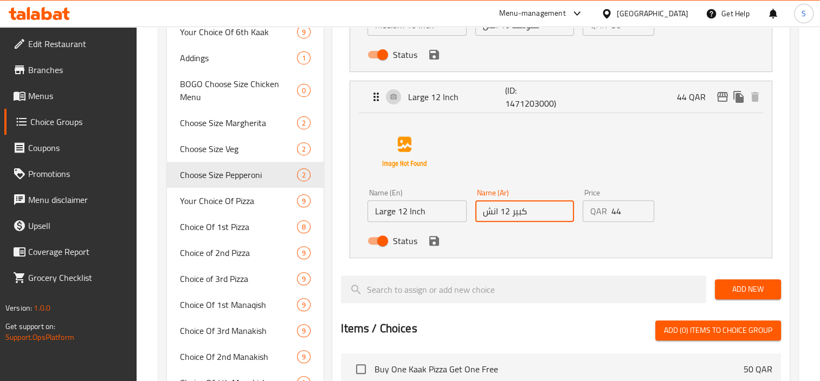
click at [547, 215] on input "كبير 12 انش" at bounding box center [524, 211] width 99 height 22
click at [623, 207] on input "44" at bounding box center [632, 211] width 43 height 22
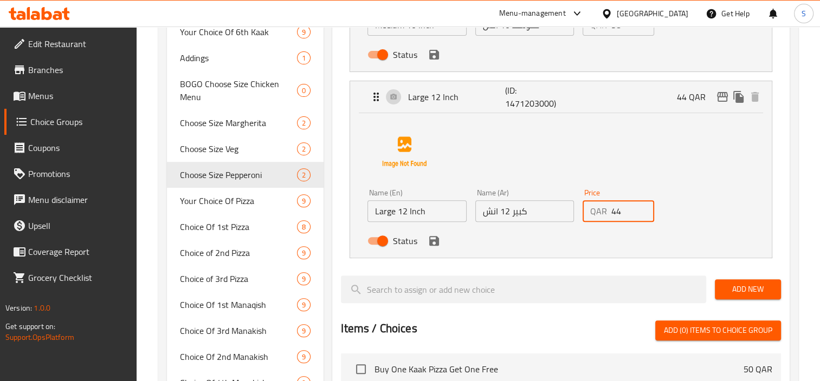
click at [623, 207] on input "44" at bounding box center [632, 211] width 43 height 22
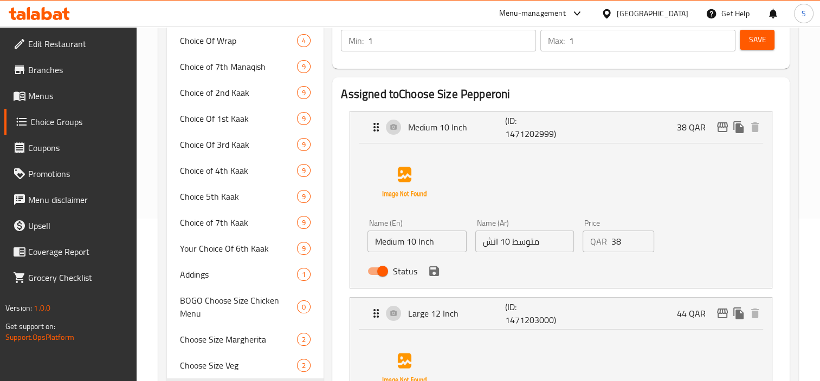
scroll to position [0, 0]
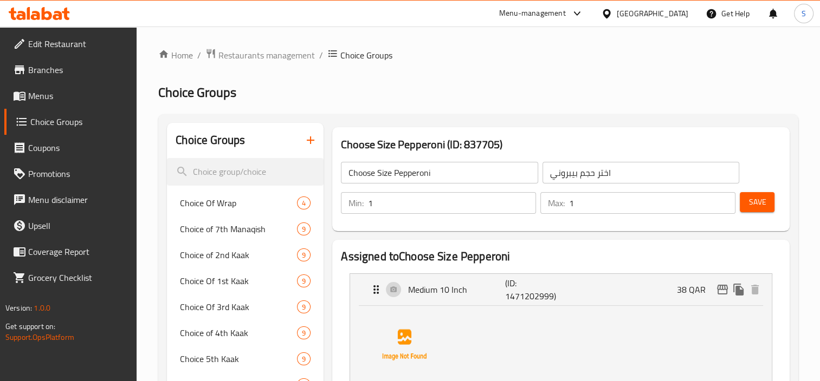
click at [313, 143] on icon "button" at bounding box center [310, 140] width 13 height 13
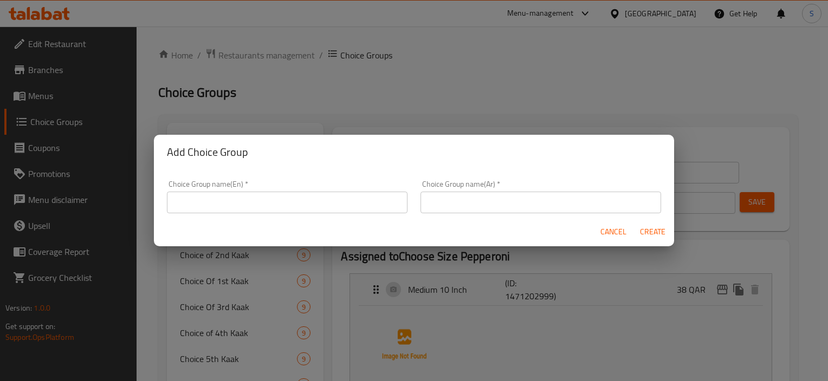
click at [329, 199] on input "text" at bounding box center [287, 203] width 241 height 22
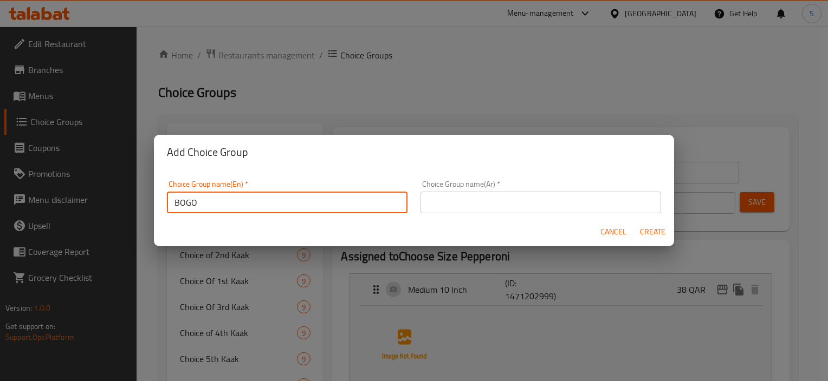
paste input "Choose Size Veg"
type input "BOGO Choose Size Veg"
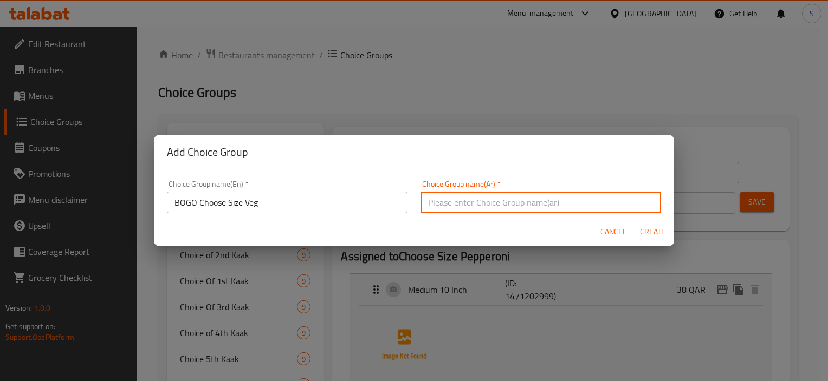
click at [539, 209] on input "text" at bounding box center [540, 203] width 241 height 22
paste input "إختر الحجم خضار"
type input "BOGO إختر الحجم خضار"
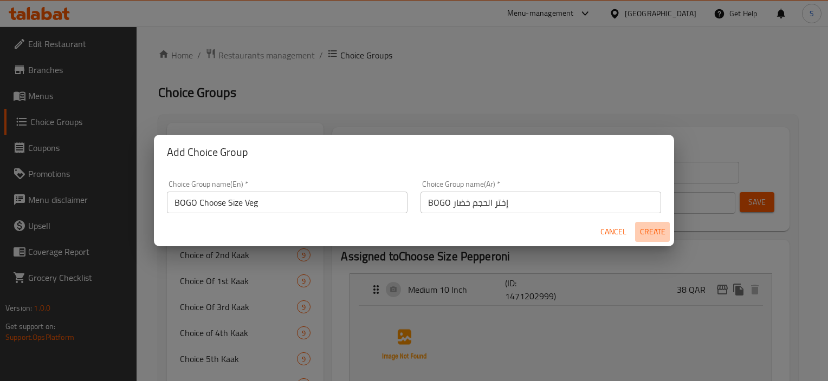
click at [649, 228] on span "Create" at bounding box center [652, 232] width 26 height 14
type input "BOGO Choose Size Veg"
type input "BOGO إختر الحجم خضار"
type input "0"
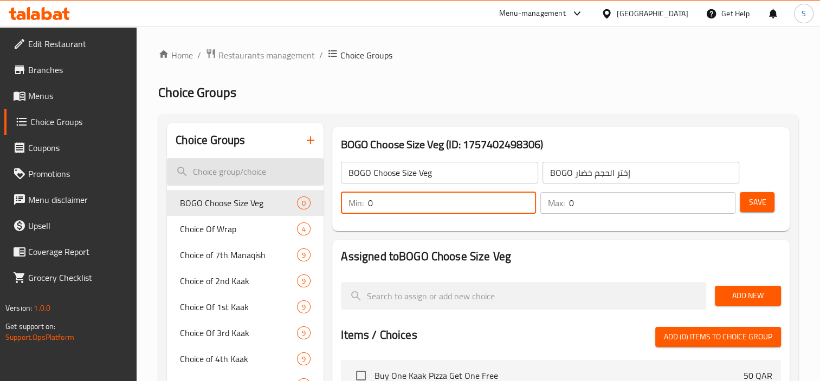
drag, startPoint x: 425, startPoint y: 196, endPoint x: 228, endPoint y: 184, distance: 197.5
type input "1"
click at [502, 196] on div "Min: 1 ​ Max: 0 ​" at bounding box center [537, 203] width 403 height 30
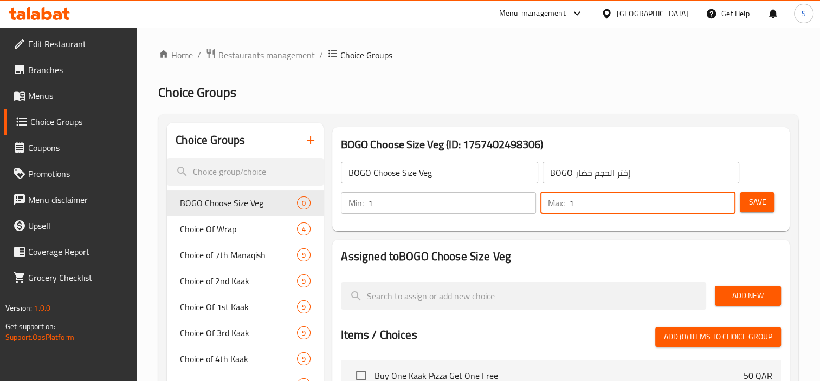
type input "1"
click at [764, 202] on span "Save" at bounding box center [756, 203] width 17 height 14
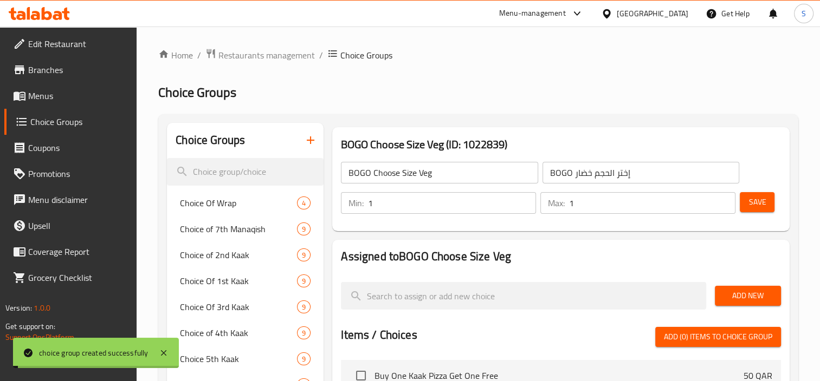
click at [735, 288] on button "Add New" at bounding box center [748, 296] width 66 height 20
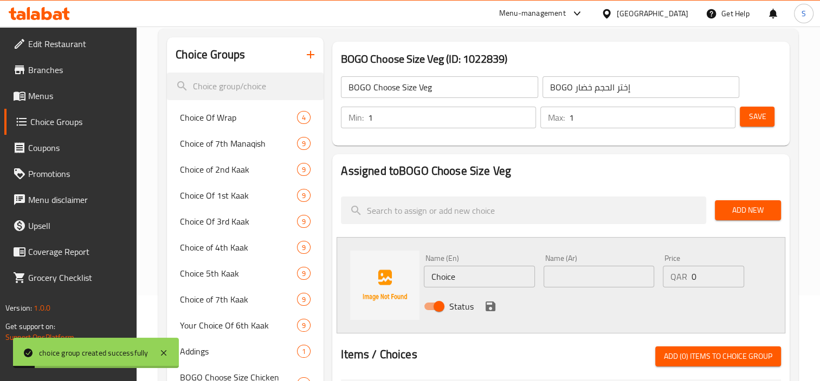
scroll to position [163, 0]
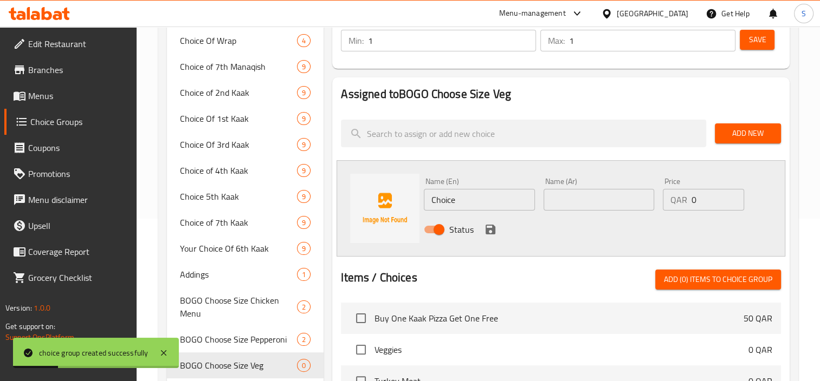
click at [479, 208] on input "Choice" at bounding box center [479, 200] width 111 height 22
click at [477, 208] on input "Choice" at bounding box center [479, 200] width 111 height 22
paste input "Medium 10 Inch"
type input "Medium 10 Inch"
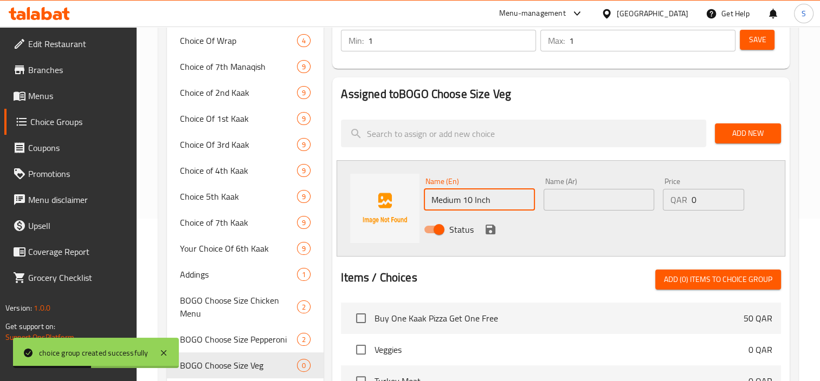
click at [576, 198] on input "text" at bounding box center [598, 200] width 111 height 22
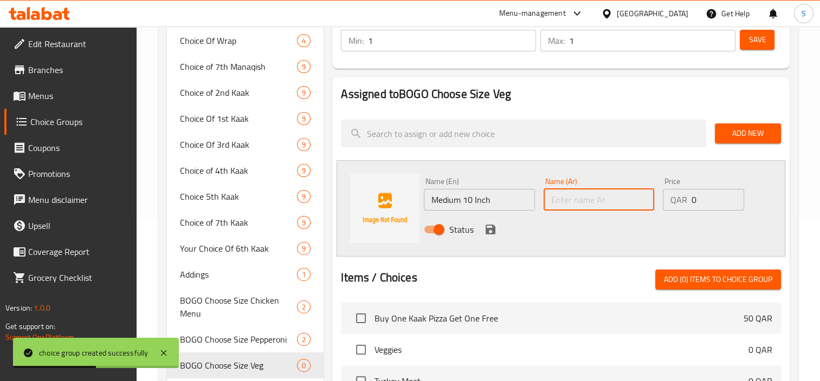
paste input "وسط 10 بوصة"
type input "وسط 10 بوصة"
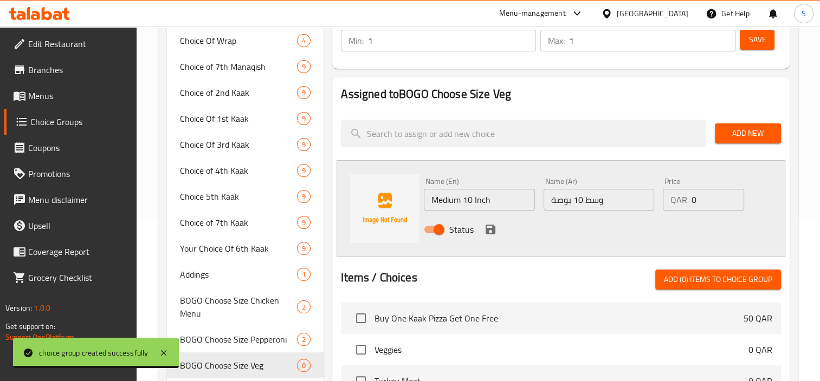
drag, startPoint x: 707, startPoint y: 203, endPoint x: 661, endPoint y: 199, distance: 46.2
click at [661, 199] on div "Price QAR 0 Price" at bounding box center [702, 194] width 89 height 42
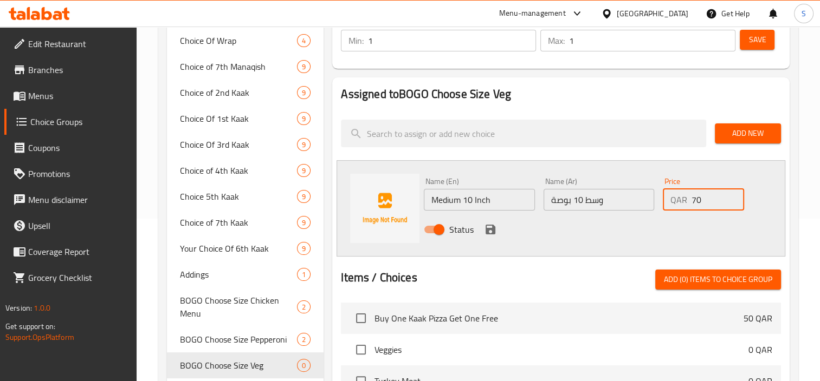
type input "70"
click at [497, 231] on button "save" at bounding box center [490, 230] width 16 height 16
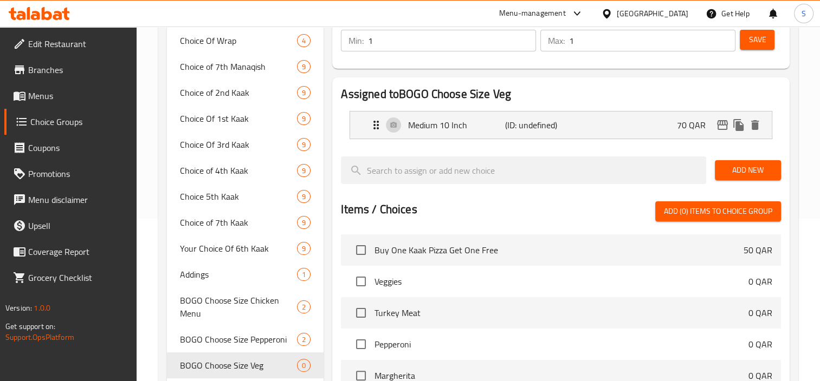
click at [726, 171] on span "Add New" at bounding box center [747, 171] width 49 height 14
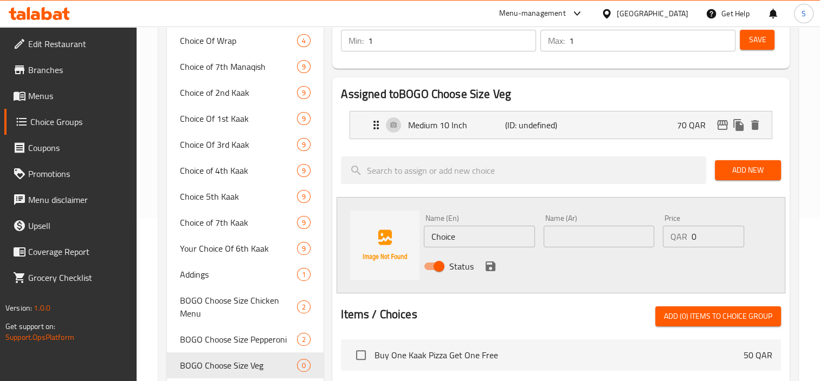
scroll to position [267, 0]
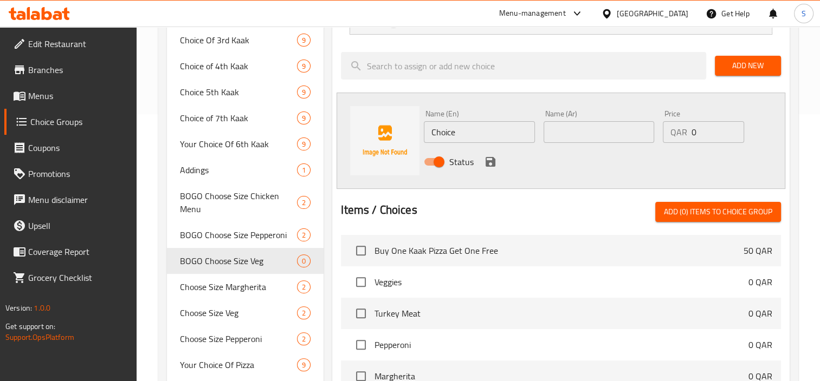
click at [496, 133] on input "Choice" at bounding box center [479, 132] width 111 height 22
paste input "Large 12 Inch"
type input "Large 12 Inch"
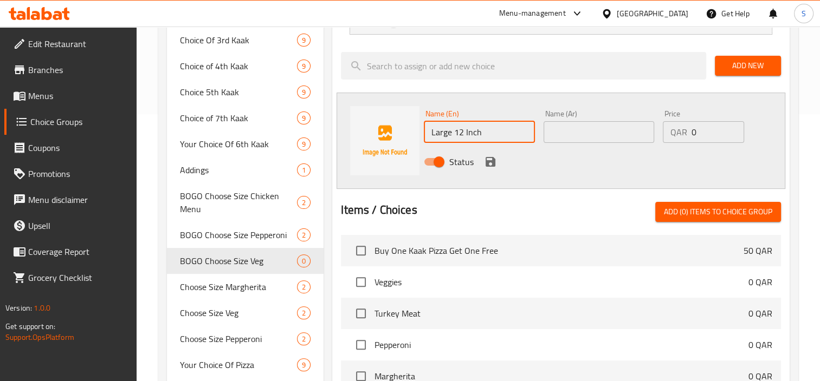
click at [570, 128] on input "text" at bounding box center [598, 132] width 111 height 22
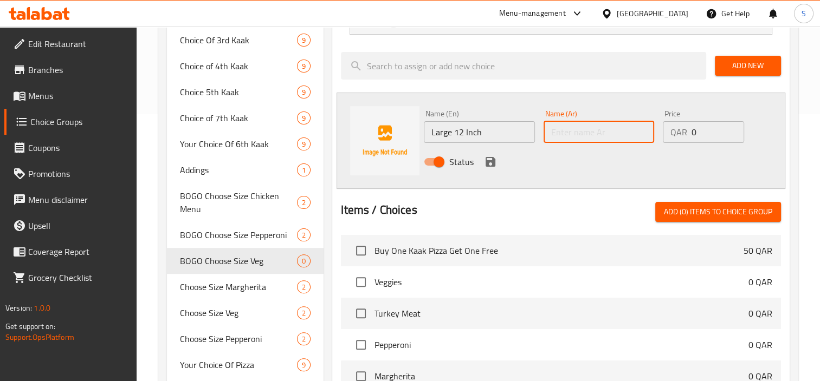
paste input "كبير 12 بوصة"
type input "كبير 12 بوصة"
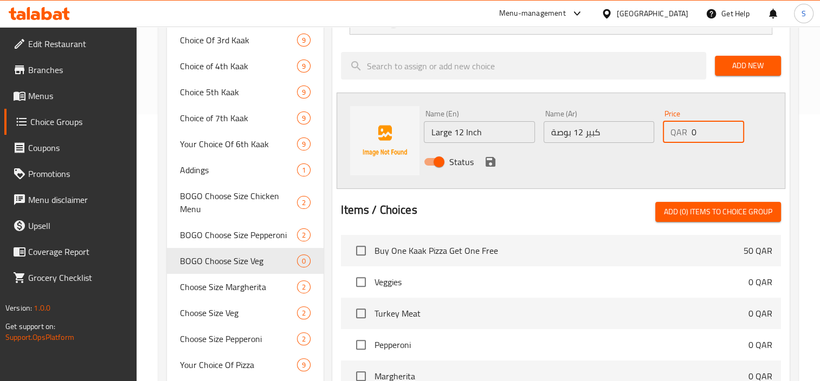
click at [703, 139] on input "0" at bounding box center [717, 132] width 52 height 22
type input "82"
click at [490, 166] on icon "save" at bounding box center [490, 162] width 10 height 10
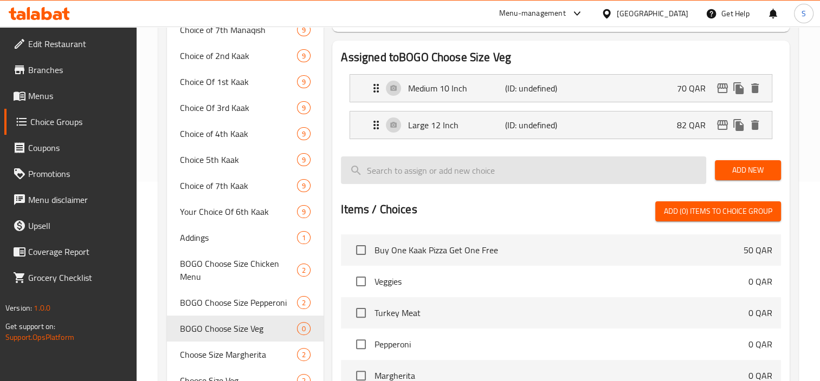
scroll to position [0, 0]
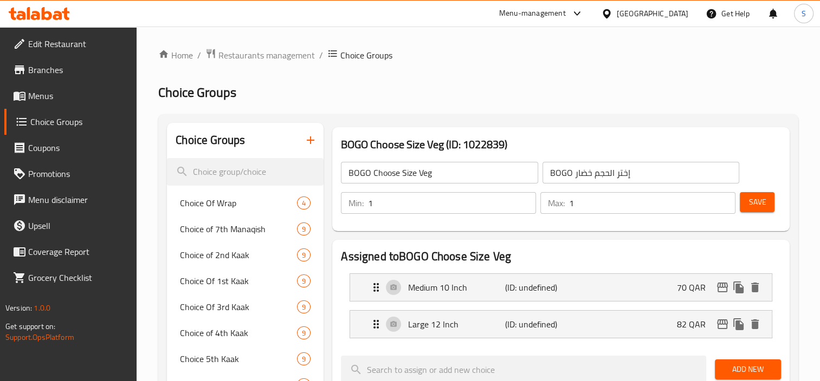
click at [764, 191] on div "Save" at bounding box center [755, 203] width 37 height 26
click at [764, 194] on button "Save" at bounding box center [756, 202] width 35 height 20
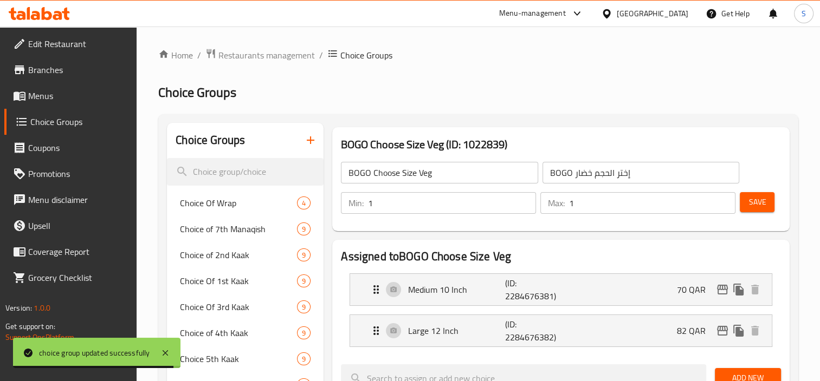
click at [316, 139] on icon "button" at bounding box center [310, 140] width 13 height 13
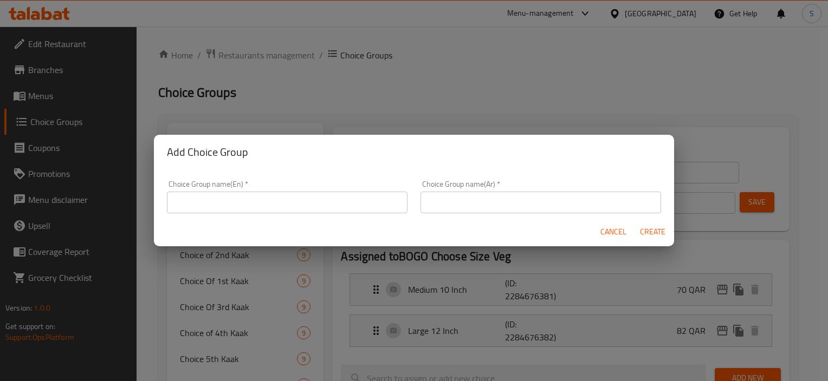
click at [306, 202] on input "text" at bounding box center [287, 203] width 241 height 22
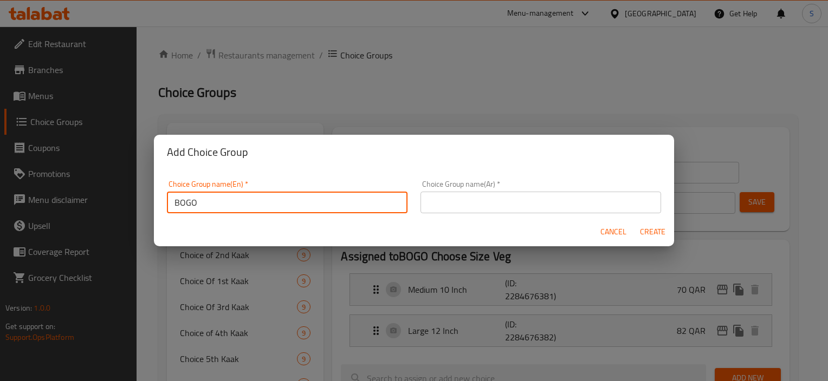
paste input "Choose Size Margherita"
type input "BOGO Choose Size Margherita"
click at [580, 199] on input "text" at bounding box center [540, 203] width 241 height 22
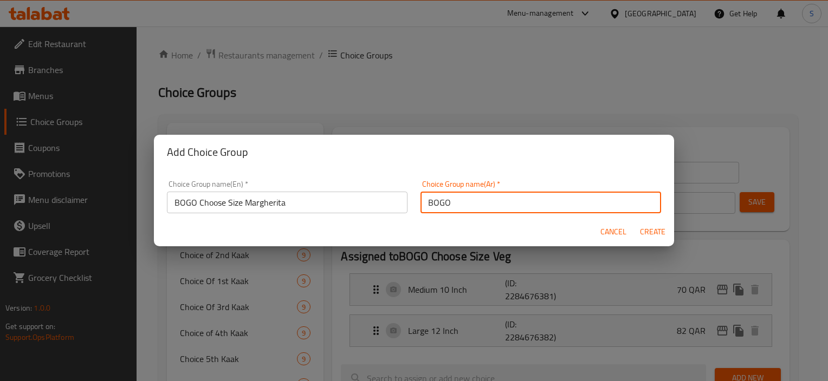
paste input "إختر الحجم مارغيريتا"
type input "BOGO إختر الحجم مارغيريتا"
click at [658, 232] on span "Create" at bounding box center [652, 232] width 26 height 14
type input "BOGO Choose Size Margherita"
type input "BOGO إختر الحجم مارغيريتا"
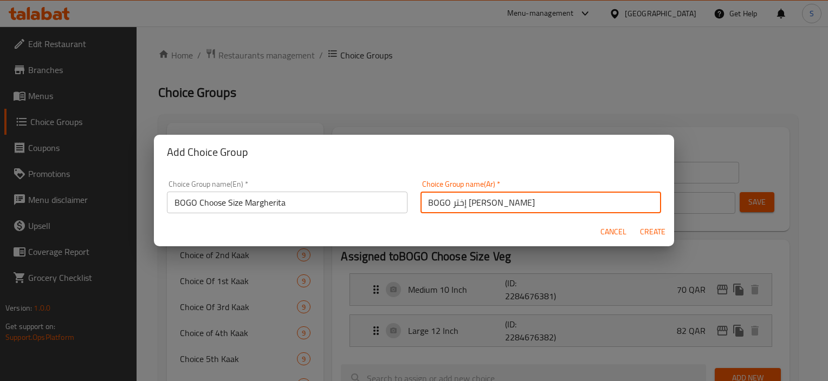
type input "0"
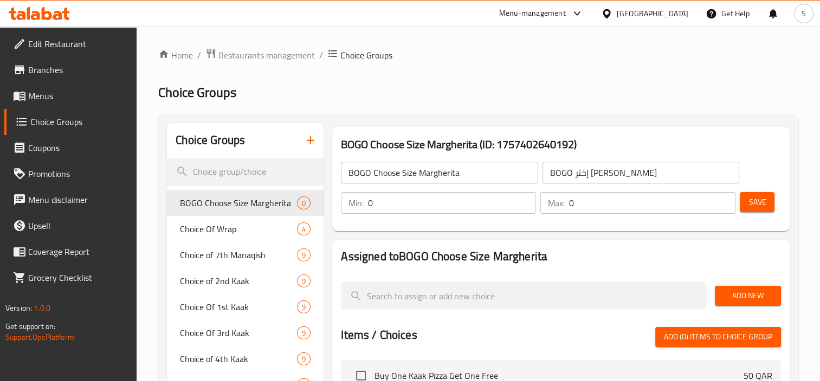
drag, startPoint x: 388, startPoint y: 201, endPoint x: 286, endPoint y: 203, distance: 102.4
type input "1"
drag, startPoint x: 589, startPoint y: 202, endPoint x: 524, endPoint y: 200, distance: 65.6
click at [524, 200] on div "Min: 1 ​ Max: 0 ​" at bounding box center [537, 203] width 403 height 30
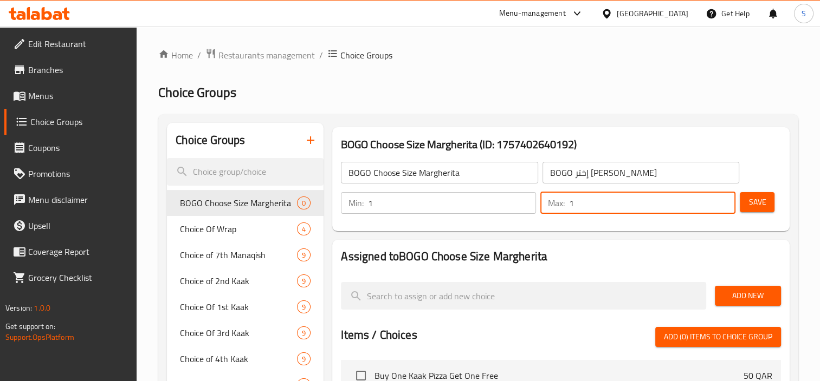
type input "1"
click at [747, 201] on button "Save" at bounding box center [756, 202] width 35 height 20
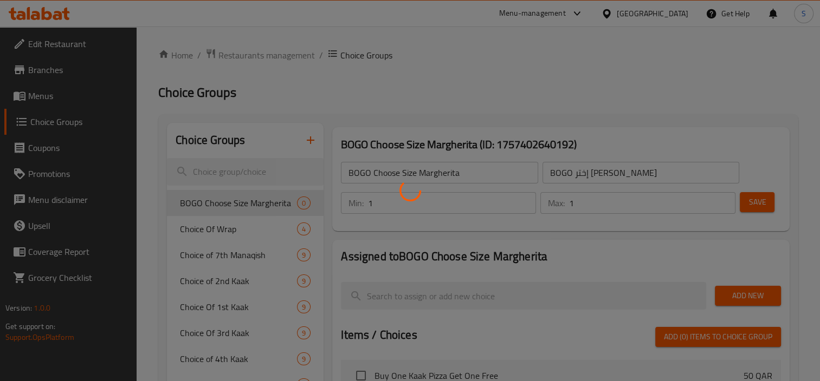
click at [748, 302] on div at bounding box center [410, 190] width 820 height 381
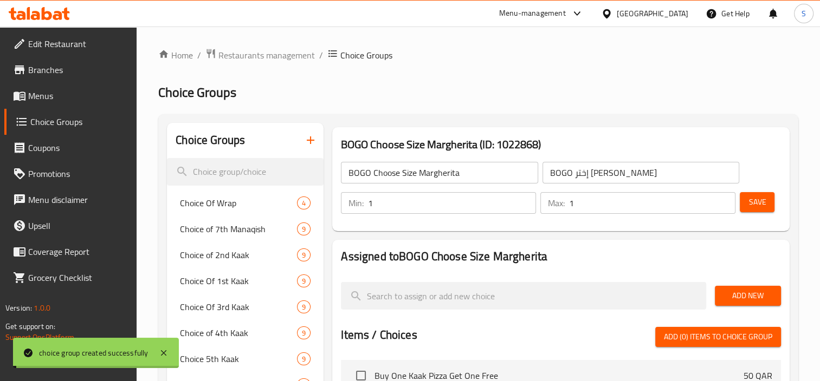
click at [748, 301] on span "Add New" at bounding box center [747, 296] width 49 height 14
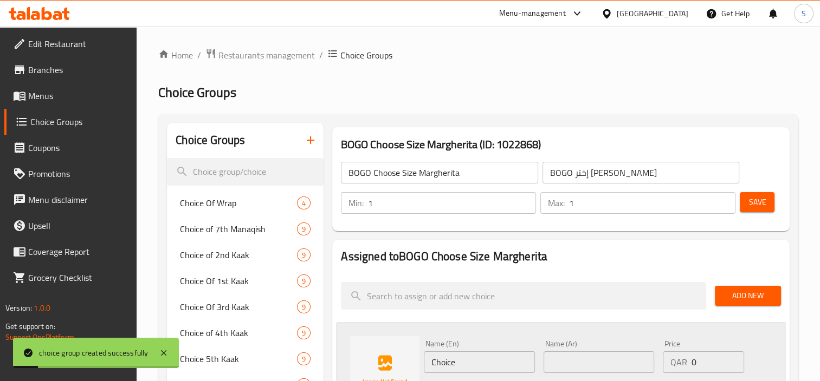
scroll to position [54, 0]
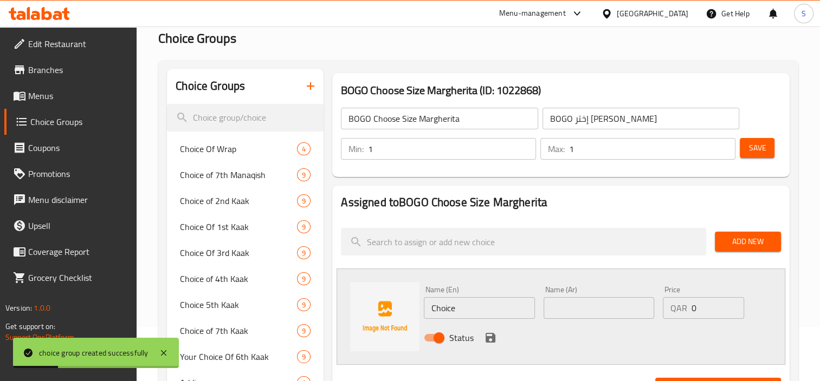
click at [459, 304] on input "Choice" at bounding box center [479, 308] width 111 height 22
paste input "Medium 10 Inch"
type input "Medium 10 Inch"
click at [609, 309] on input "text" at bounding box center [598, 308] width 111 height 22
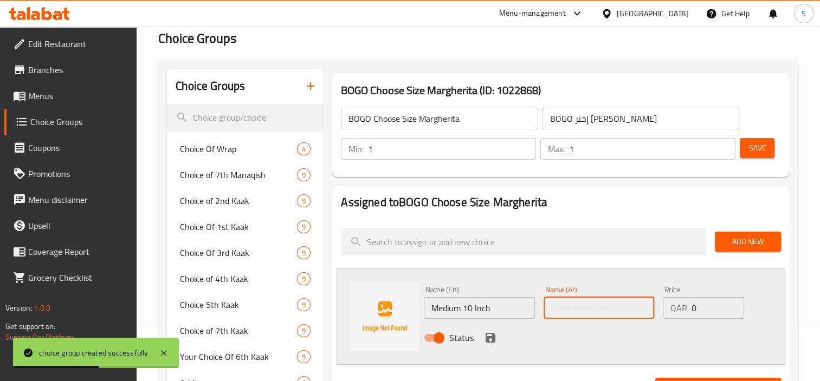
paste input "وسط 10 انس"
type input "وسط 10 انس"
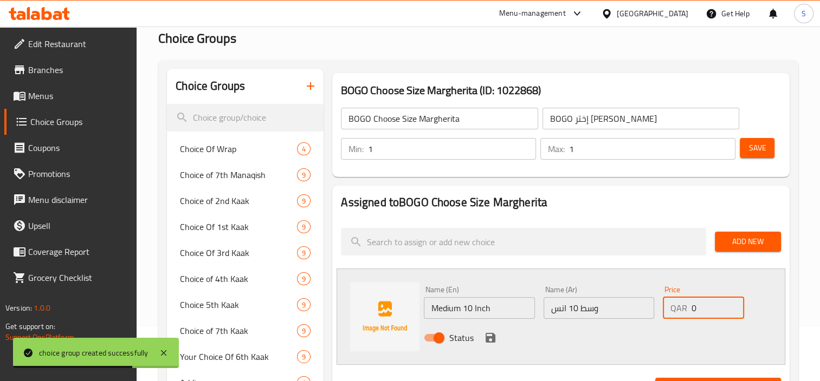
drag, startPoint x: 701, startPoint y: 308, endPoint x: 635, endPoint y: 308, distance: 66.1
click at [635, 308] on div "Name (En) Medium 10 Inch Name (En) Name (Ar) وسط 10 انس Name (Ar) Price QAR 0 P…" at bounding box center [598, 317] width 358 height 71
type input "66"
click at [494, 340] on icon "save" at bounding box center [490, 338] width 10 height 10
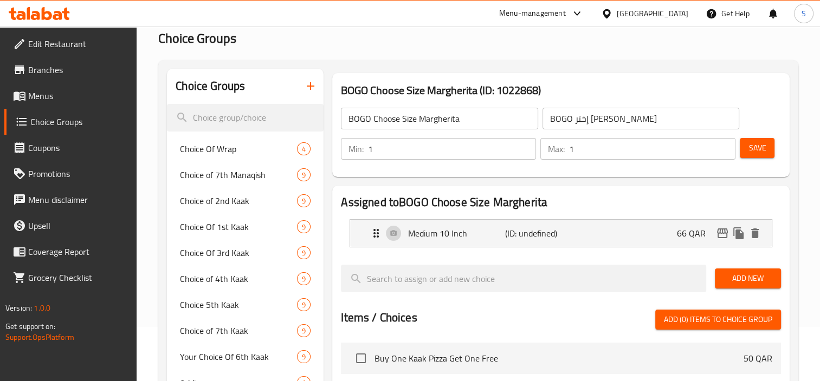
drag, startPoint x: 693, startPoint y: 197, endPoint x: 693, endPoint y: 212, distance: 15.2
click at [693, 197] on h2 "Assigned to BOGO Choose Size Margherita" at bounding box center [561, 202] width 440 height 16
click at [739, 276] on span "Add New" at bounding box center [747, 279] width 49 height 14
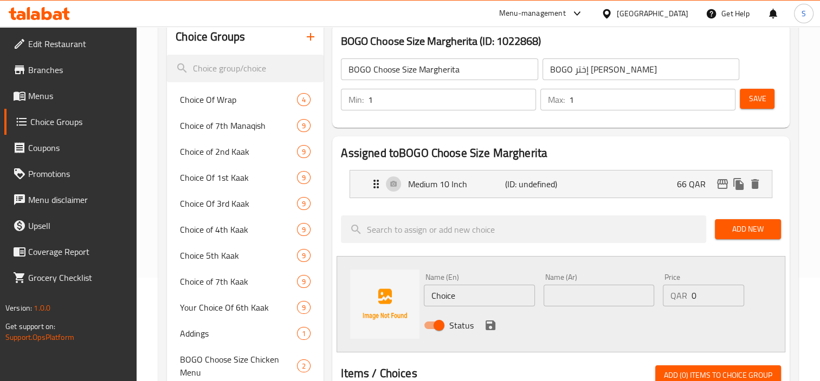
scroll to position [163, 0]
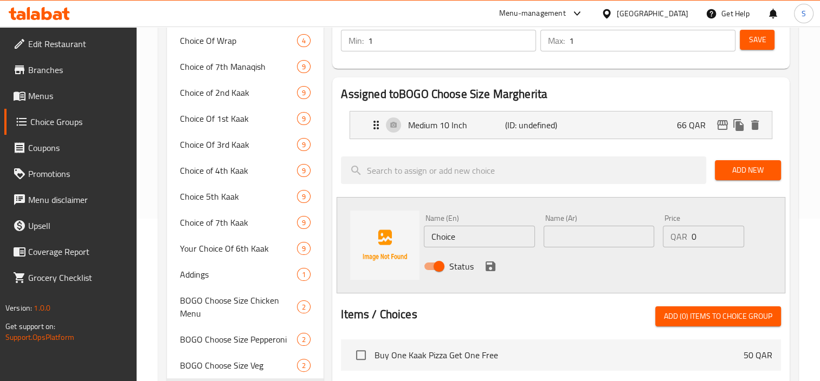
click at [461, 231] on input "Choice" at bounding box center [479, 237] width 111 height 22
paste input "Large 12 Inch"
type input "Large 12 Inch"
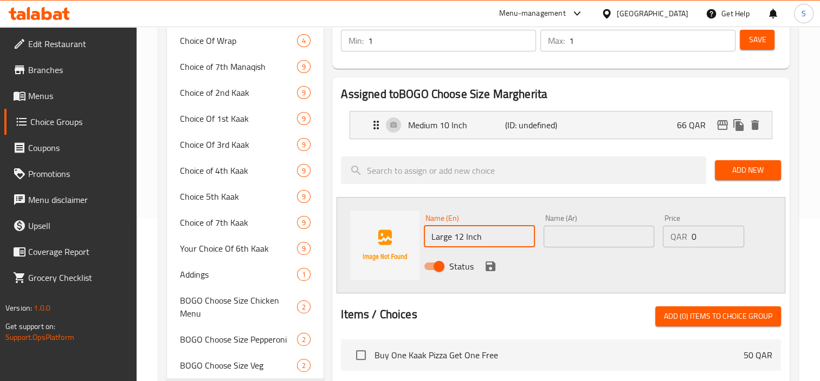
click at [578, 240] on input "text" at bounding box center [598, 237] width 111 height 22
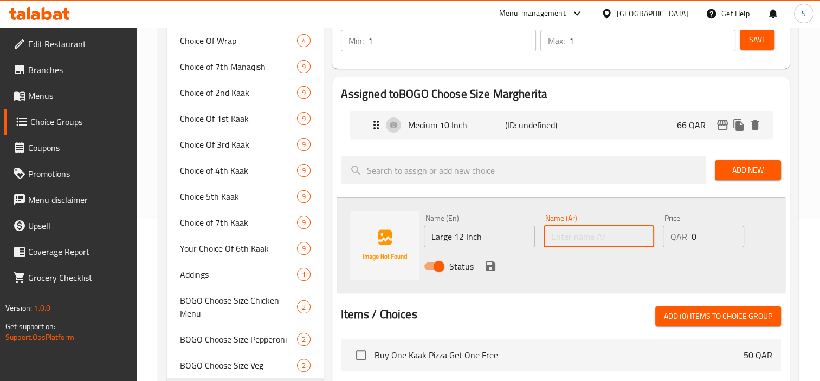
paste input "كبير 12 انش"
type input "كبير 12 انش"
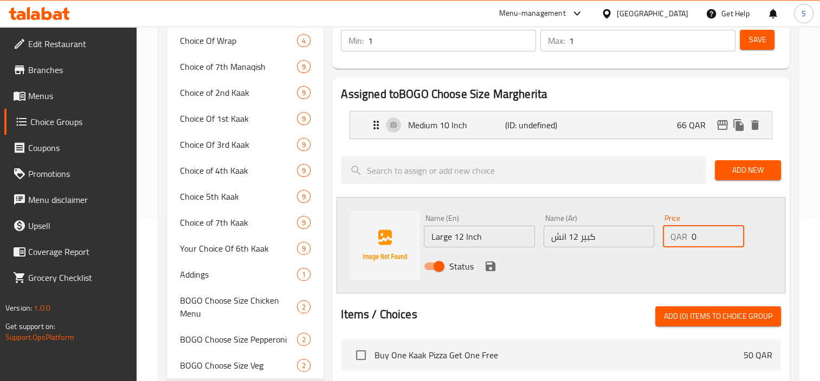
click at [715, 241] on input "0" at bounding box center [717, 237] width 52 height 22
drag, startPoint x: 671, startPoint y: 234, endPoint x: 611, endPoint y: 223, distance: 60.7
click at [611, 223] on div "Name (En) Large 12 Inch Name (En) Name (Ar) كبير 12 انش Name (Ar) Price QAR 0 P…" at bounding box center [598, 245] width 358 height 71
type input "78"
click at [494, 265] on icon "save" at bounding box center [490, 267] width 10 height 10
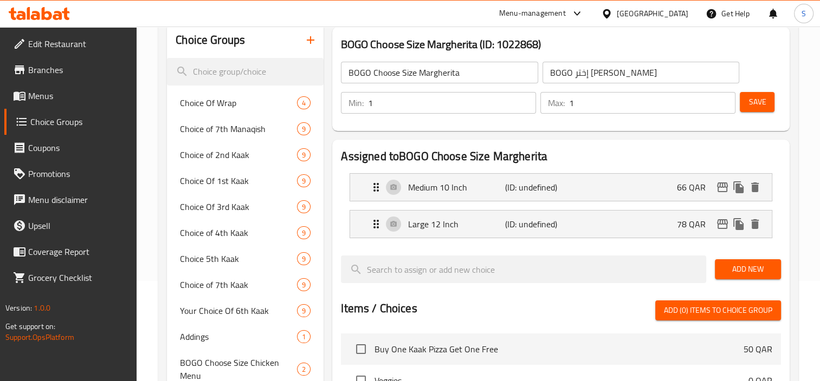
scroll to position [0, 0]
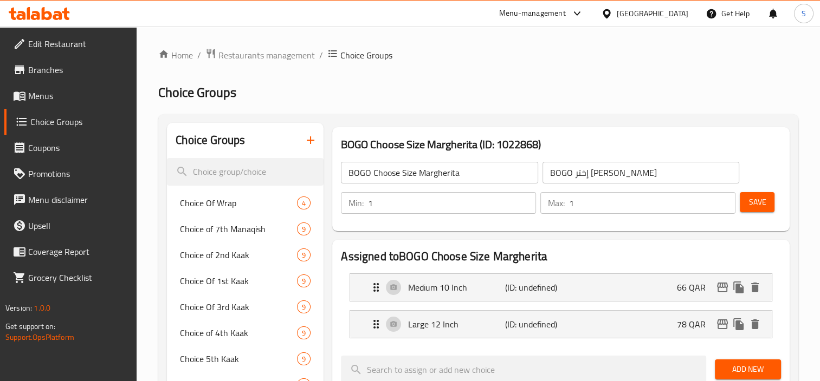
click at [765, 204] on button "Save" at bounding box center [756, 202] width 35 height 20
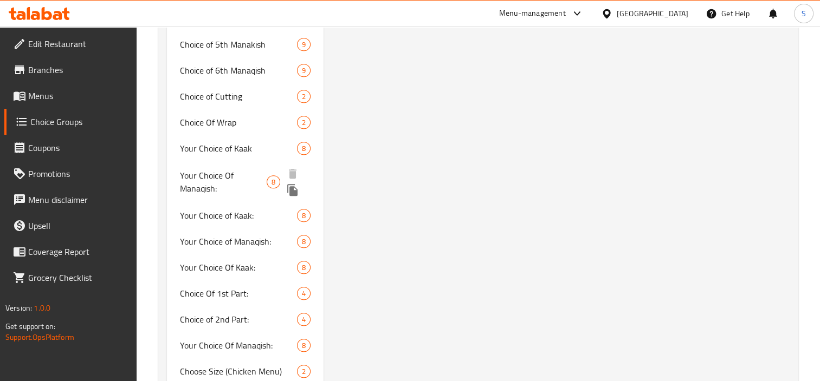
scroll to position [871, 0]
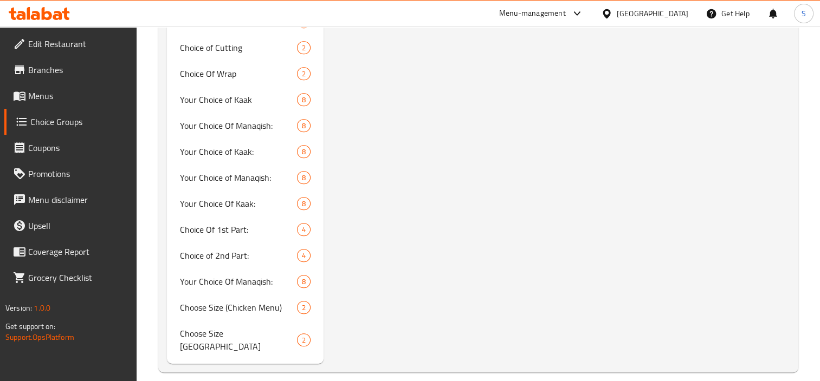
click at [236, 338] on span "Choose Size [GEOGRAPHIC_DATA]" at bounding box center [226, 341] width 93 height 26
type input "Choose Size [GEOGRAPHIC_DATA]"
type input "إختر حجم [PERSON_NAME]"
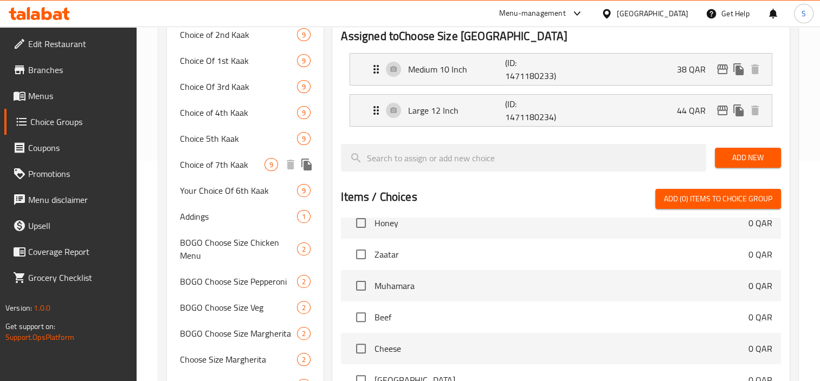
scroll to position [58, 0]
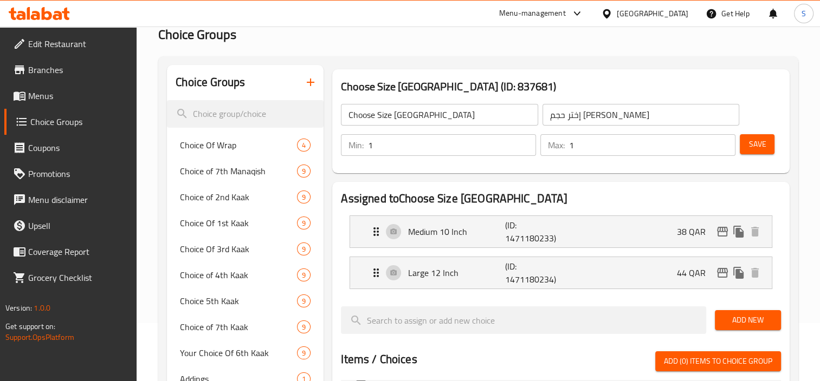
click at [451, 115] on input "Choose Size [GEOGRAPHIC_DATA]" at bounding box center [439, 115] width 197 height 22
click at [583, 107] on input "إختر حجم [PERSON_NAME]" at bounding box center [640, 115] width 197 height 22
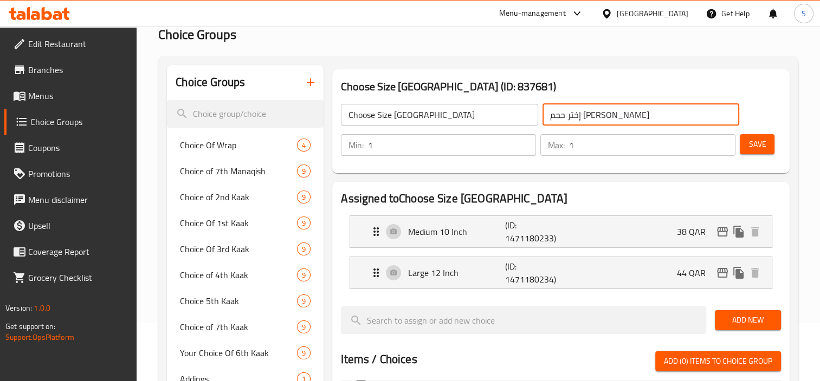
click at [583, 107] on input "إختر حجم [PERSON_NAME]" at bounding box center [640, 115] width 197 height 22
click at [519, 232] on p "(ID: 1471180233)" at bounding box center [537, 232] width 64 height 26
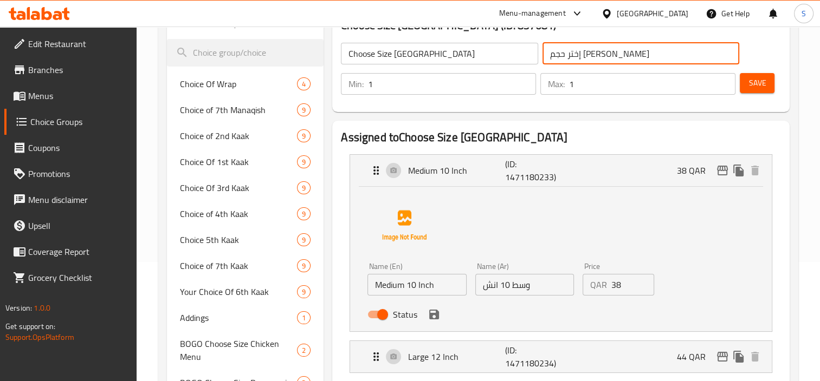
scroll to position [166, 0]
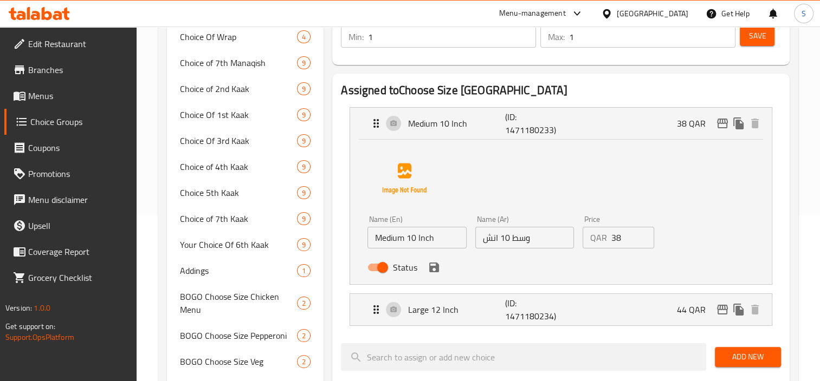
click at [441, 254] on div "Status" at bounding box center [524, 267] width 322 height 29
click at [446, 242] on input "Medium 10 Inch" at bounding box center [416, 238] width 99 height 22
click at [536, 244] on input "وسط 10 انش" at bounding box center [524, 238] width 99 height 22
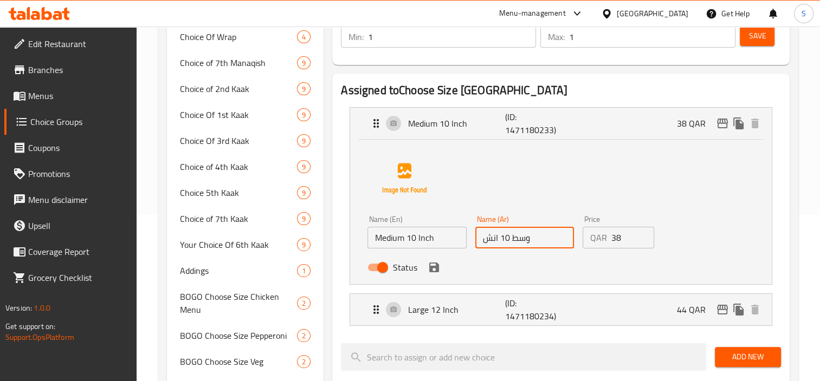
click at [536, 244] on input "وسط 10 انش" at bounding box center [524, 238] width 99 height 22
click at [476, 310] on p "Large 12 Inch" at bounding box center [456, 309] width 96 height 13
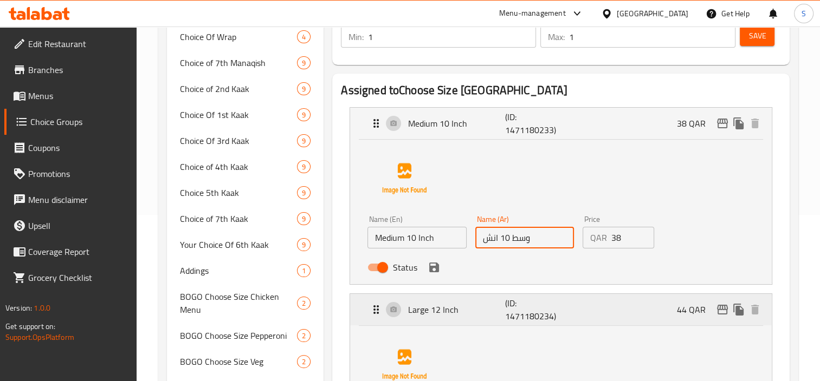
scroll to position [329, 0]
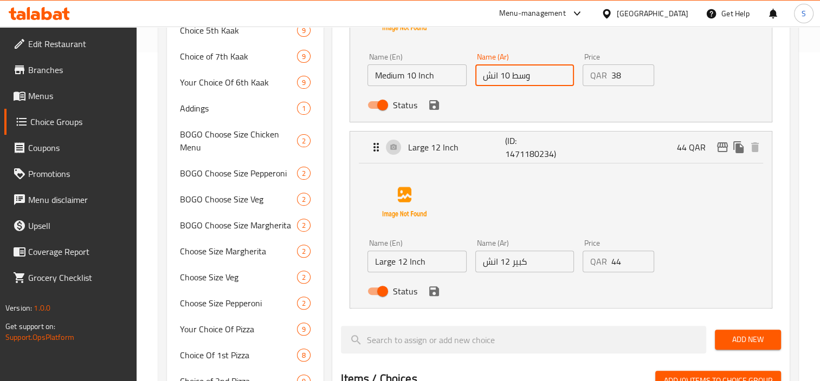
click at [435, 264] on input "Large 12 Inch" at bounding box center [416, 262] width 99 height 22
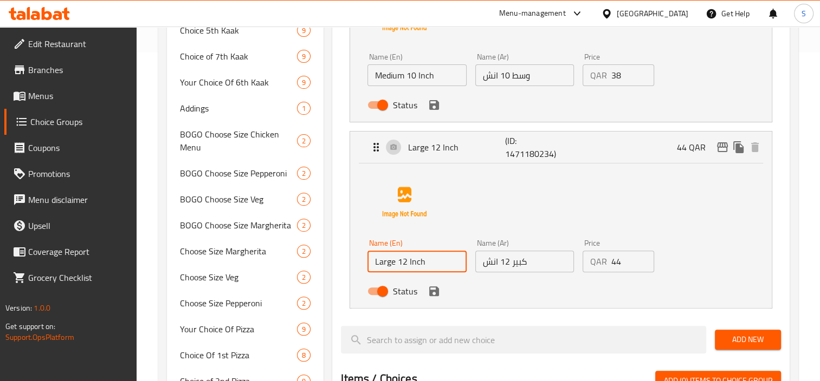
click at [435, 264] on input "Large 12 Inch" at bounding box center [416, 262] width 99 height 22
click at [570, 273] on div "Name (Ar) كبير 12 انش Name (Ar)" at bounding box center [524, 256] width 107 height 42
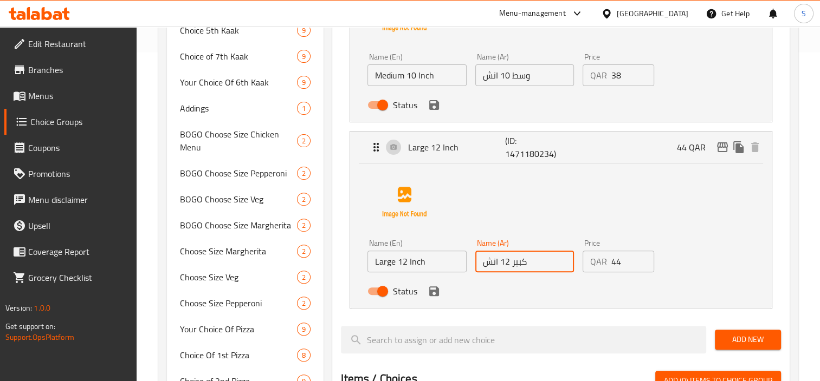
click at [542, 265] on input "كبير 12 انش" at bounding box center [524, 262] width 99 height 22
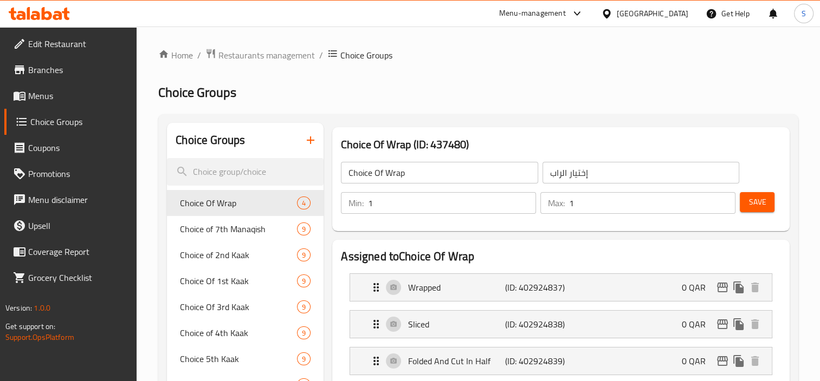
click at [80, 95] on span "Menus" at bounding box center [78, 95] width 100 height 13
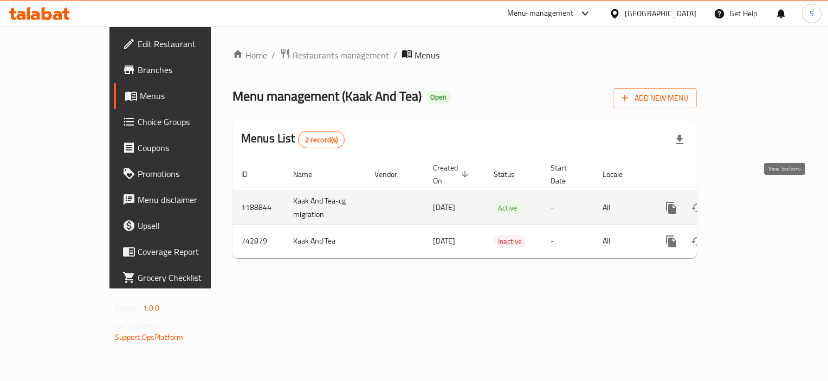
click at [756, 202] on icon "enhanced table" at bounding box center [749, 208] width 13 height 13
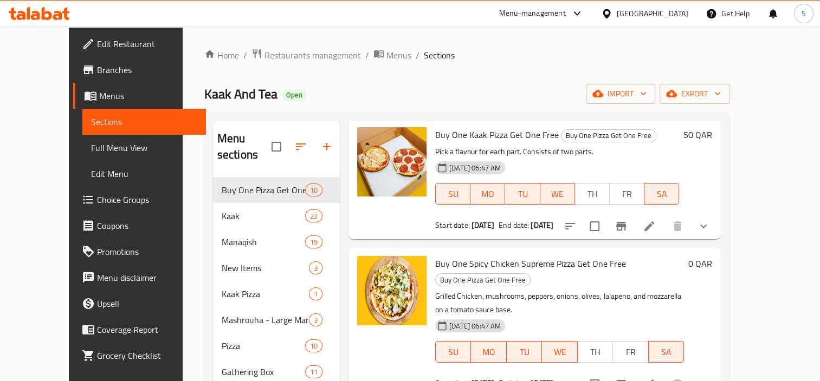
scroll to position [108, 0]
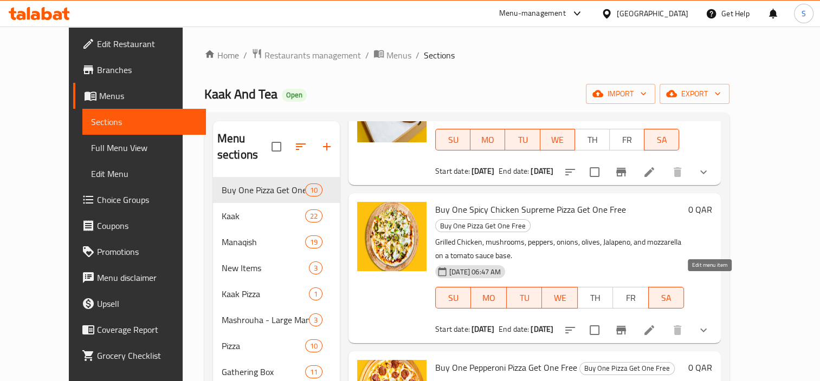
click at [654, 326] on icon at bounding box center [649, 331] width 10 height 10
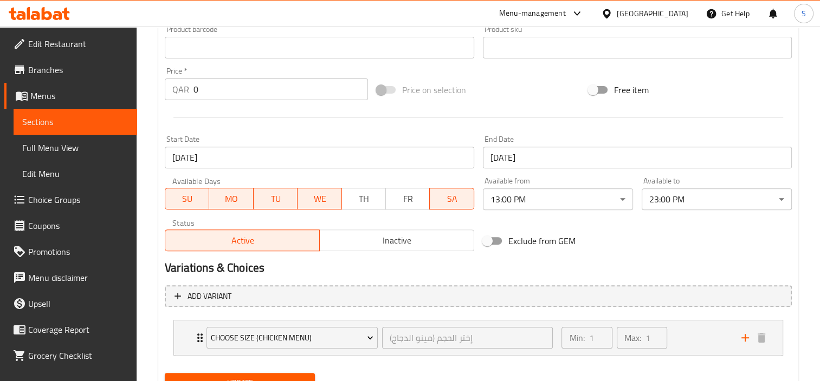
scroll to position [417, 0]
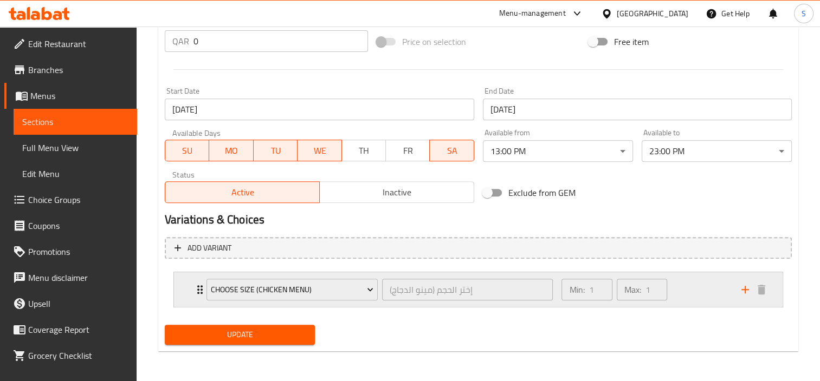
click at [681, 302] on div "Min: 1 ​ Max: 1 ​" at bounding box center [645, 289] width 180 height 35
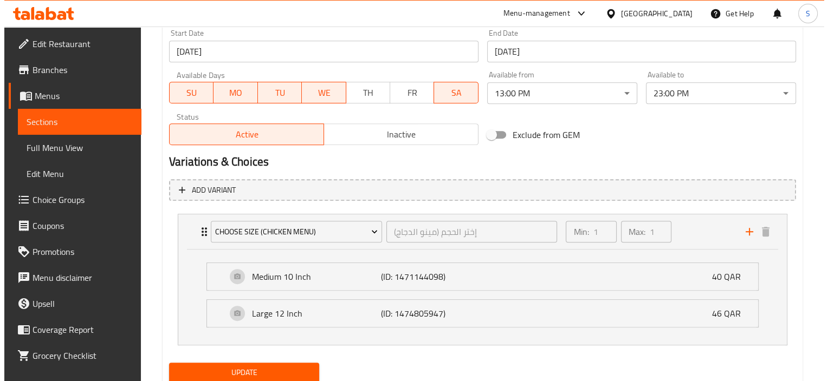
scroll to position [512, 0]
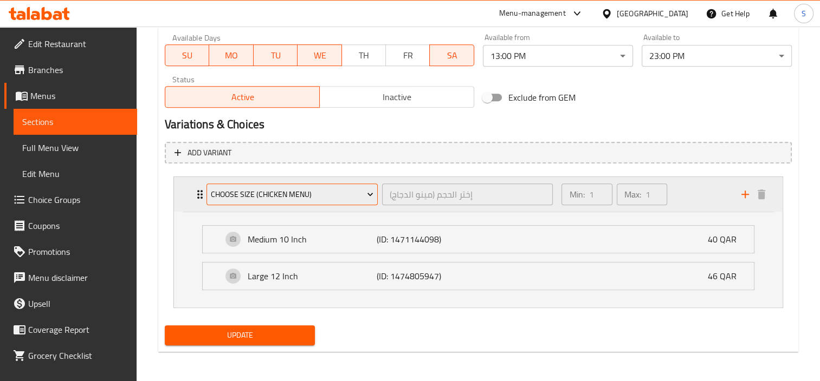
click at [315, 202] on button "Choose Size (Chicken Menu)" at bounding box center [291, 195] width 171 height 22
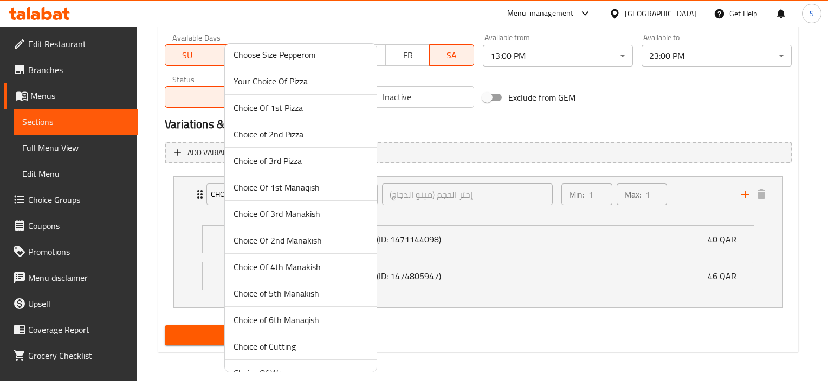
scroll to position [605, 0]
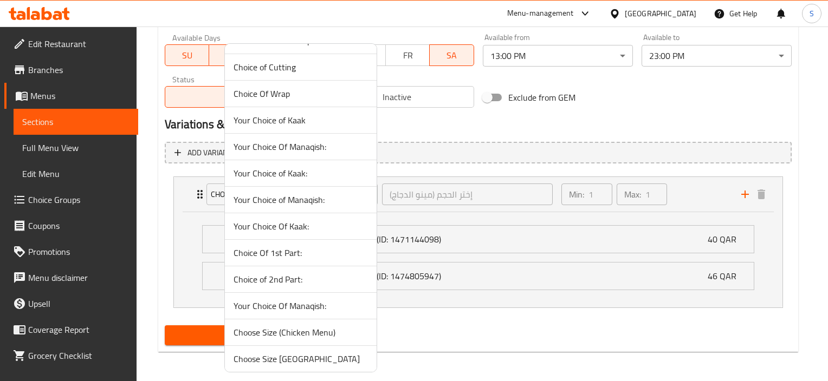
click at [313, 281] on span "Choice of 2nd Part:" at bounding box center [300, 279] width 134 height 13
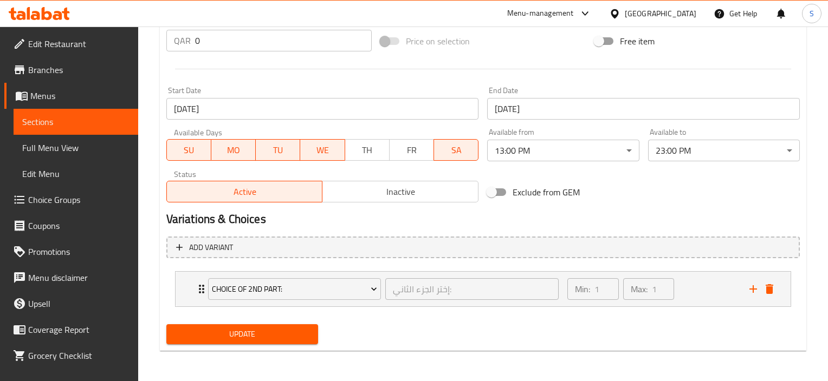
scroll to position [417, 0]
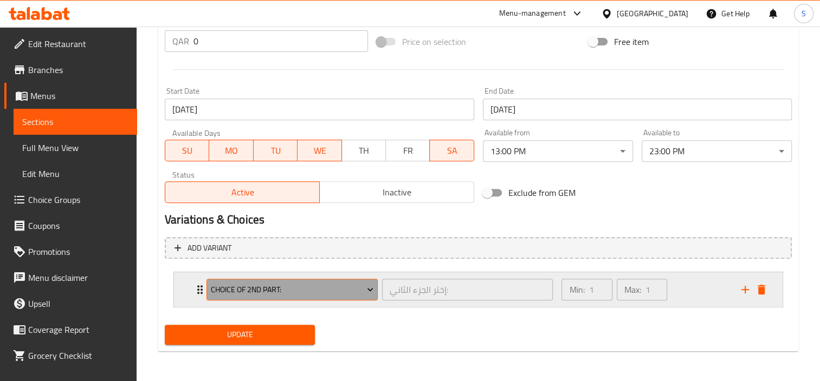
click at [261, 295] on span "Choice of 2nd Part:" at bounding box center [292, 290] width 163 height 14
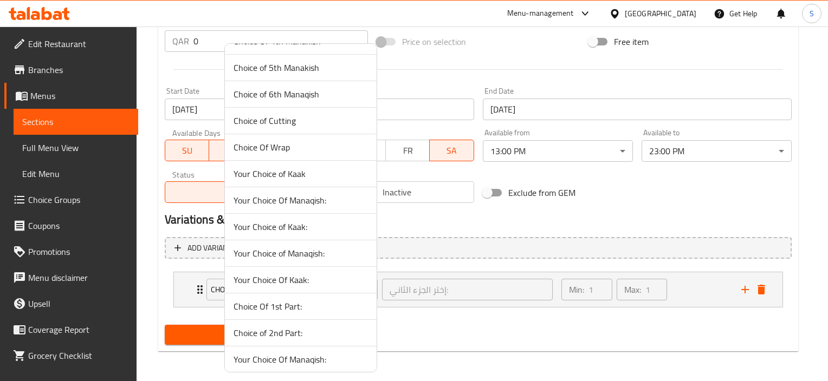
scroll to position [605, 0]
drag, startPoint x: 194, startPoint y: 165, endPoint x: 423, endPoint y: 86, distance: 241.9
click at [423, 86] on div at bounding box center [414, 190] width 828 height 381
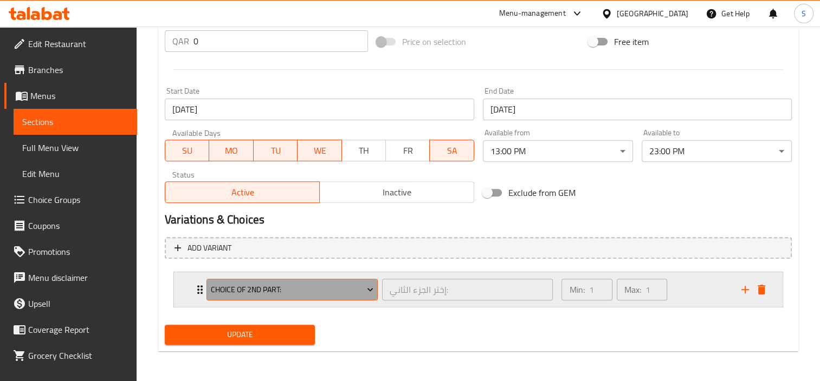
click at [365, 296] on button "Choice of 2nd Part:" at bounding box center [291, 290] width 171 height 22
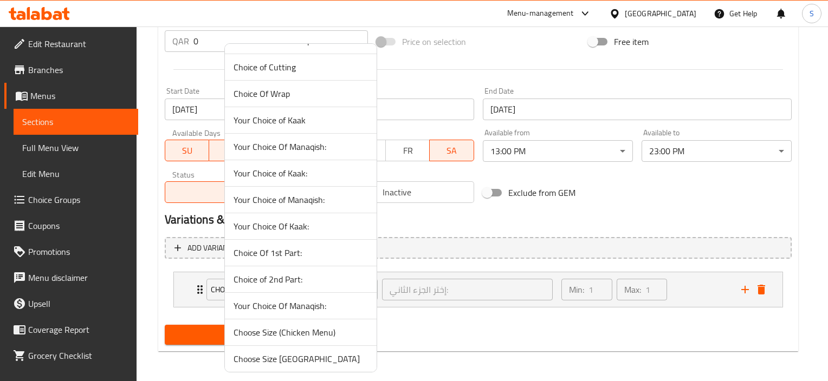
click at [323, 328] on span "Choose Size (Chicken Menu)" at bounding box center [300, 332] width 134 height 13
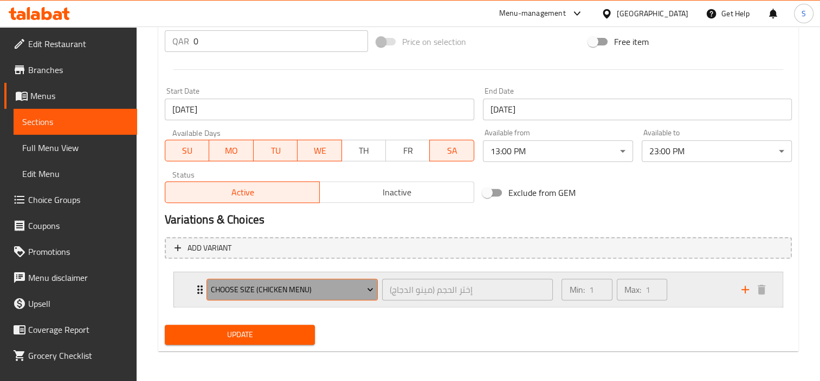
drag, startPoint x: 330, startPoint y: 293, endPoint x: 210, endPoint y: 293, distance: 120.8
click at [210, 293] on button "Choose Size (Chicken Menu)" at bounding box center [291, 290] width 171 height 22
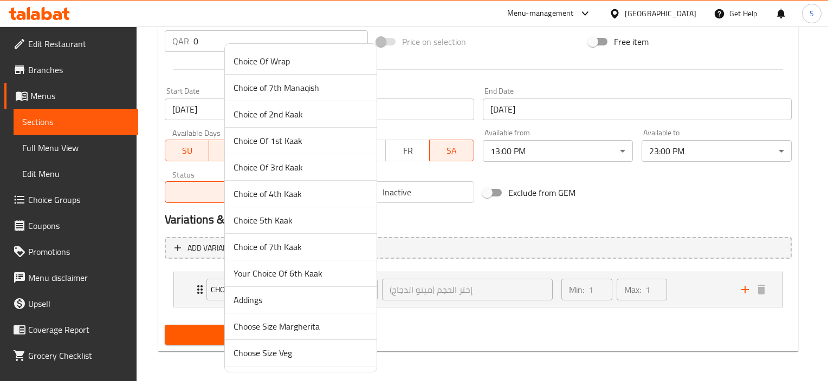
click at [472, 321] on div at bounding box center [414, 190] width 828 height 381
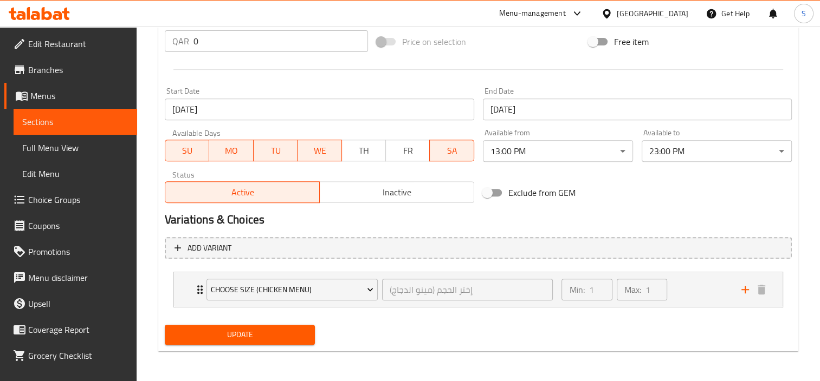
click at [631, 327] on div "Update" at bounding box center [477, 335] width 635 height 29
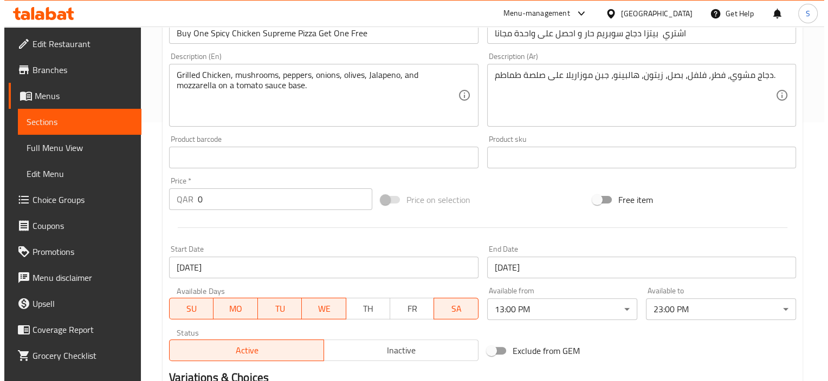
scroll to position [417, 0]
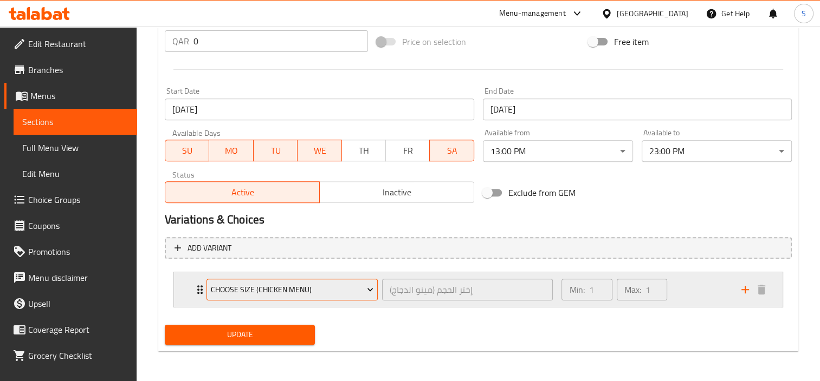
click at [349, 286] on span "Choose Size (Chicken Menu)" at bounding box center [292, 290] width 163 height 14
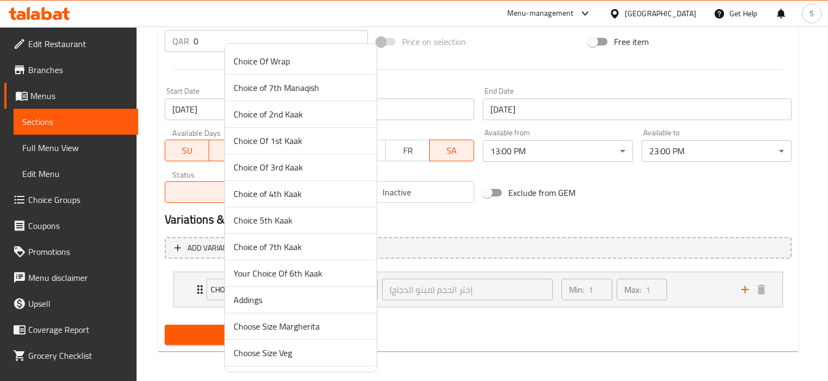
scroll to position [433, 0]
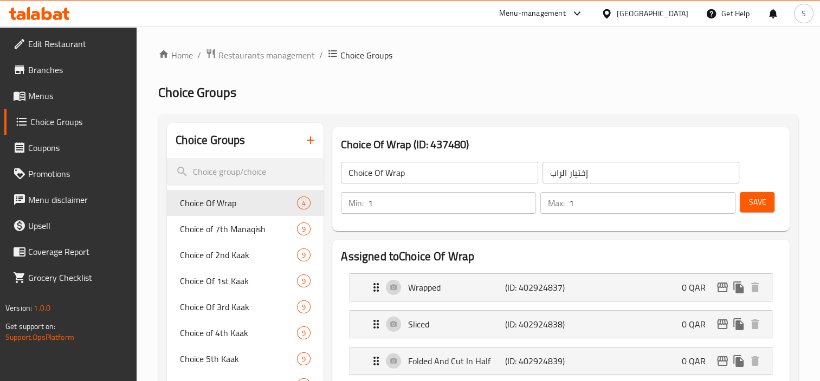
scroll to position [272, 0]
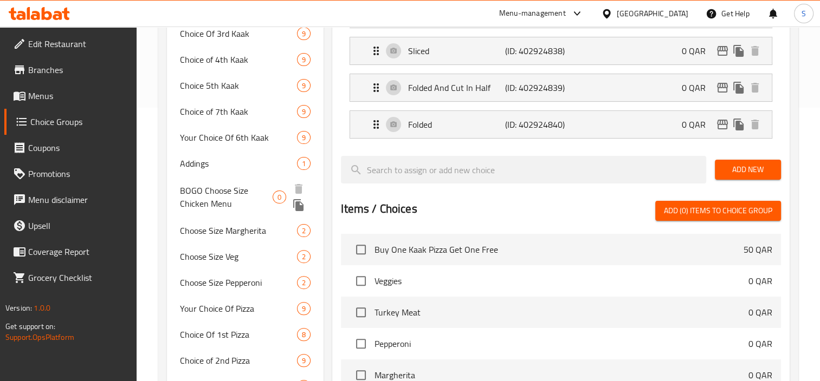
click at [221, 205] on span "BOGO Choose Size Chicken Menu" at bounding box center [226, 197] width 93 height 26
type input "BOGO Choose Size Chicken Menu"
type input "BOGO إختر الحجم (مينو الدجاج)"
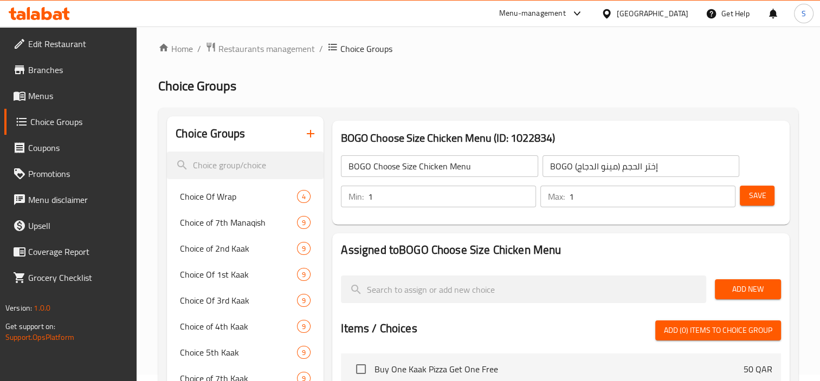
scroll to position [2, 0]
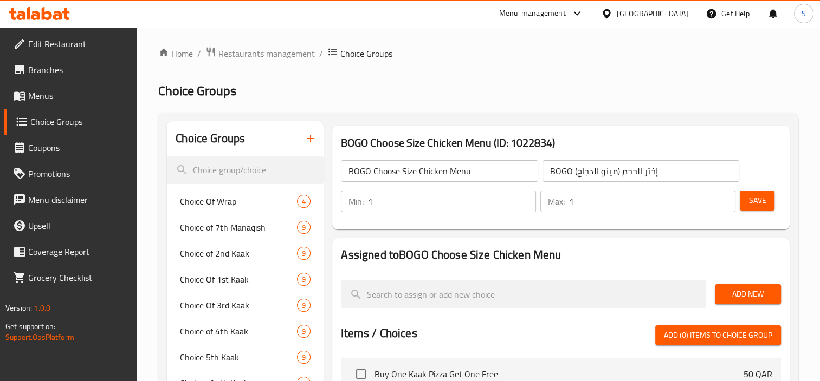
click at [730, 290] on span "Add New" at bounding box center [747, 295] width 49 height 14
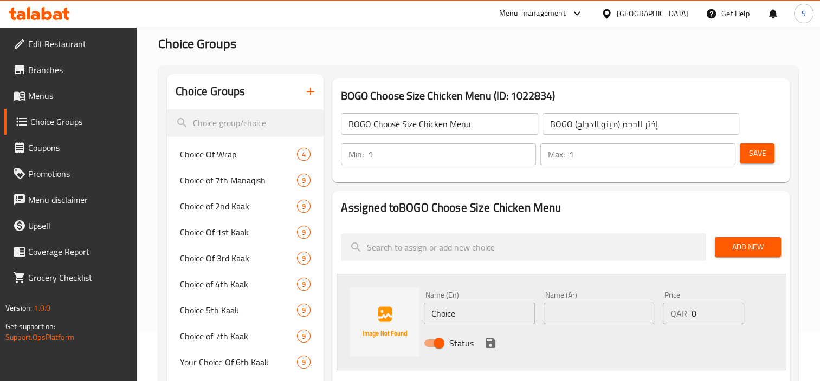
scroll to position [110, 0]
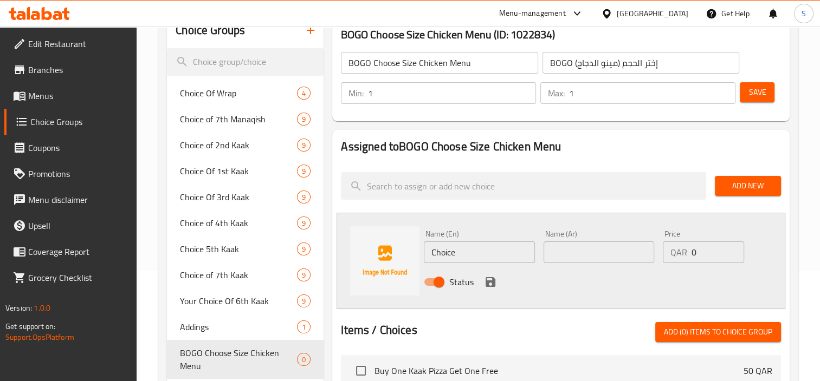
click at [463, 255] on input "Choice" at bounding box center [479, 253] width 111 height 22
paste input "Medium 10 Inch"
type input "Medium 10 Inch"
click at [625, 251] on input "text" at bounding box center [598, 253] width 111 height 22
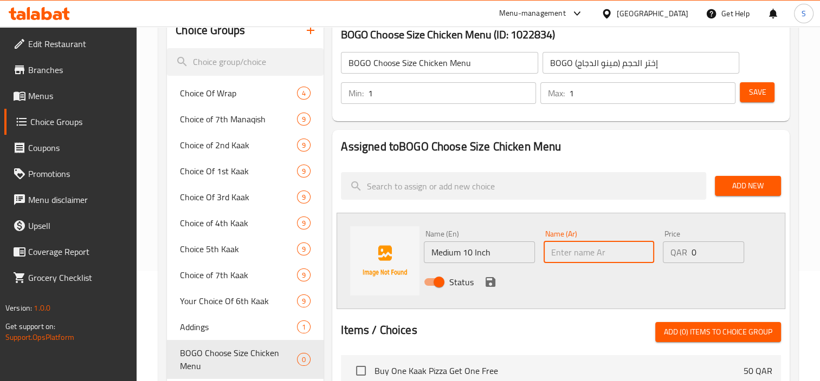
paste input "وسط 10 انش"
type input "وسط 10 انش"
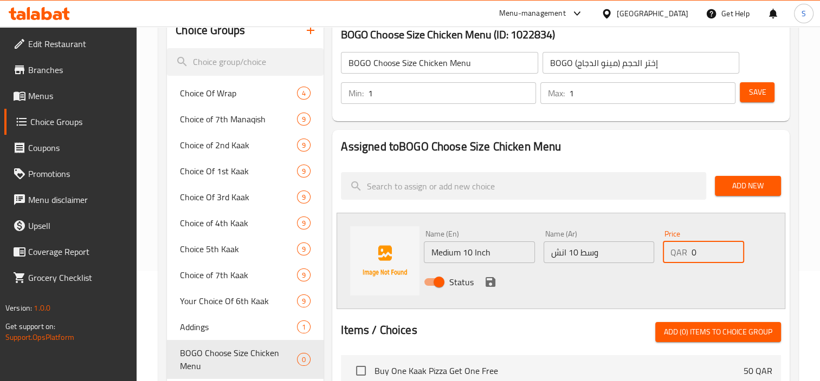
drag, startPoint x: 690, startPoint y: 254, endPoint x: 600, endPoint y: 241, distance: 90.2
click at [600, 241] on div "Name (En) Medium 10 Inch Name (En) Name (Ar) وسط 10 انش Name (Ar) Price QAR 0 P…" at bounding box center [598, 261] width 358 height 71
type input "80"
click at [493, 284] on icon "save" at bounding box center [490, 282] width 10 height 10
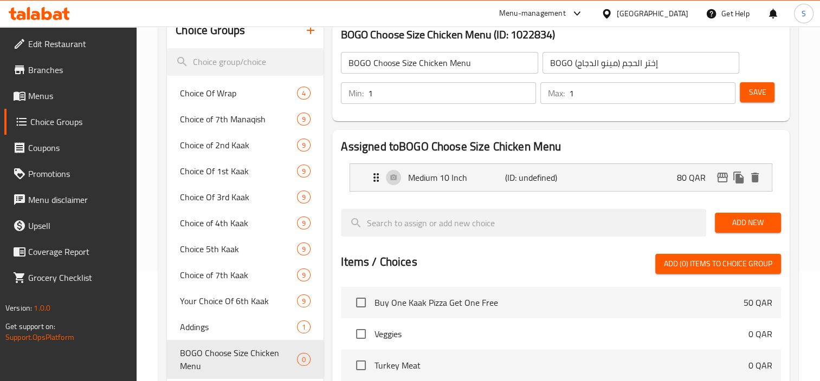
click at [728, 223] on span "Add New" at bounding box center [747, 223] width 49 height 14
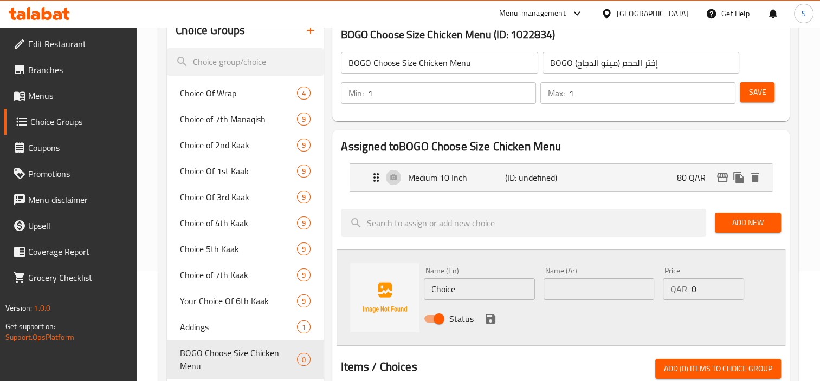
click at [454, 281] on input "Choice" at bounding box center [479, 289] width 111 height 22
paste input "Large 12 Inch"
type input "Large 12 Inch"
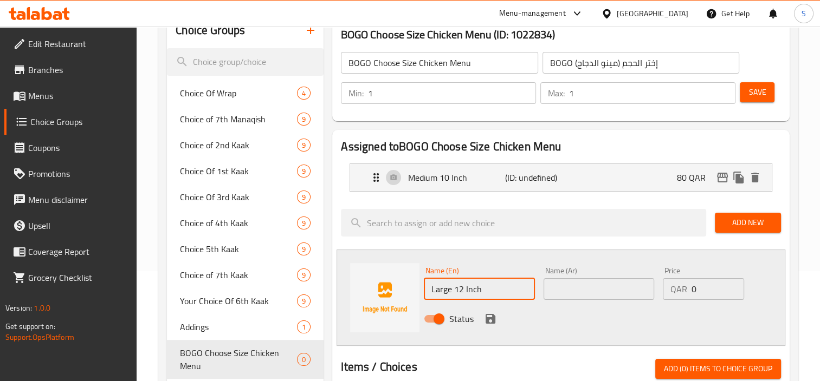
drag, startPoint x: 556, startPoint y: 281, endPoint x: 562, endPoint y: 277, distance: 6.9
click at [557, 281] on input "text" at bounding box center [598, 289] width 111 height 22
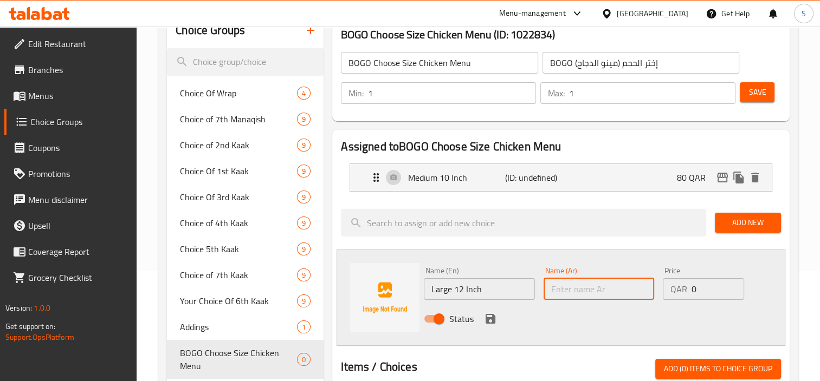
paste input "كبير 12 انش"
type input "كبير 12 انش"
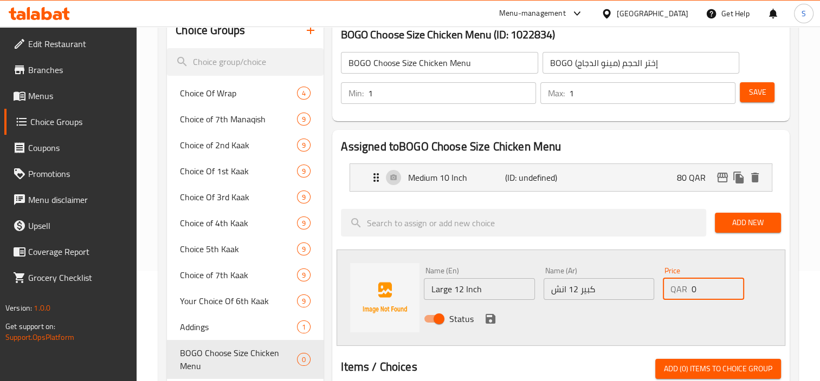
drag, startPoint x: 710, startPoint y: 287, endPoint x: 643, endPoint y: 271, distance: 68.6
click at [643, 271] on div "Name (En) Large 12 Inch Name (En) Name (Ar) كبير 12 انش Name (Ar) Price QAR 0 P…" at bounding box center [598, 298] width 358 height 71
click at [697, 285] on input "0" at bounding box center [717, 289] width 52 height 22
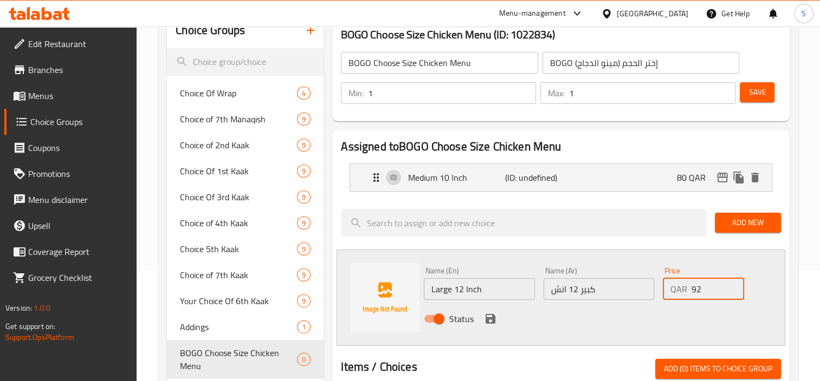
type input "92"
click at [737, 309] on div "Status" at bounding box center [598, 318] width 358 height 29
click at [484, 316] on icon "save" at bounding box center [490, 319] width 13 height 13
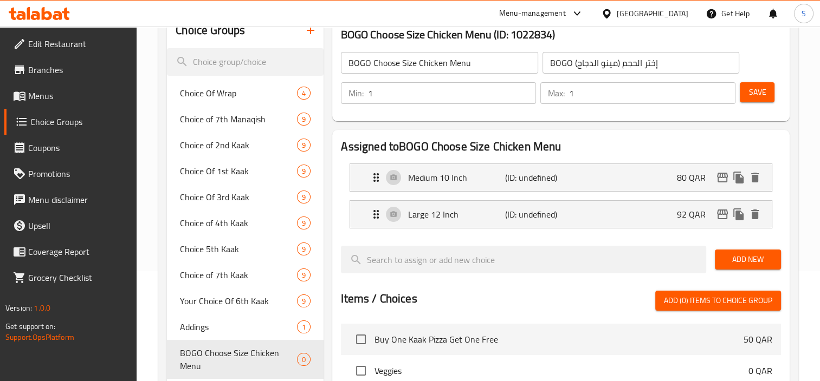
click at [754, 95] on span "Save" at bounding box center [756, 93] width 17 height 14
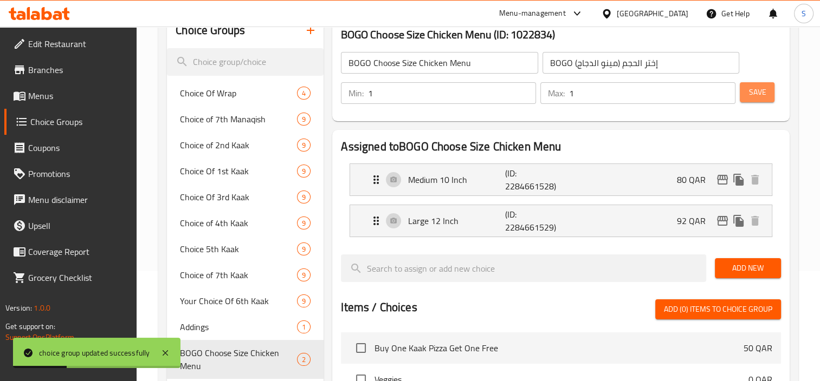
click at [749, 87] on span "Save" at bounding box center [756, 93] width 17 height 14
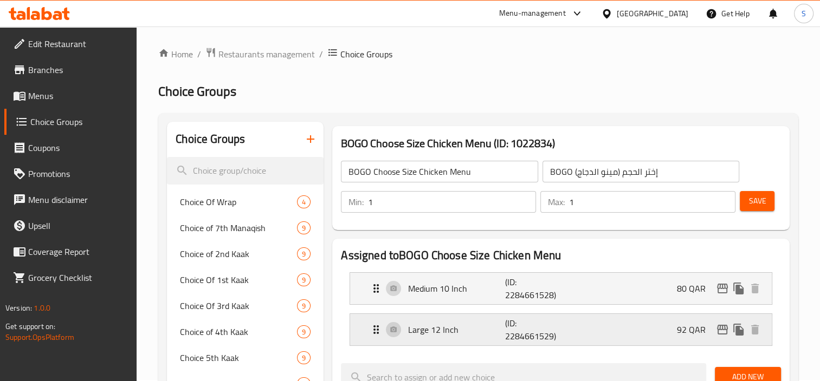
scroll to position [0, 0]
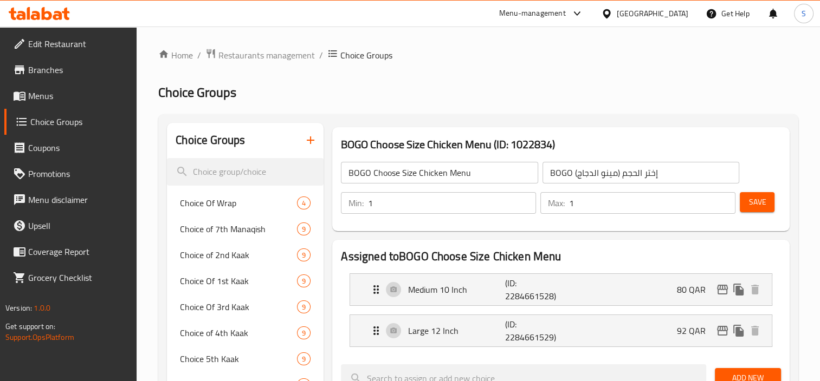
click at [316, 137] on icon "button" at bounding box center [310, 140] width 13 height 13
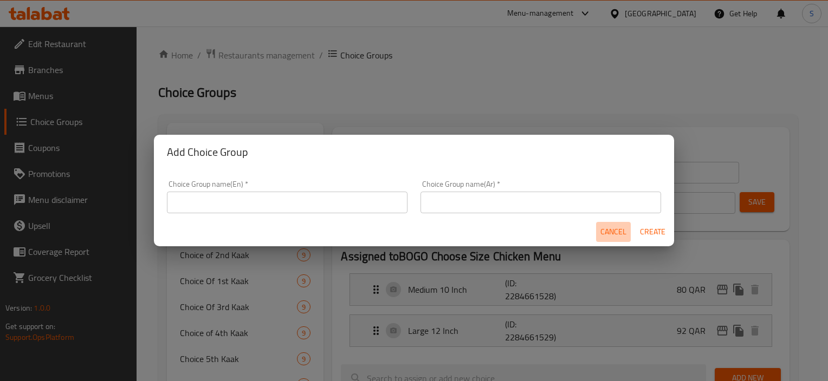
click at [623, 226] on span "Cancel" at bounding box center [613, 232] width 26 height 14
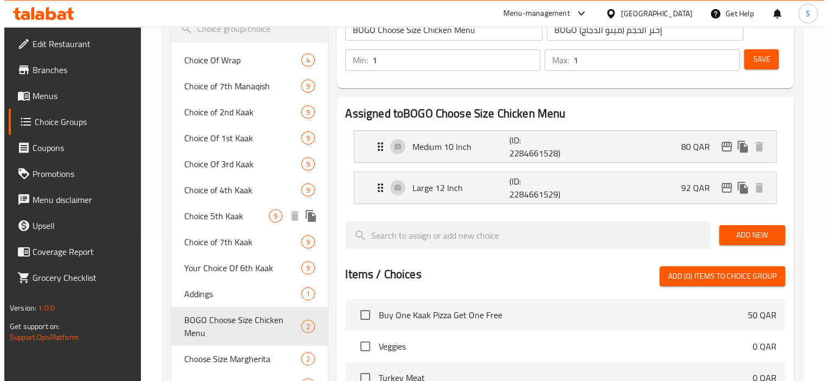
scroll to position [88, 0]
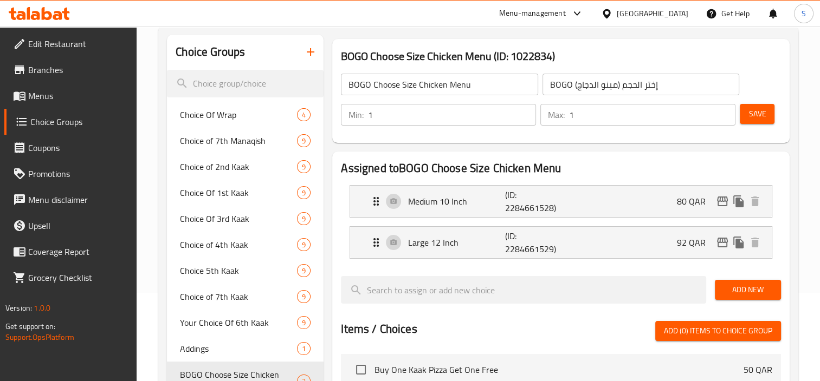
click at [314, 52] on icon "button" at bounding box center [310, 52] width 13 height 13
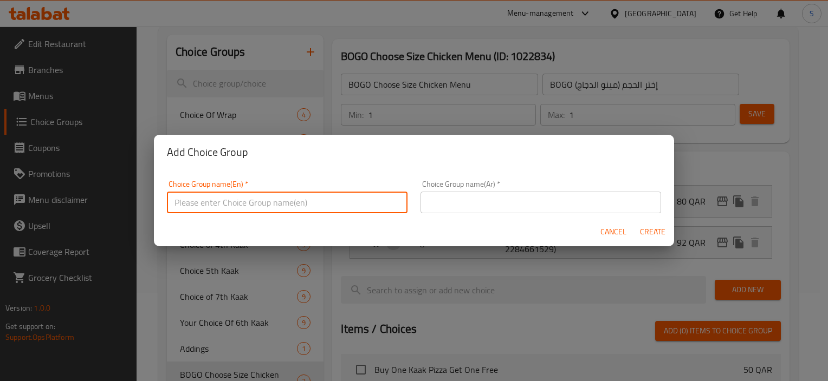
click at [373, 198] on input "text" at bounding box center [287, 203] width 241 height 22
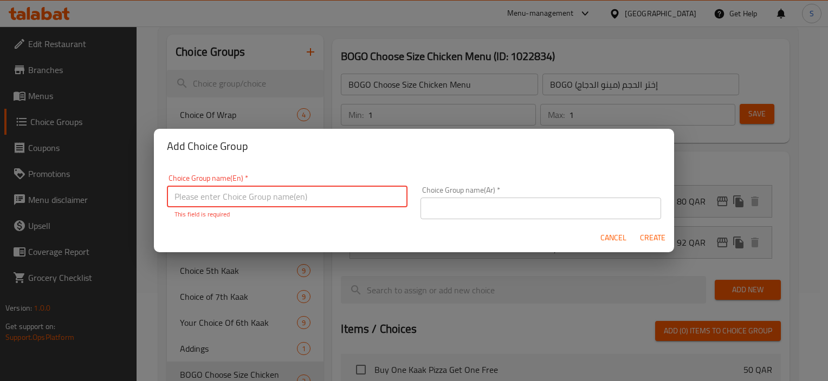
click at [333, 202] on input "text" at bounding box center [287, 197] width 241 height 22
paste input "Choose Size Pepperoni"
type input "BOGO Choose Size Pepperoni"
click at [490, 206] on input "text" at bounding box center [540, 209] width 241 height 22
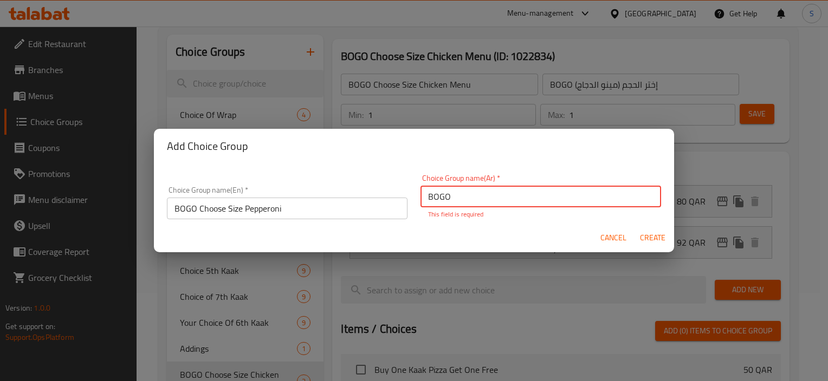
paste input "اختر حجم بيبروني"
type input "BOGO اختر حجم بيبروني"
click at [652, 243] on div "Cancel Create" at bounding box center [414, 238] width 520 height 29
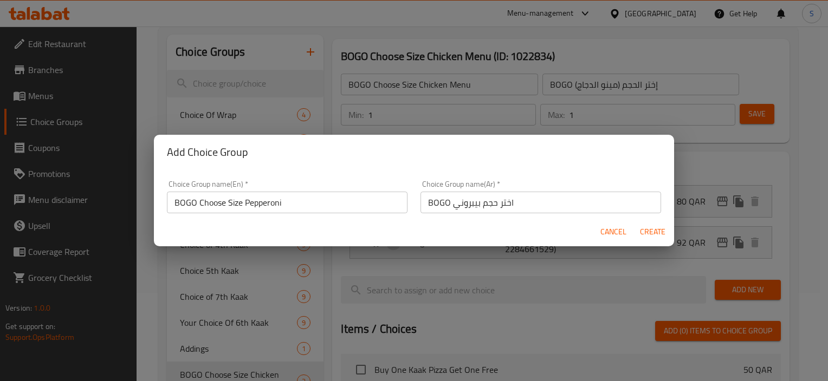
click at [650, 230] on span "Create" at bounding box center [652, 232] width 26 height 14
type input "BOGO Choose Size Pepperoni"
type input "BOGO اختر حجم بيبروني"
type input "0"
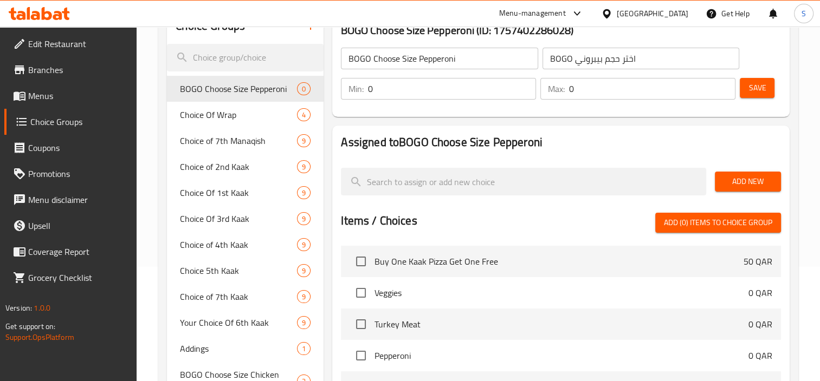
scroll to position [6, 0]
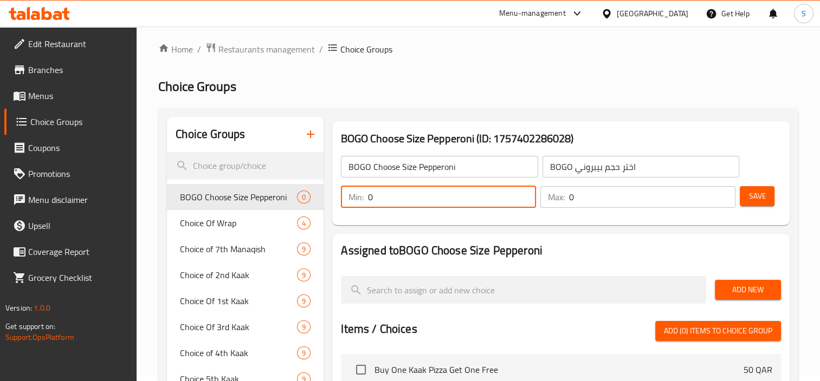
type input "1"
drag, startPoint x: 583, startPoint y: 197, endPoint x: 540, endPoint y: 195, distance: 43.9
click at [540, 195] on div "Max: 0 ​" at bounding box center [637, 197] width 199 height 26
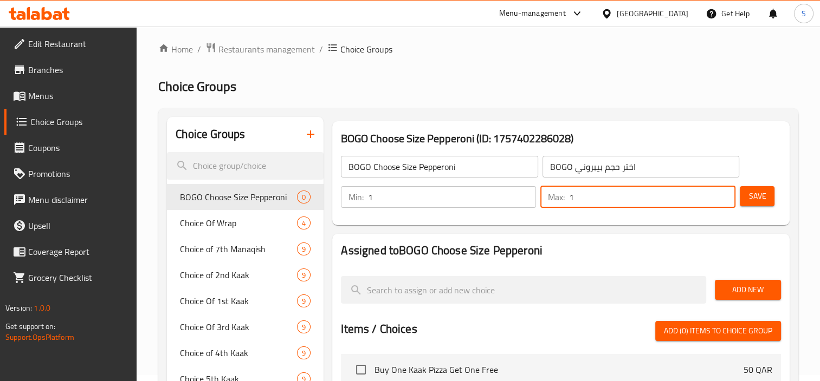
type input "1"
click at [750, 197] on span "Save" at bounding box center [756, 197] width 17 height 14
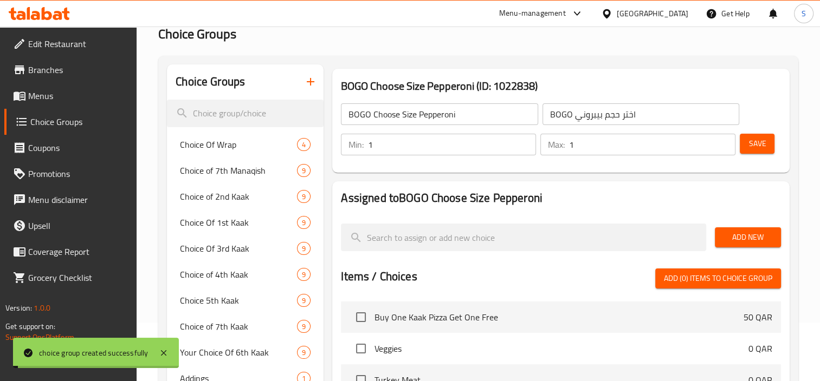
scroll to position [60, 0]
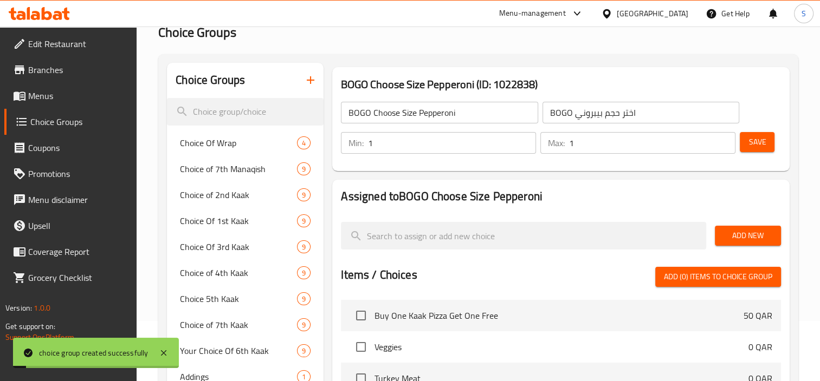
click at [761, 228] on button "Add New" at bounding box center [748, 236] width 66 height 20
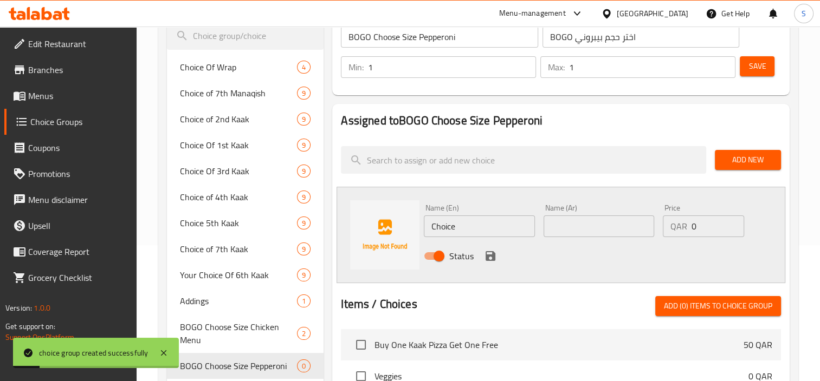
scroll to position [223, 0]
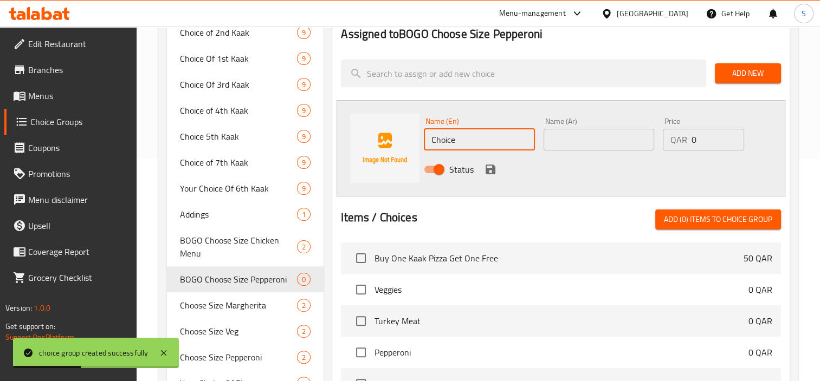
click at [466, 140] on input "Choice" at bounding box center [479, 140] width 111 height 22
paste input "Medium 10 Inch"
type input "Medium 10 Inch"
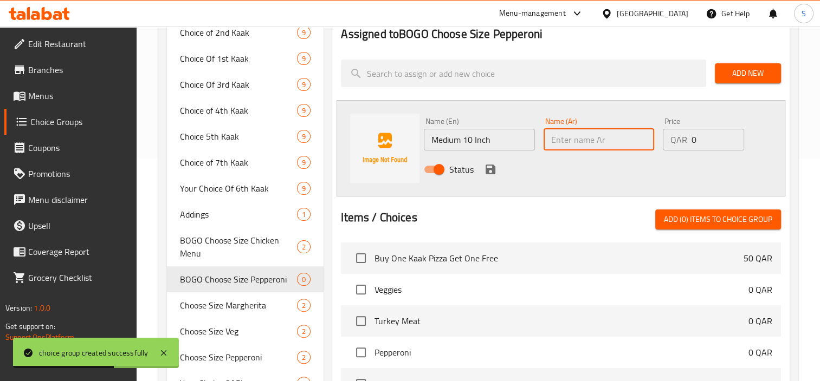
click at [566, 144] on input "text" at bounding box center [598, 140] width 111 height 22
paste input "متوسط 10 انش"
type input "متوسط 10 انش"
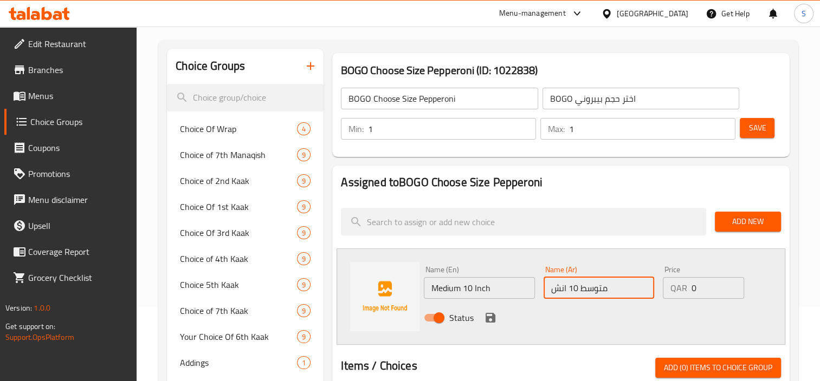
scroll to position [114, 0]
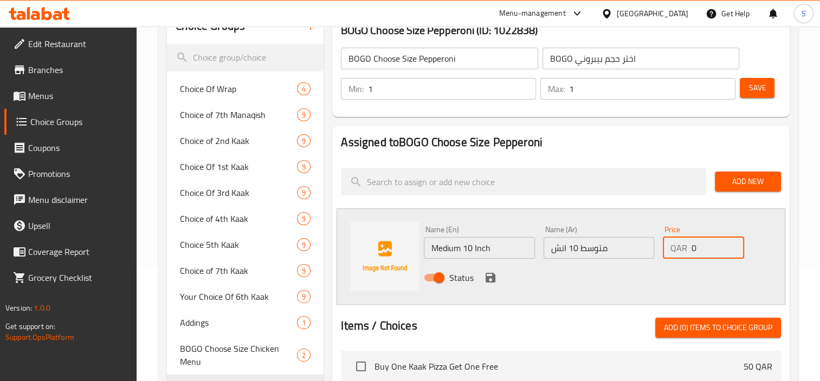
drag, startPoint x: 702, startPoint y: 247, endPoint x: 678, endPoint y: 249, distance: 24.5
click at [678, 249] on div "QAR 0 Price" at bounding box center [703, 248] width 81 height 22
paste input "76"
type input "76"
click at [492, 280] on icon "save" at bounding box center [490, 278] width 10 height 10
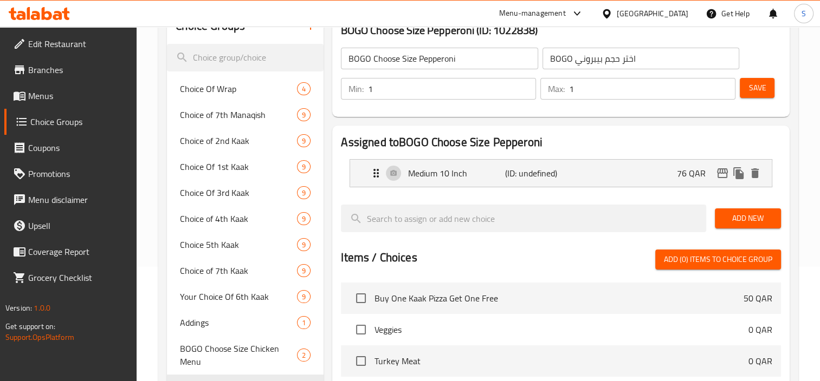
click at [730, 215] on span "Add New" at bounding box center [747, 219] width 49 height 14
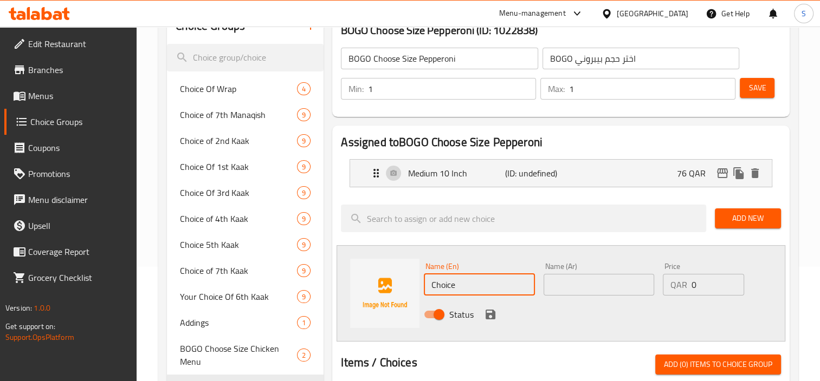
click at [472, 283] on input "Choice" at bounding box center [479, 285] width 111 height 22
paste input "Large 12 Inch"
type input "Large 12 Inch"
click at [585, 287] on input "text" at bounding box center [598, 285] width 111 height 22
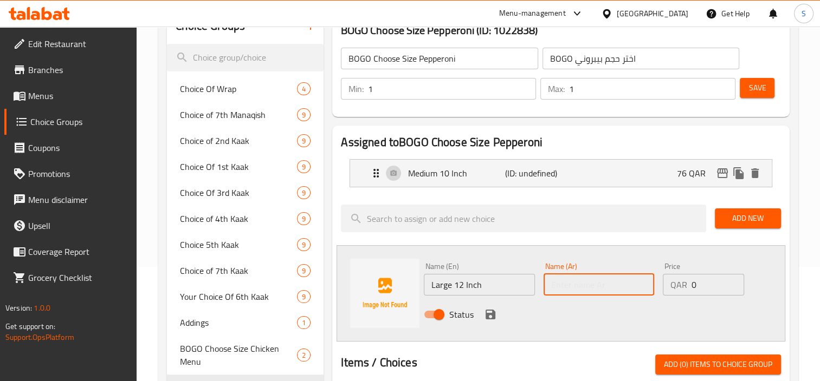
paste input "كبير 12 انش"
type input "كبير 12 انش"
click at [738, 290] on input "0" at bounding box center [717, 285] width 52 height 22
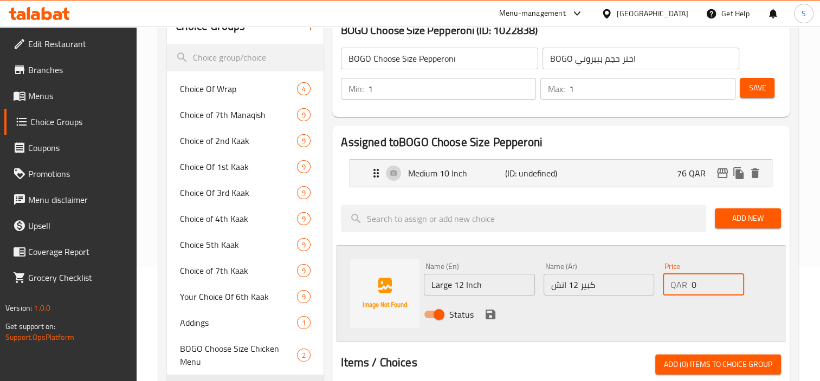
drag, startPoint x: 706, startPoint y: 287, endPoint x: 652, endPoint y: 278, distance: 54.8
click at [652, 278] on div "Name (En) Large 12 Inch Name (En) Name (Ar) كبير 12 انش Name (Ar) Price QAR 0 P…" at bounding box center [598, 293] width 358 height 71
type input "88"
drag, startPoint x: 589, startPoint y: 326, endPoint x: 522, endPoint y: 332, distance: 67.9
click at [588, 327] on div "Status" at bounding box center [598, 314] width 358 height 29
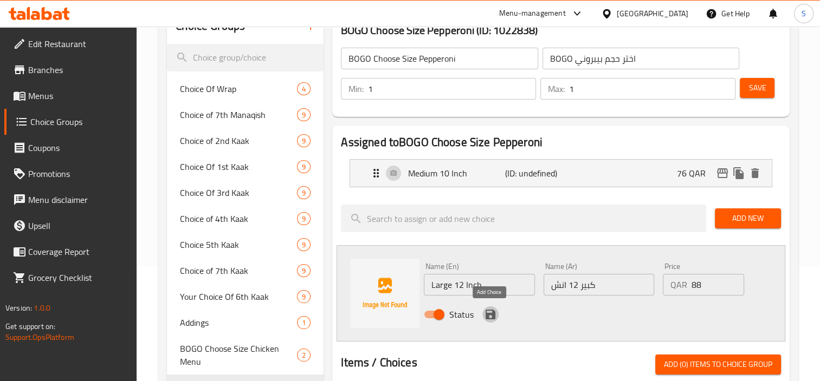
click at [492, 313] on icon "save" at bounding box center [490, 315] width 10 height 10
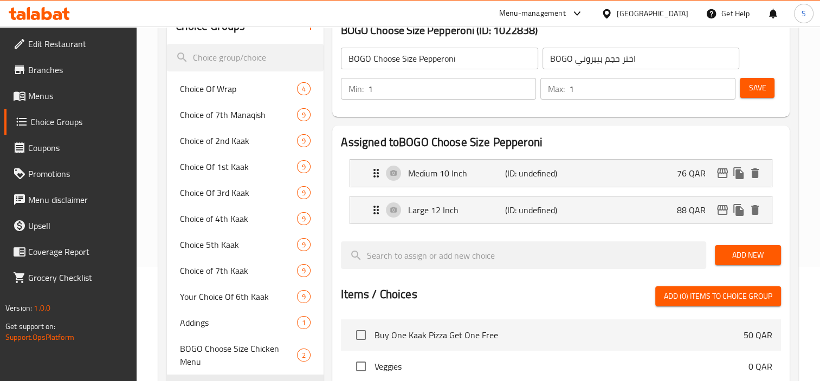
click at [752, 95] on button "Save" at bounding box center [756, 88] width 35 height 20
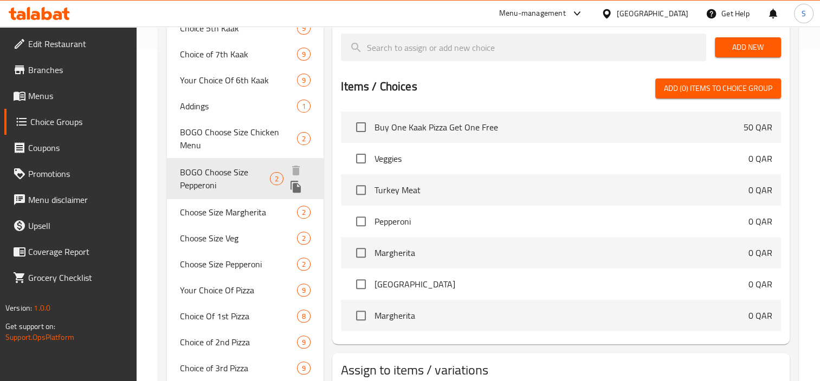
scroll to position [332, 0]
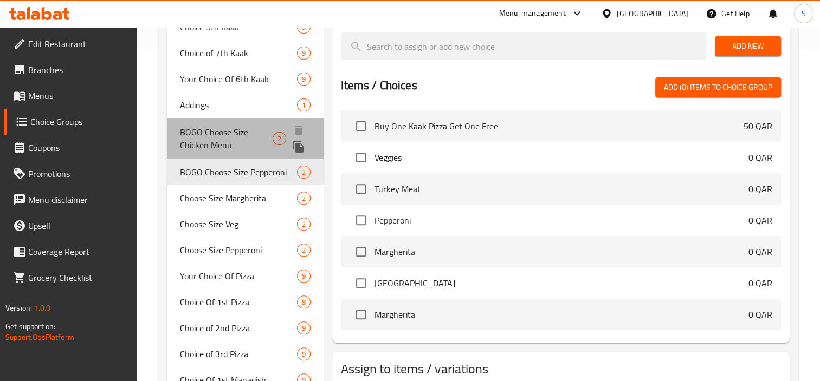
click at [255, 142] on span "BOGO Choose Size Chicken Menu" at bounding box center [226, 139] width 93 height 26
type input "BOGO Choose Size Chicken Menu"
type input "BOGO إختر الحجم (مينو الدجاج)"
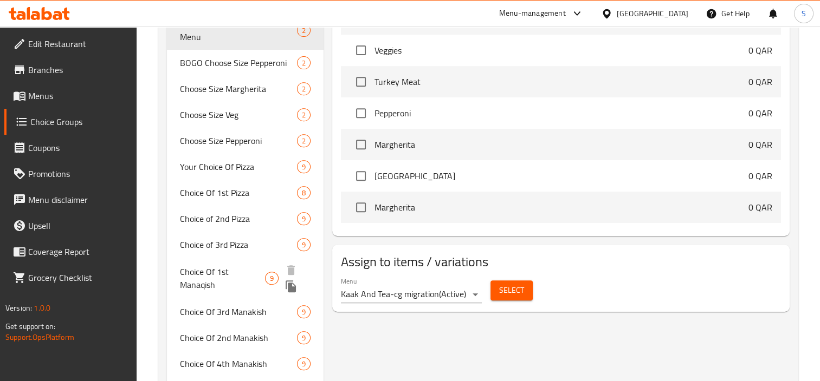
scroll to position [226, 0]
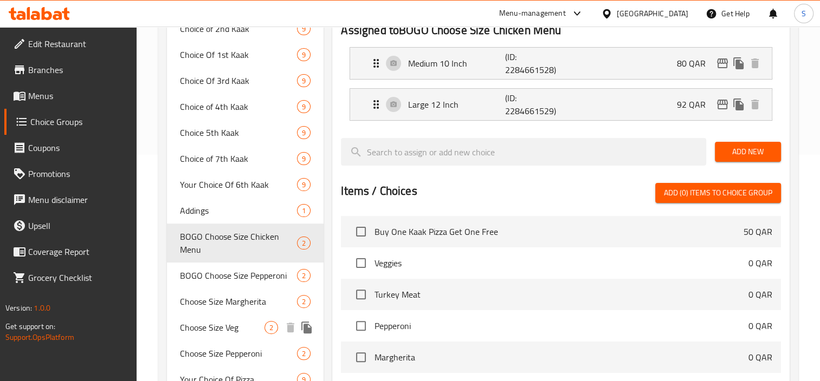
click at [232, 319] on div "Choose Size Veg 2" at bounding box center [245, 328] width 157 height 26
type input "Choose Size Veg"
type input "إختر الحجم خضار"
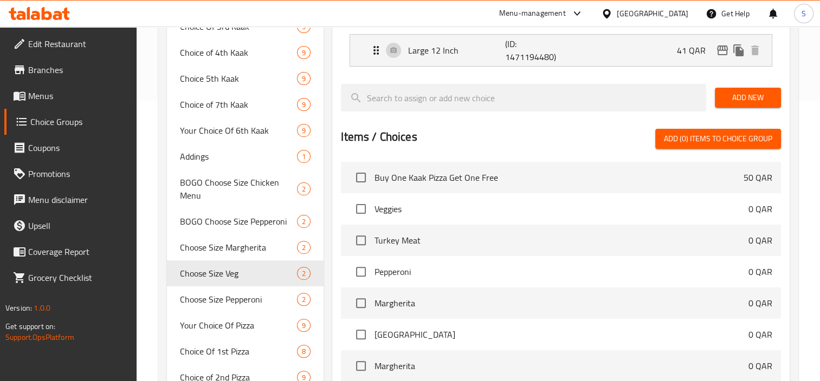
scroll to position [64, 0]
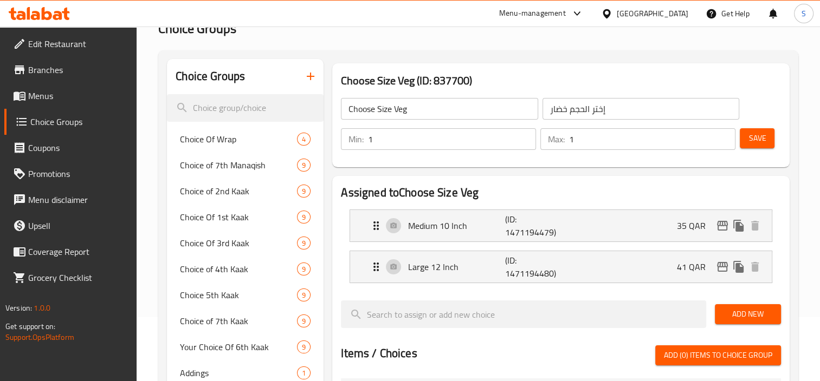
click at [444, 111] on input "Choose Size Veg" at bounding box center [439, 109] width 197 height 22
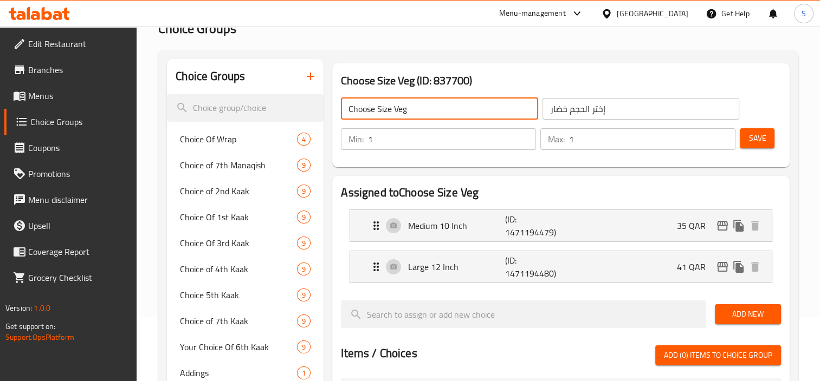
click at [444, 111] on input "Choose Size Veg" at bounding box center [439, 109] width 197 height 22
click at [597, 99] on input "إختر الحجم خضار" at bounding box center [640, 109] width 197 height 22
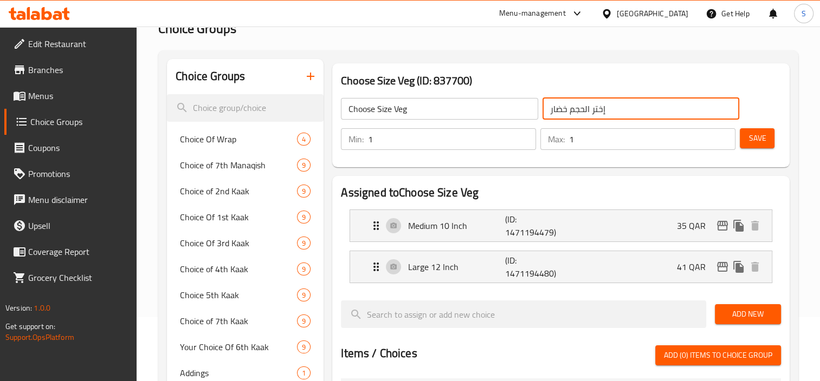
click at [597, 99] on input "إختر الحجم خضار" at bounding box center [640, 109] width 197 height 22
click at [490, 236] on div "Medium 10 Inch (ID: 1471194479) 35 QAR" at bounding box center [563, 225] width 389 height 31
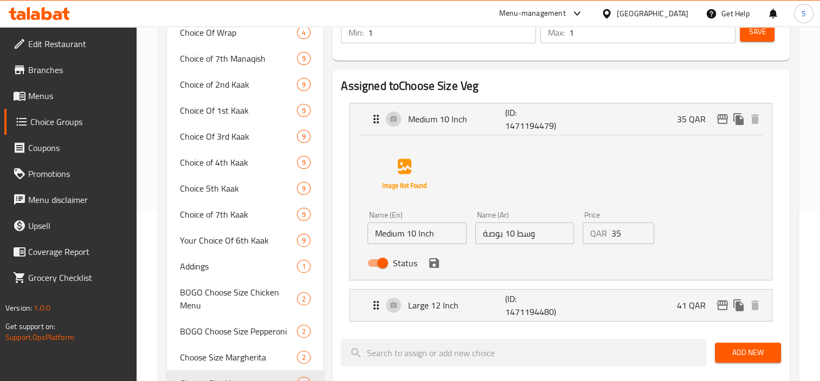
scroll to position [172, 0]
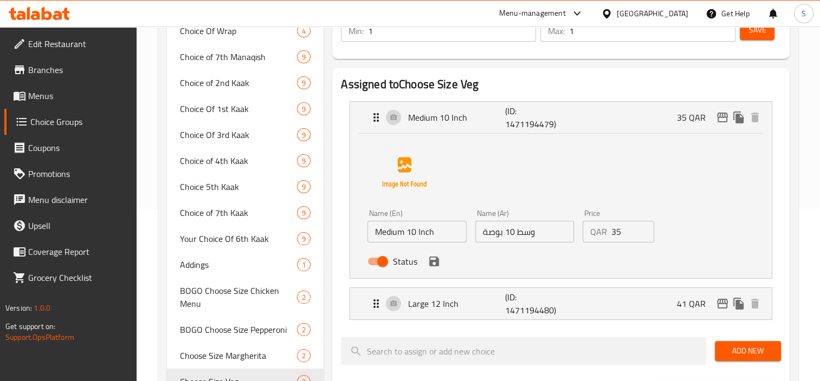
click at [419, 234] on input "Medium 10 Inch" at bounding box center [416, 232] width 99 height 22
click at [554, 232] on input "وسط 10 بوصة" at bounding box center [524, 232] width 99 height 22
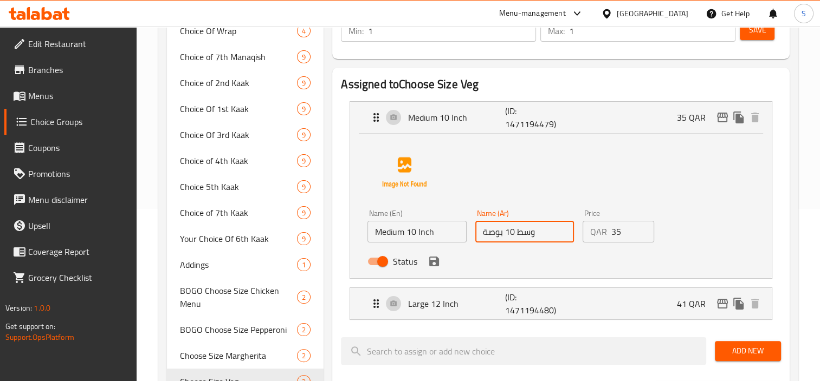
click at [554, 232] on input "وسط 10 بوصة" at bounding box center [524, 232] width 99 height 22
click at [443, 303] on p "Large 12 Inch" at bounding box center [456, 303] width 96 height 13
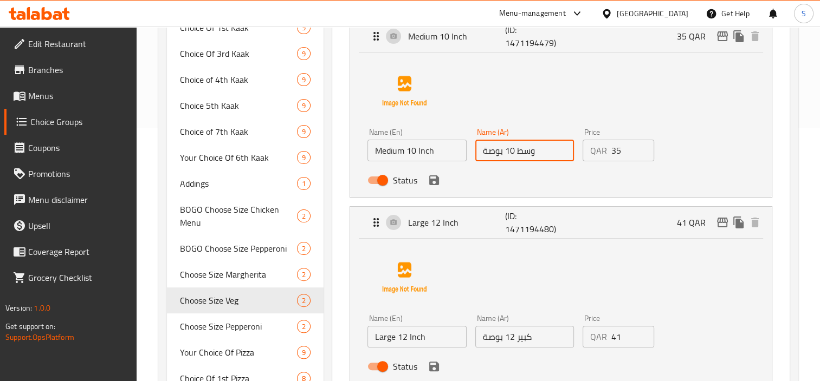
scroll to position [389, 0]
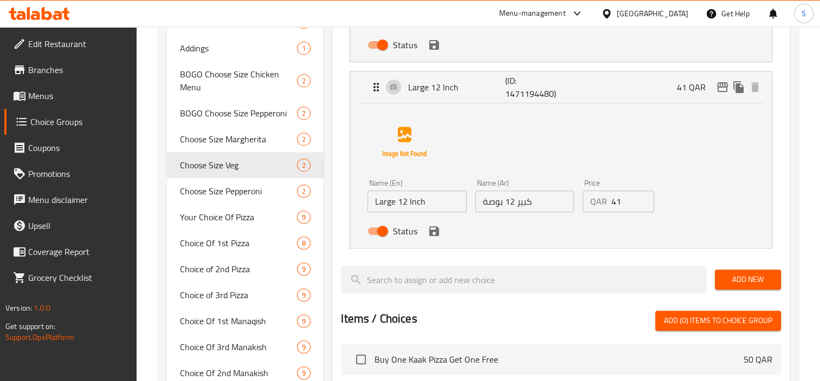
click at [433, 208] on input "Large 12 Inch" at bounding box center [416, 202] width 99 height 22
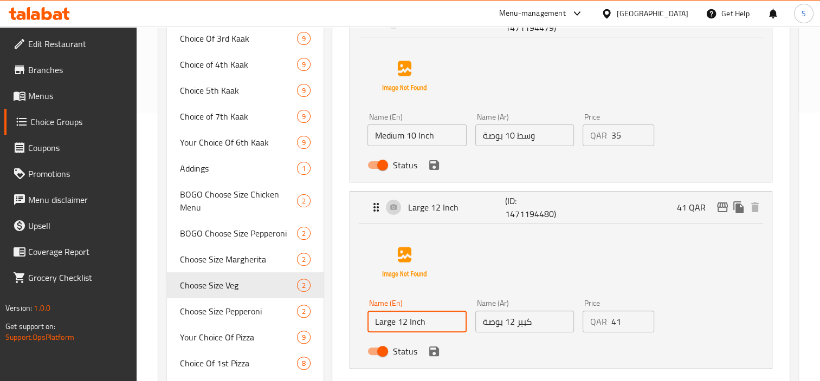
scroll to position [335, 0]
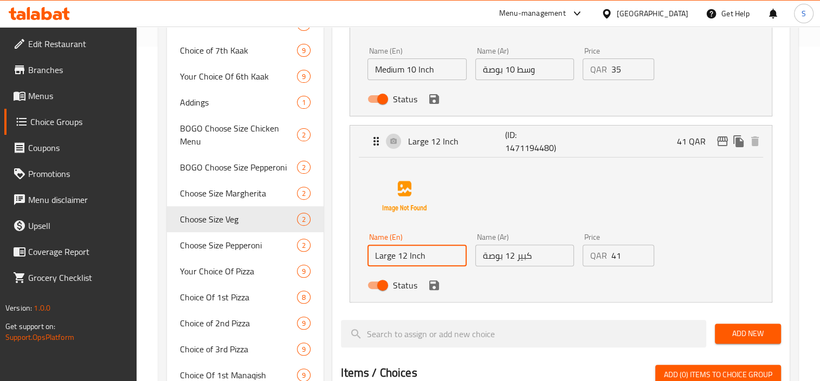
click at [546, 257] on input "كبير 12 بوصة" at bounding box center [524, 256] width 99 height 22
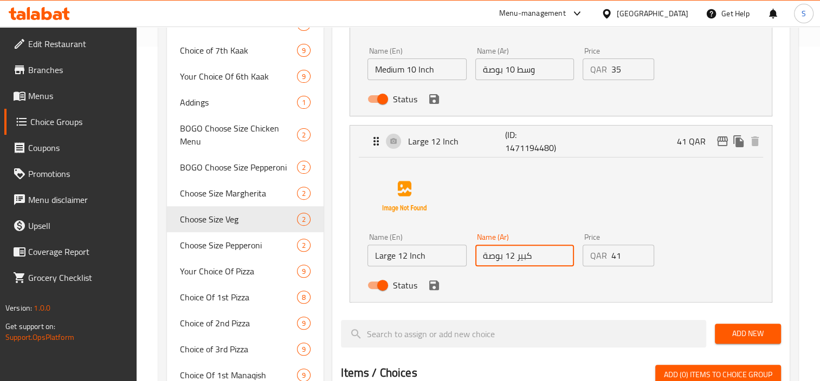
click at [546, 257] on input "كبير 12 بوصة" at bounding box center [524, 256] width 99 height 22
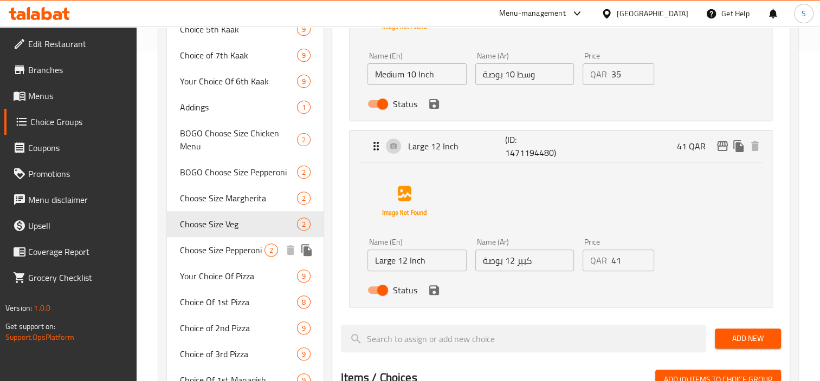
scroll to position [304, 0]
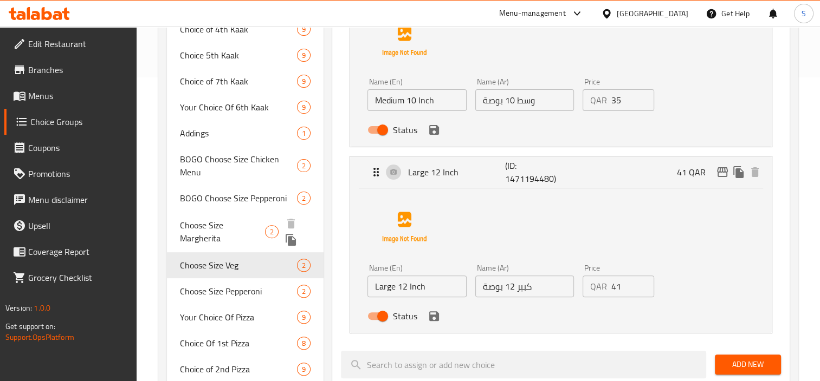
click at [254, 221] on span "Choose Size Margherita" at bounding box center [222, 232] width 85 height 26
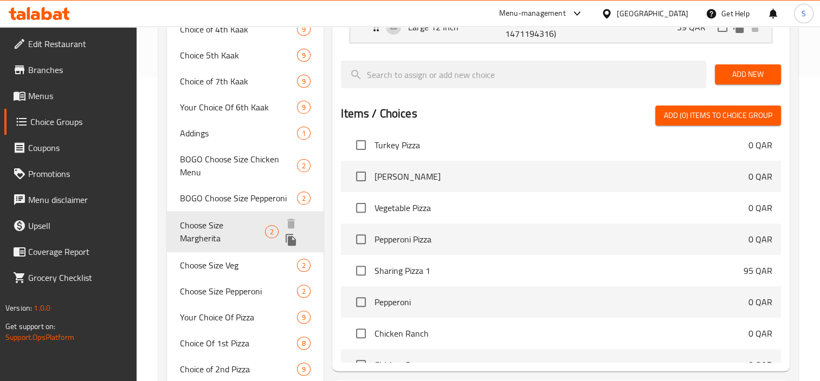
type input "Choose Size Margherita"
type input "إختر الحجم مارغيريتا"
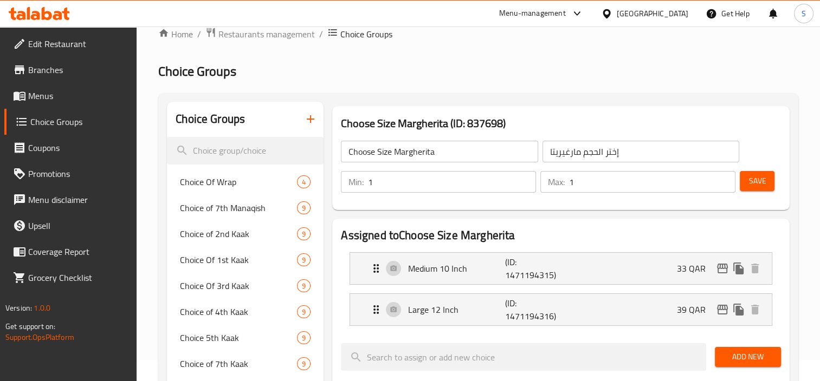
scroll to position [0, 0]
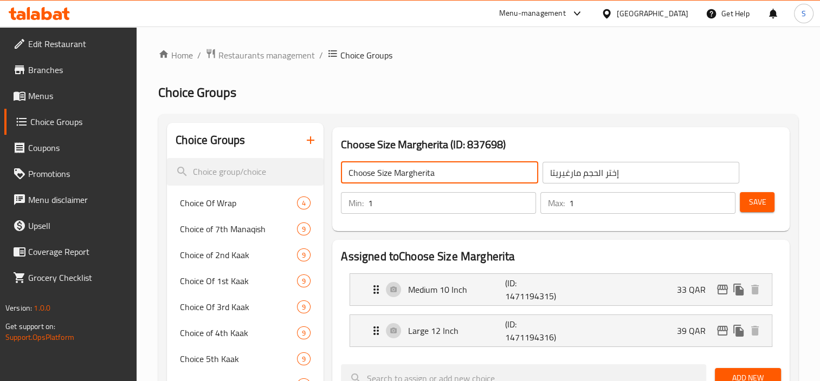
click at [428, 171] on input "Choose Size Margherita" at bounding box center [439, 173] width 197 height 22
click at [596, 174] on input "إختر الحجم مارغيريتا" at bounding box center [640, 173] width 197 height 22
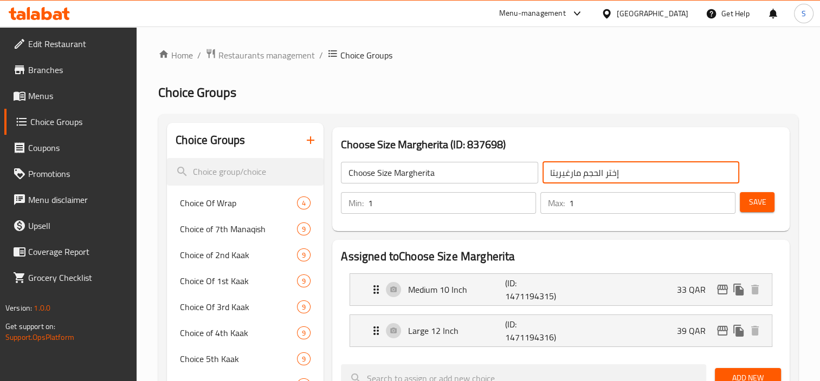
click at [596, 174] on input "إختر الحجم مارغيريتا" at bounding box center [640, 173] width 197 height 22
click at [458, 290] on p "Medium 10 Inch" at bounding box center [456, 289] width 96 height 13
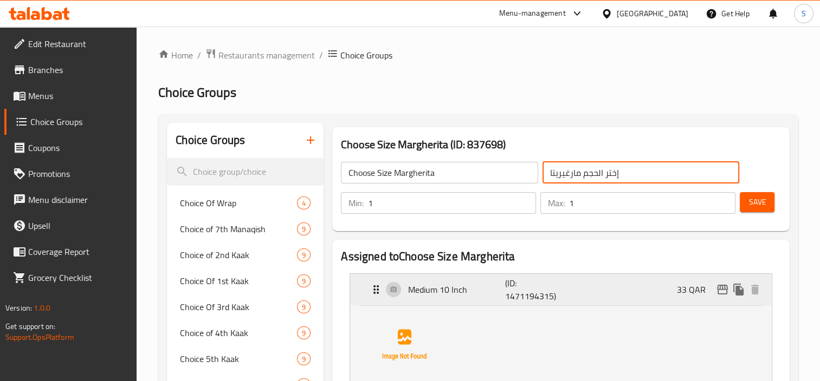
scroll to position [108, 0]
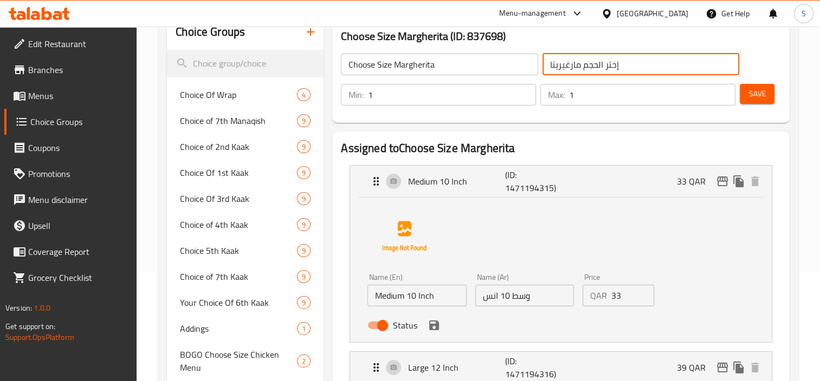
click at [424, 303] on input "Medium 10 Inch" at bounding box center [416, 296] width 99 height 22
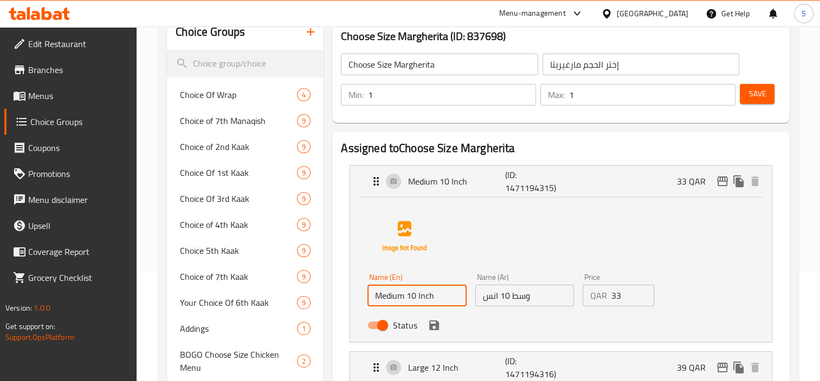
click at [424, 303] on input "Medium 10 Inch" at bounding box center [416, 296] width 99 height 22
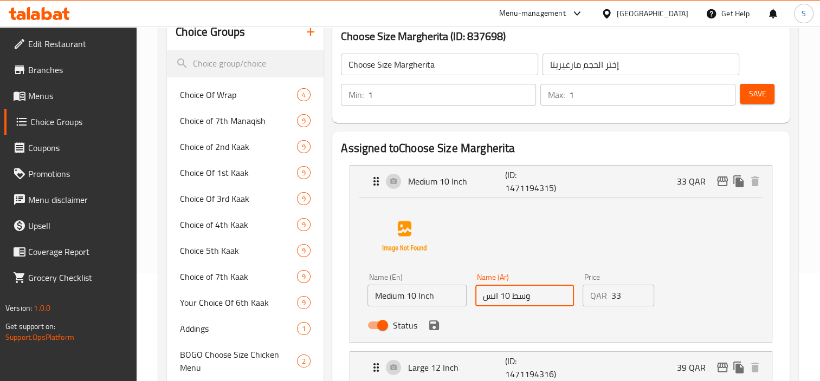
click at [522, 294] on input "وسط 10 انس" at bounding box center [524, 296] width 99 height 22
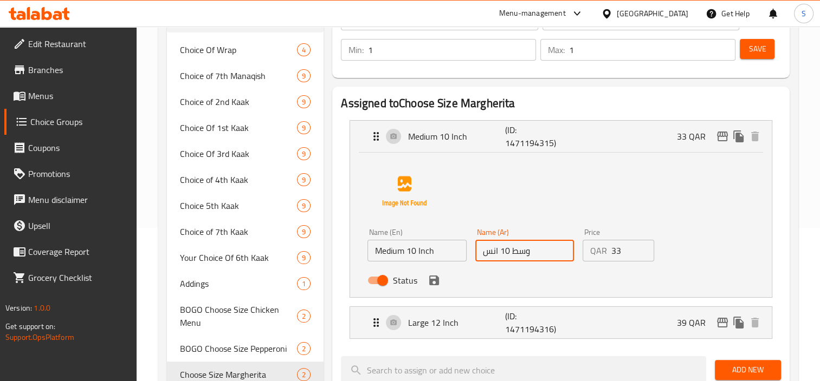
scroll to position [217, 0]
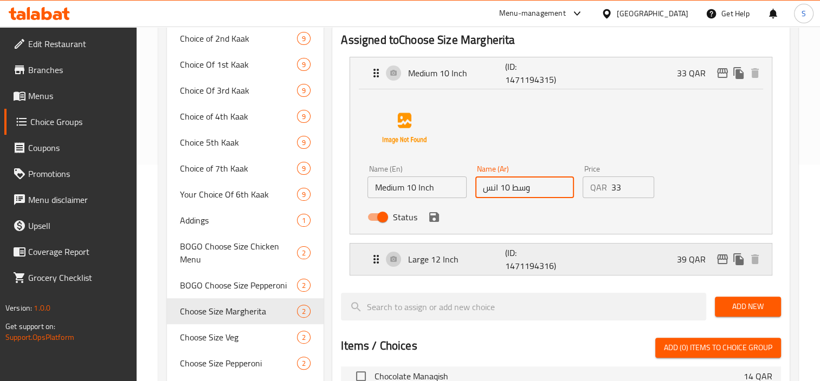
click at [445, 271] on div "Large 12 Inch (ID: 1471194316) 39 QAR" at bounding box center [563, 259] width 389 height 31
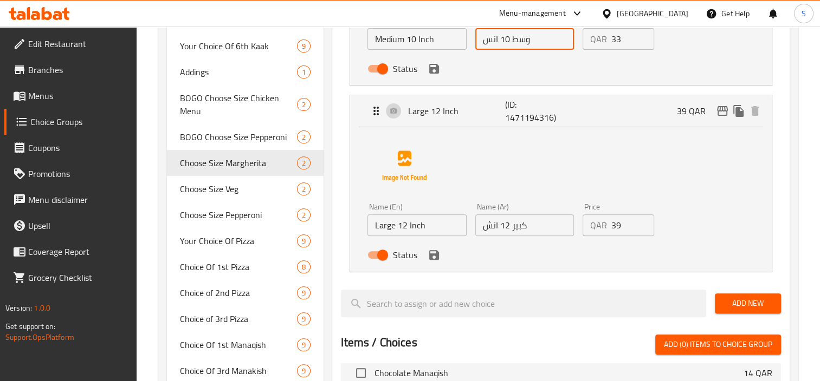
scroll to position [379, 0]
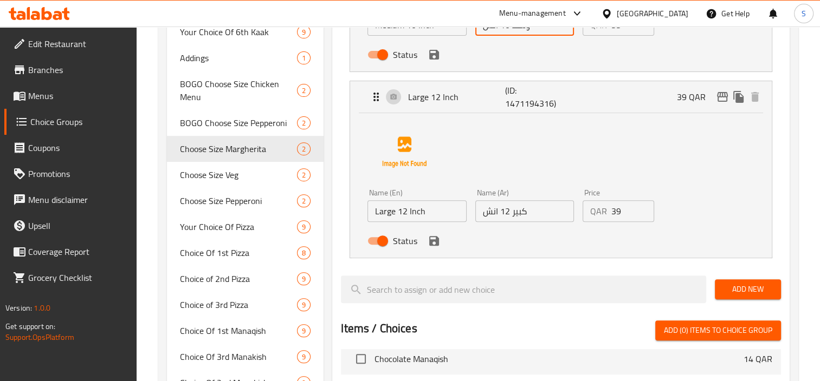
click at [413, 218] on input "Large 12 Inch" at bounding box center [416, 211] width 99 height 22
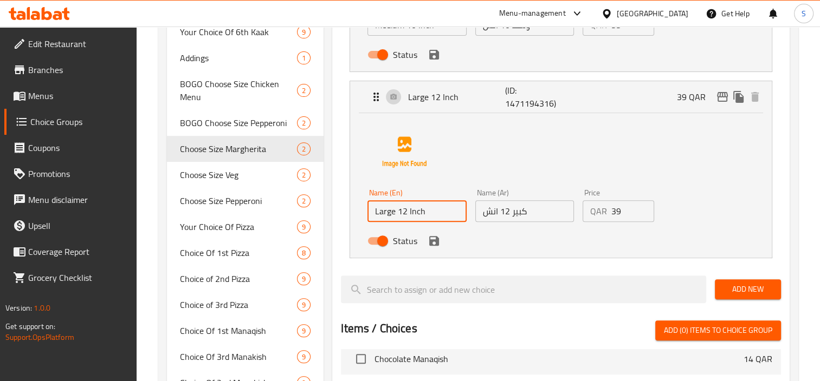
click at [413, 218] on input "Large 12 Inch" at bounding box center [416, 211] width 99 height 22
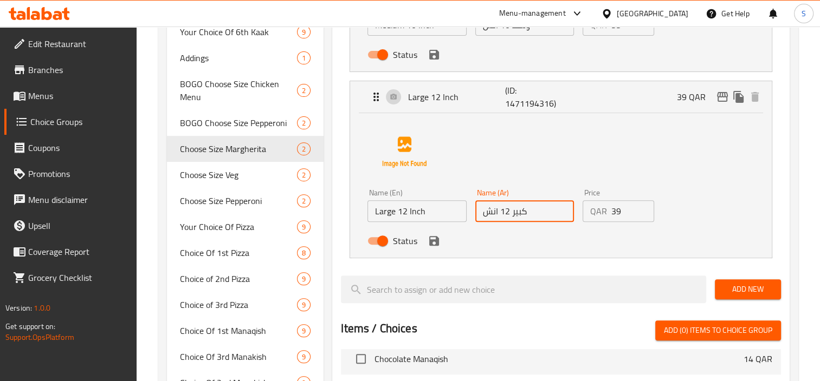
click at [528, 211] on input "كبير 12 انش" at bounding box center [524, 211] width 99 height 22
click at [704, 170] on div "Name (En) Large 12 Inch Name (En) Name (Ar) كبير 12 انش Name (Ar) Price QAR 39 …" at bounding box center [560, 183] width 387 height 136
click at [617, 217] on input "39" at bounding box center [632, 211] width 43 height 22
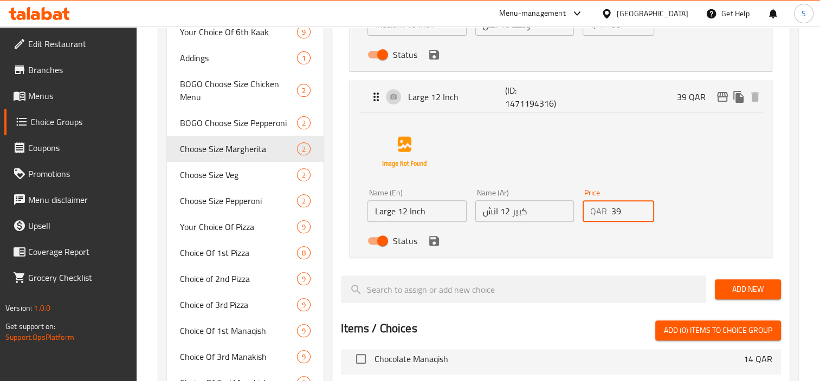
click at [617, 217] on input "39" at bounding box center [632, 211] width 43 height 22
paste input "78"
drag, startPoint x: 617, startPoint y: 217, endPoint x: 678, endPoint y: 262, distance: 76.3
click at [632, 225] on div "Price QAR 78 Price" at bounding box center [618, 206] width 81 height 42
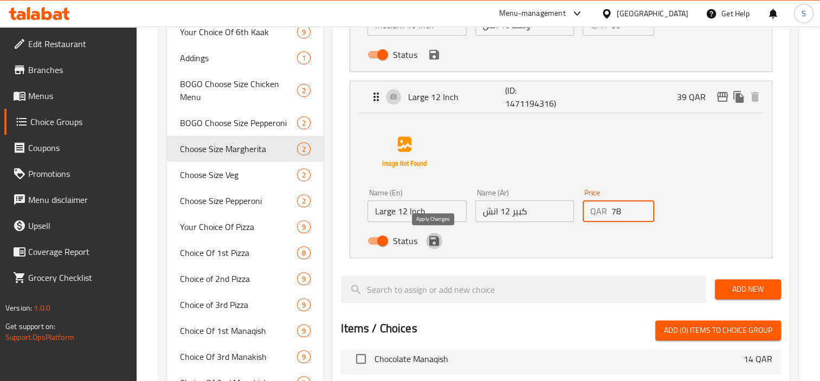
click at [436, 242] on icon "save" at bounding box center [434, 241] width 10 height 10
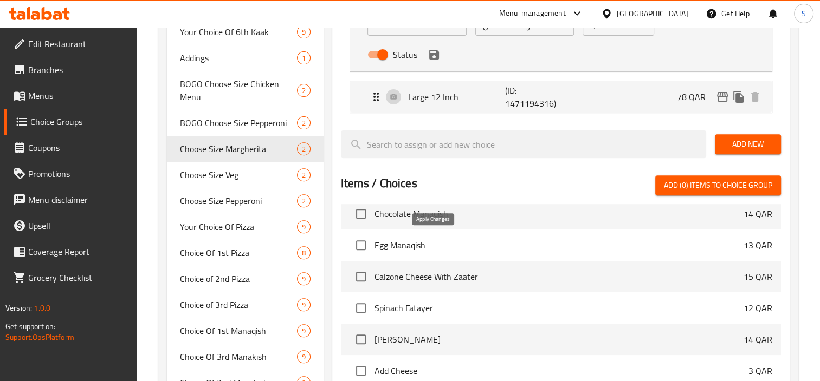
type input "78"
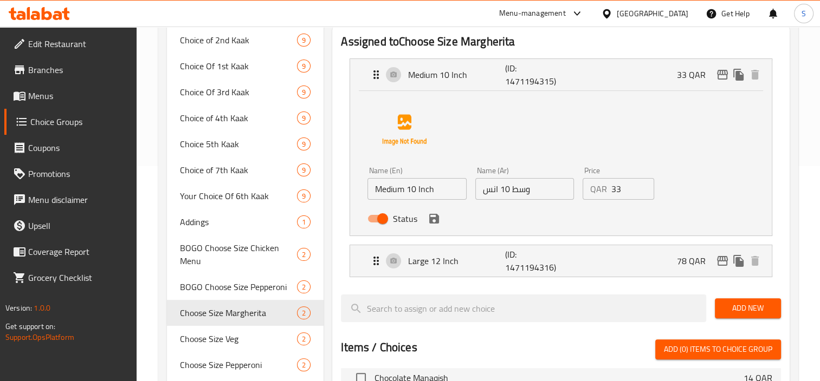
scroll to position [217, 0]
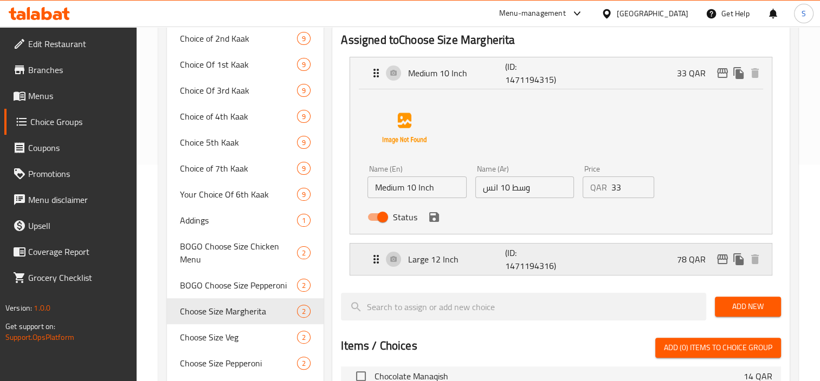
click at [601, 262] on div "Large 12 Inch (ID: 1471194316) 78 QAR" at bounding box center [563, 259] width 389 height 31
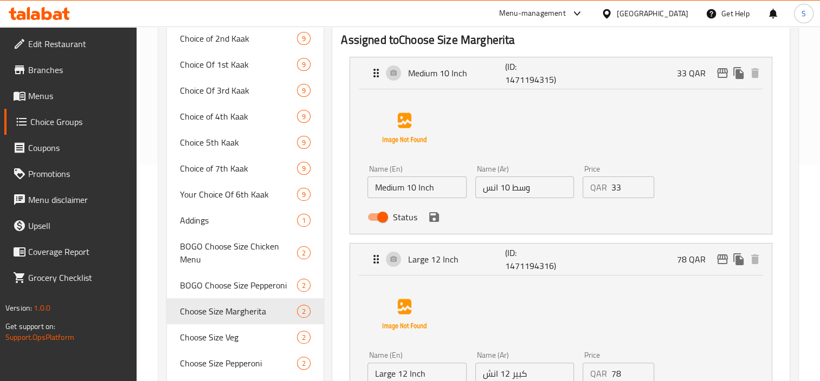
scroll to position [54, 0]
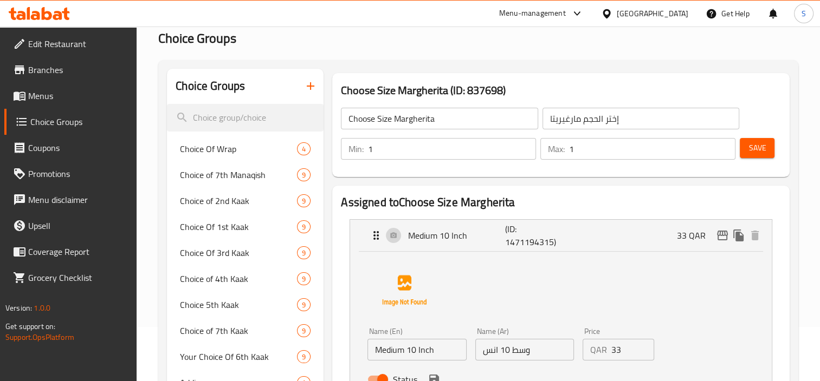
click at [764, 154] on span "Save" at bounding box center [756, 148] width 17 height 14
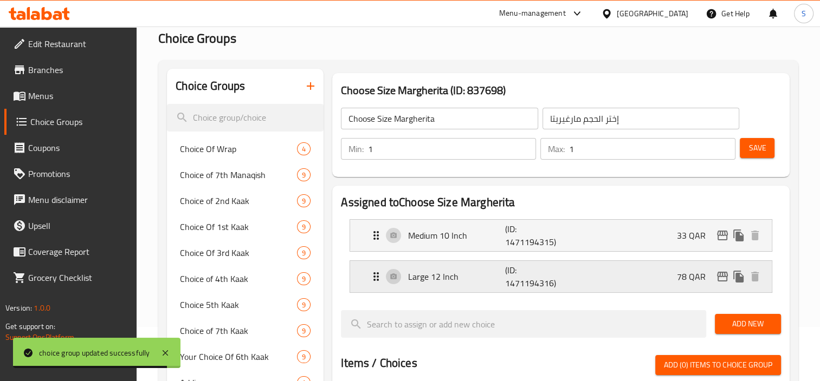
click at [592, 269] on div "Large 12 Inch (ID: 1471194316) 78 QAR" at bounding box center [563, 276] width 389 height 31
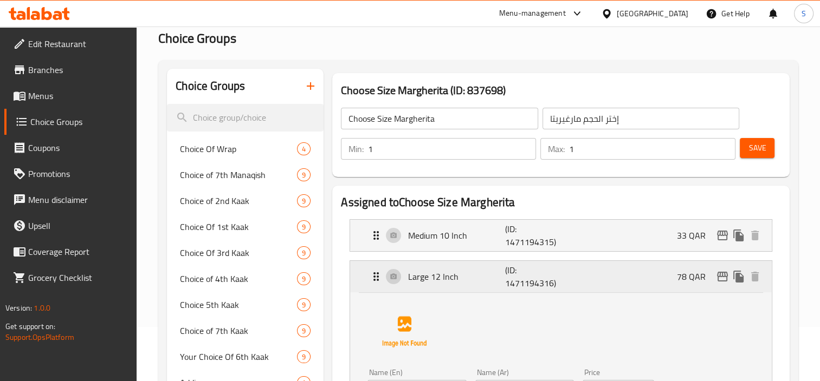
click at [696, 285] on div "Large 12 Inch (ID: 1471194316) 78 QAR" at bounding box center [563, 276] width 389 height 31
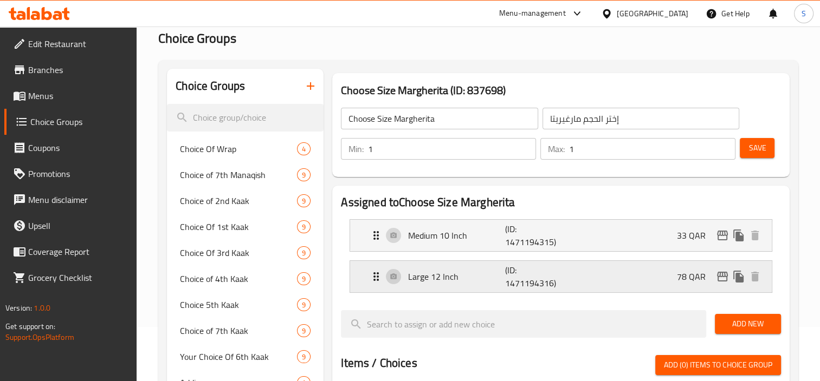
click at [694, 282] on p "78 QAR" at bounding box center [695, 276] width 37 height 13
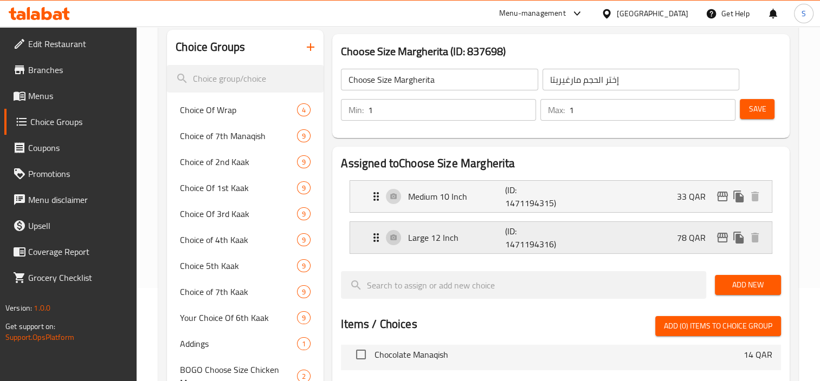
scroll to position [163, 0]
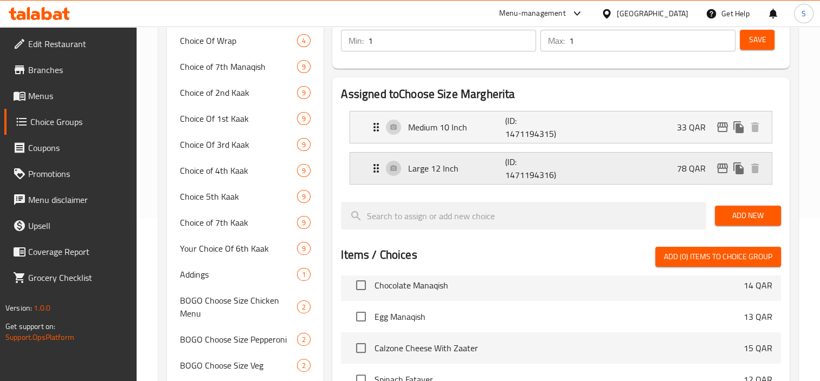
click at [572, 170] on div "Large 12 Inch (ID: 1471194316) 78 QAR" at bounding box center [563, 168] width 389 height 31
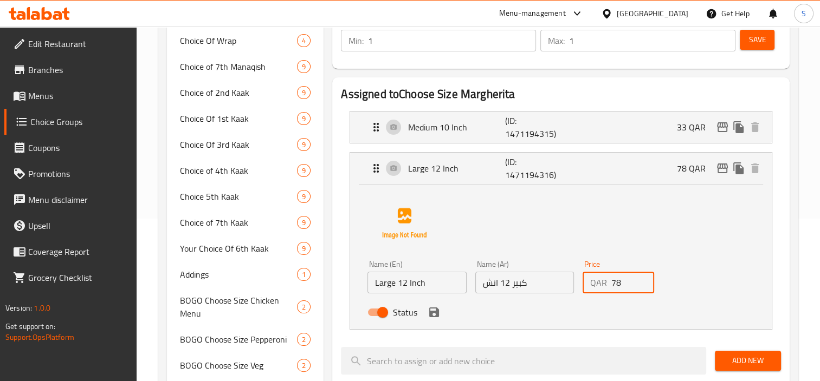
drag, startPoint x: 614, startPoint y: 284, endPoint x: 542, endPoint y: 279, distance: 72.3
click at [542, 279] on div "Name (En) Large 12 Inch Name (En) Name (Ar) كبير 12 انش Name (Ar) Price QAR 78 …" at bounding box center [524, 291] width 322 height 71
drag, startPoint x: 444, startPoint y: 317, endPoint x: 438, endPoint y: 317, distance: 6.5
click at [444, 317] on div "Status" at bounding box center [524, 312] width 322 height 29
type input "39"
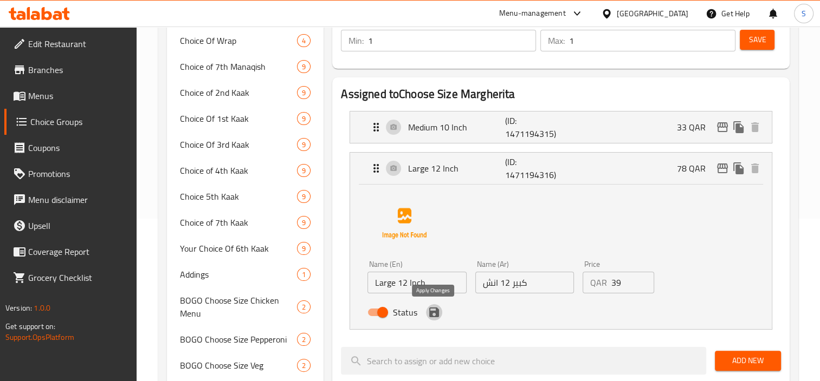
click at [430, 320] on button "save" at bounding box center [434, 312] width 16 height 16
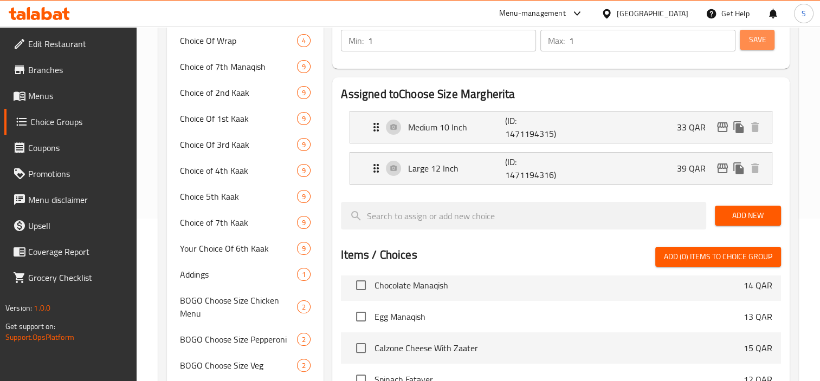
click at [752, 37] on span "Save" at bounding box center [756, 40] width 17 height 14
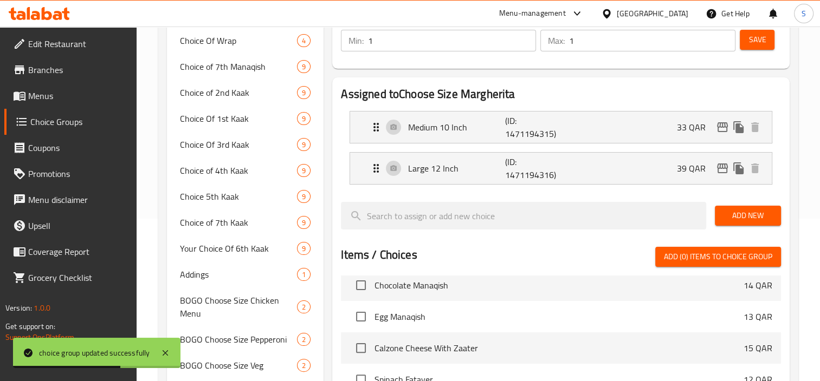
scroll to position [0, 0]
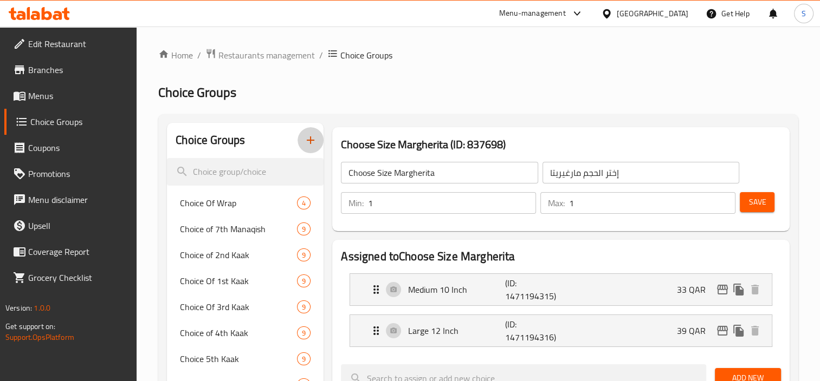
click at [316, 137] on icon "button" at bounding box center [310, 140] width 13 height 13
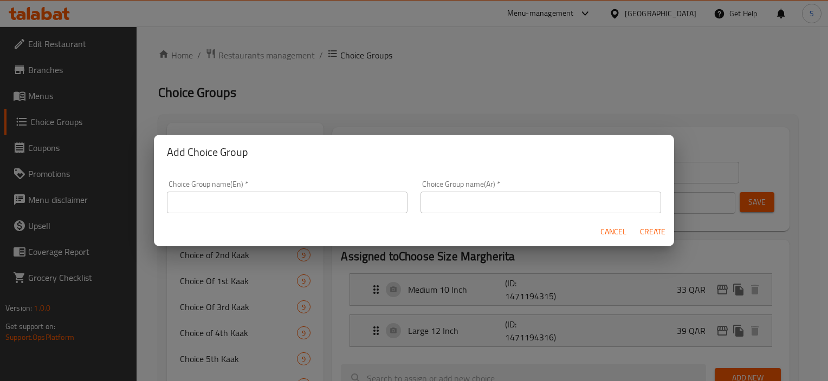
click at [367, 205] on input "text" at bounding box center [287, 203] width 241 height 22
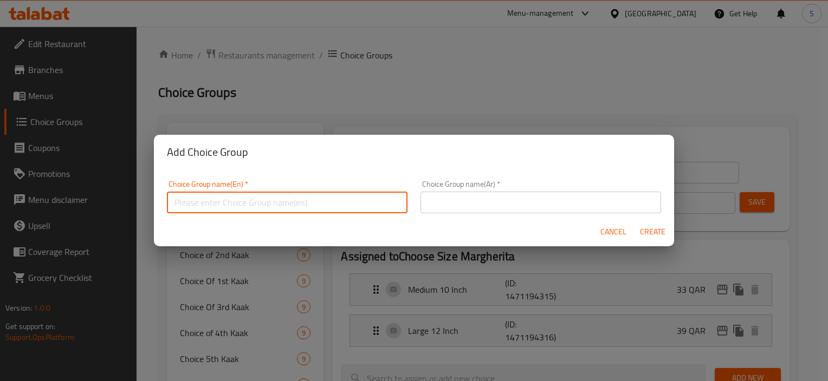
paste input "Choose Size [GEOGRAPHIC_DATA]"
click at [170, 202] on input "Choose Size [GEOGRAPHIC_DATA]" at bounding box center [287, 203] width 241 height 22
type input "BOGO Choose Size [GEOGRAPHIC_DATA]"
click at [472, 197] on input "text" at bounding box center [540, 203] width 241 height 22
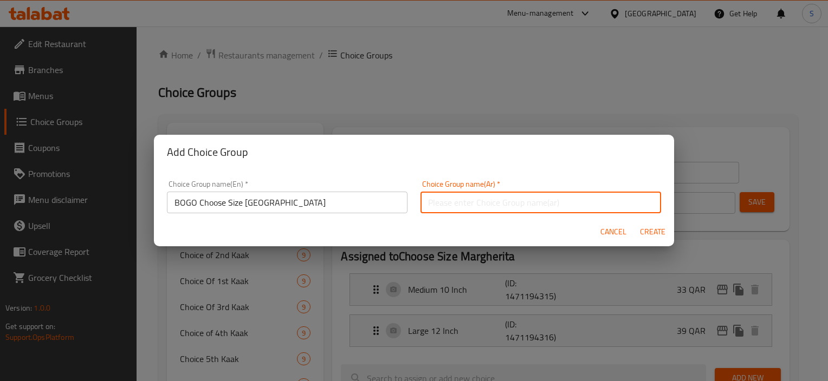
paste input "إختر حجم [PERSON_NAME]"
type input "إختر حجم [PERSON_NAME]"
paste input "إختر حجم [PERSON_NAME]"
type input "BOGO إختر حجم ديك رومي"
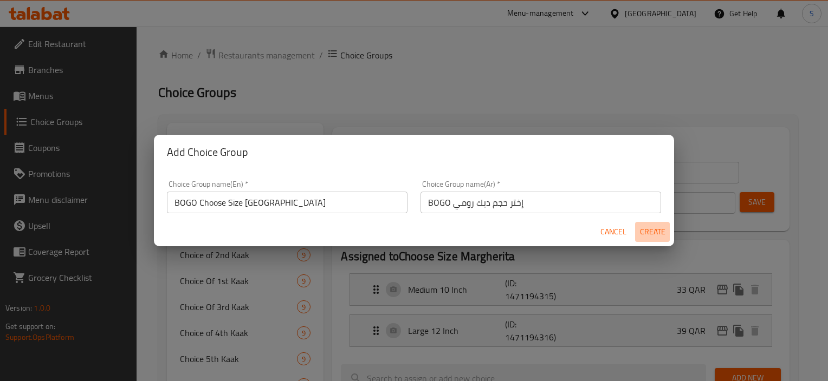
click at [645, 237] on span "Create" at bounding box center [652, 232] width 26 height 14
type input "BOGO Choose Size [GEOGRAPHIC_DATA]"
type input "BOGO إختر حجم ديك رومي"
type input "0"
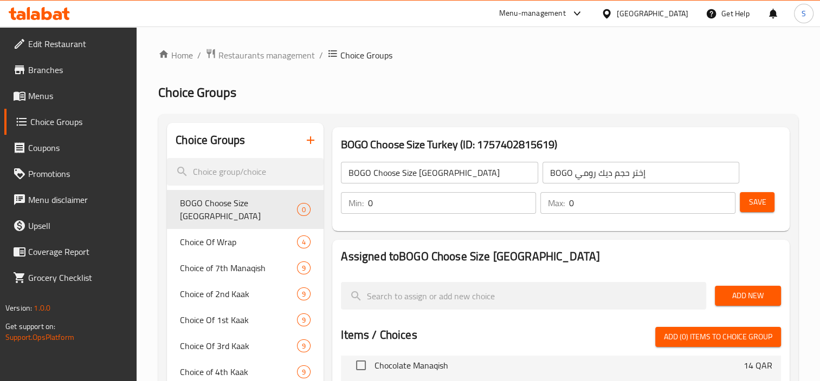
type input "1"
click at [512, 204] on div "Min: 1 ​ Max: 0 ​" at bounding box center [537, 203] width 403 height 30
type input "1"
click at [771, 207] on button "Save" at bounding box center [756, 202] width 35 height 20
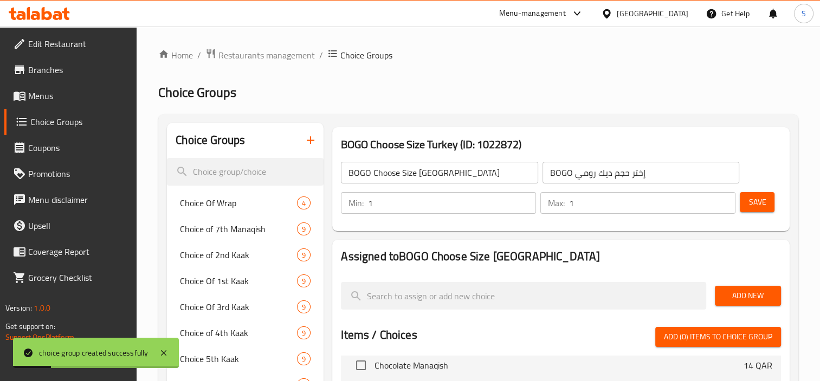
drag, startPoint x: 749, startPoint y: 199, endPoint x: 746, endPoint y: 296, distance: 96.5
click at [749, 294] on span "Add New" at bounding box center [747, 296] width 49 height 14
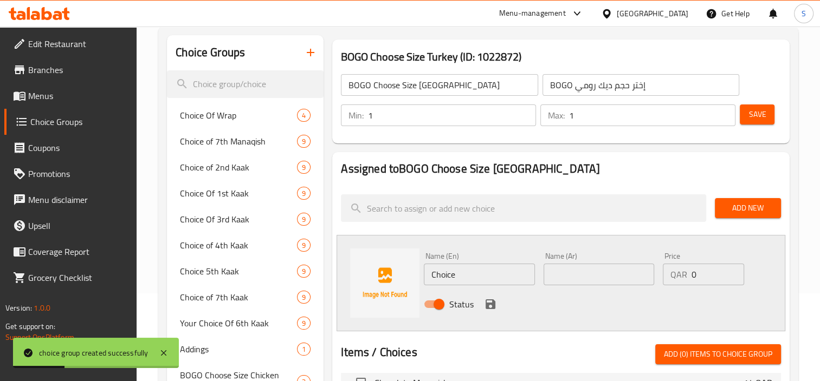
scroll to position [163, 0]
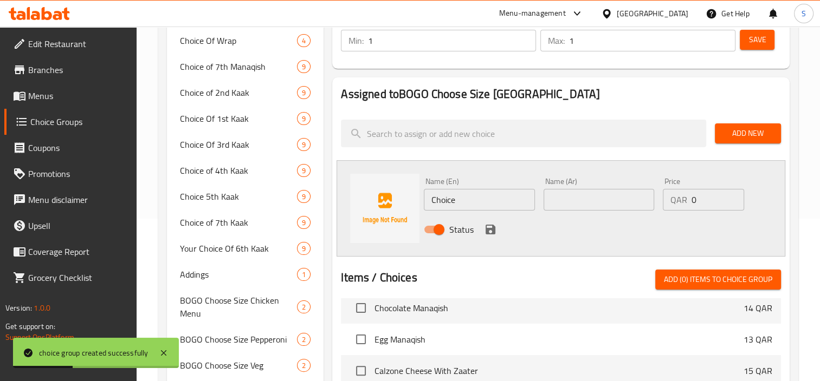
click at [462, 194] on input "Choice" at bounding box center [479, 200] width 111 height 22
paste input "Medium 10 Inch"
type input "Medium 10 Inch"
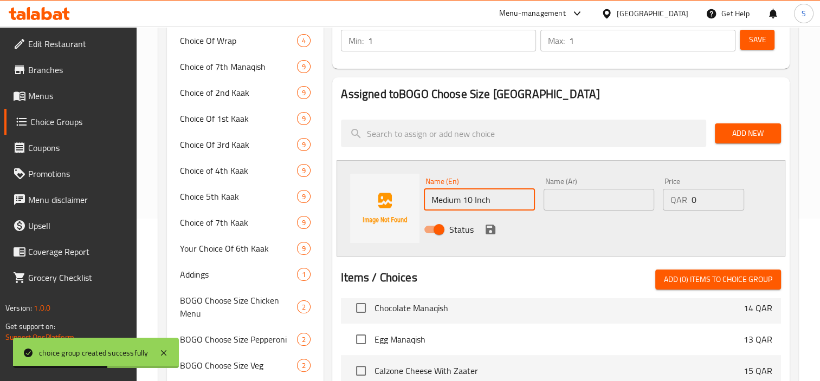
click at [560, 197] on input "text" at bounding box center [598, 200] width 111 height 22
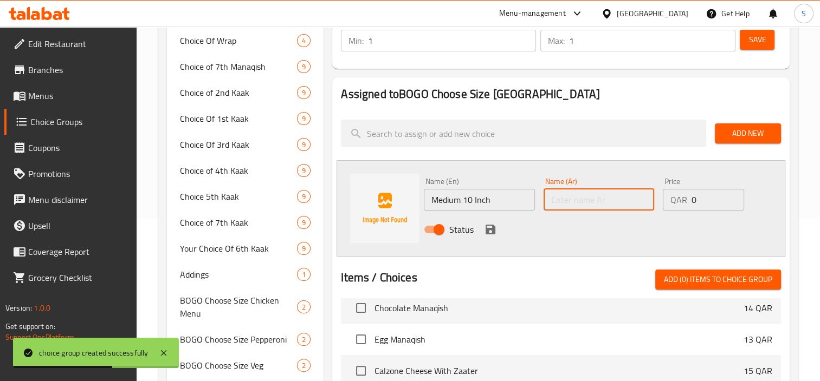
paste input "وسط 10 انش"
type input "وسط 10 انش"
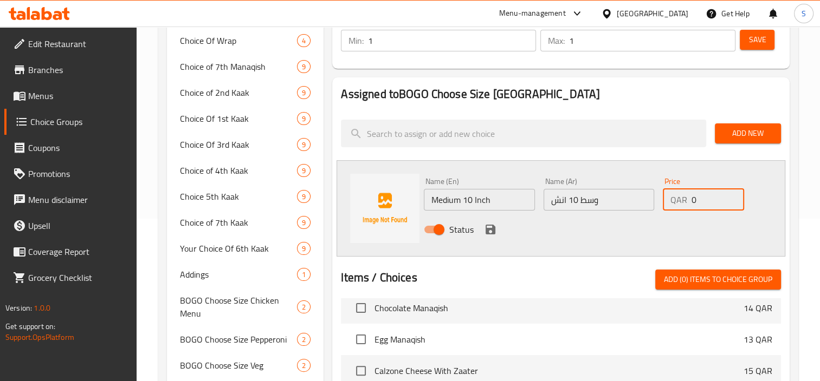
drag, startPoint x: 700, startPoint y: 206, endPoint x: 635, endPoint y: 202, distance: 65.7
click at [635, 202] on div "Name (En) Medium 10 Inch Name (En) Name (Ar) وسط 10 انش Name (Ar) Price QAR 0 P…" at bounding box center [598, 208] width 358 height 71
type input "76"
click at [489, 228] on icon "save" at bounding box center [490, 230] width 10 height 10
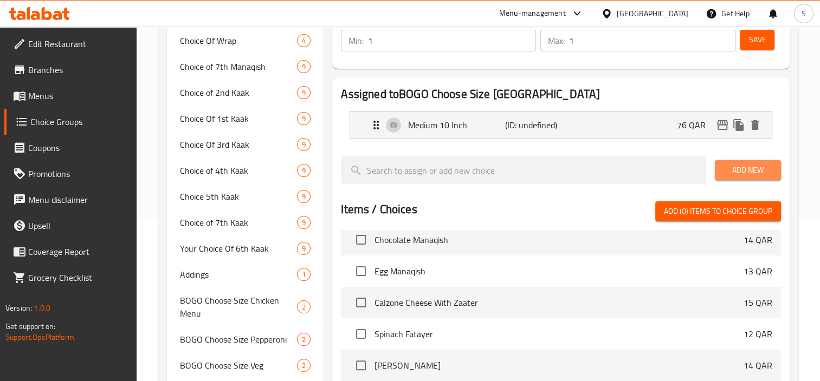
click at [768, 172] on span "Add New" at bounding box center [747, 171] width 49 height 14
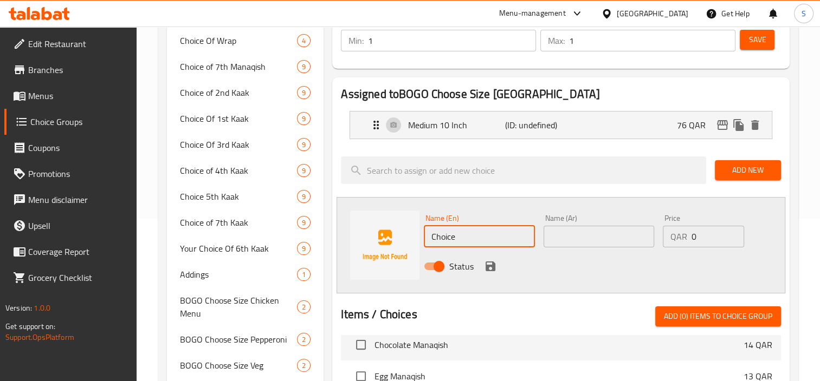
click at [493, 226] on input "Choice" at bounding box center [479, 237] width 111 height 22
paste input "Large 12 Inch"
type input "Large 12 Inch"
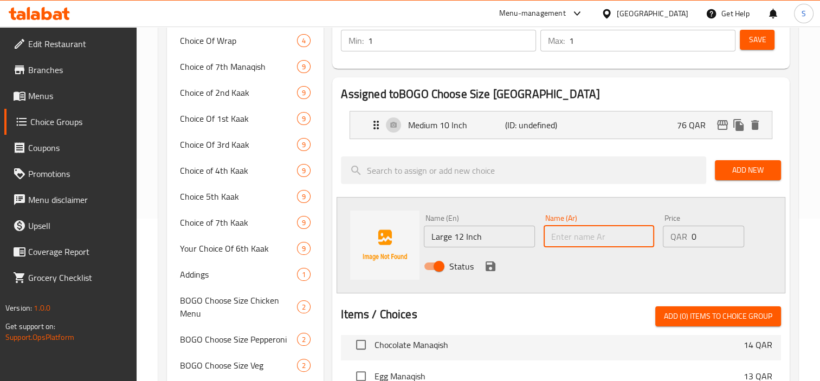
click at [587, 242] on input "text" at bounding box center [598, 237] width 111 height 22
paste input "كبير 12 انش"
type input "كبير 12 انش"
drag, startPoint x: 700, startPoint y: 236, endPoint x: 616, endPoint y: 242, distance: 83.6
click at [618, 241] on div "Name (En) Large 12 Inch Name (En) Name (Ar) كبير 12 انش Name (Ar) Price QAR 0 P…" at bounding box center [598, 245] width 358 height 71
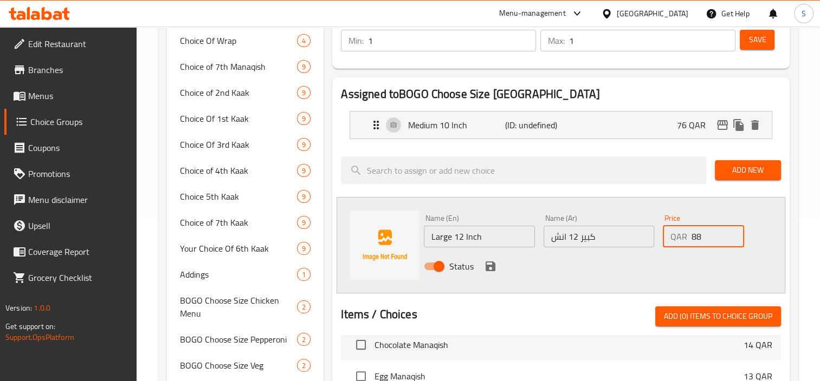
type input "88"
click at [763, 44] on span "Save" at bounding box center [756, 40] width 17 height 14
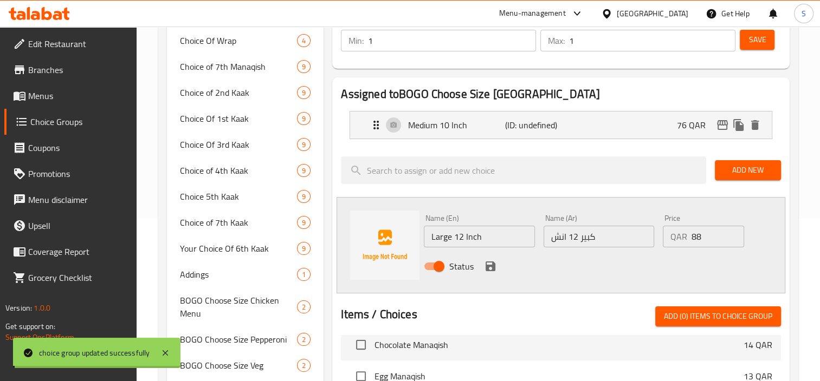
click at [489, 264] on icon "save" at bounding box center [490, 267] width 10 height 10
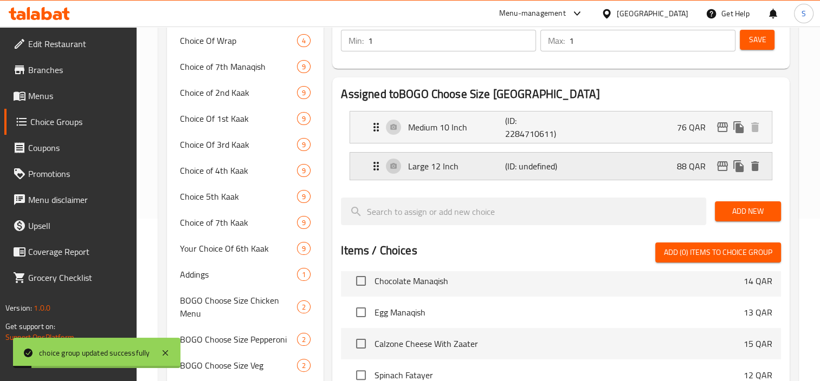
click at [624, 160] on div "Large 12 Inch (ID: undefined) 88 QAR" at bounding box center [563, 166] width 389 height 27
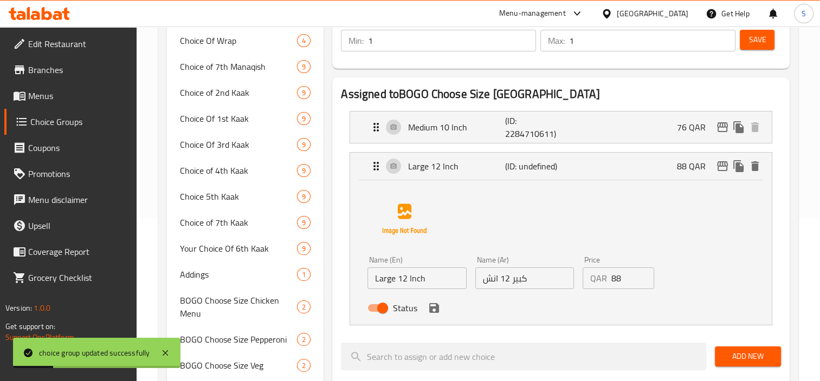
click at [433, 319] on div "Status" at bounding box center [524, 308] width 322 height 29
click at [433, 308] on icon "save" at bounding box center [434, 308] width 10 height 10
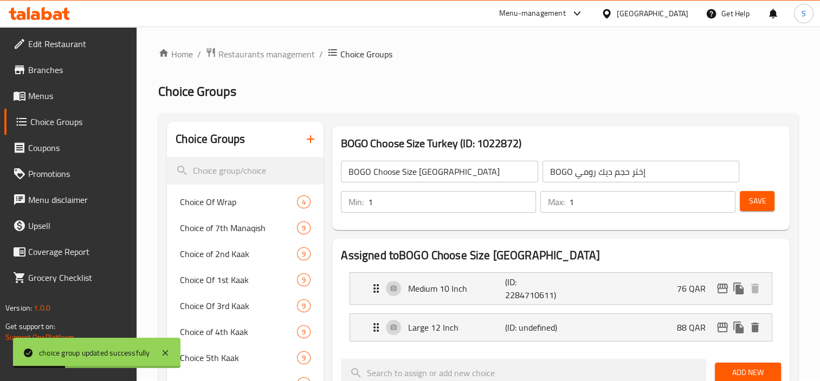
scroll to position [0, 0]
click at [763, 202] on span "Save" at bounding box center [756, 203] width 17 height 14
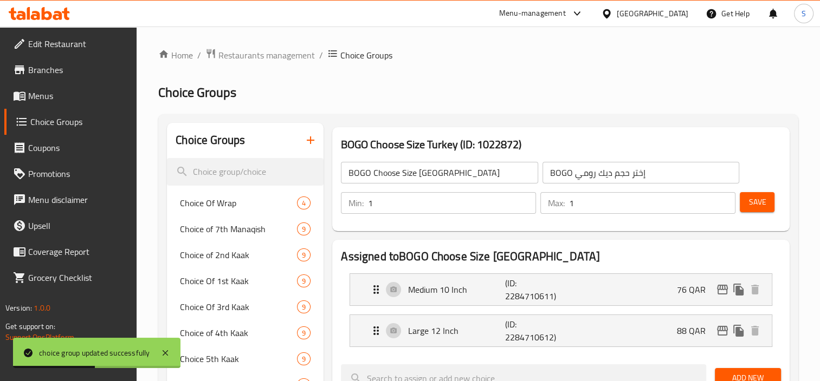
click at [763, 203] on span "Save" at bounding box center [756, 203] width 17 height 14
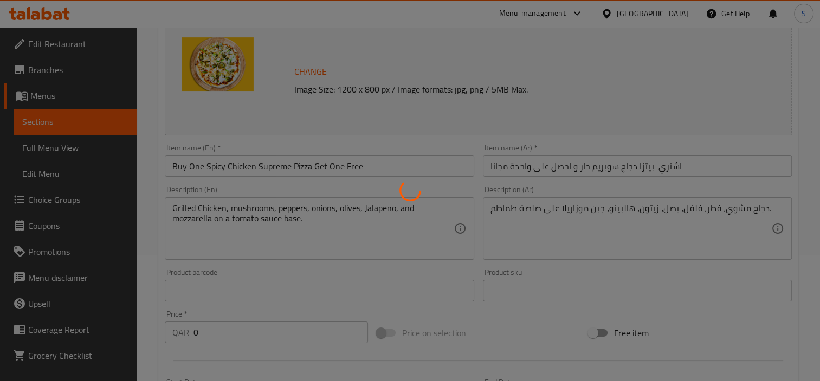
scroll to position [217, 0]
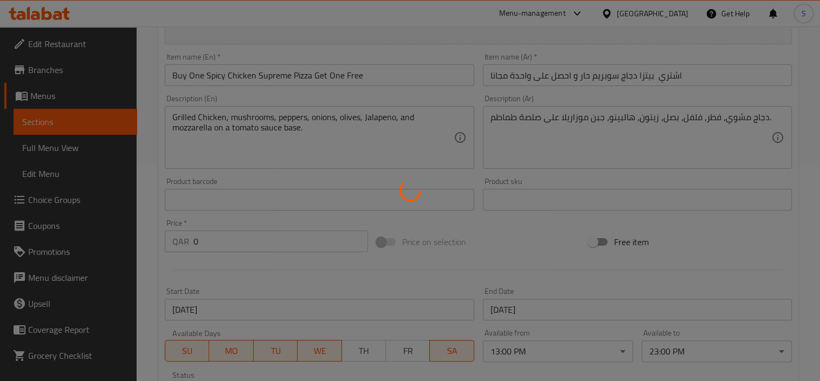
type input "إختر الحجم (مينو الدجاج)"
type input "1"
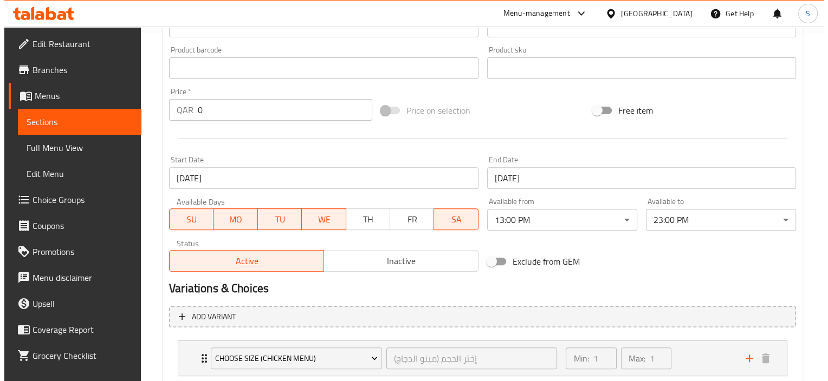
scroll to position [417, 0]
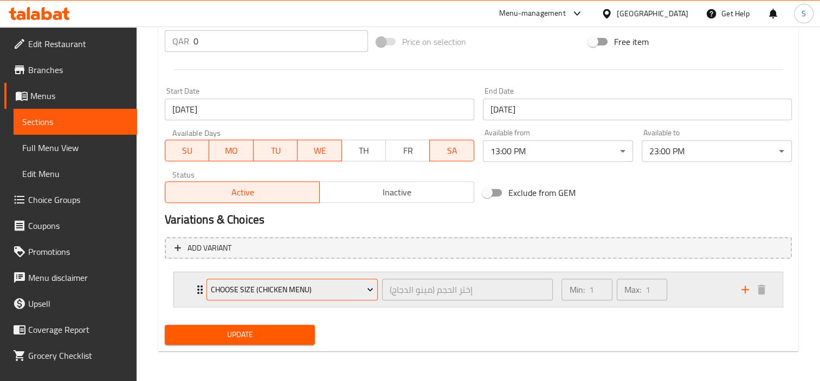
click at [241, 295] on span "Choose Size (Chicken Menu)" at bounding box center [292, 290] width 163 height 14
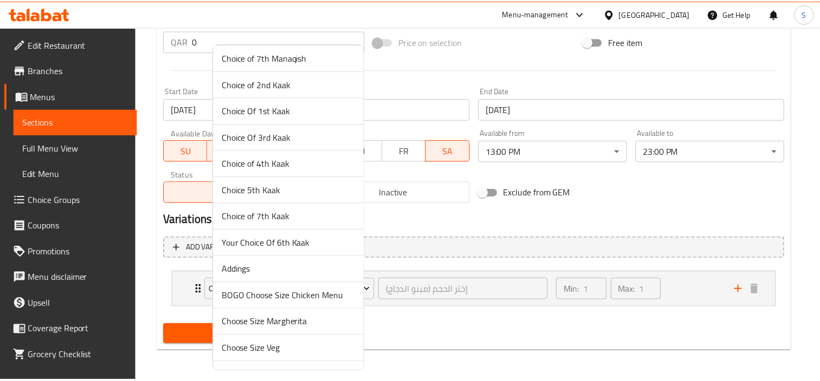
scroll to position [54, 0]
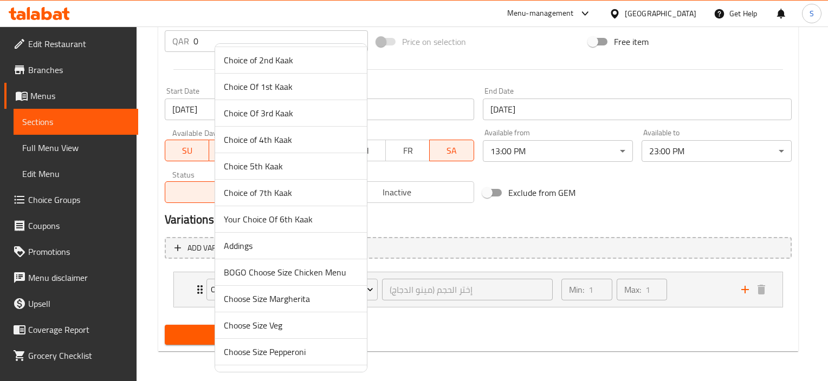
click at [282, 268] on span "BOGO Choose Size Chicken Menu" at bounding box center [291, 272] width 134 height 13
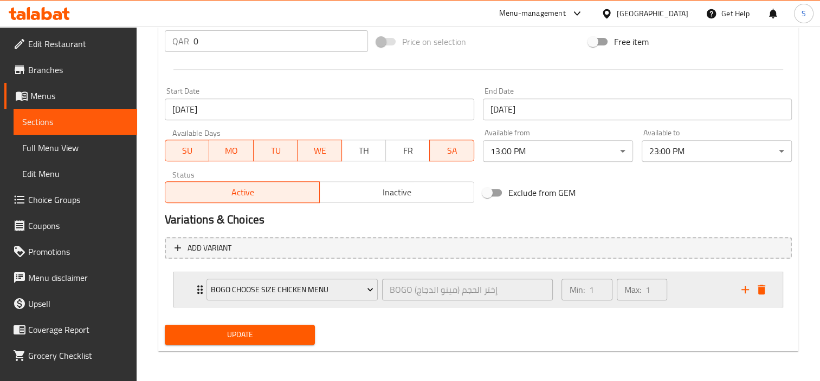
click at [423, 306] on div "BOGO Choose Size Chicken Menu BOGO إختر الحجم (مينو الدجاج) ​" at bounding box center [379, 289] width 359 height 35
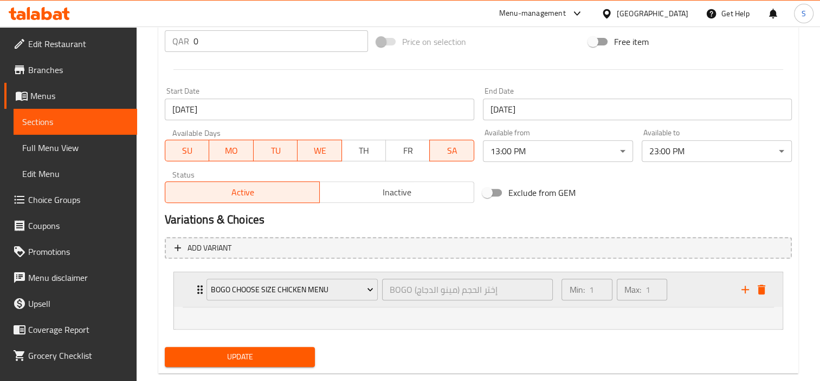
click at [399, 303] on div "BOGO Choose Size Chicken Menu BOGO إختر الحجم (مينو الدجاج) ​" at bounding box center [379, 289] width 359 height 35
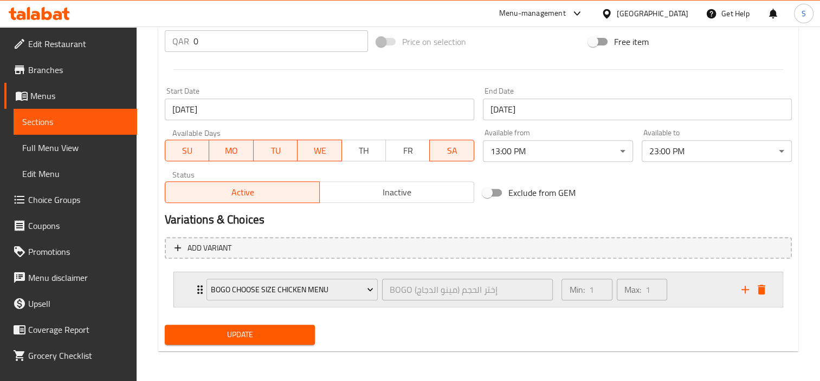
click at [398, 305] on div "BOGO Choose Size Chicken Menu BOGO إختر الحجم (مينو الدجاج) ​" at bounding box center [379, 289] width 359 height 35
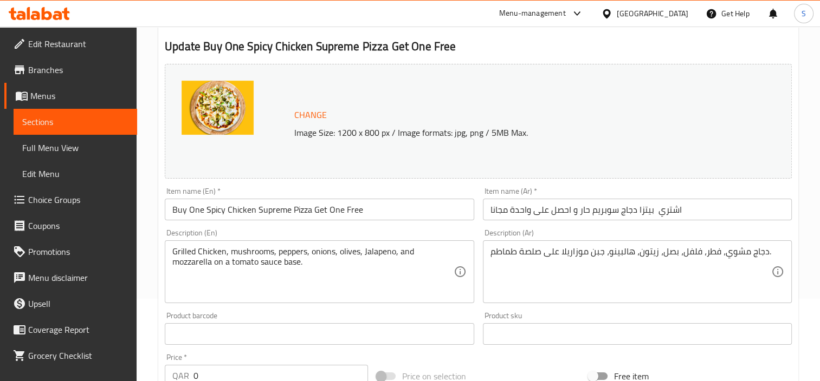
scroll to position [0, 0]
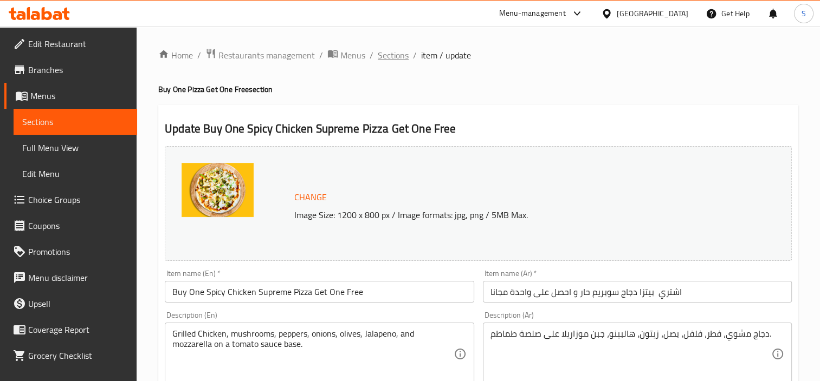
click at [398, 57] on span "Sections" at bounding box center [393, 55] width 31 height 13
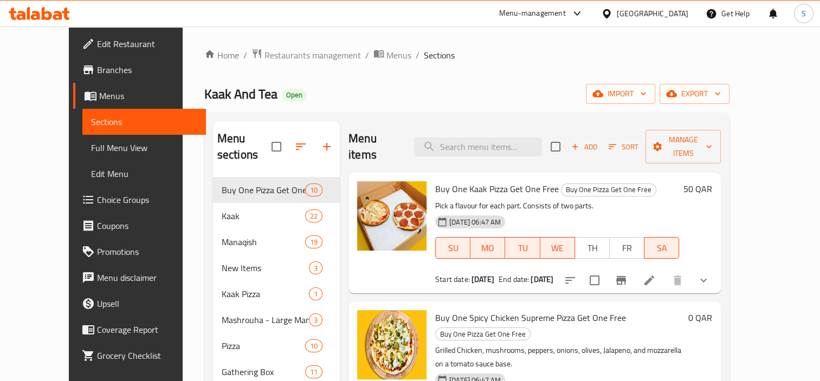
scroll to position [54, 0]
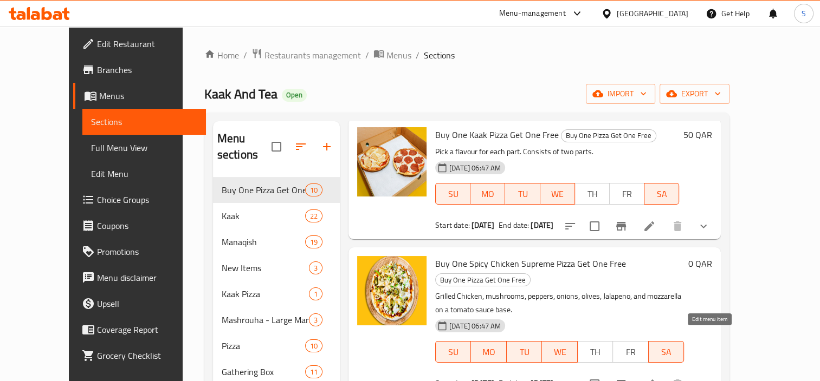
click at [655, 378] on icon at bounding box center [648, 384] width 13 height 13
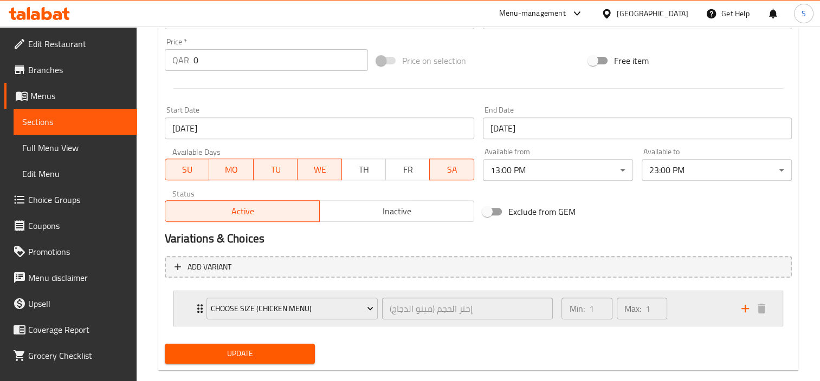
scroll to position [417, 0]
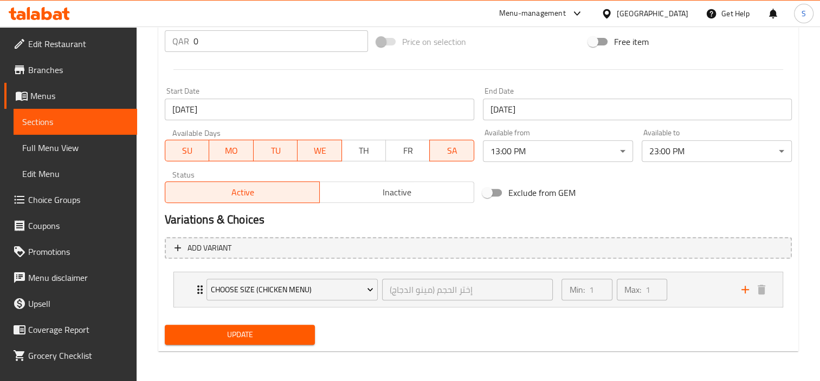
click at [498, 307] on div "Choose Size (Chicken Menu) إختر الحجم (مينو الدجاج) ​ Min: 1 ​ Max: 1 ​ Medium …" at bounding box center [477, 290] width 609 height 36
click at [501, 301] on div "إختر الحجم (مينو الدجاج) ​" at bounding box center [468, 290] width 176 height 26
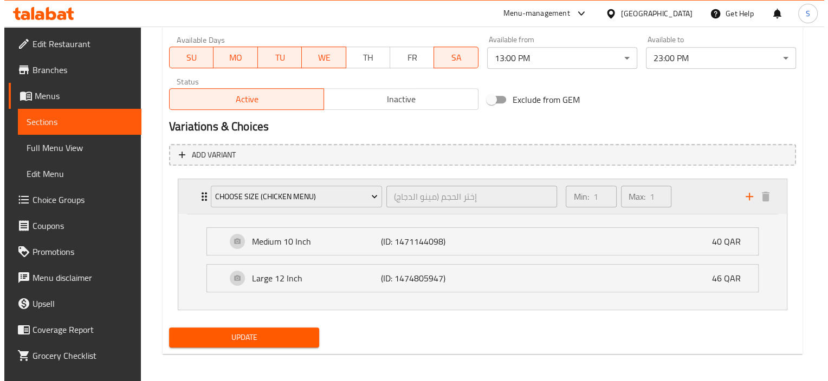
scroll to position [512, 0]
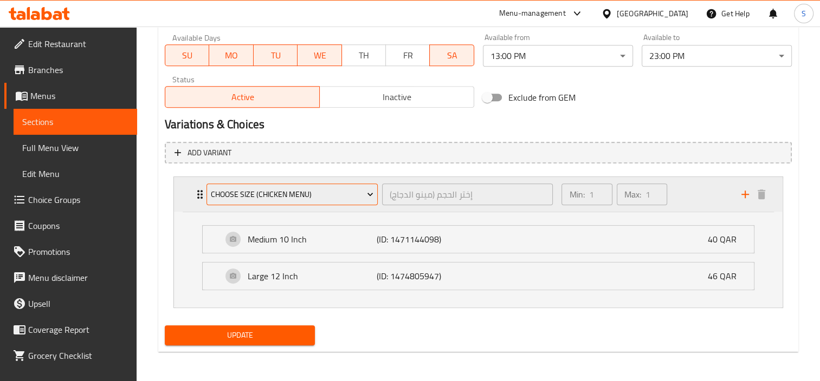
click at [295, 204] on button "Choose Size (Chicken Menu)" at bounding box center [291, 195] width 171 height 22
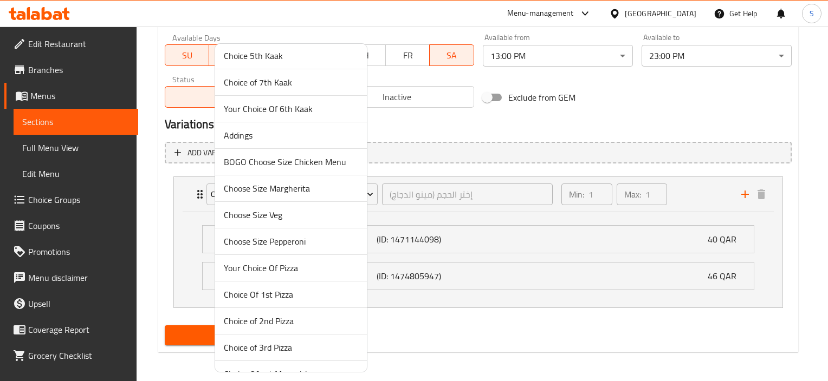
scroll to position [108, 0]
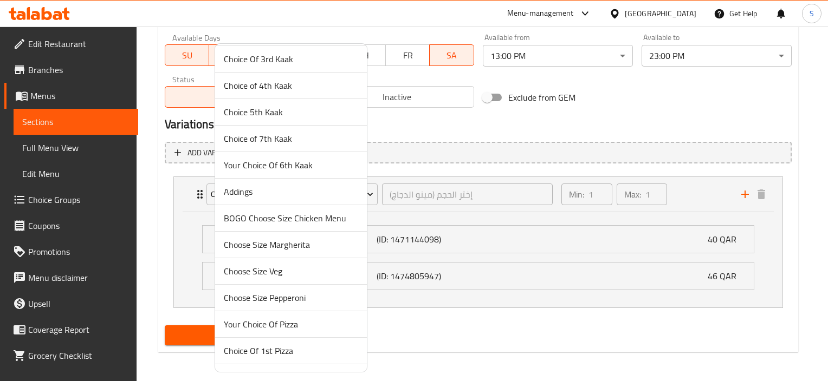
click at [296, 221] on span "BOGO Choose Size Chicken Menu" at bounding box center [291, 218] width 134 height 13
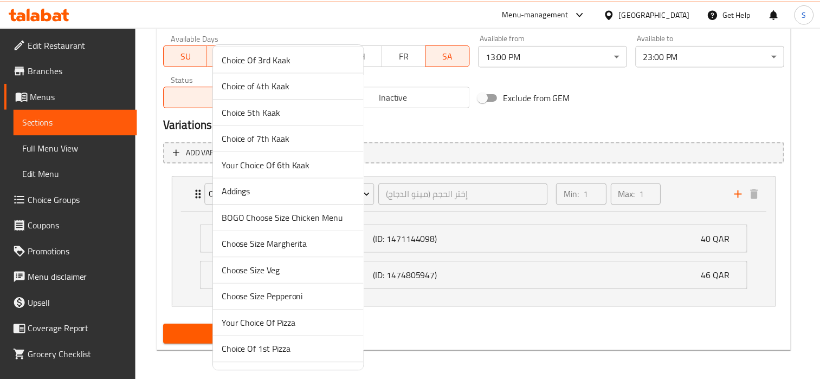
scroll to position [417, 0]
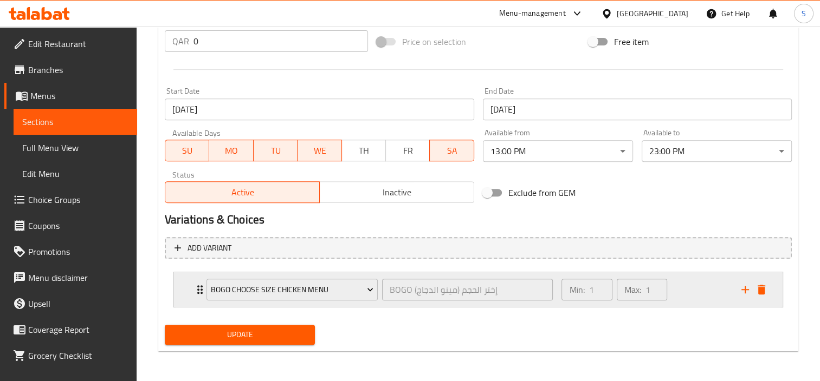
click at [275, 306] on div "BOGO Choose Size Chicken Menu BOGO إختر الحجم (مينو الدجاج) ​" at bounding box center [379, 289] width 359 height 35
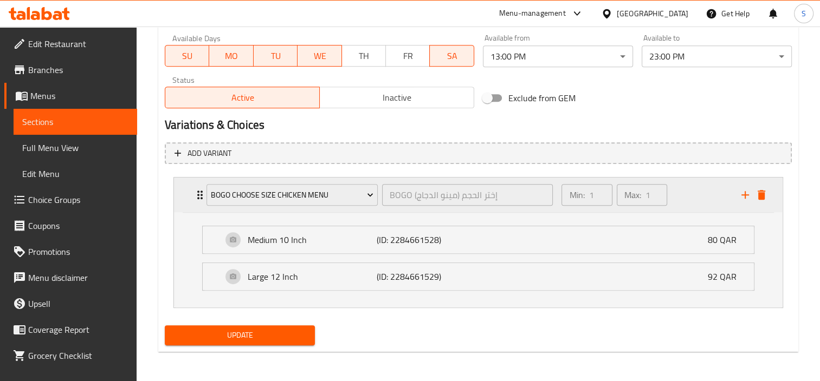
scroll to position [512, 0]
click at [277, 336] on span "Update" at bounding box center [239, 336] width 133 height 14
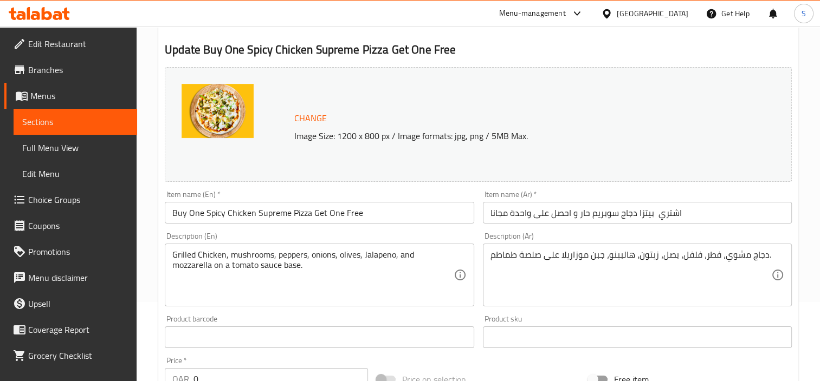
scroll to position [0, 0]
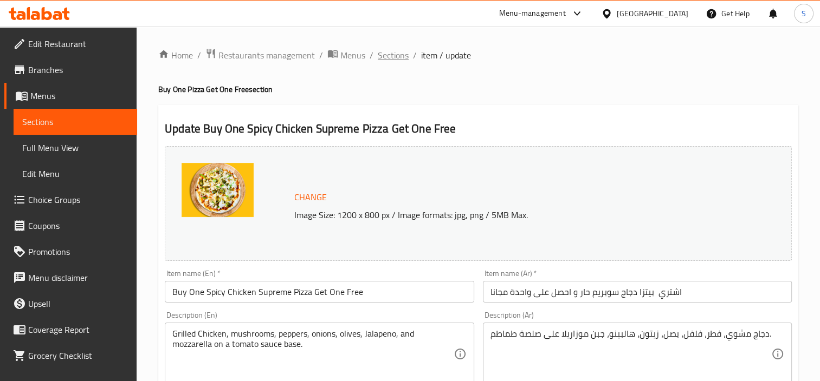
click at [389, 60] on span "Sections" at bounding box center [393, 55] width 31 height 13
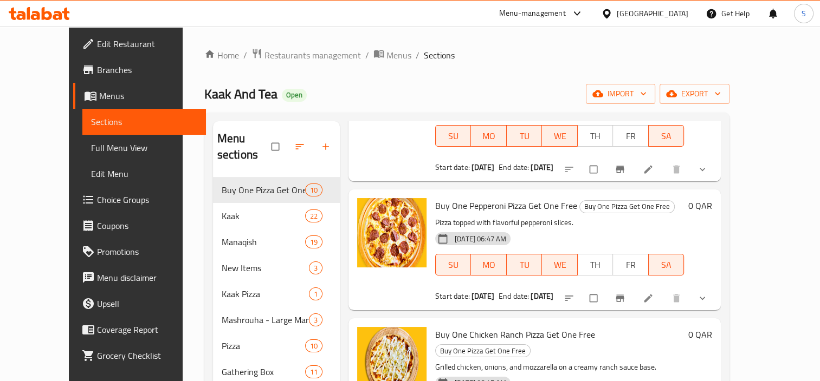
scroll to position [271, 0]
click at [653, 293] on icon at bounding box center [647, 298] width 11 height 11
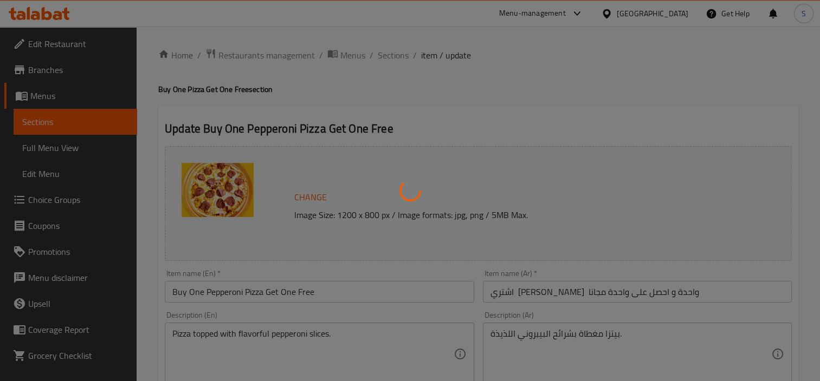
type input "اختر حجم بيبروني"
type input "1"
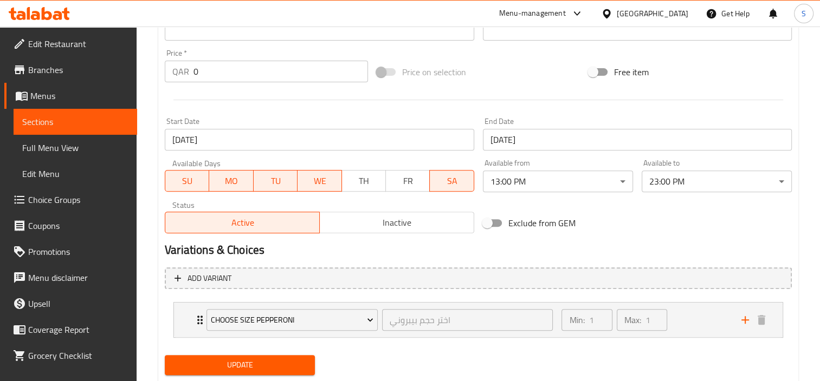
scroll to position [417, 0]
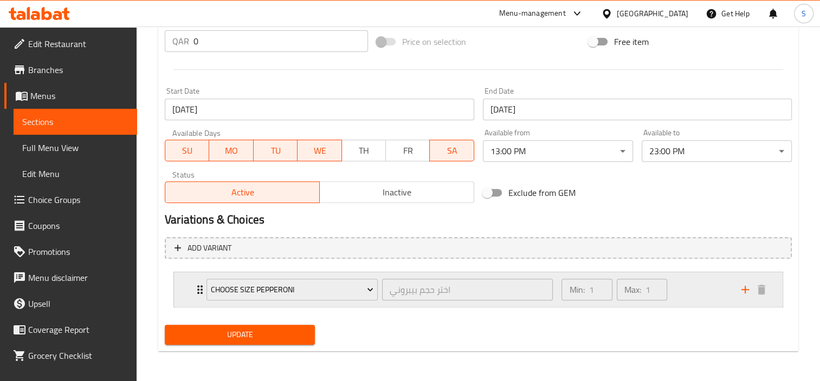
click at [380, 300] on div "اختر حجم بيبروني ​" at bounding box center [468, 290] width 176 height 26
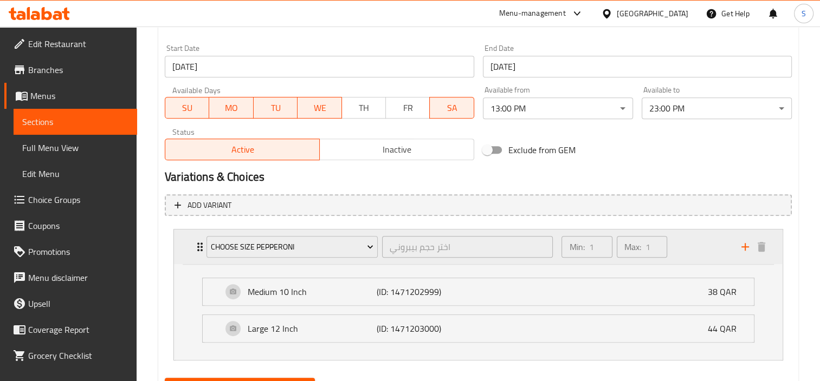
scroll to position [512, 0]
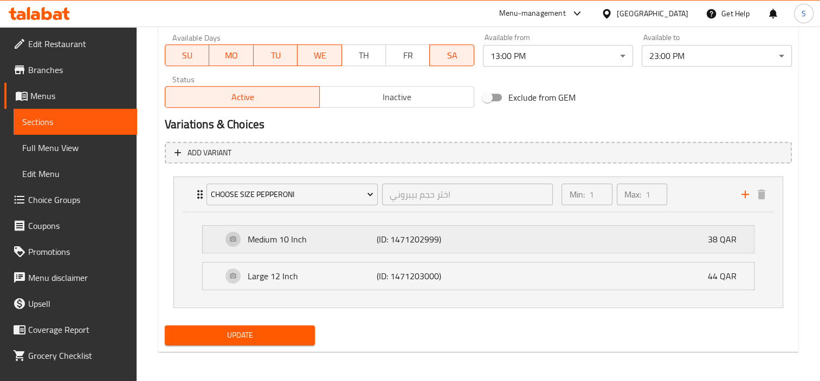
click at [540, 238] on div "Medium 10 Inch (ID: 1471202999) 38 QAR" at bounding box center [481, 239] width 518 height 27
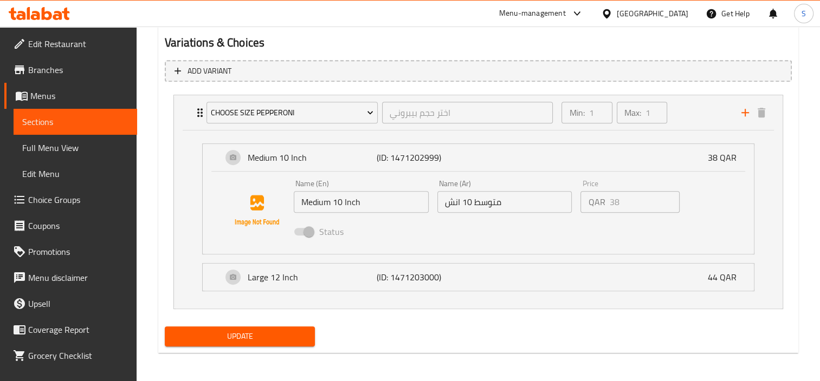
scroll to position [595, 0]
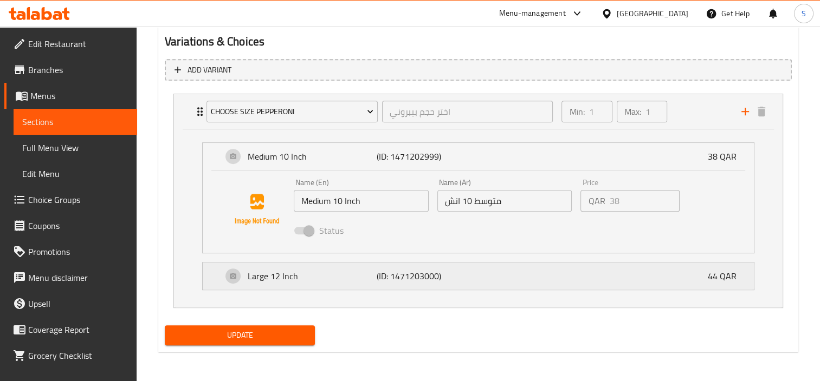
click at [646, 288] on div "Large 12 Inch (ID: 1471203000) 44 QAR" at bounding box center [481, 276] width 518 height 27
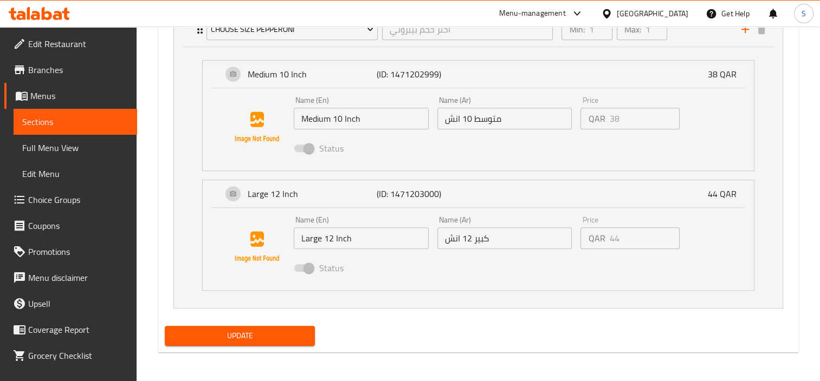
scroll to position [678, 0]
click at [600, 234] on div "QAR 44 Price" at bounding box center [629, 238] width 99 height 22
drag, startPoint x: 600, startPoint y: 234, endPoint x: 624, endPoint y: 257, distance: 33.0
click at [624, 257] on div "Status" at bounding box center [504, 267] width 430 height 29
click at [709, 259] on div "Status" at bounding box center [504, 267] width 430 height 29
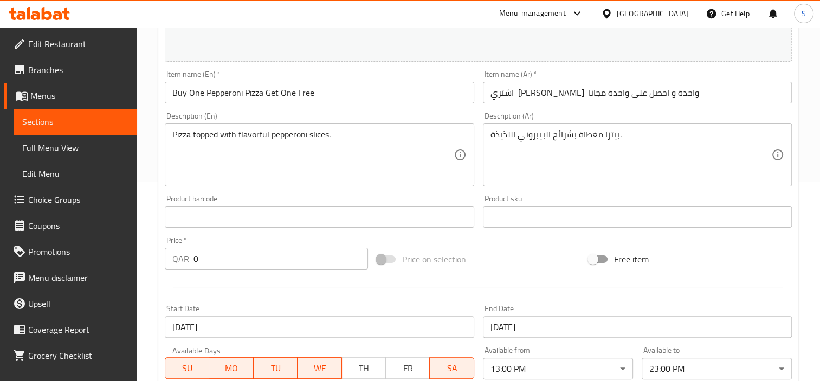
scroll to position [82, 0]
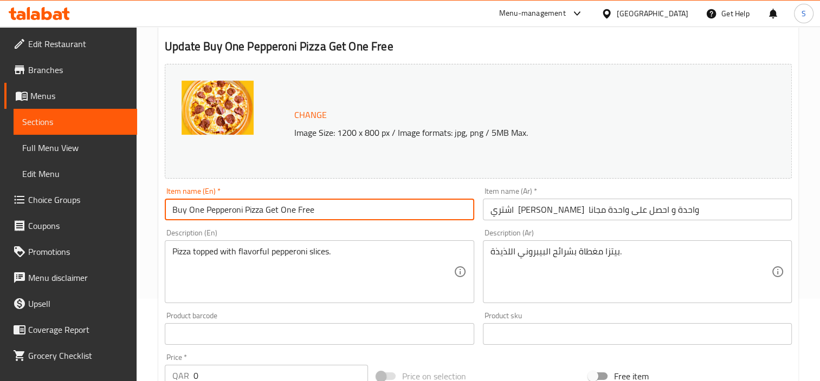
click at [263, 212] on input "Buy One Pepperoni Pizza Get One Free" at bounding box center [319, 210] width 309 height 22
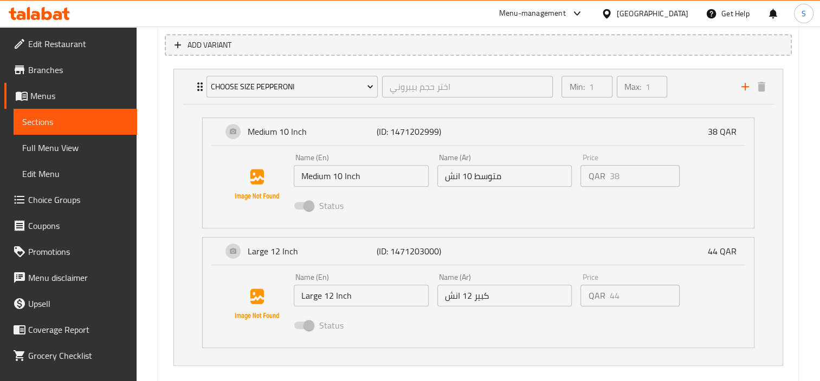
scroll to position [570, 0]
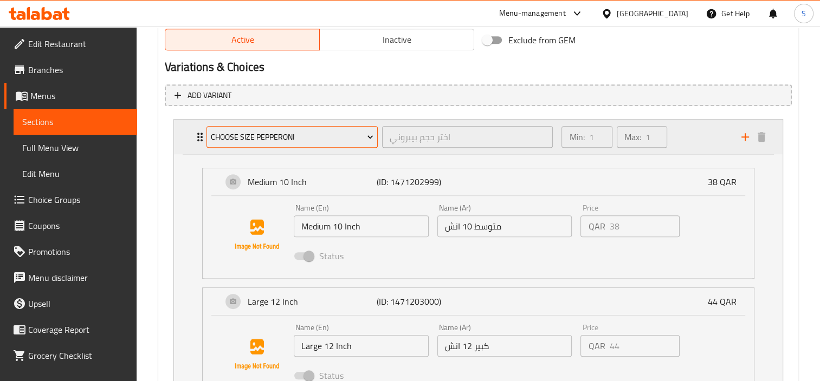
click at [317, 140] on span "Choose Size Pepperoni" at bounding box center [292, 138] width 163 height 14
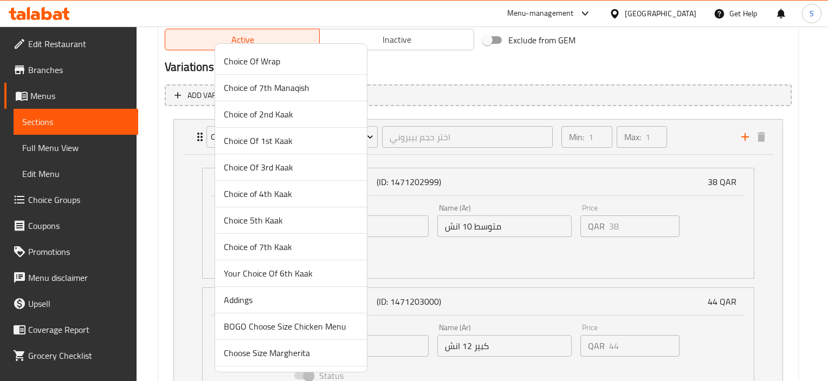
click at [134, 156] on div at bounding box center [414, 190] width 828 height 381
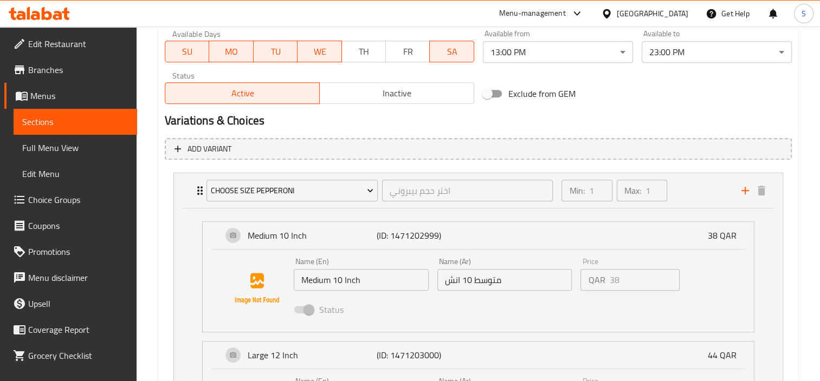
scroll to position [516, 0]
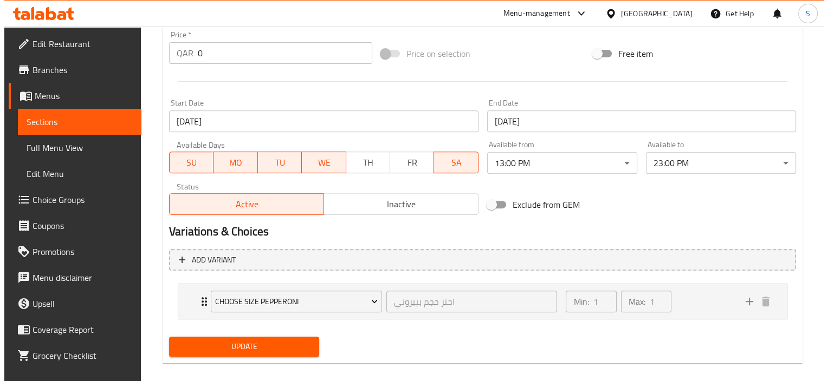
scroll to position [417, 0]
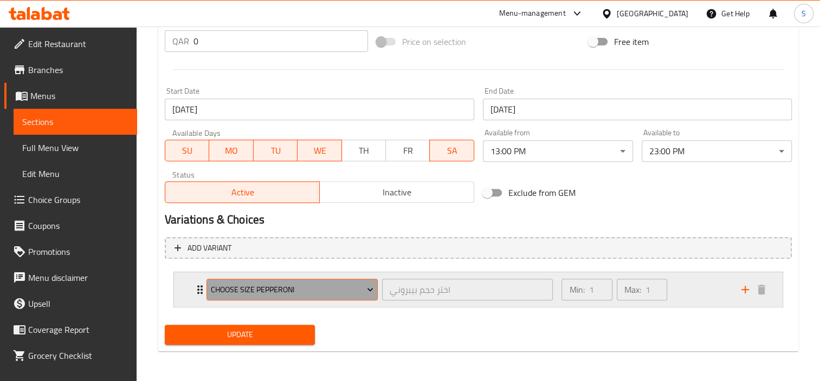
click at [301, 291] on span "Choose Size Pepperoni" at bounding box center [292, 290] width 163 height 14
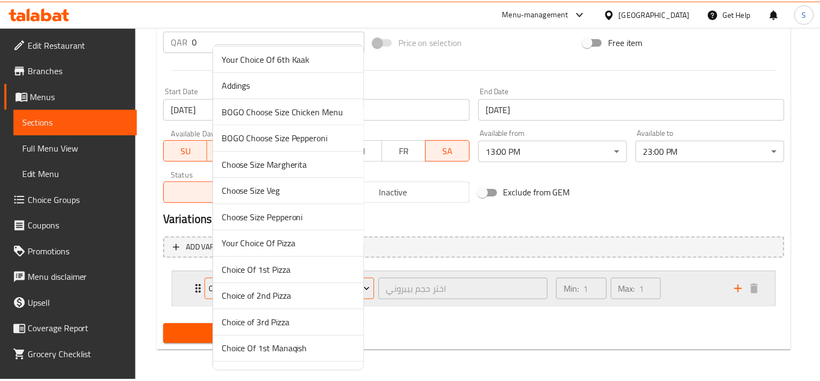
scroll to position [108, 0]
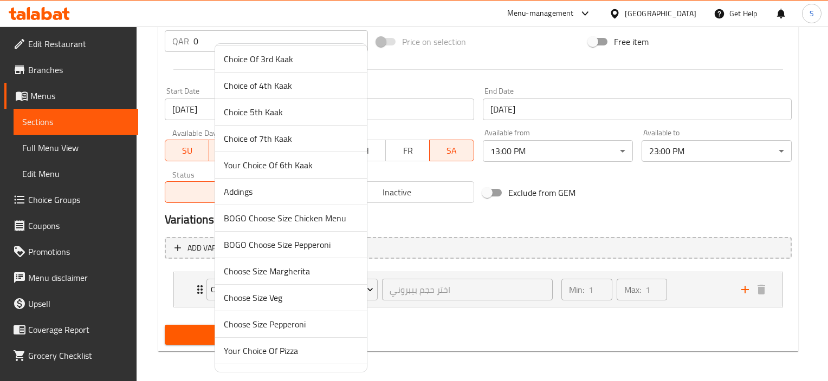
click at [314, 244] on span "BOGO Choose Size Pepperoni" at bounding box center [291, 244] width 134 height 13
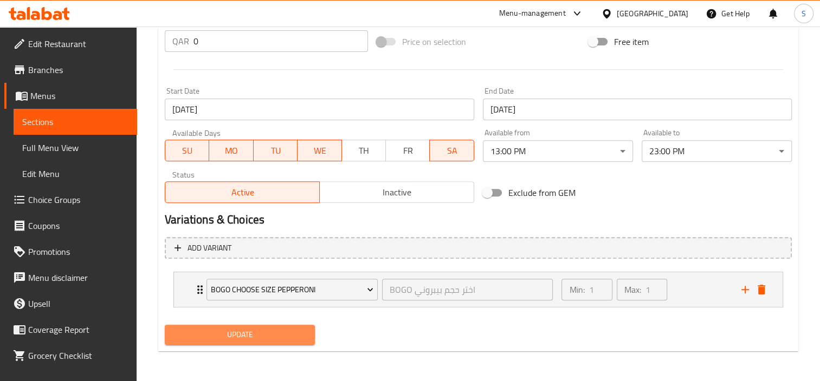
click at [268, 341] on button "Update" at bounding box center [240, 335] width 150 height 20
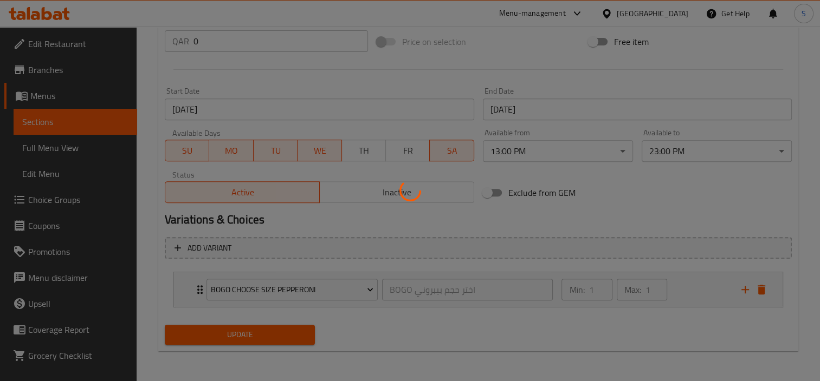
click at [271, 329] on div at bounding box center [410, 190] width 820 height 381
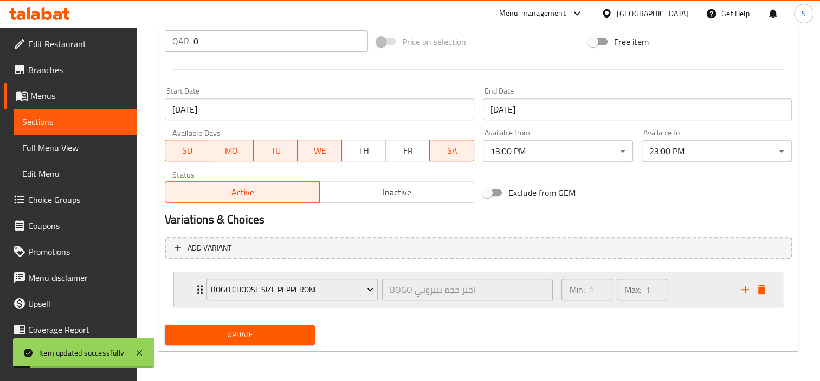
click at [624, 299] on div "Max: 1 ​" at bounding box center [641, 290] width 50 height 22
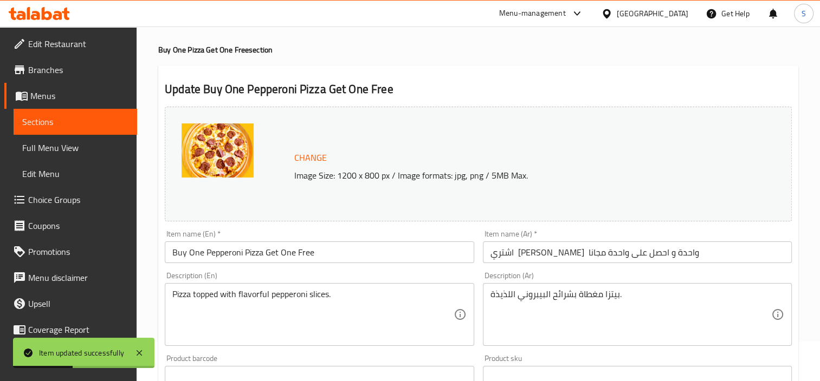
scroll to position [0, 0]
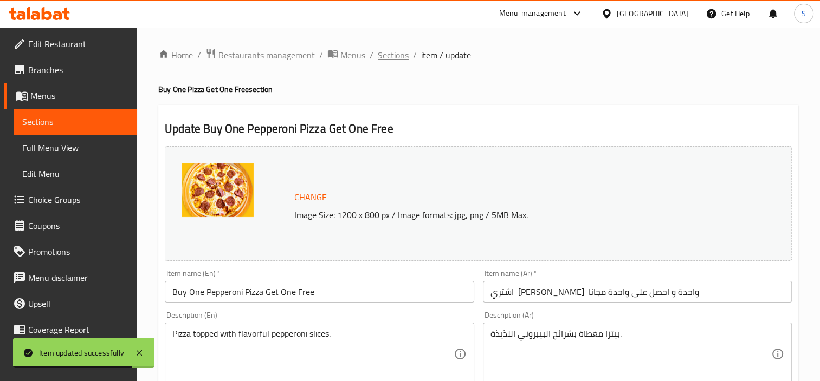
click at [395, 54] on span "Sections" at bounding box center [393, 55] width 31 height 13
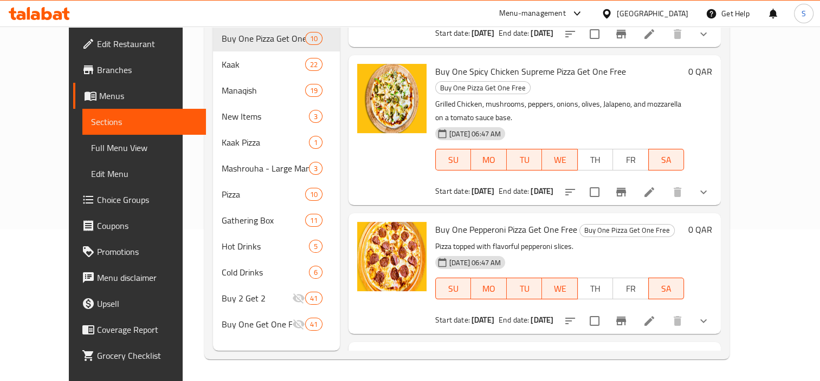
scroll to position [108, 0]
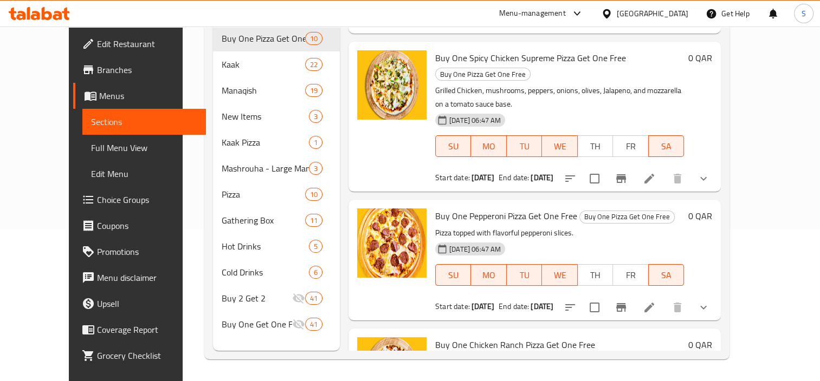
click at [654, 303] on icon at bounding box center [649, 308] width 10 height 10
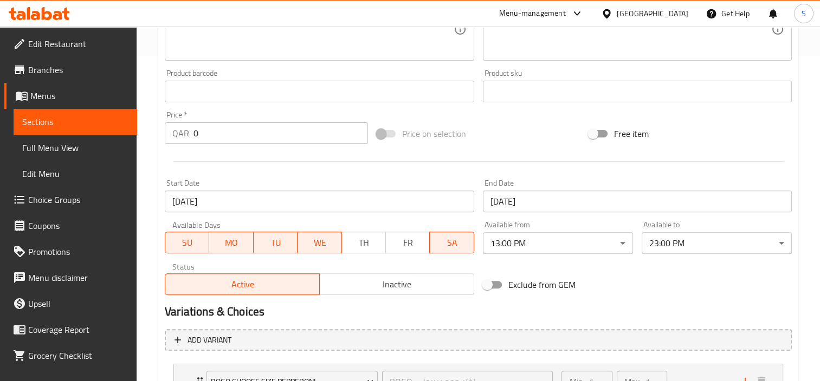
scroll to position [417, 0]
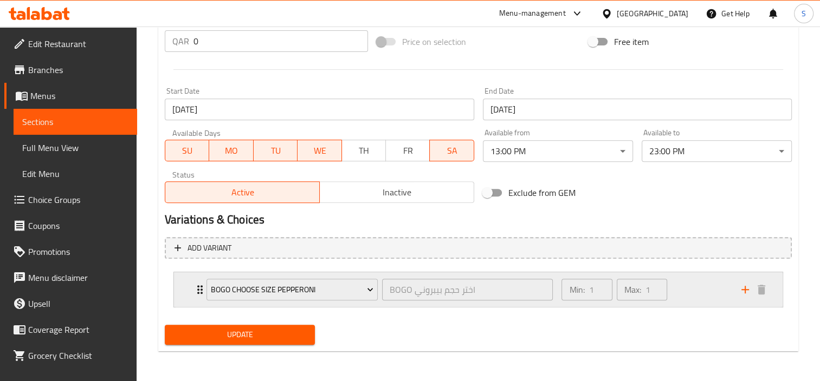
click at [603, 303] on div "Min: 1 ​ Max: 1 ​" at bounding box center [614, 290] width 114 height 30
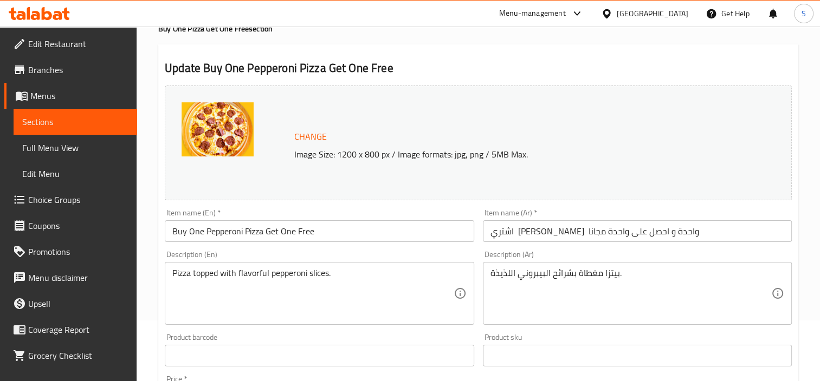
scroll to position [0, 0]
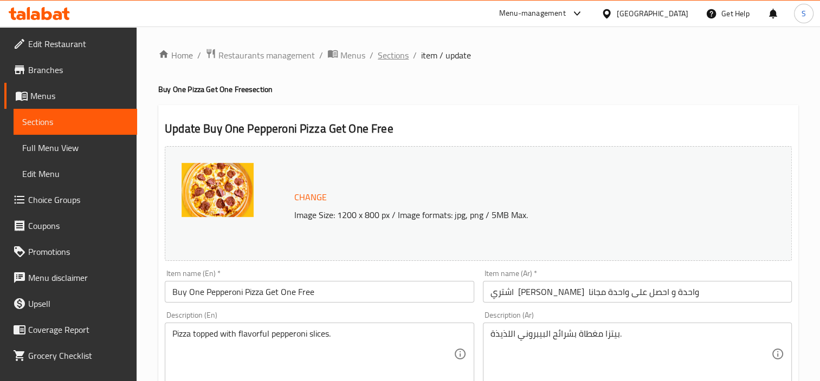
click at [395, 57] on span "Sections" at bounding box center [393, 55] width 31 height 13
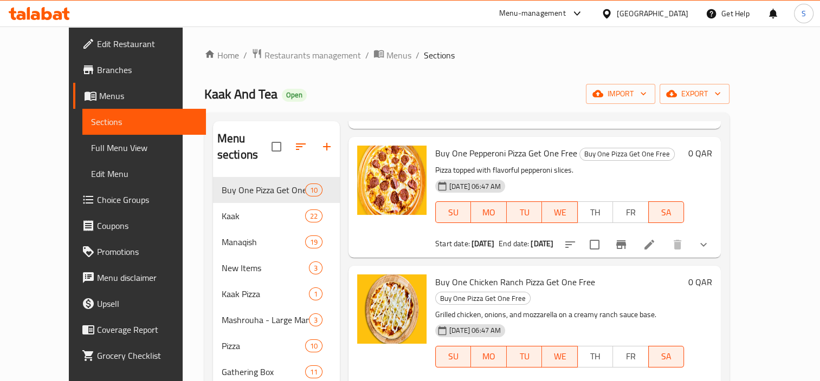
scroll to position [325, 0]
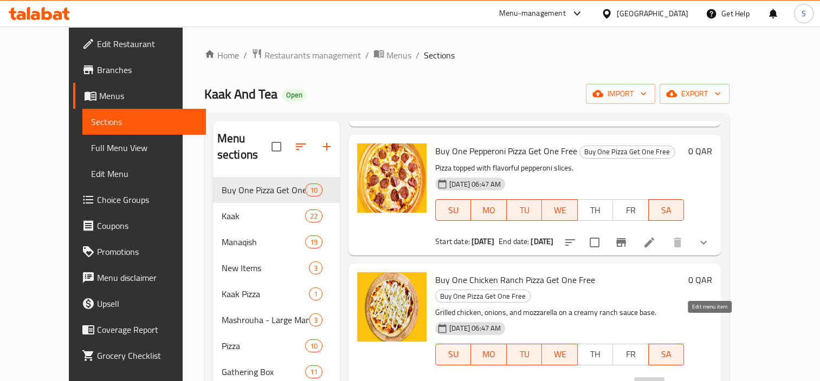
click at [655, 381] on icon at bounding box center [648, 387] width 13 height 13
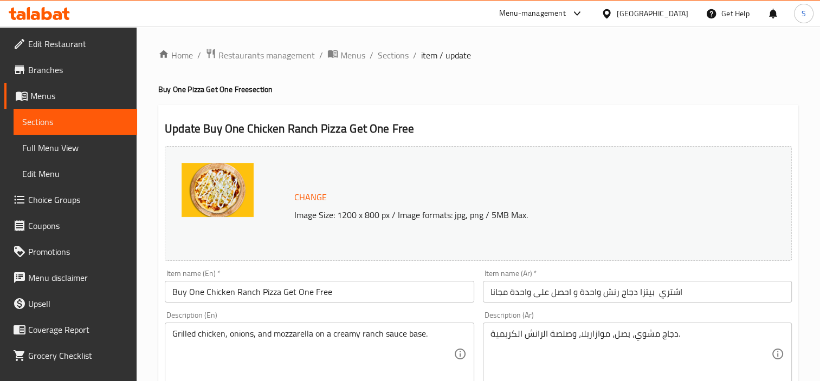
scroll to position [417, 0]
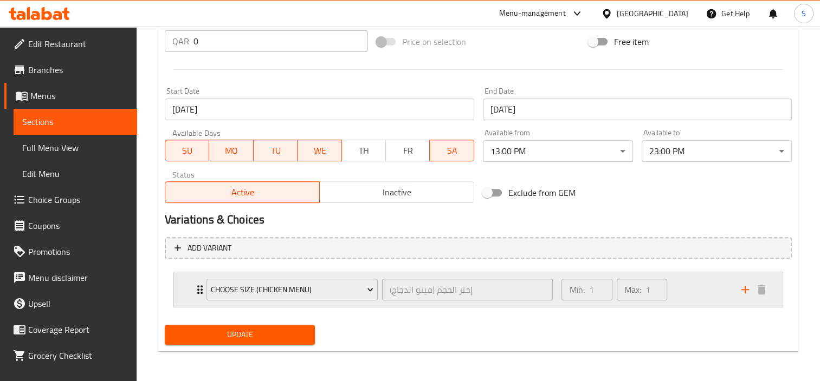
click at [438, 301] on div "إختر الحجم (مينو الدجاج) ​" at bounding box center [468, 290] width 176 height 26
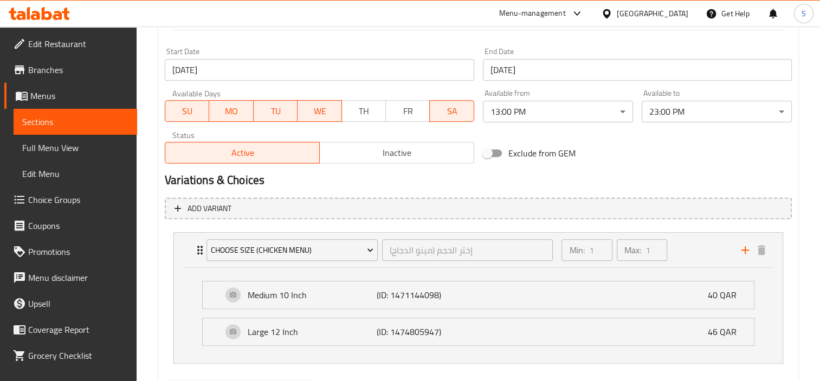
scroll to position [512, 0]
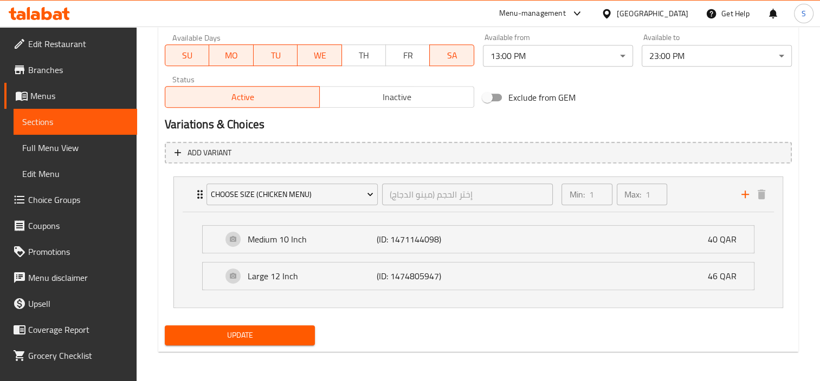
click at [666, 254] on li "Medium 10 Inch (ID: 1471144098) 40 QAR Name (En) Medium 10 Inch Name (En) Name …" at bounding box center [477, 239] width 569 height 37
click at [693, 241] on div "Medium 10 Inch (ID: 1471144098) 40 QAR" at bounding box center [481, 239] width 518 height 27
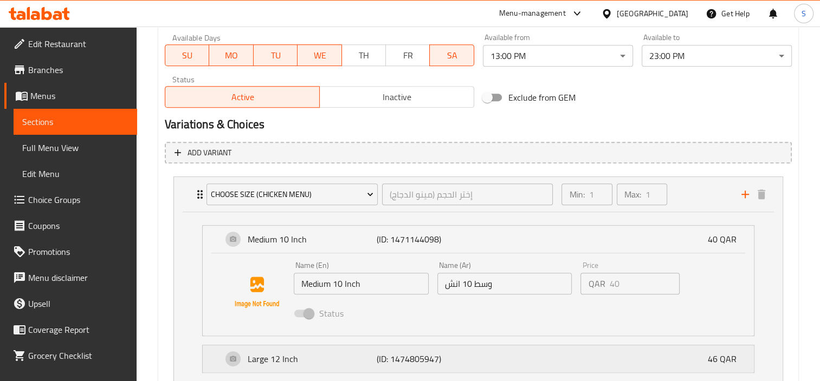
click at [547, 359] on div "Large 12 Inch (ID: 1474805947) 46 QAR" at bounding box center [481, 359] width 518 height 27
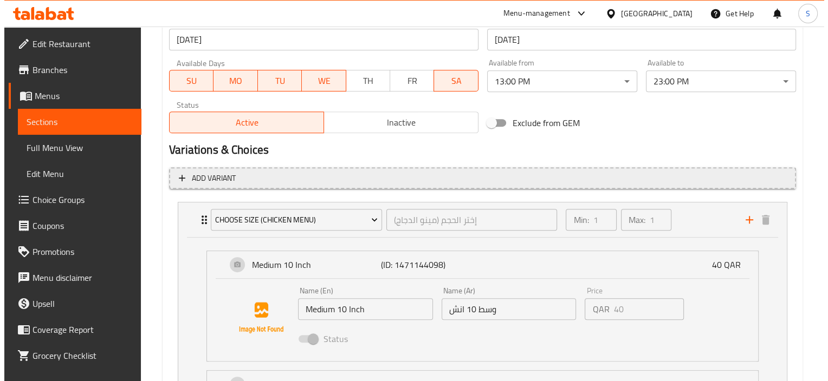
scroll to position [488, 0]
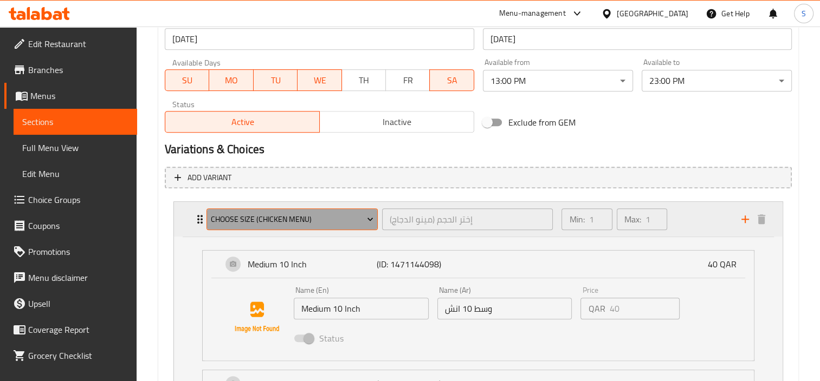
click at [338, 219] on span "Choose Size (Chicken Menu)" at bounding box center [292, 220] width 163 height 14
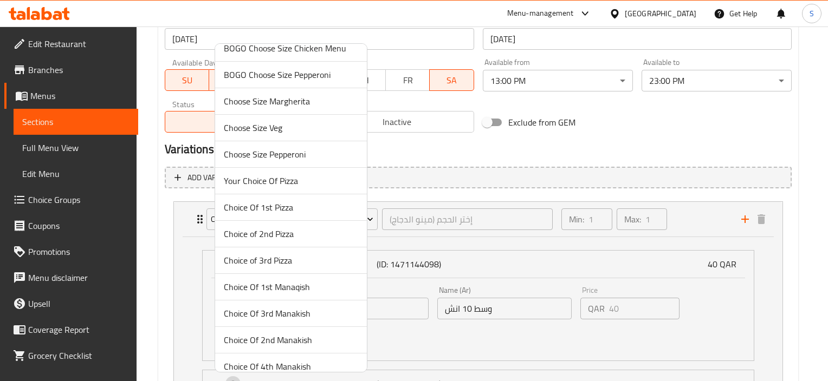
scroll to position [62, 0]
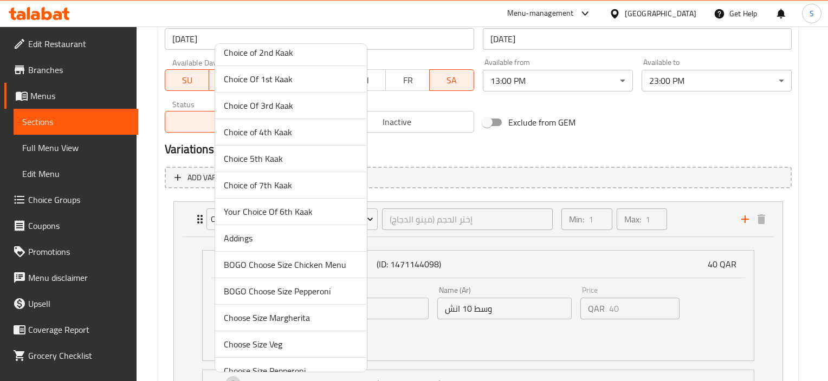
click at [339, 262] on span "BOGO Choose Size Chicken Menu" at bounding box center [291, 264] width 134 height 13
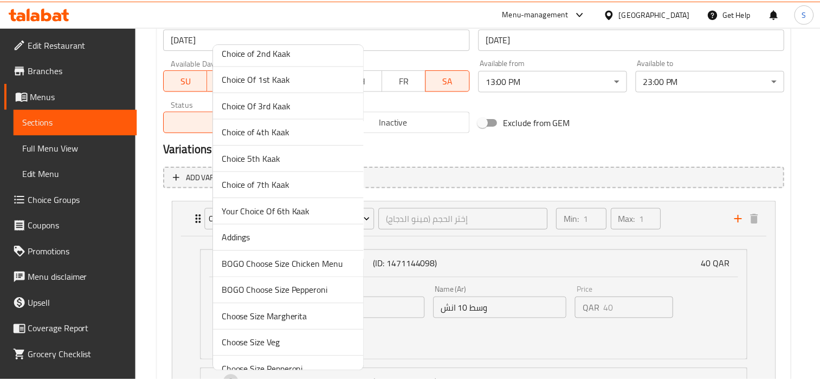
scroll to position [417, 0]
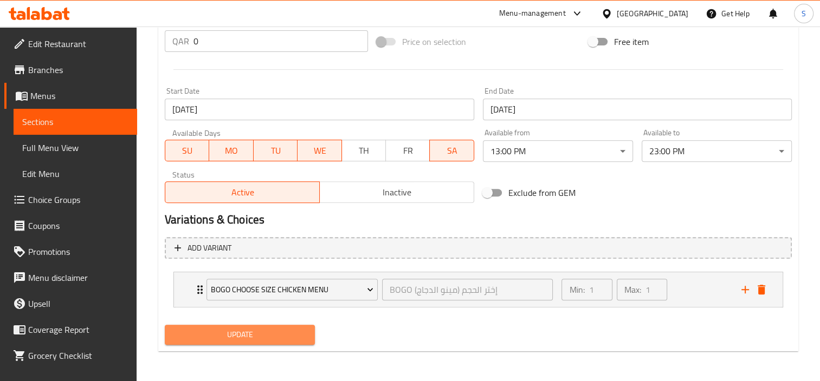
click at [277, 336] on span "Update" at bounding box center [239, 335] width 133 height 14
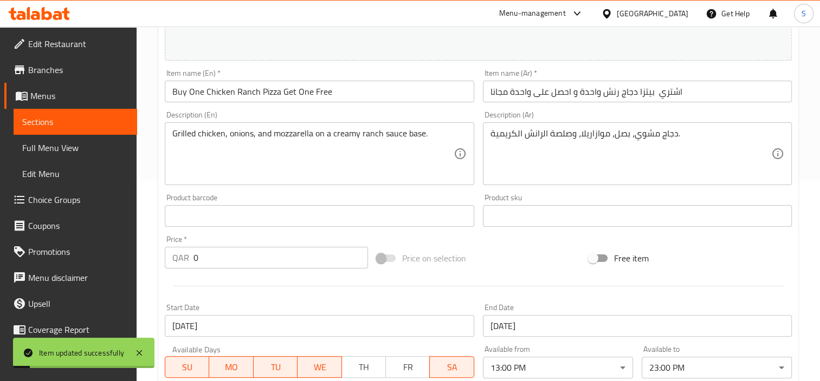
scroll to position [0, 0]
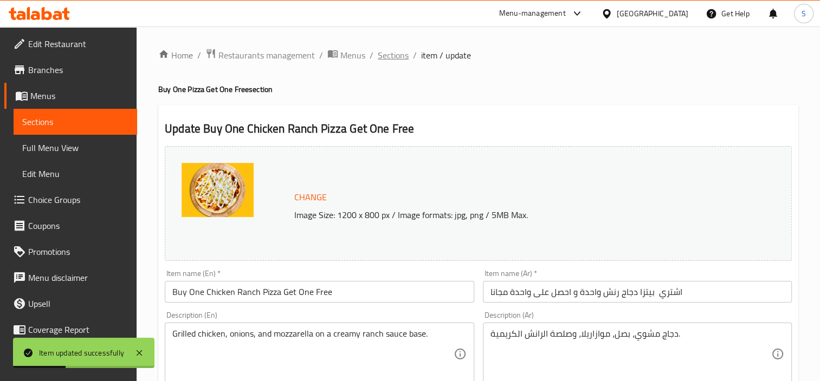
click at [395, 59] on span "Sections" at bounding box center [393, 55] width 31 height 13
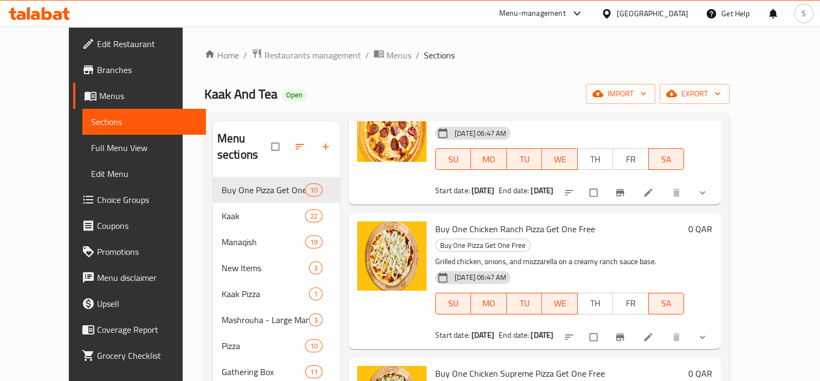
scroll to position [433, 0]
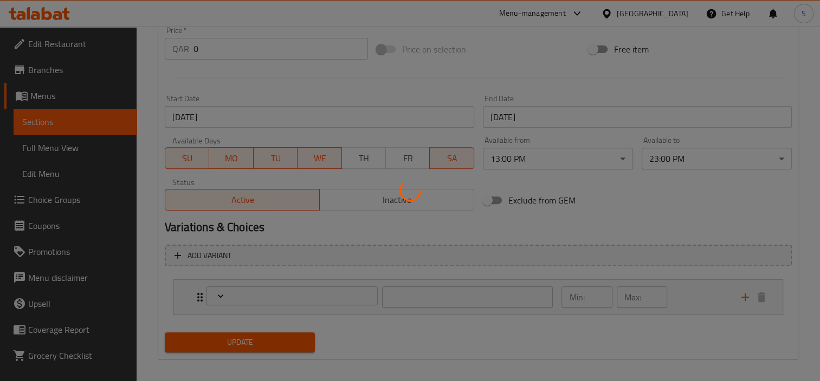
scroll to position [417, 0]
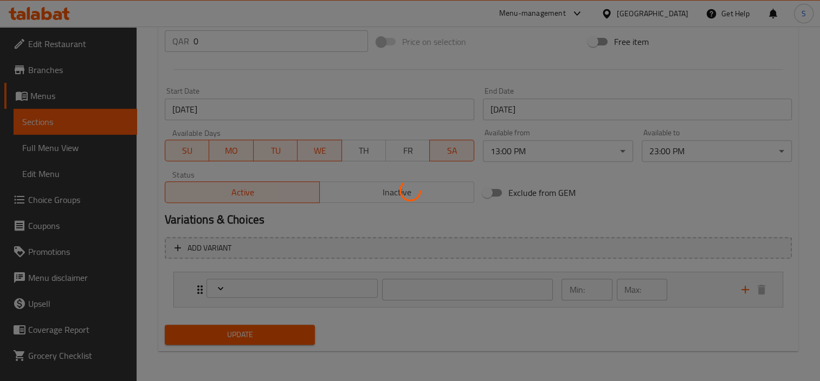
type input "إختر الحجم (مينو الدجاج)"
type input "1"
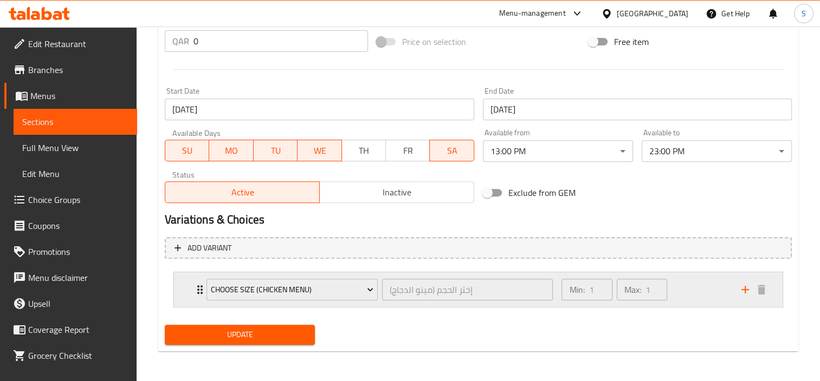
click at [433, 304] on div "Choose Size (Chicken Menu) إختر الحجم (مينو الدجاج) ​" at bounding box center [379, 289] width 359 height 35
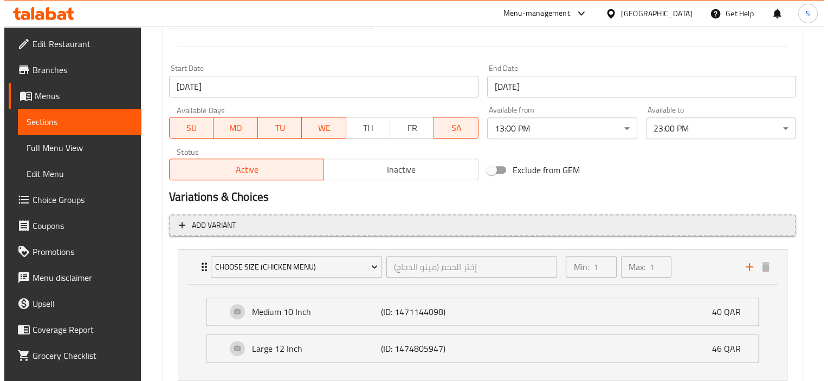
scroll to position [512, 0]
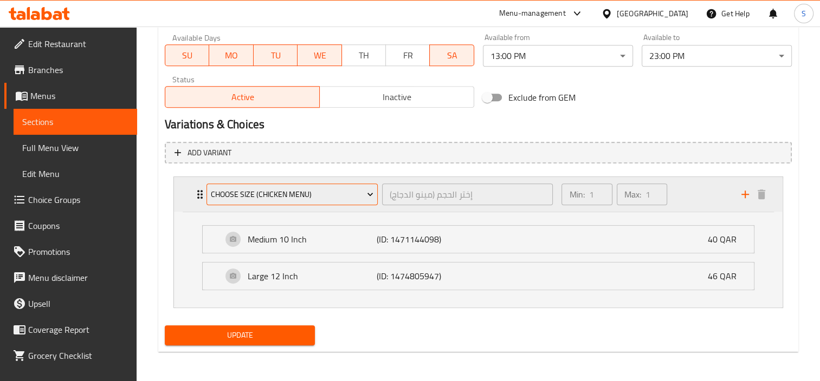
click at [322, 202] on button "Choose Size (Chicken Menu)" at bounding box center [291, 195] width 171 height 22
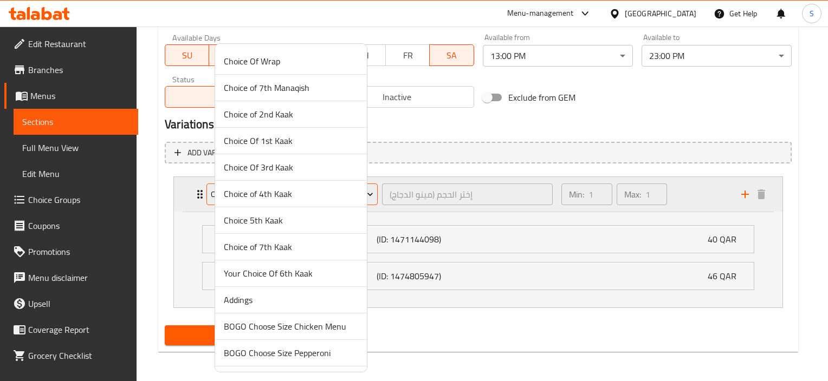
scroll to position [271, 0]
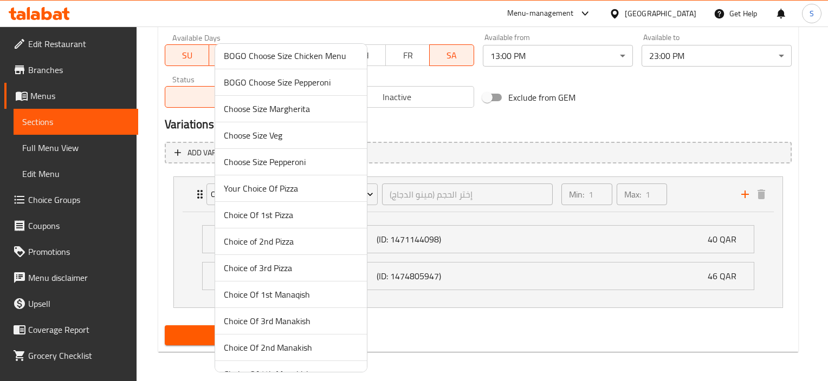
click at [314, 50] on span "BOGO Choose Size Chicken Menu" at bounding box center [291, 55] width 134 height 13
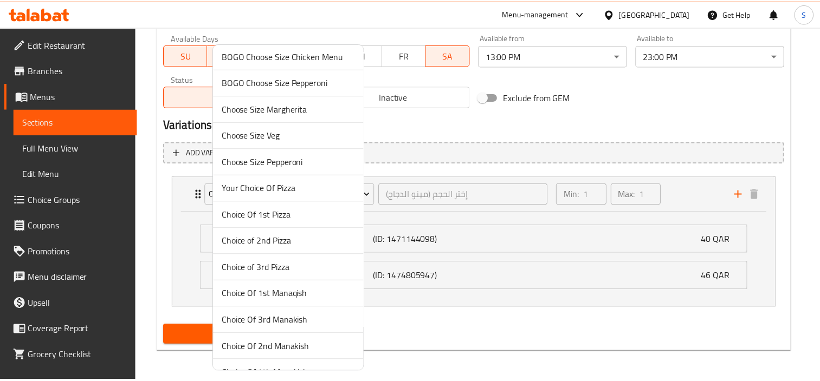
scroll to position [417, 0]
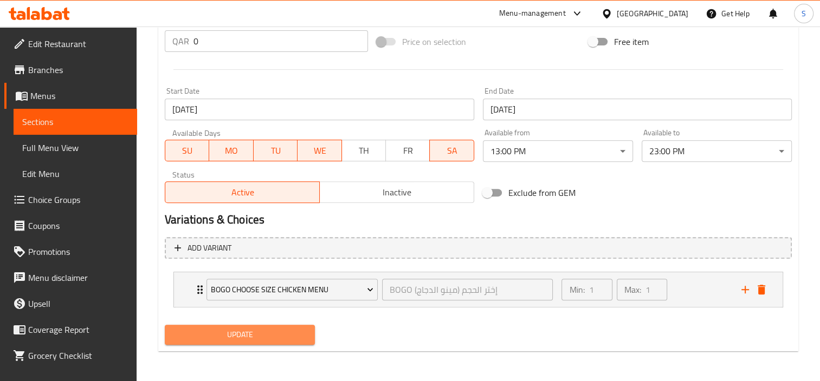
click at [242, 339] on span "Update" at bounding box center [239, 335] width 133 height 14
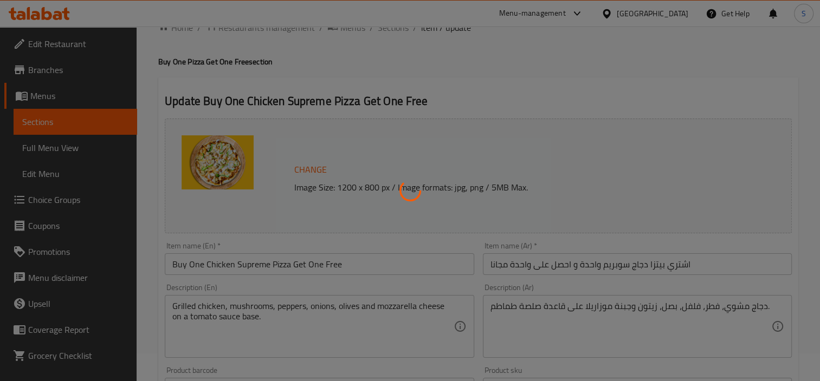
scroll to position [0, 0]
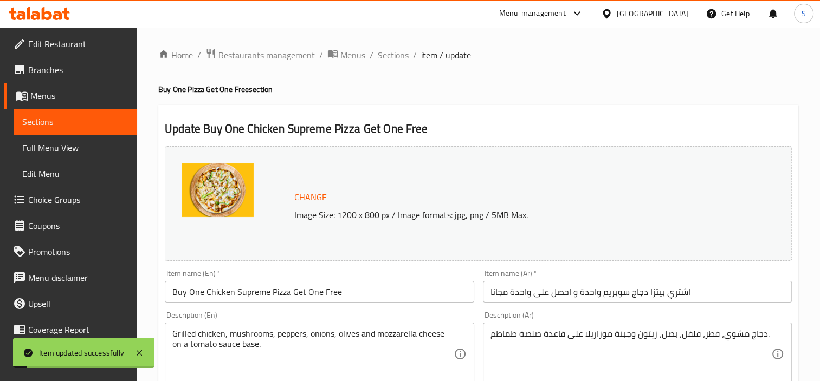
click at [388, 56] on span "Sections" at bounding box center [393, 55] width 31 height 13
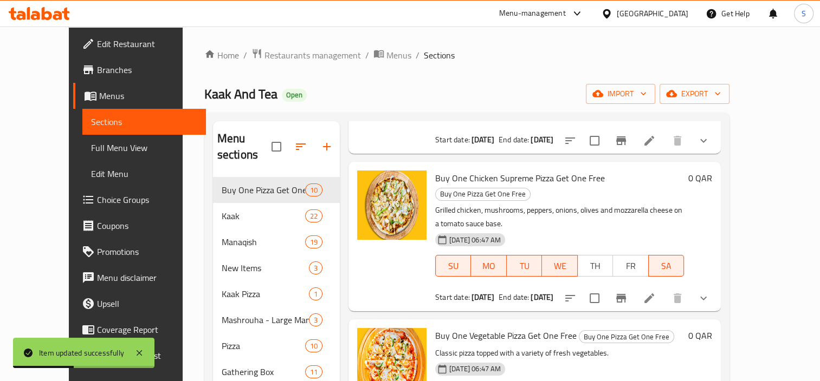
scroll to position [596, 0]
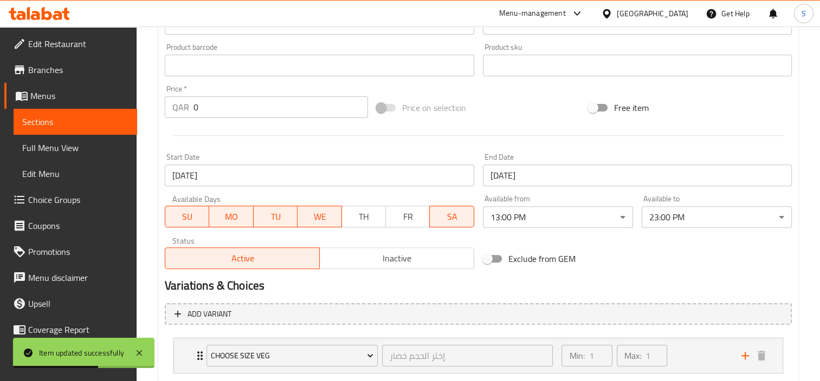
scroll to position [379, 0]
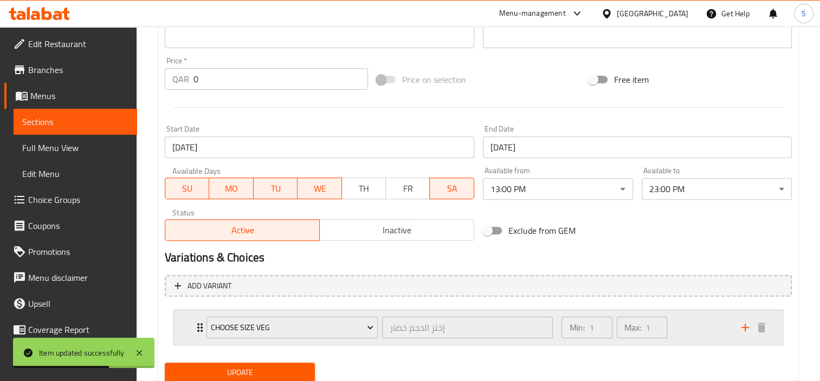
click at [378, 337] on div "Choose Size Veg" at bounding box center [292, 328] width 176 height 26
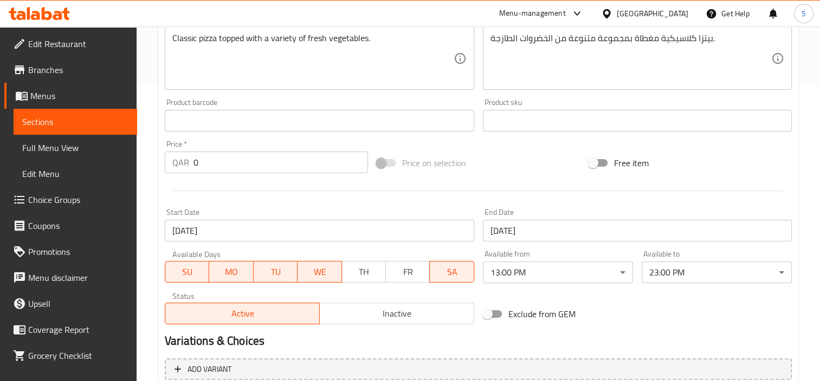
scroll to position [512, 0]
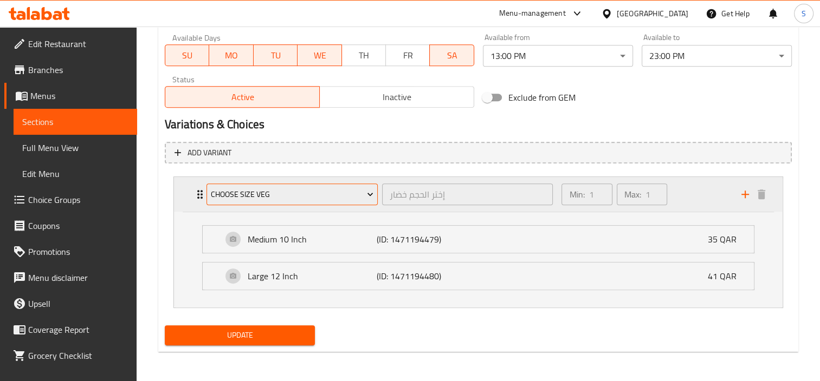
click at [340, 186] on button "Choose Size Veg" at bounding box center [291, 195] width 171 height 22
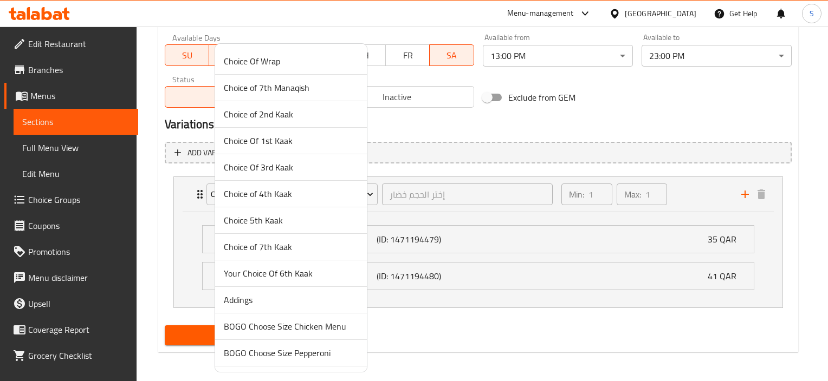
click at [453, 157] on div at bounding box center [414, 190] width 828 height 381
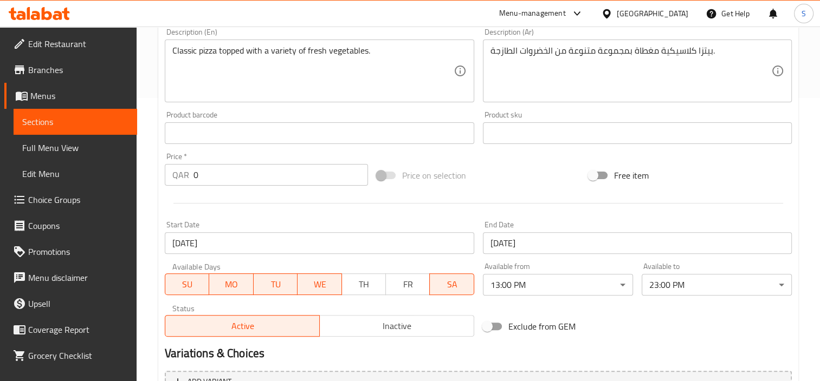
scroll to position [133, 0]
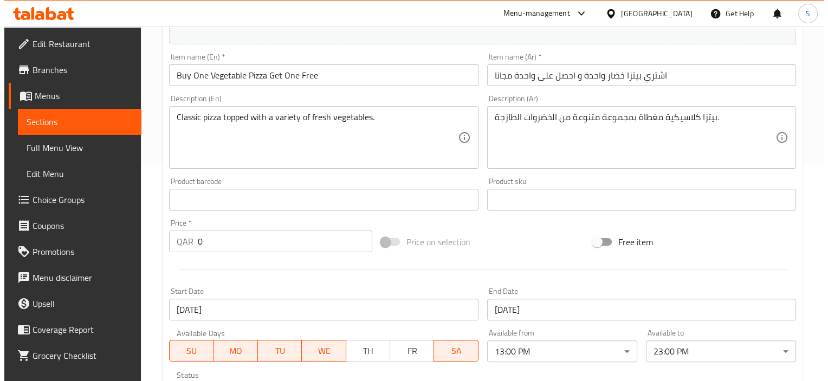
scroll to position [417, 0]
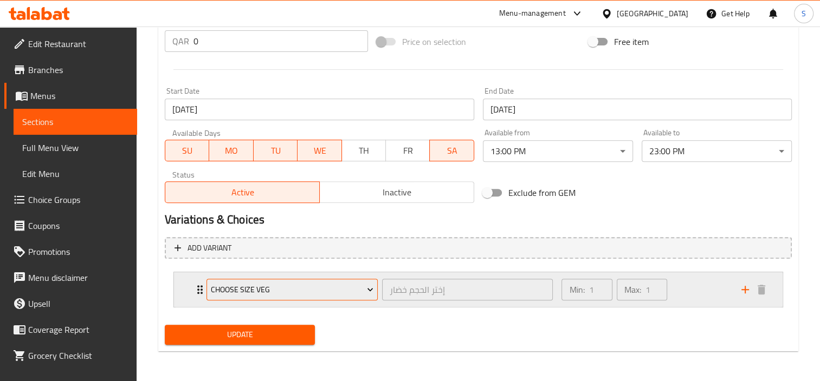
click at [346, 284] on span "Choose Size Veg" at bounding box center [292, 290] width 163 height 14
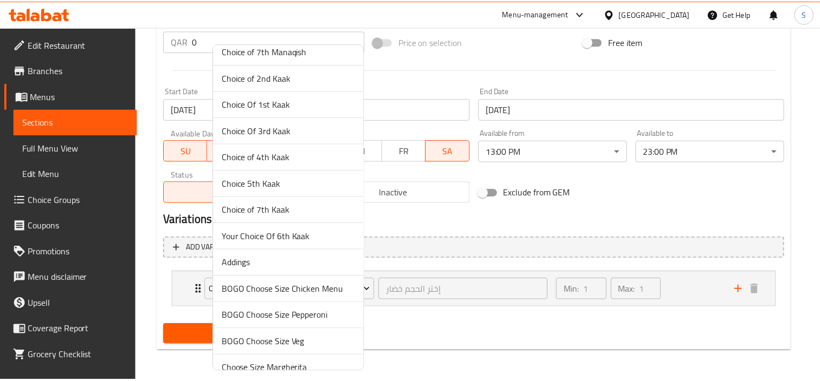
scroll to position [54, 0]
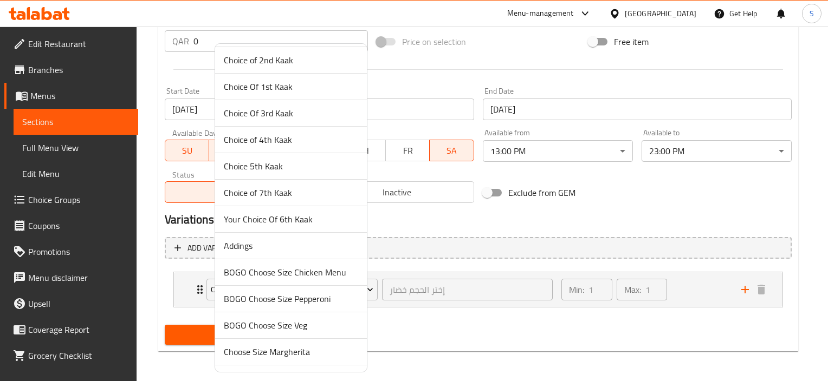
click at [320, 326] on span "BOGO Choose Size Veg" at bounding box center [291, 325] width 134 height 13
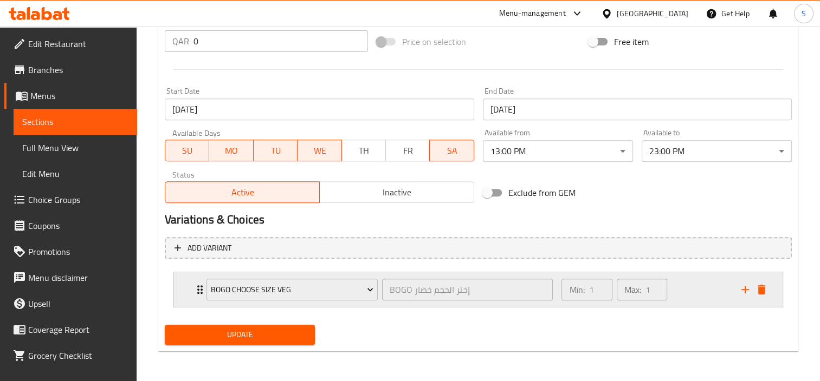
click at [394, 302] on div "BOGO Choose Size Veg BOGO إختر الحجم خضار ​" at bounding box center [379, 289] width 359 height 35
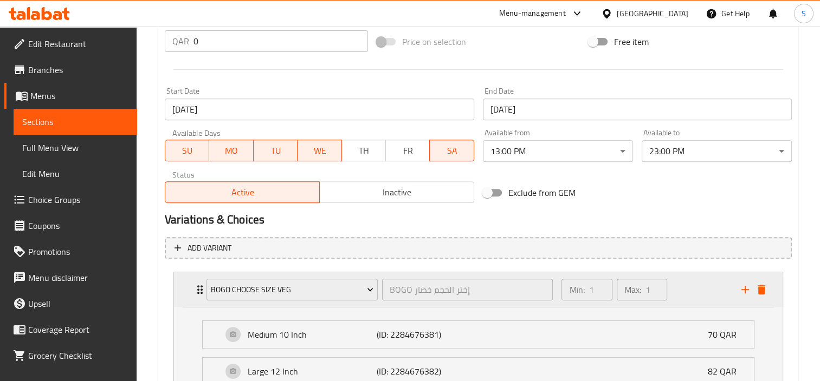
scroll to position [512, 0]
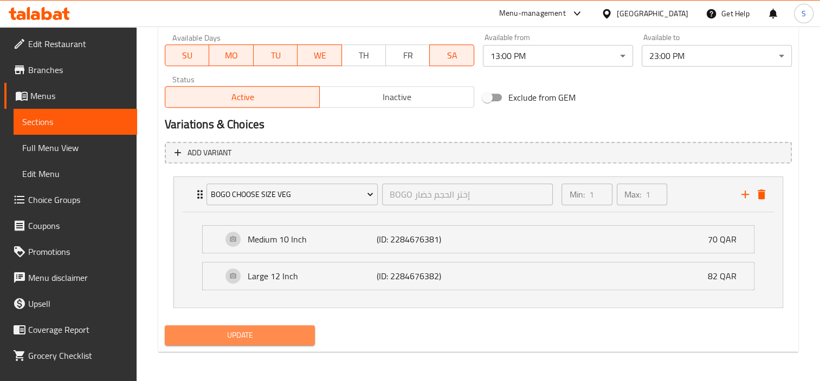
click at [295, 334] on span "Update" at bounding box center [239, 336] width 133 height 14
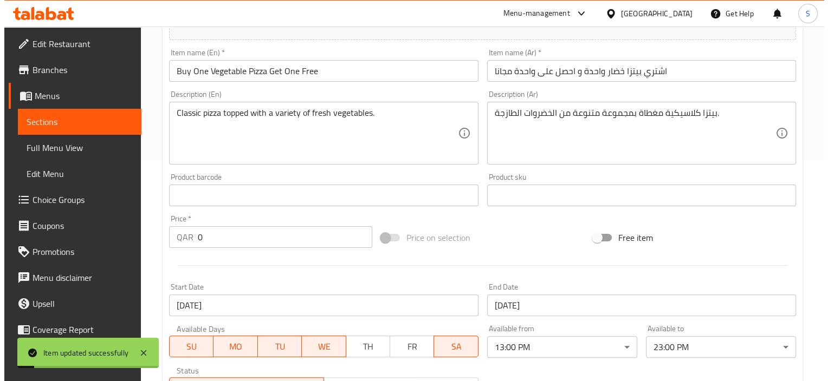
scroll to position [0, 0]
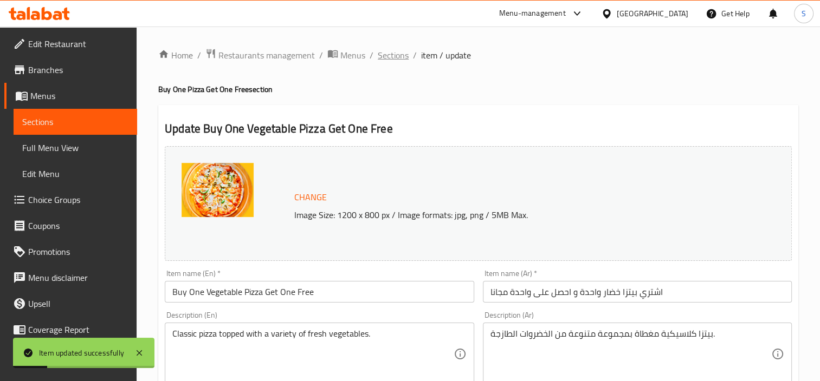
click at [400, 59] on span "Sections" at bounding box center [393, 55] width 31 height 13
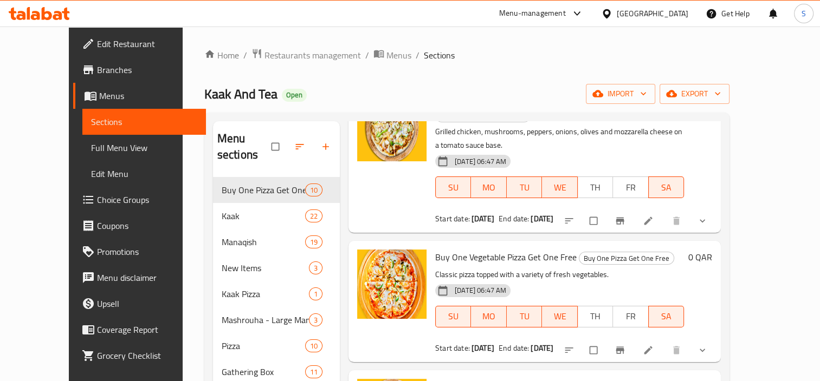
scroll to position [758, 0]
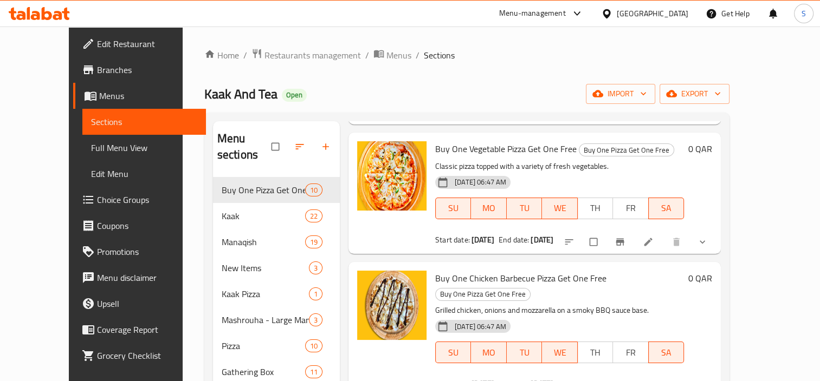
click at [664, 378] on li at bounding box center [649, 386] width 30 height 17
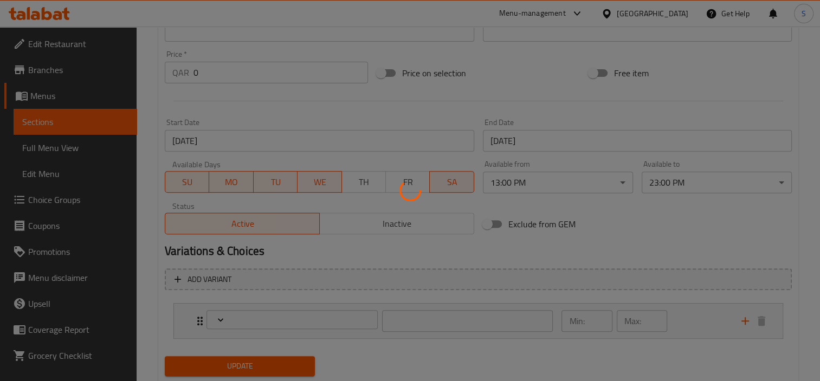
type input "إختر الحجم (مينو الدجاج)"
type input "1"
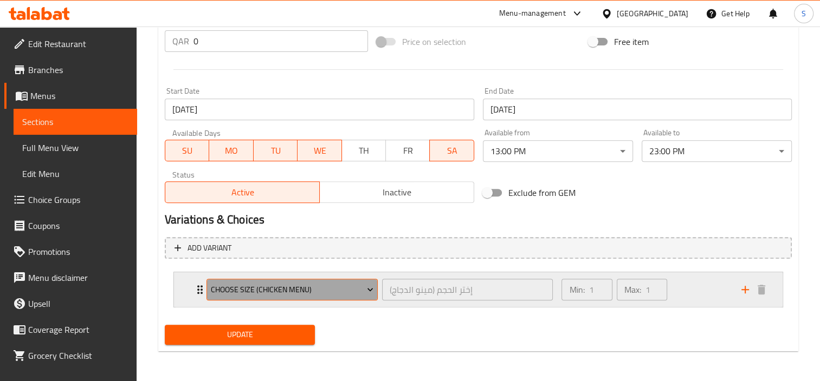
click at [268, 287] on span "Choose Size (Chicken Menu)" at bounding box center [292, 290] width 163 height 14
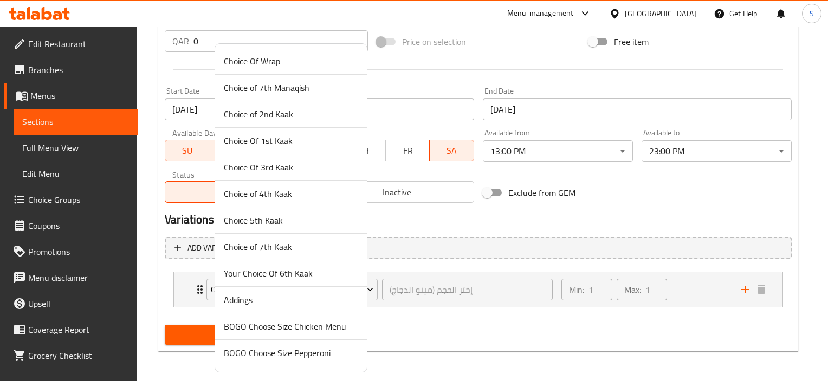
click at [280, 323] on span "BOGO Choose Size Chicken Menu" at bounding box center [291, 326] width 134 height 13
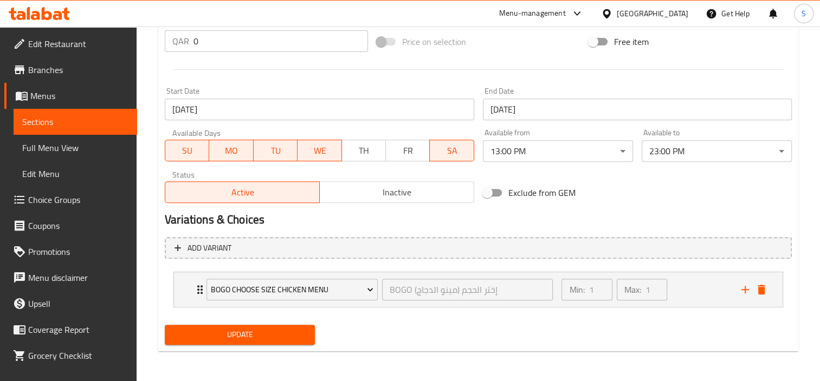
click at [281, 334] on span "Update" at bounding box center [239, 335] width 133 height 14
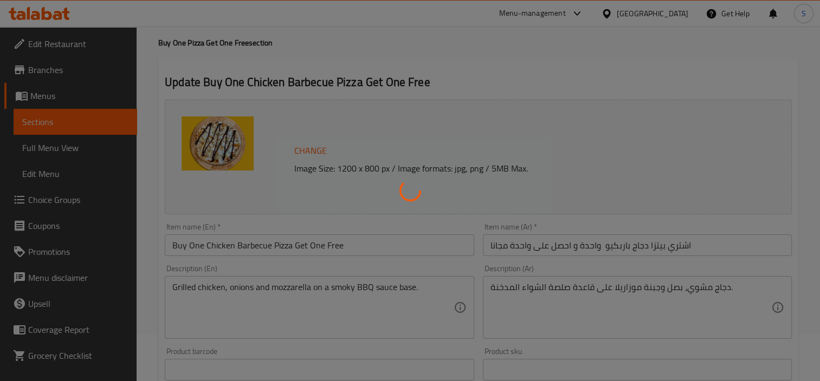
scroll to position [0, 0]
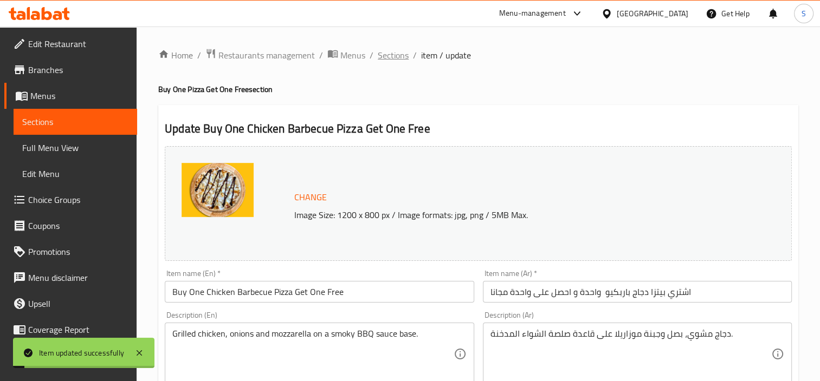
click at [400, 52] on span "Sections" at bounding box center [393, 55] width 31 height 13
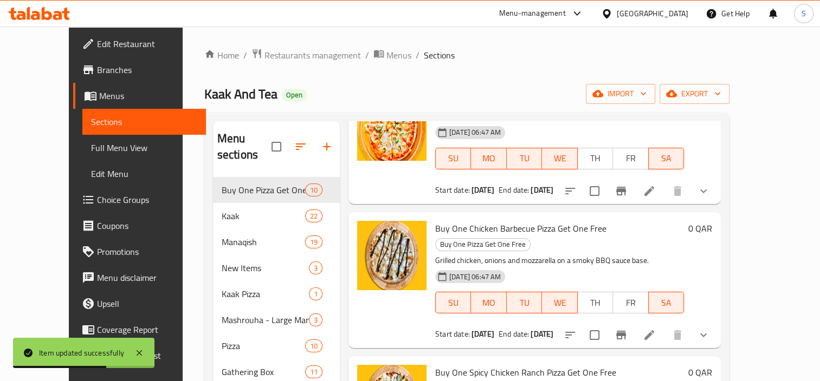
scroll to position [813, 0]
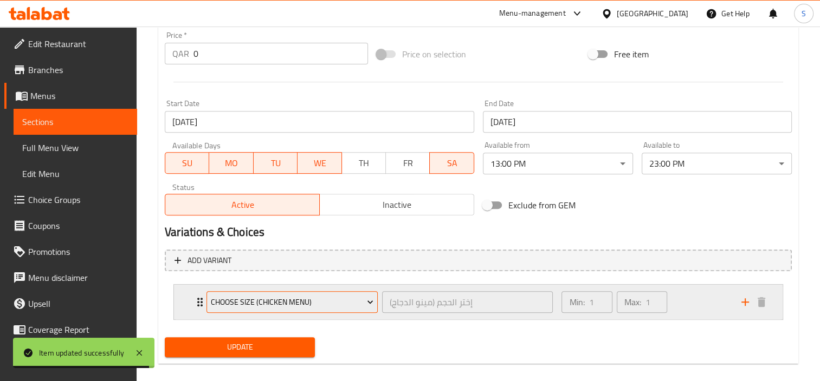
scroll to position [417, 0]
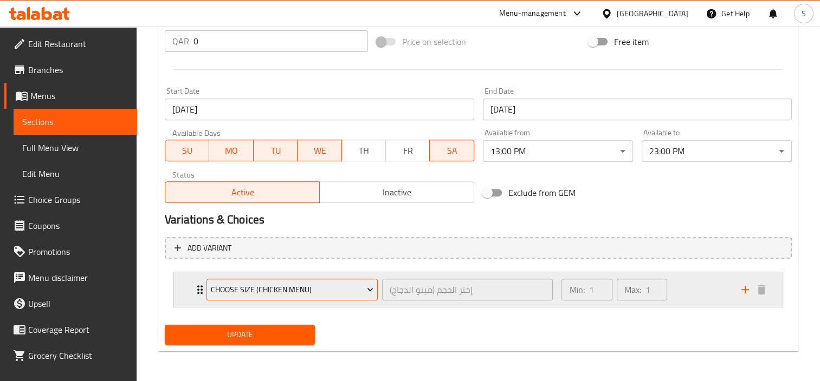
click at [327, 298] on button "Choose Size (Chicken Menu)" at bounding box center [291, 290] width 171 height 22
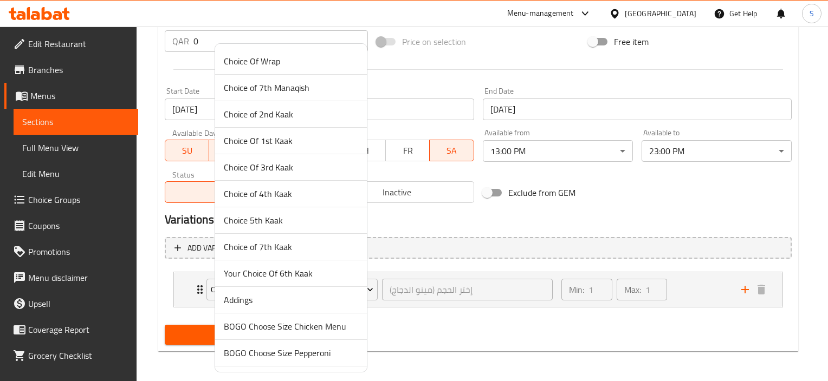
click at [328, 321] on span "BOGO Choose Size Chicken Menu" at bounding box center [291, 326] width 134 height 13
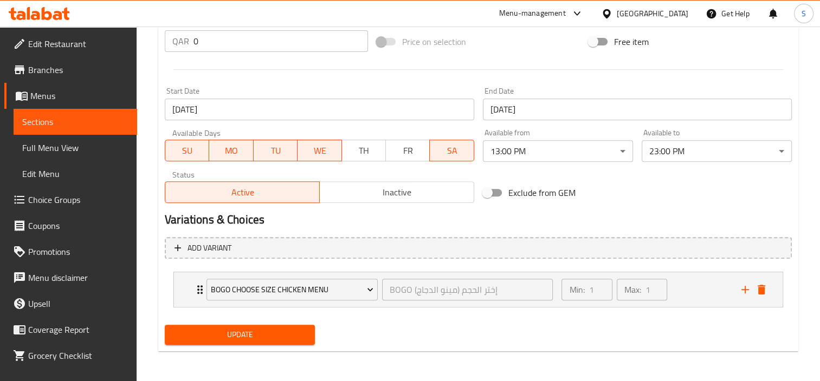
click at [302, 336] on span "Update" at bounding box center [239, 335] width 133 height 14
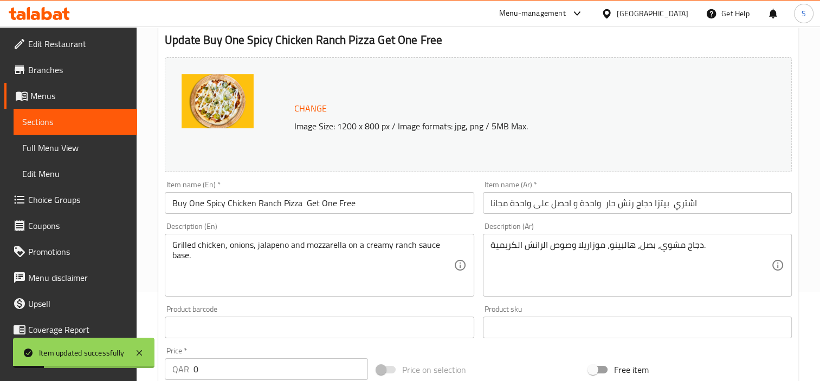
scroll to position [0, 0]
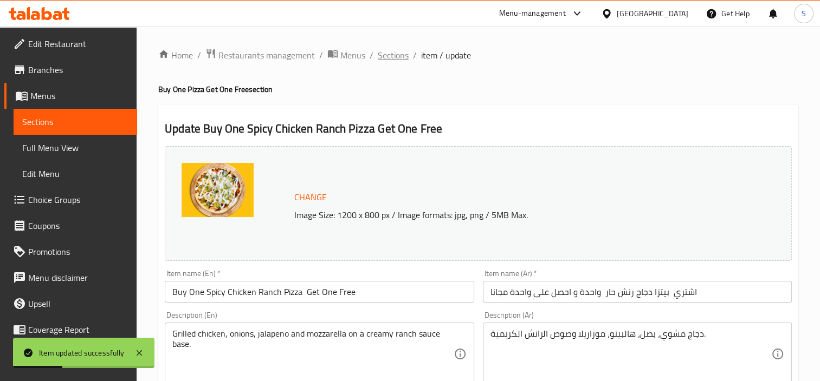
click at [386, 57] on span "Sections" at bounding box center [393, 55] width 31 height 13
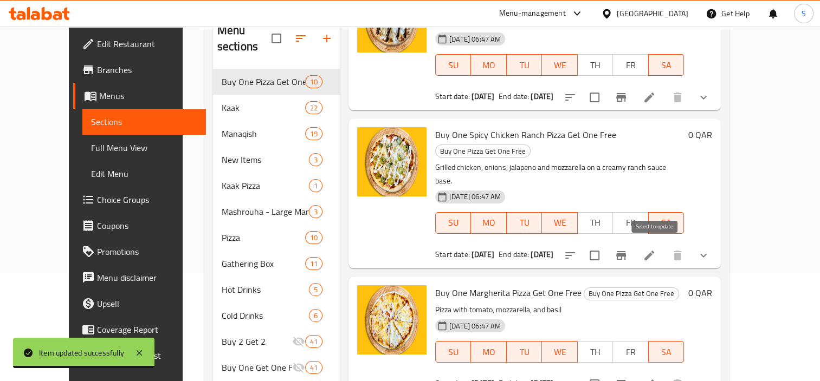
scroll to position [152, 0]
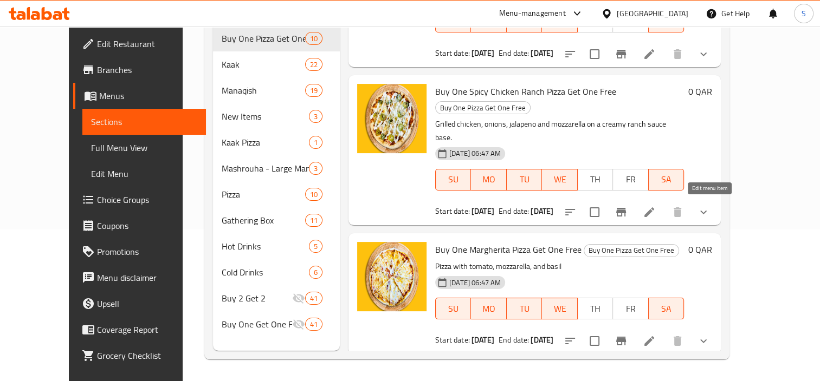
click at [655, 335] on icon at bounding box center [648, 341] width 13 height 13
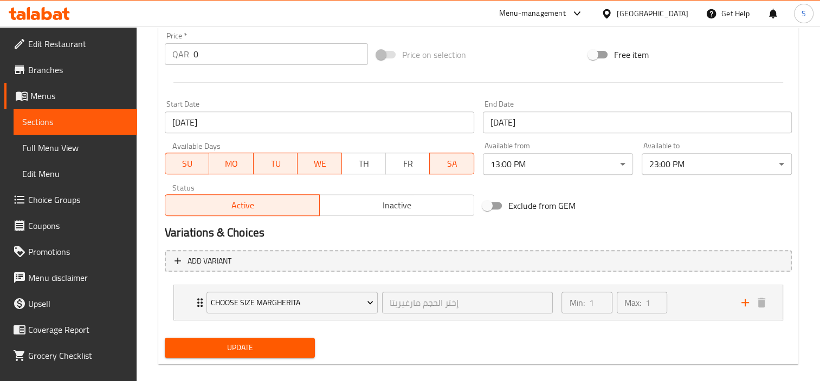
scroll to position [417, 0]
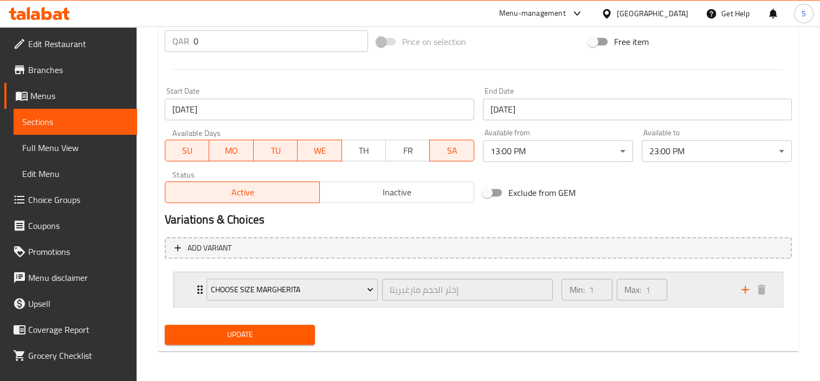
click at [420, 302] on div "إختر الحجم مارغيريتا ​" at bounding box center [468, 290] width 176 height 26
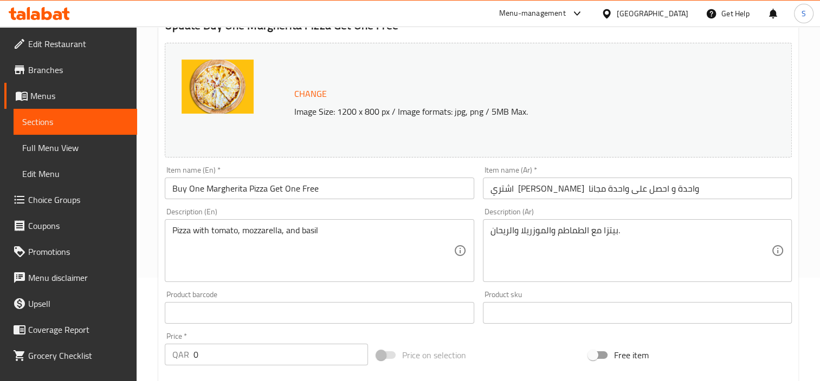
scroll to position [0, 0]
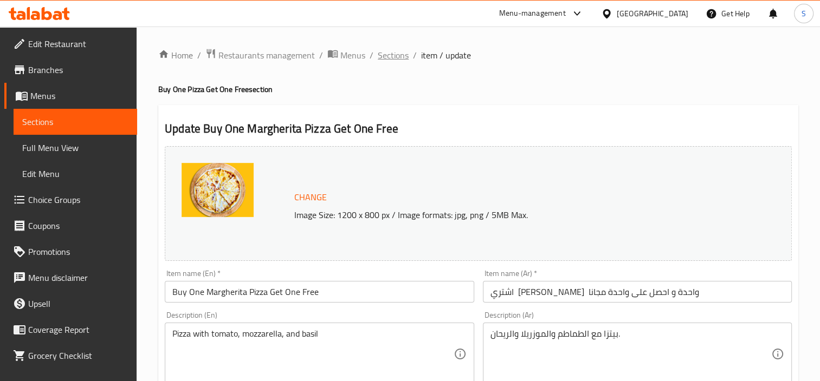
click at [402, 54] on span "Sections" at bounding box center [393, 55] width 31 height 13
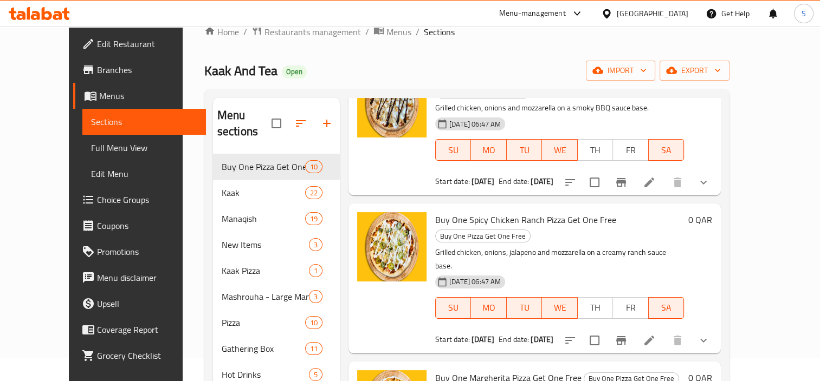
scroll to position [152, 0]
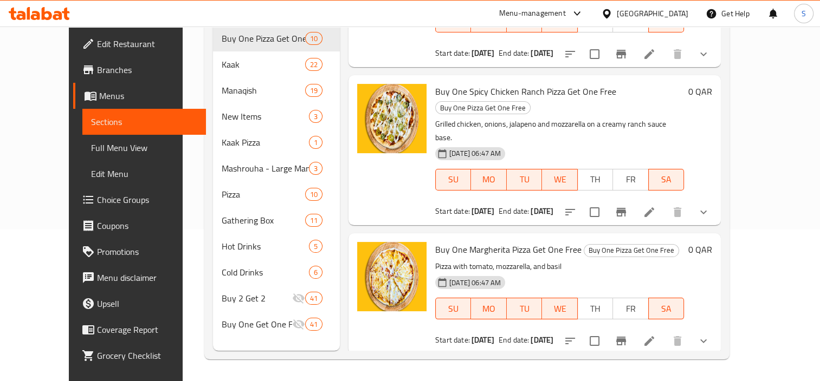
click at [664, 332] on li at bounding box center [649, 342] width 30 height 20
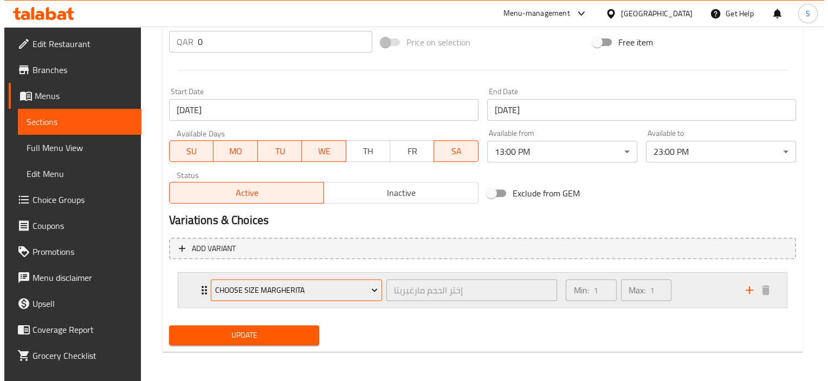
scroll to position [417, 0]
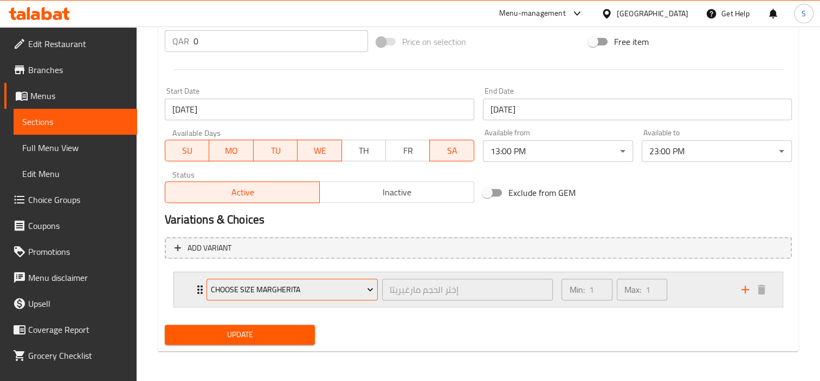
click at [295, 288] on span "Choose Size Margherita" at bounding box center [292, 290] width 163 height 14
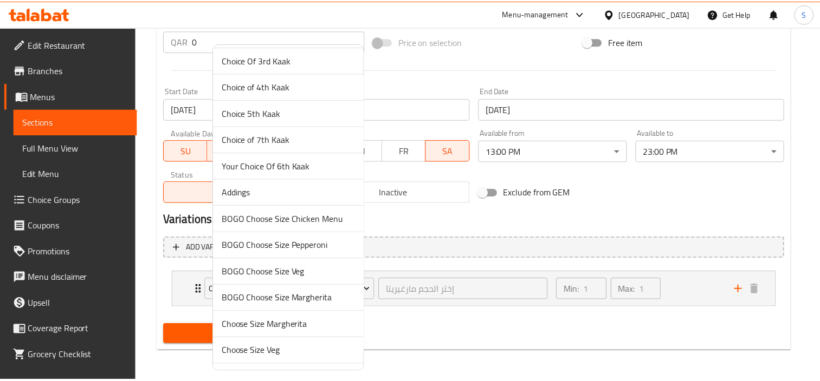
scroll to position [108, 0]
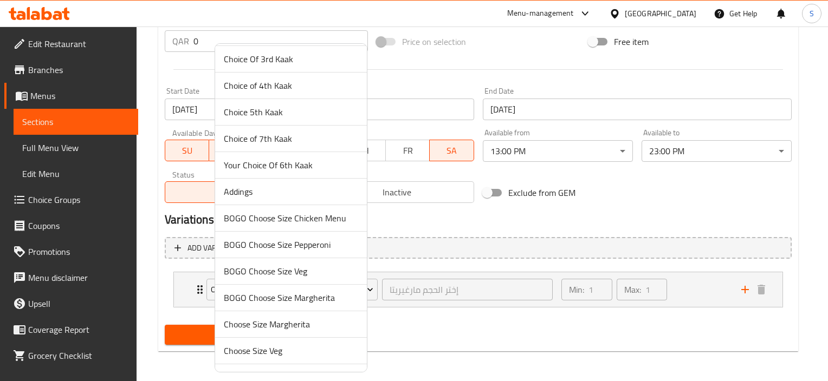
click at [322, 296] on span "BOGO Choose Size Margherita" at bounding box center [291, 297] width 134 height 13
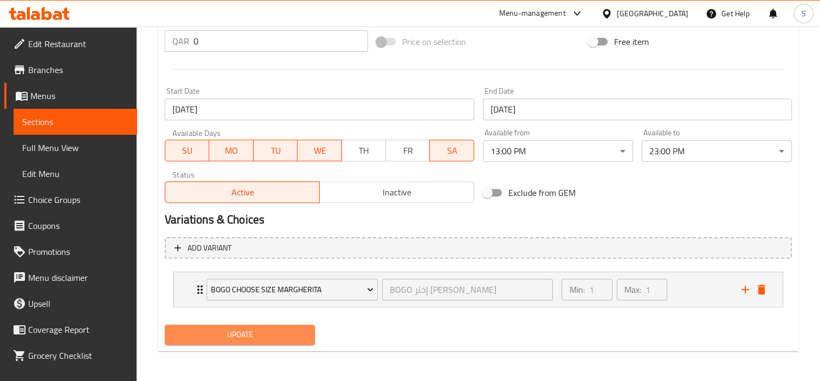
click at [272, 334] on span "Update" at bounding box center [239, 335] width 133 height 14
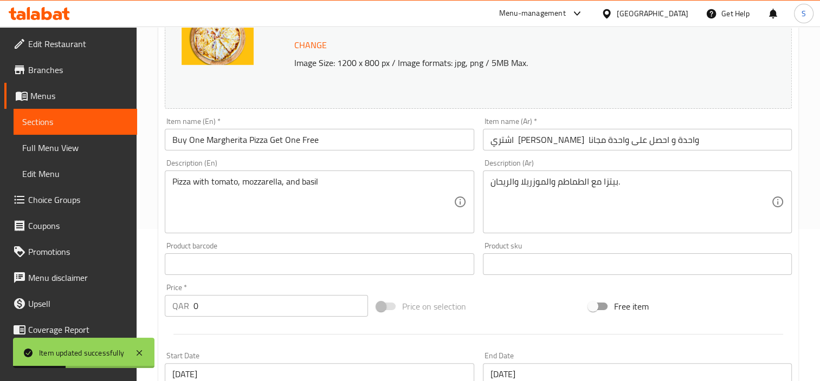
scroll to position [0, 0]
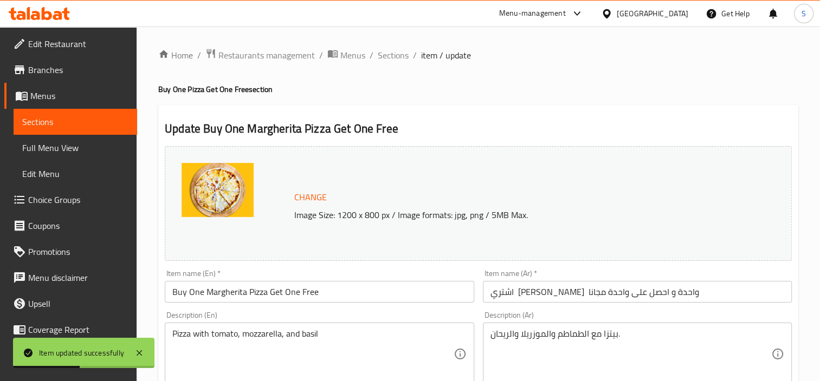
drag, startPoint x: 390, startPoint y: 54, endPoint x: 399, endPoint y: 71, distance: 19.4
click at [390, 54] on span "Sections" at bounding box center [393, 55] width 31 height 13
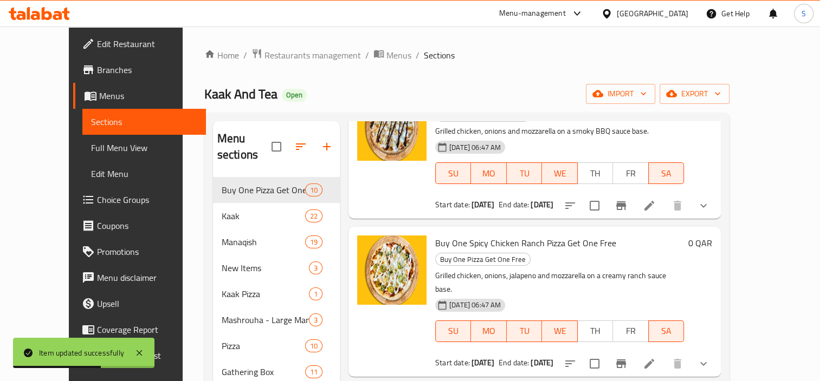
scroll to position [152, 0]
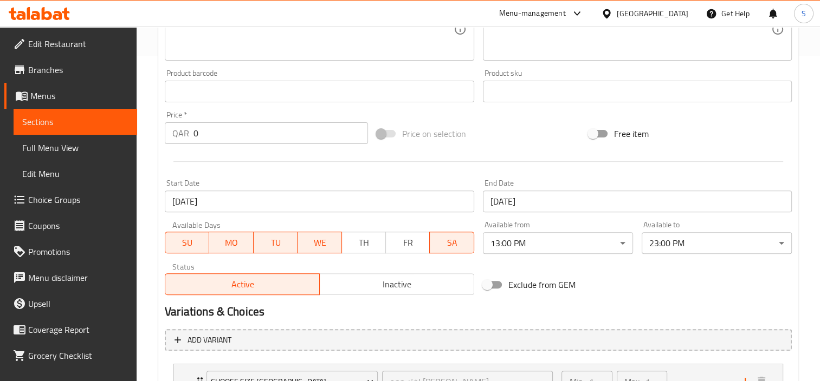
scroll to position [417, 0]
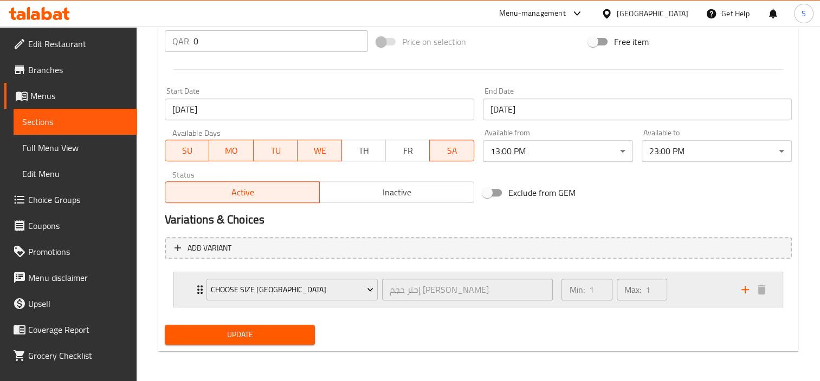
click at [406, 302] on div "Choose Size Turkey إختر حجم ديك رومي ​" at bounding box center [379, 289] width 359 height 35
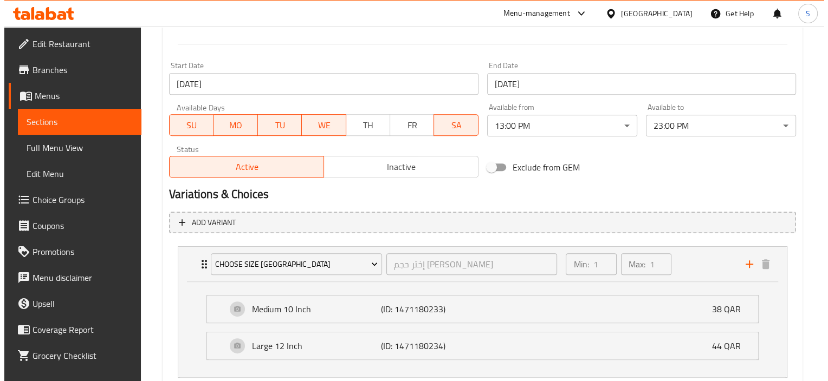
scroll to position [512, 0]
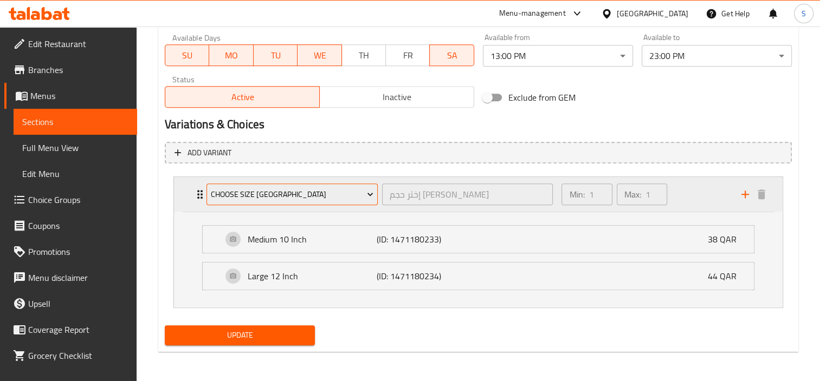
click at [253, 202] on button "Choose Size [GEOGRAPHIC_DATA]" at bounding box center [291, 195] width 171 height 22
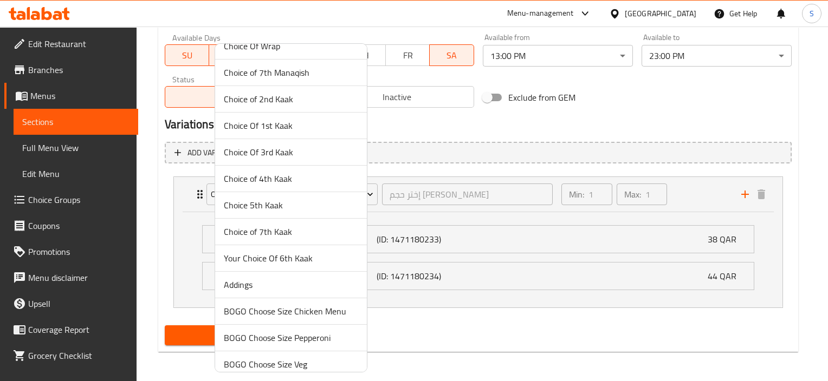
scroll to position [0, 0]
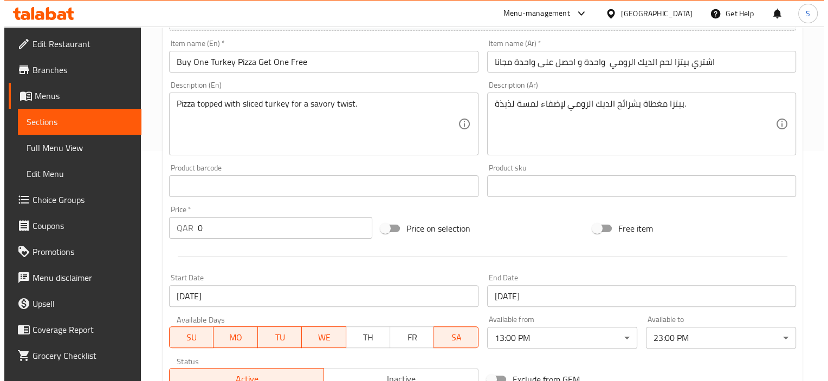
scroll to position [379, 0]
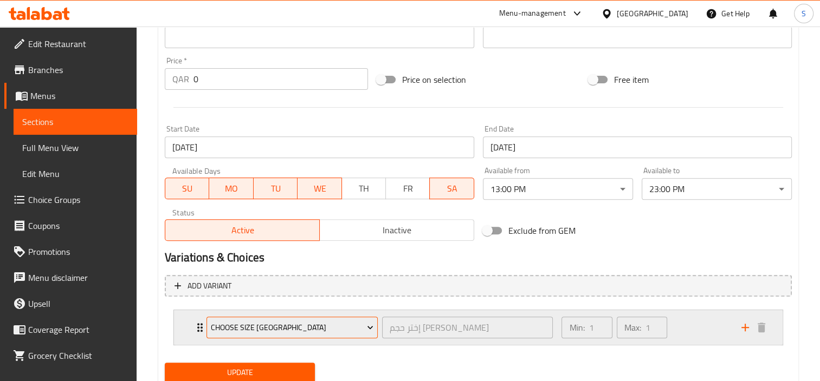
click at [309, 327] on span "Choose Size [GEOGRAPHIC_DATA]" at bounding box center [292, 328] width 163 height 14
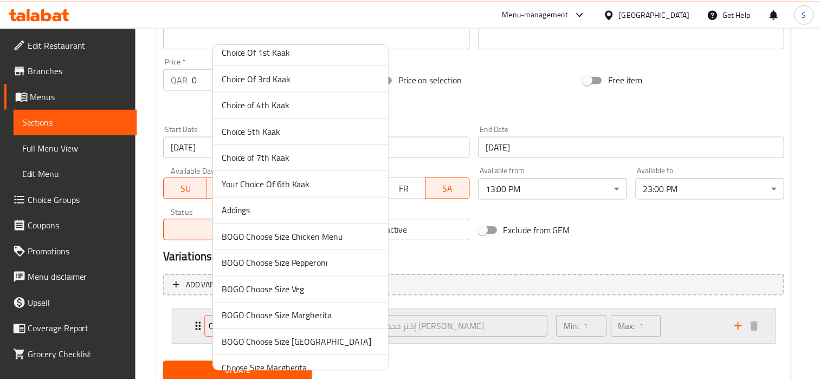
scroll to position [108, 0]
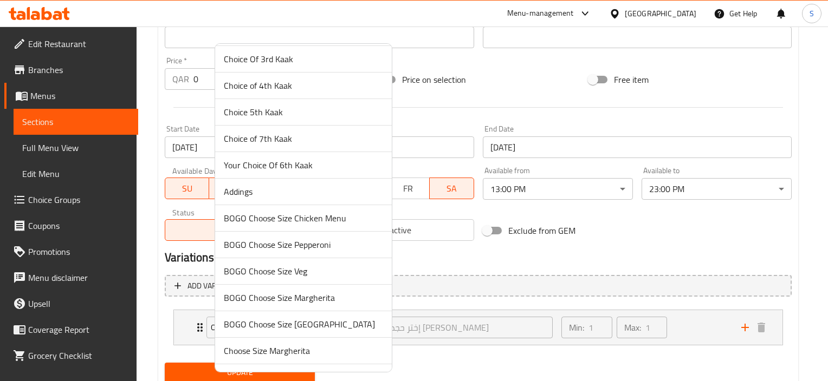
click at [309, 324] on span "BOGO Choose Size [GEOGRAPHIC_DATA]" at bounding box center [303, 324] width 159 height 13
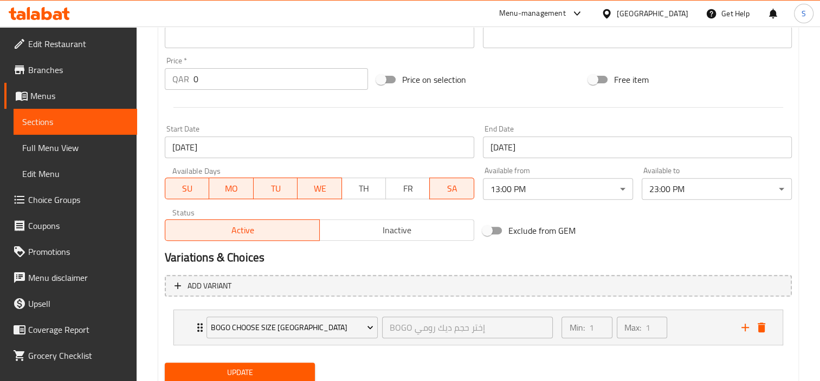
click at [300, 367] on span "Update" at bounding box center [239, 373] width 133 height 14
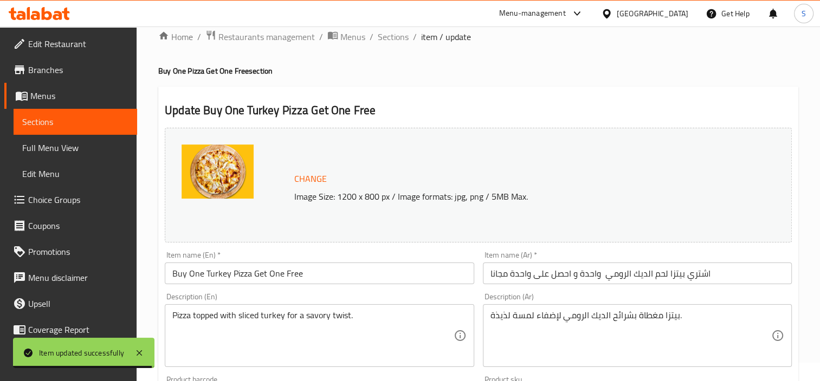
scroll to position [0, 0]
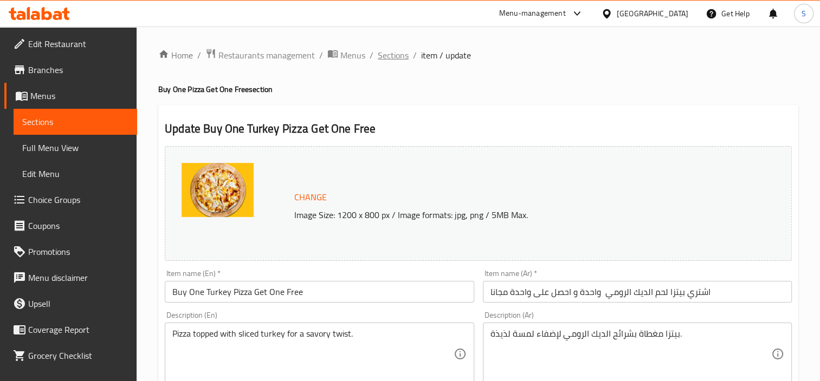
click at [385, 54] on span "Sections" at bounding box center [393, 55] width 31 height 13
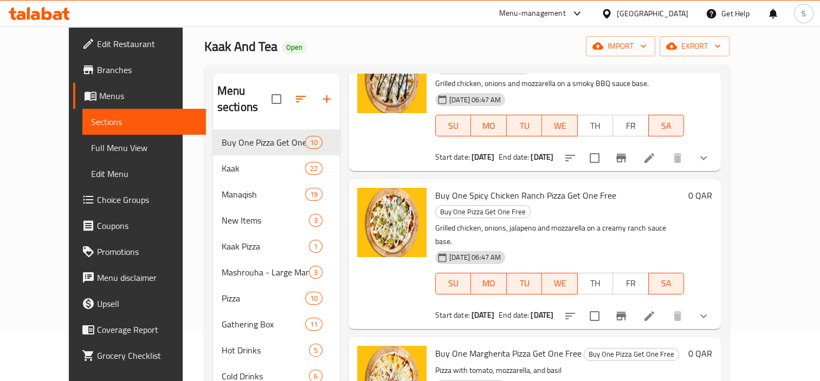
scroll to position [152, 0]
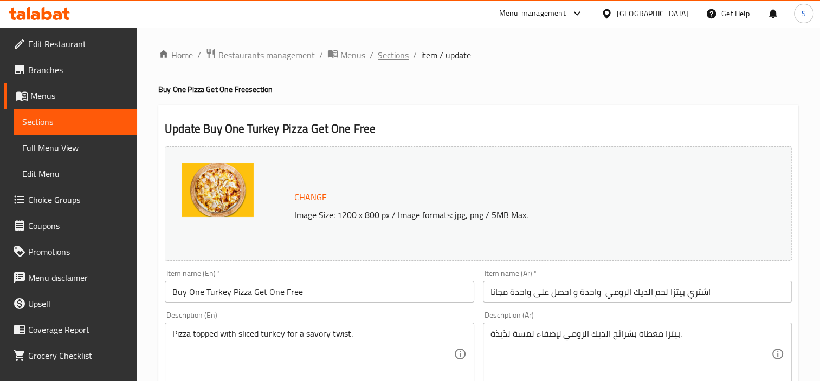
click at [397, 59] on span "Sections" at bounding box center [393, 55] width 31 height 13
